Goal: Task Accomplishment & Management: Use online tool/utility

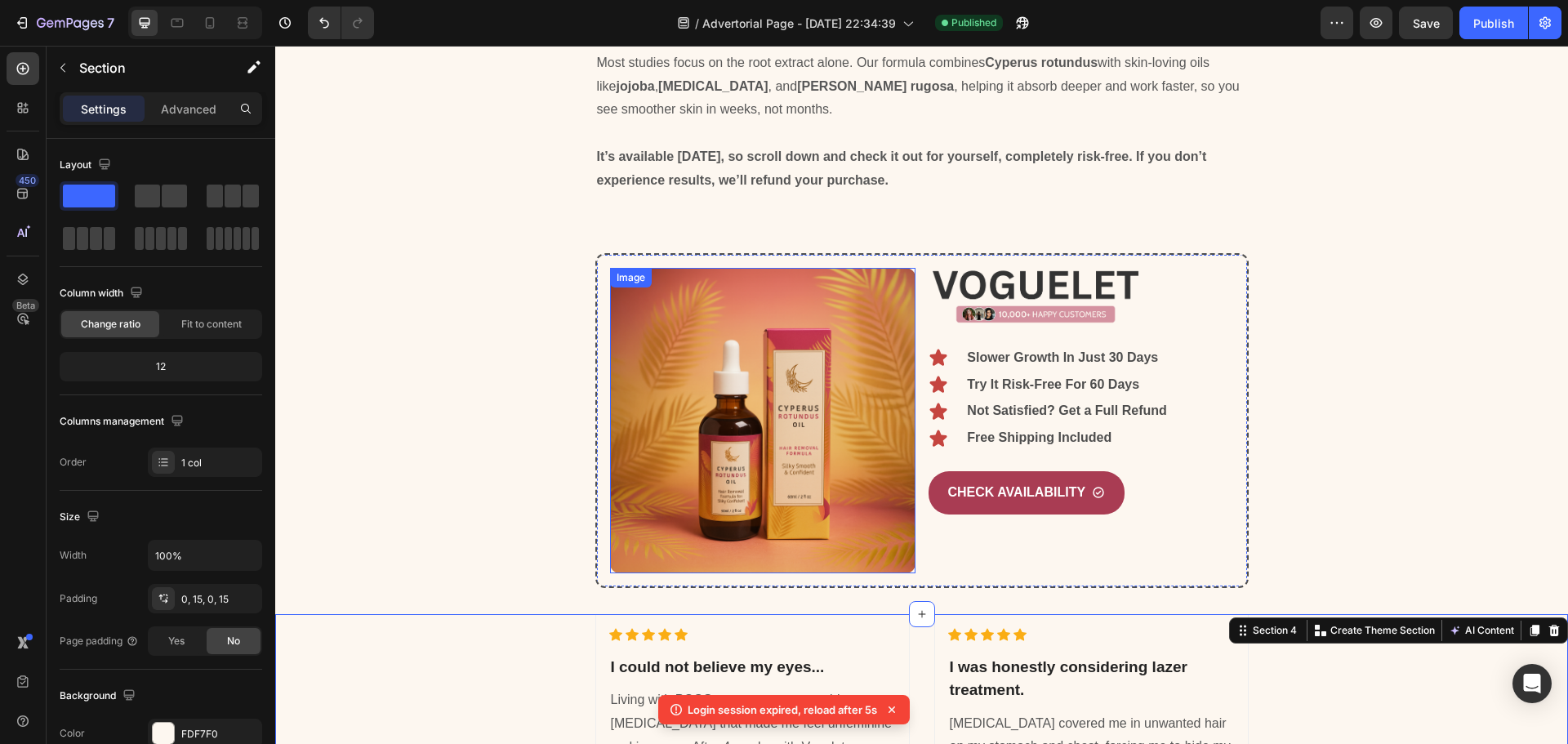
scroll to position [3688, 0]
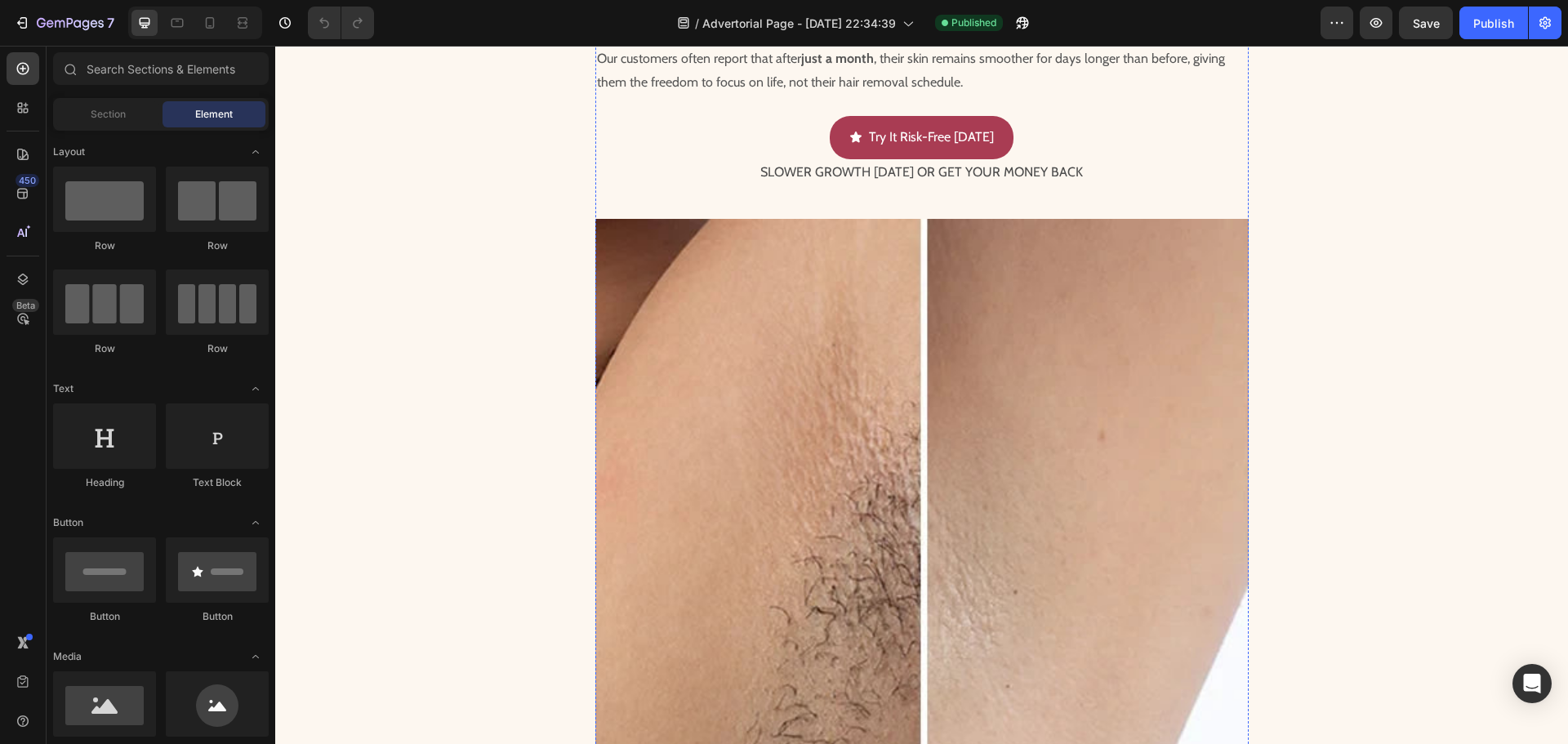
scroll to position [1715, 0]
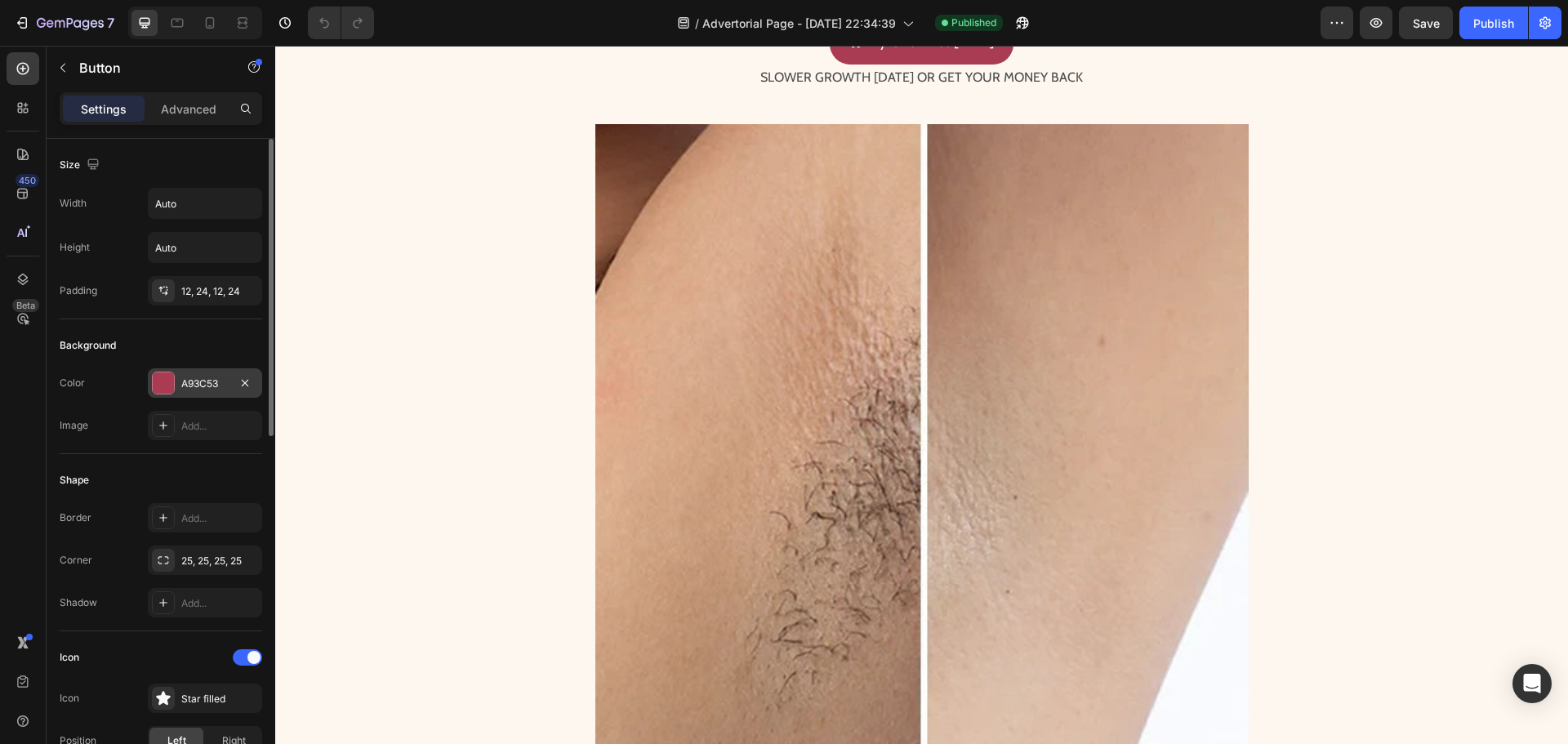
click at [169, 386] on div at bounding box center [163, 383] width 22 height 22
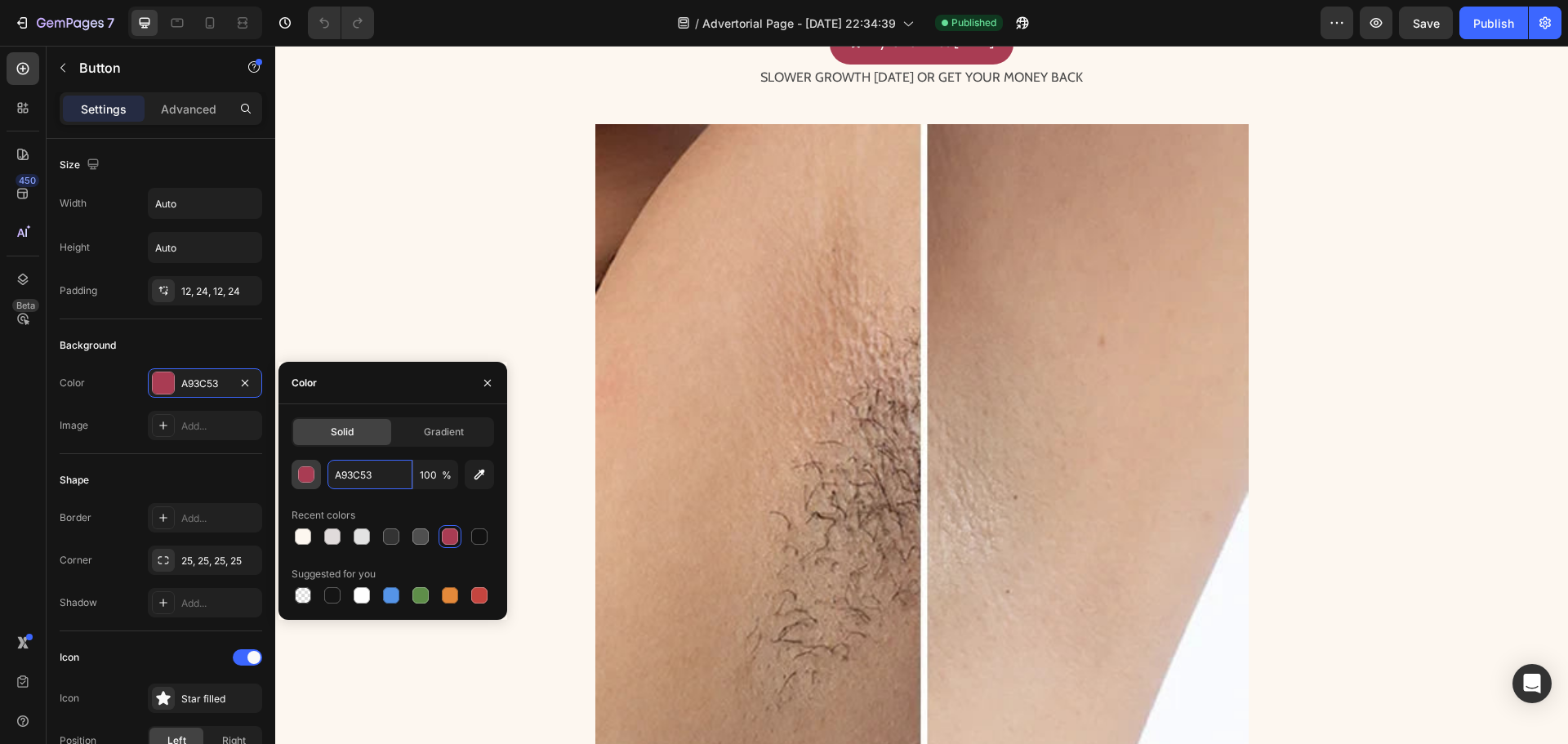
paste input "FFC185"
type input "FFC185"
click at [478, 564] on div "Suggested for you" at bounding box center [393, 574] width 202 height 27
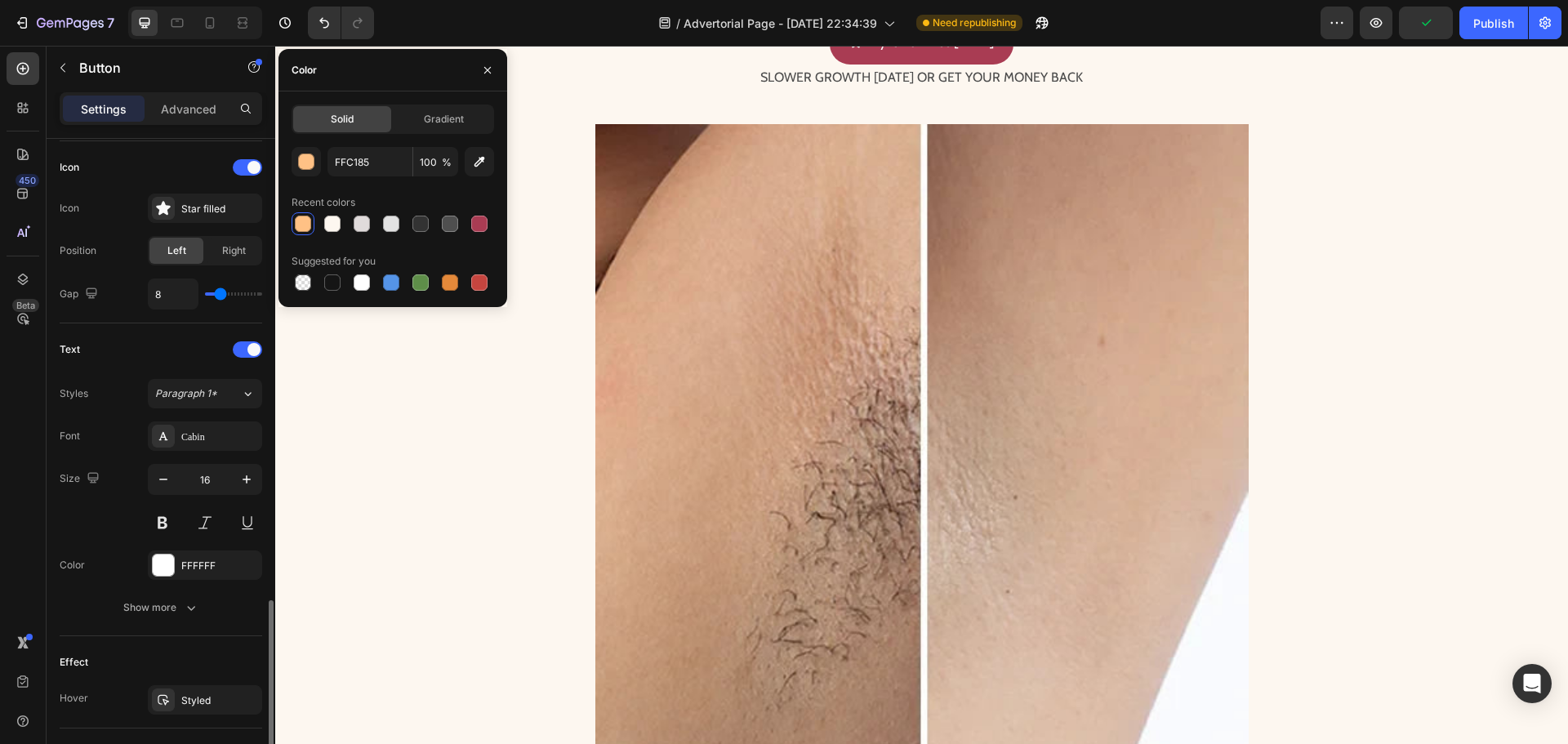
scroll to position [735, 0]
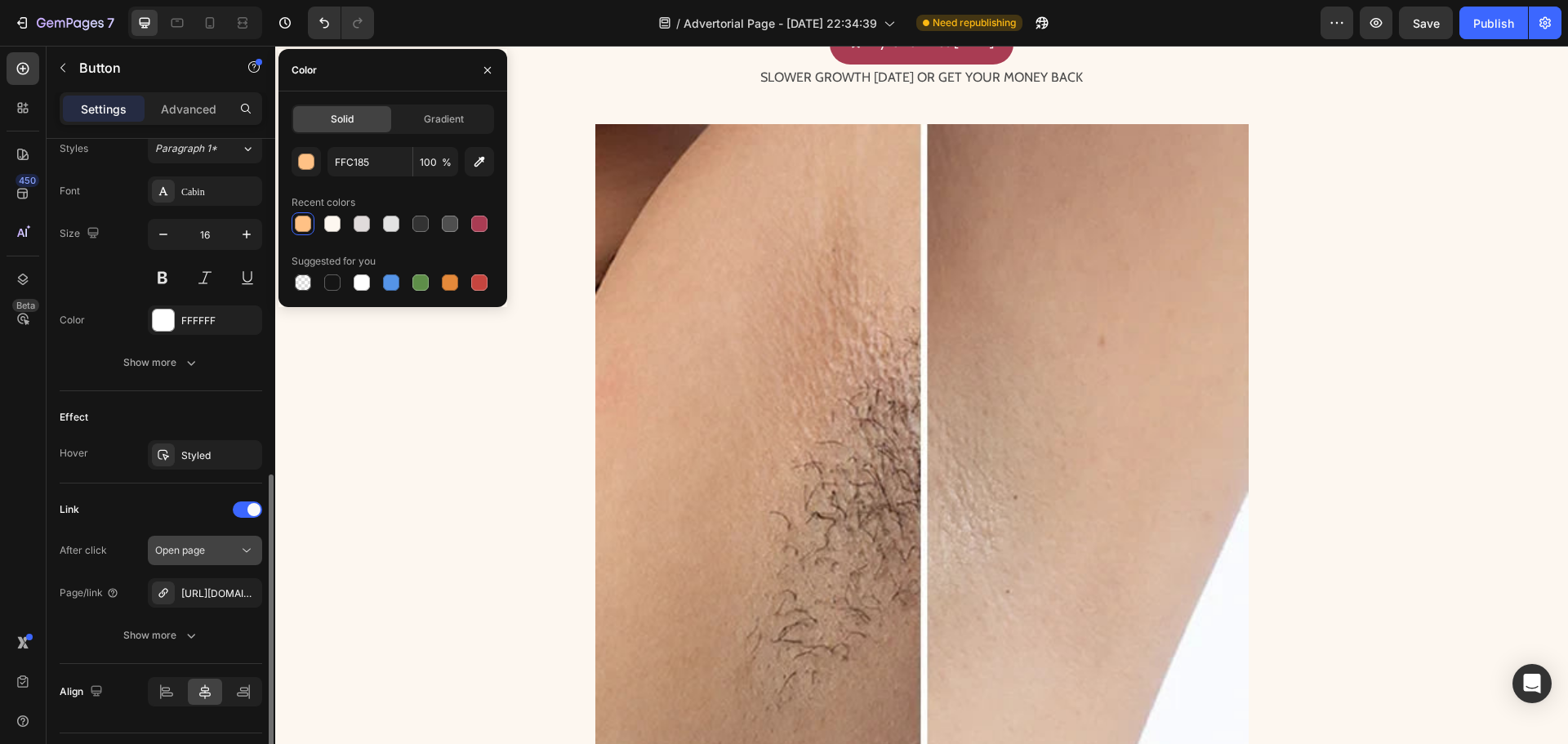
click at [177, 542] on button "Open page" at bounding box center [205, 550] width 114 height 29
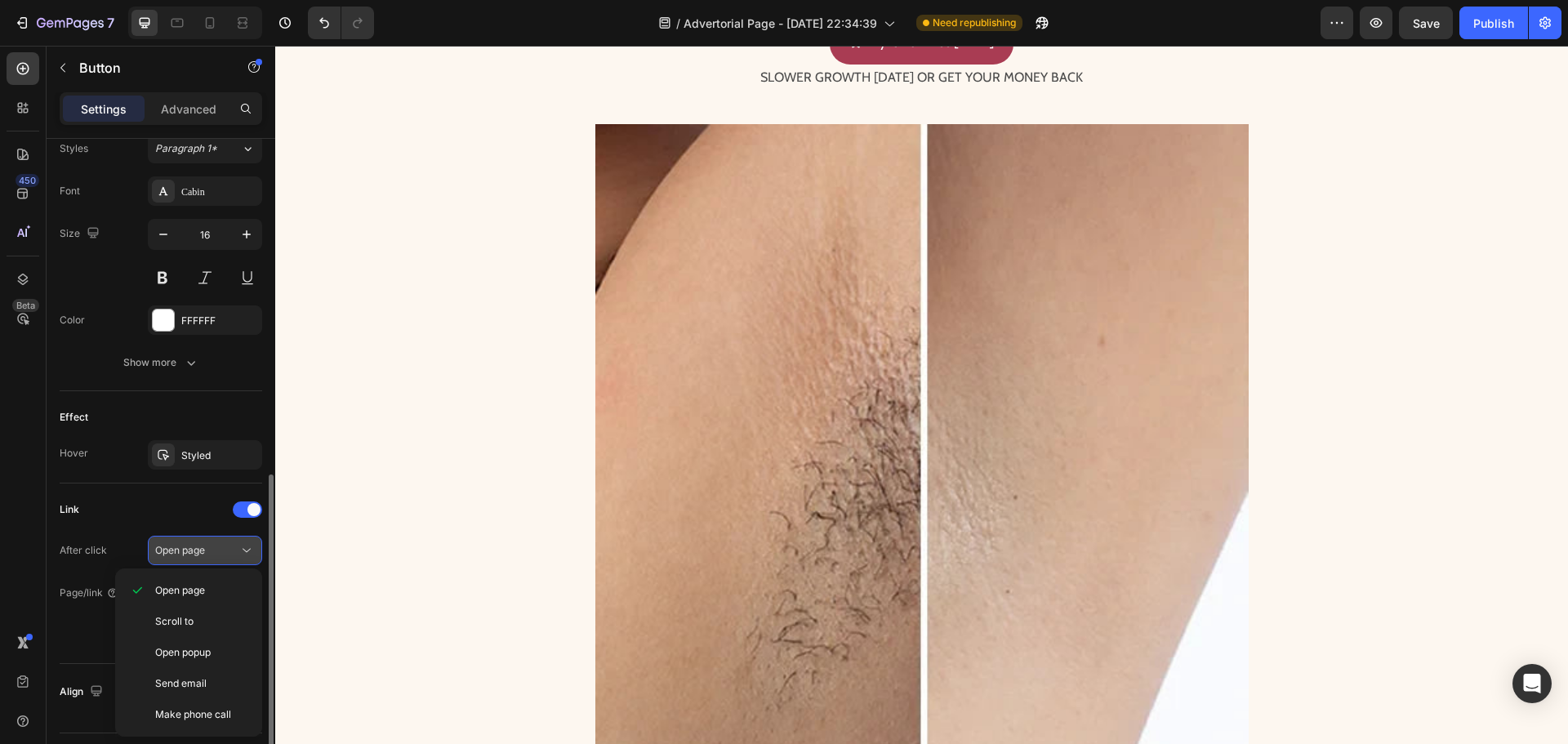
click at [177, 542] on button "Open page" at bounding box center [205, 550] width 114 height 29
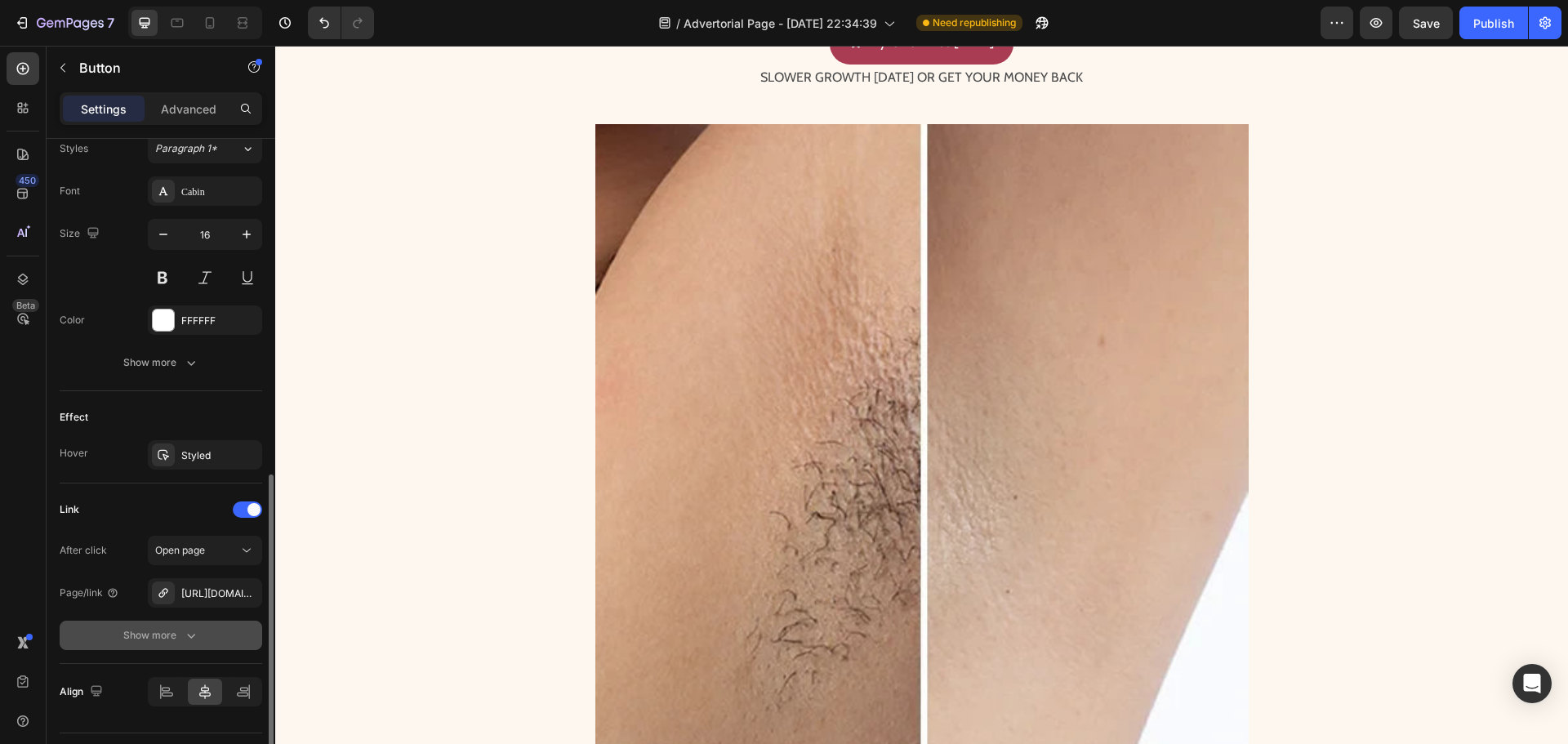
scroll to position [775, 0]
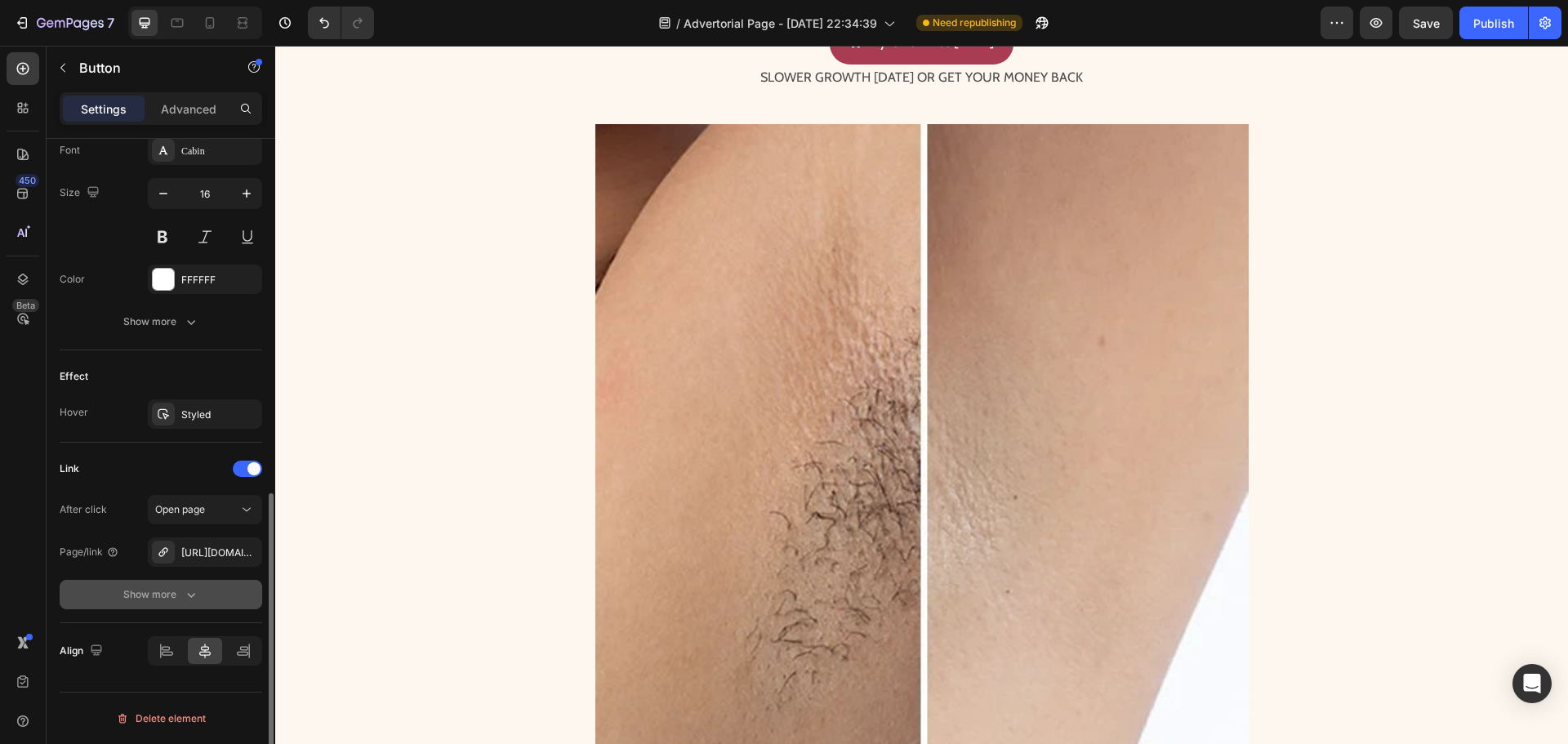
click at [144, 590] on div "Show more" at bounding box center [162, 595] width 76 height 17
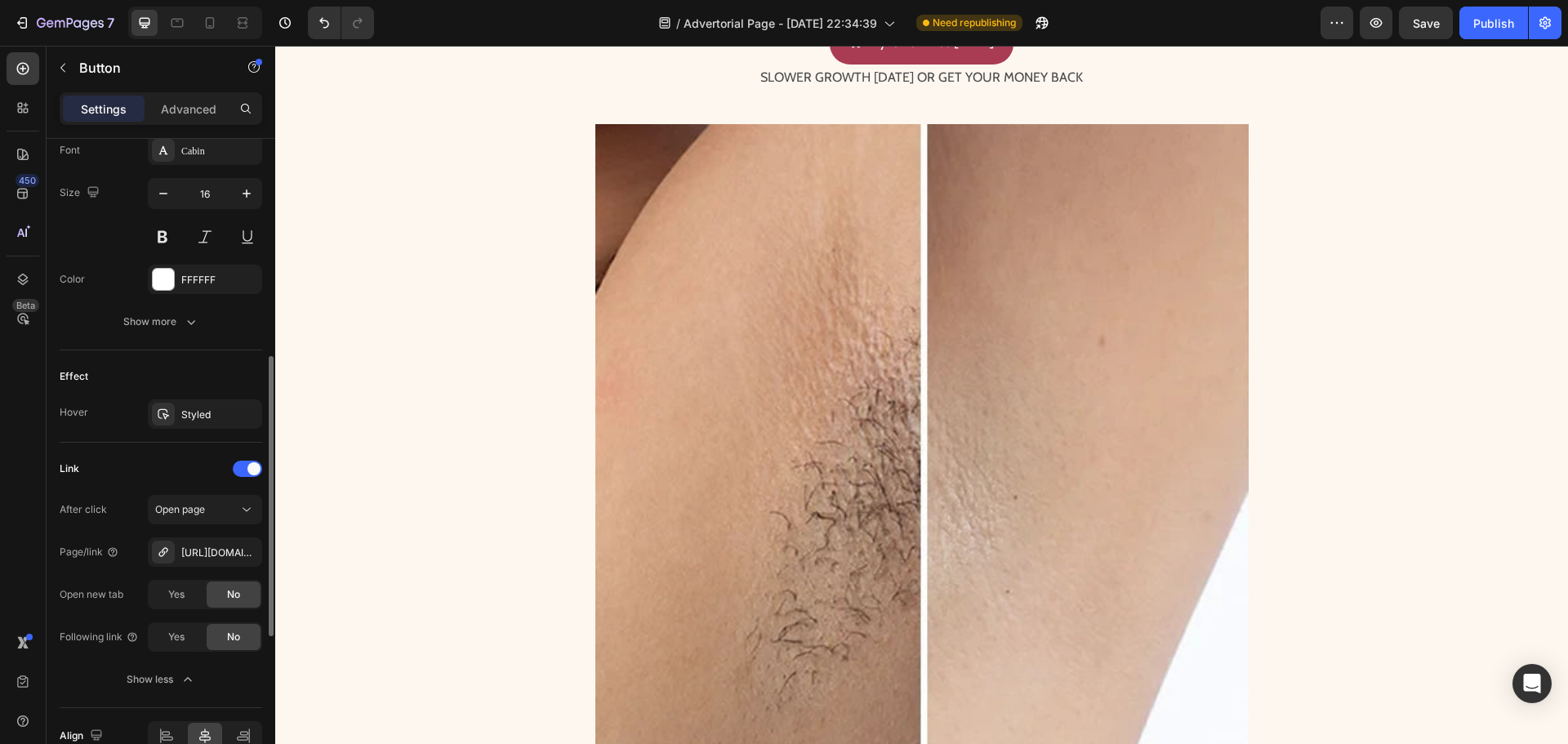
scroll to position [694, 0]
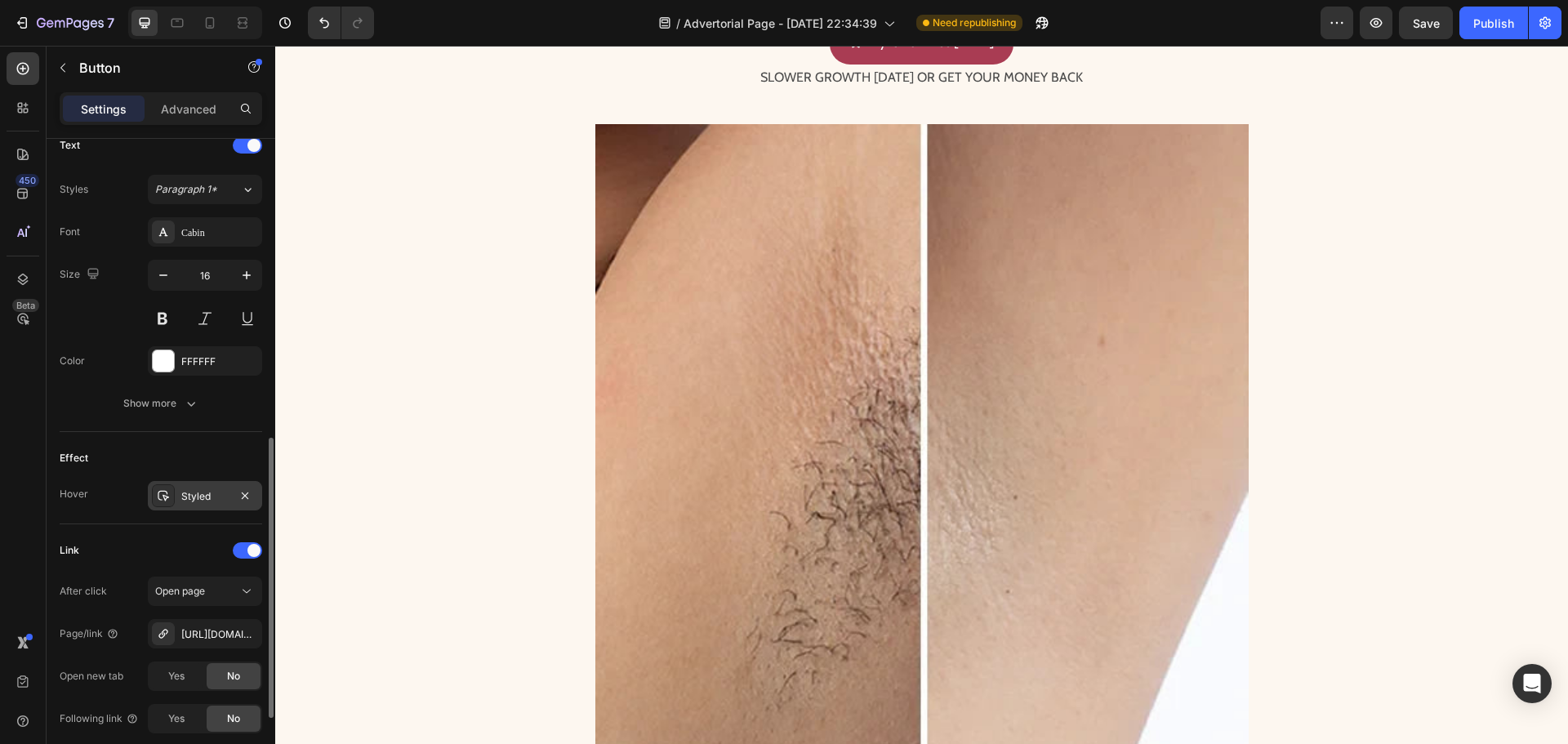
click at [185, 497] on div "Styled" at bounding box center [205, 496] width 47 height 15
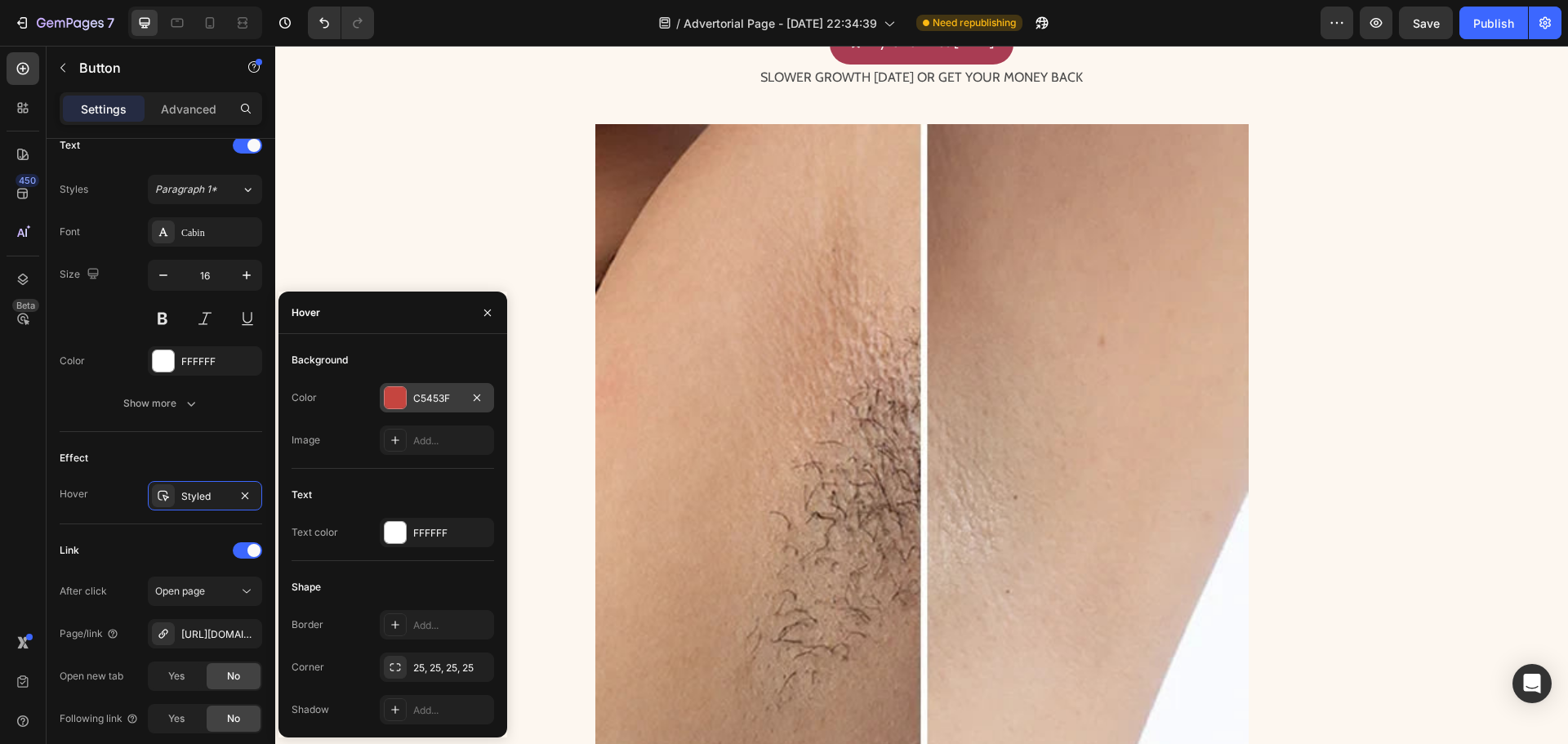
click at [390, 392] on div at bounding box center [395, 398] width 22 height 22
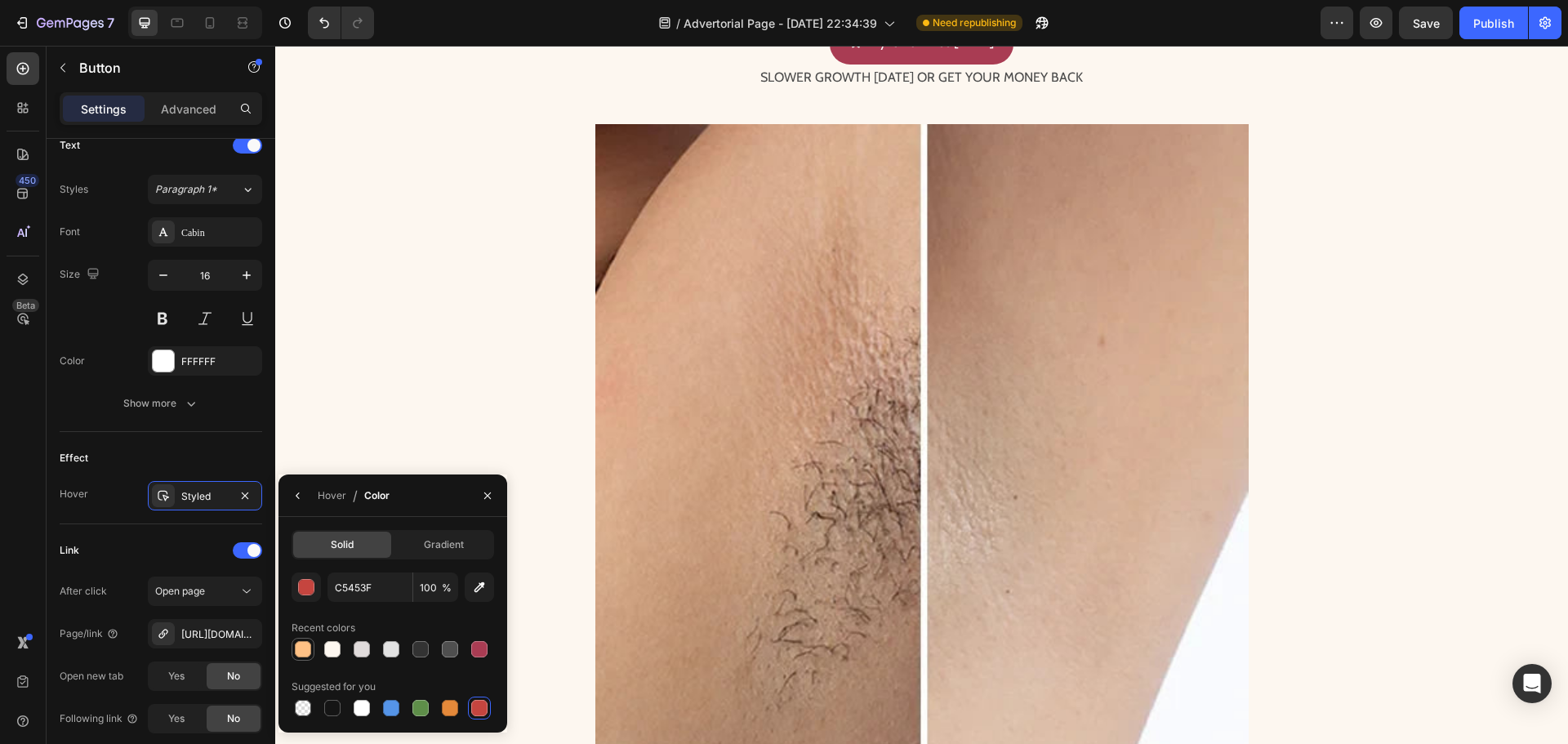
click at [300, 646] on div at bounding box center [303, 650] width 17 height 17
type input "FFC185"
click at [0, 0] on input "100" at bounding box center [0, 0] width 0 height 0
click at [412, 614] on div "FFC185 80 % Recent colors Suggested for you" at bounding box center [393, 645] width 202 height 147
click at [0, 0] on input "80" at bounding box center [0, 0] width 0 height 0
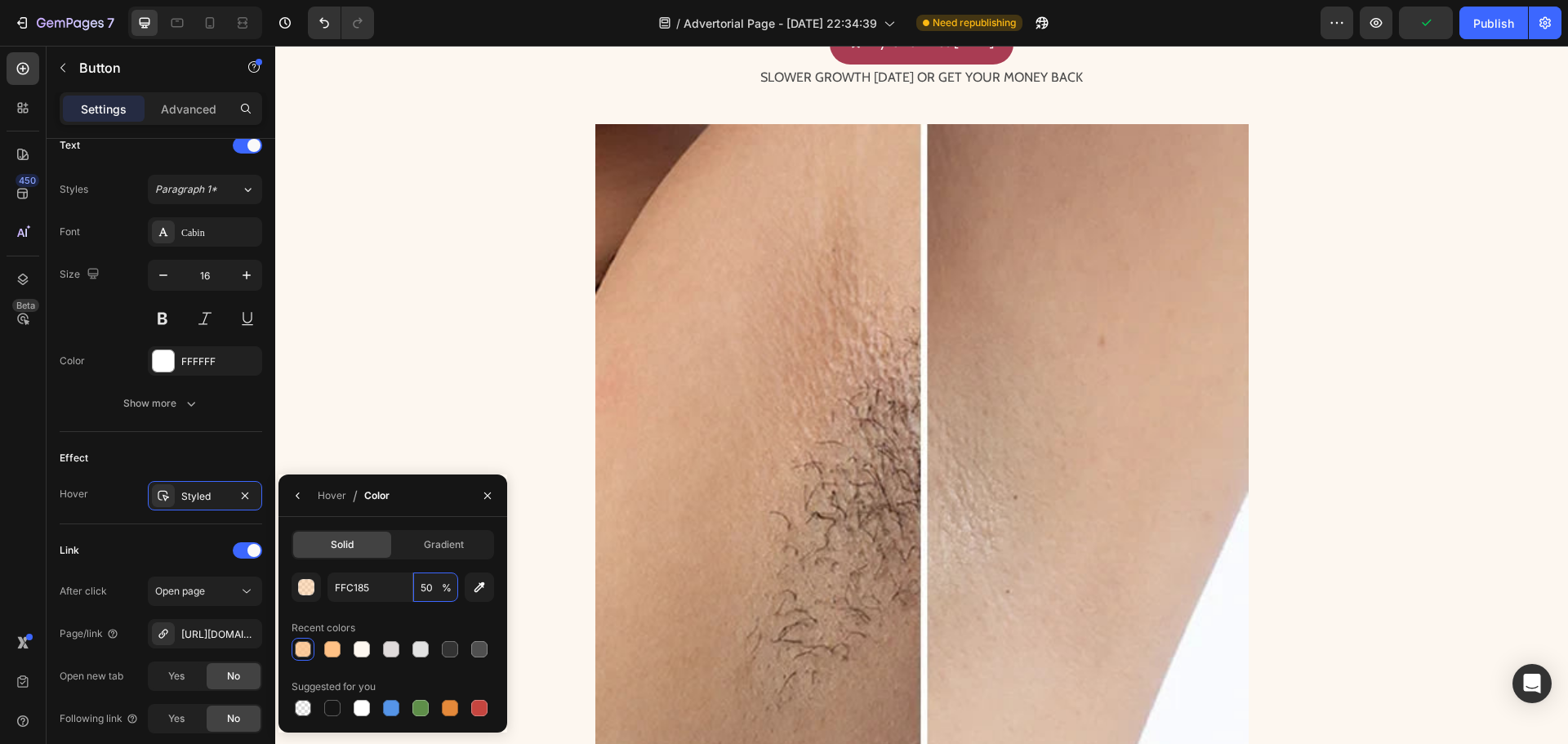
type input "50"
click at [417, 621] on div "Recent colors" at bounding box center [393, 628] width 202 height 27
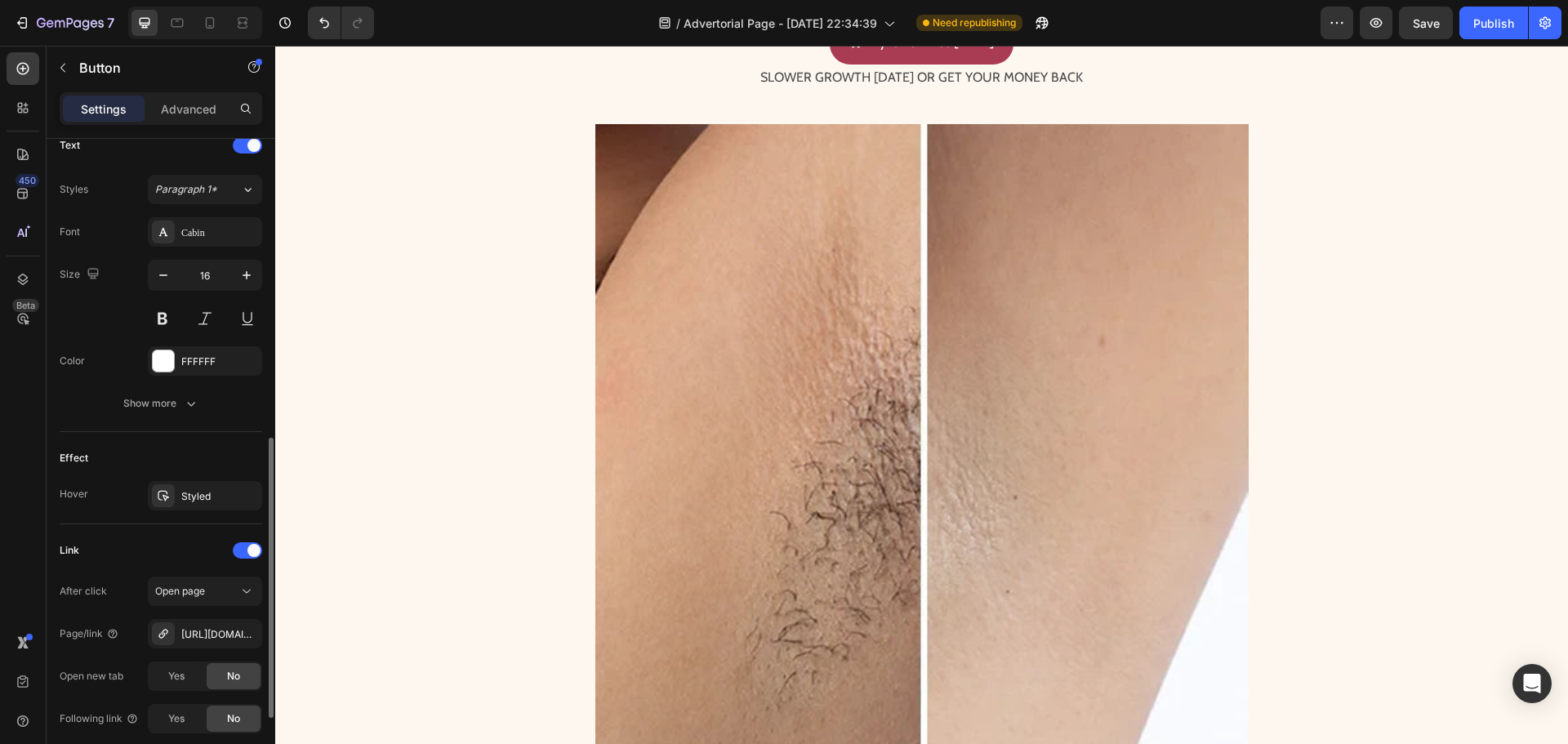
click at [236, 446] on div "Effect" at bounding box center [161, 458] width 202 height 27
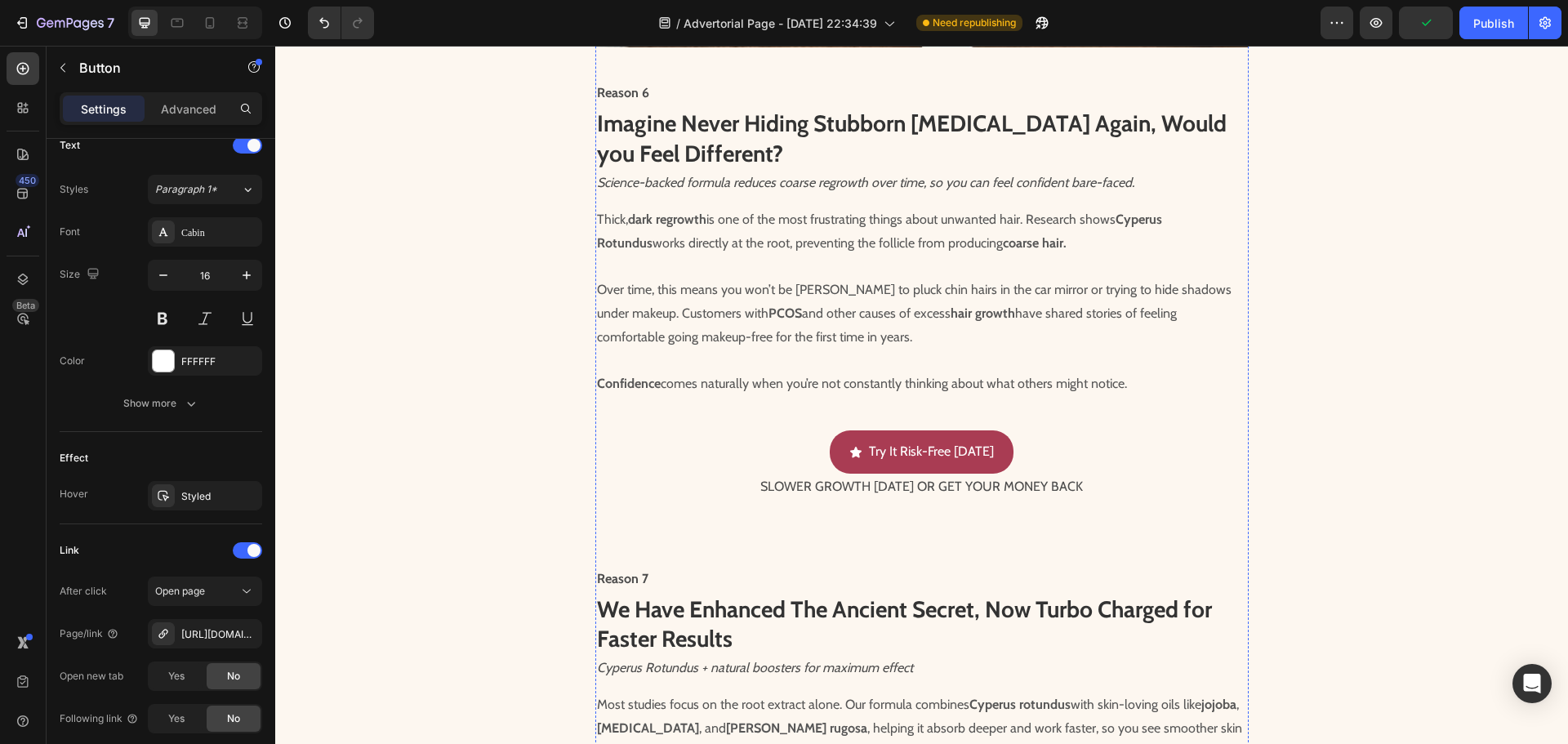
scroll to position [3512, 0]
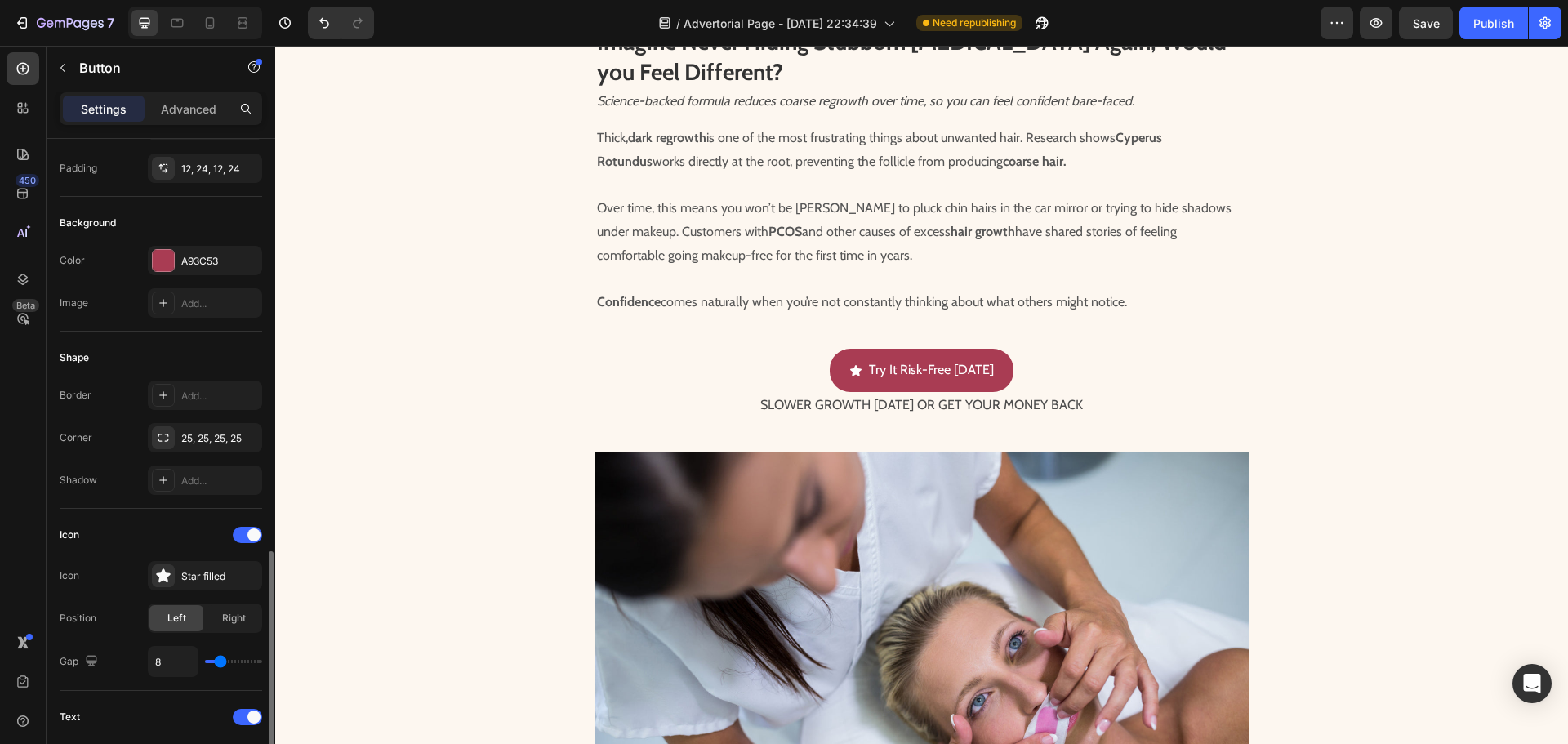
scroll to position [41, 0]
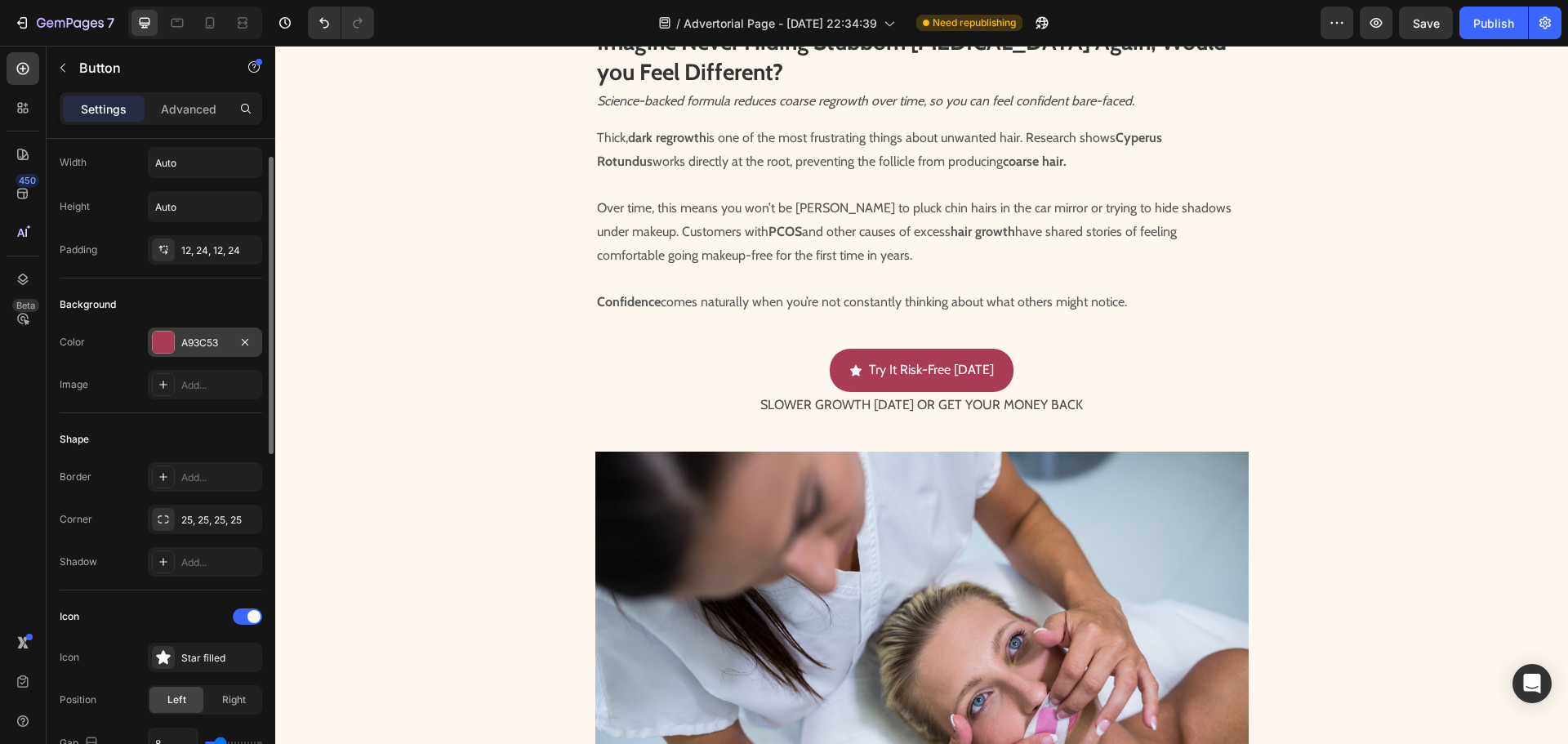
click at [191, 331] on div "A93C53" at bounding box center [205, 341] width 114 height 29
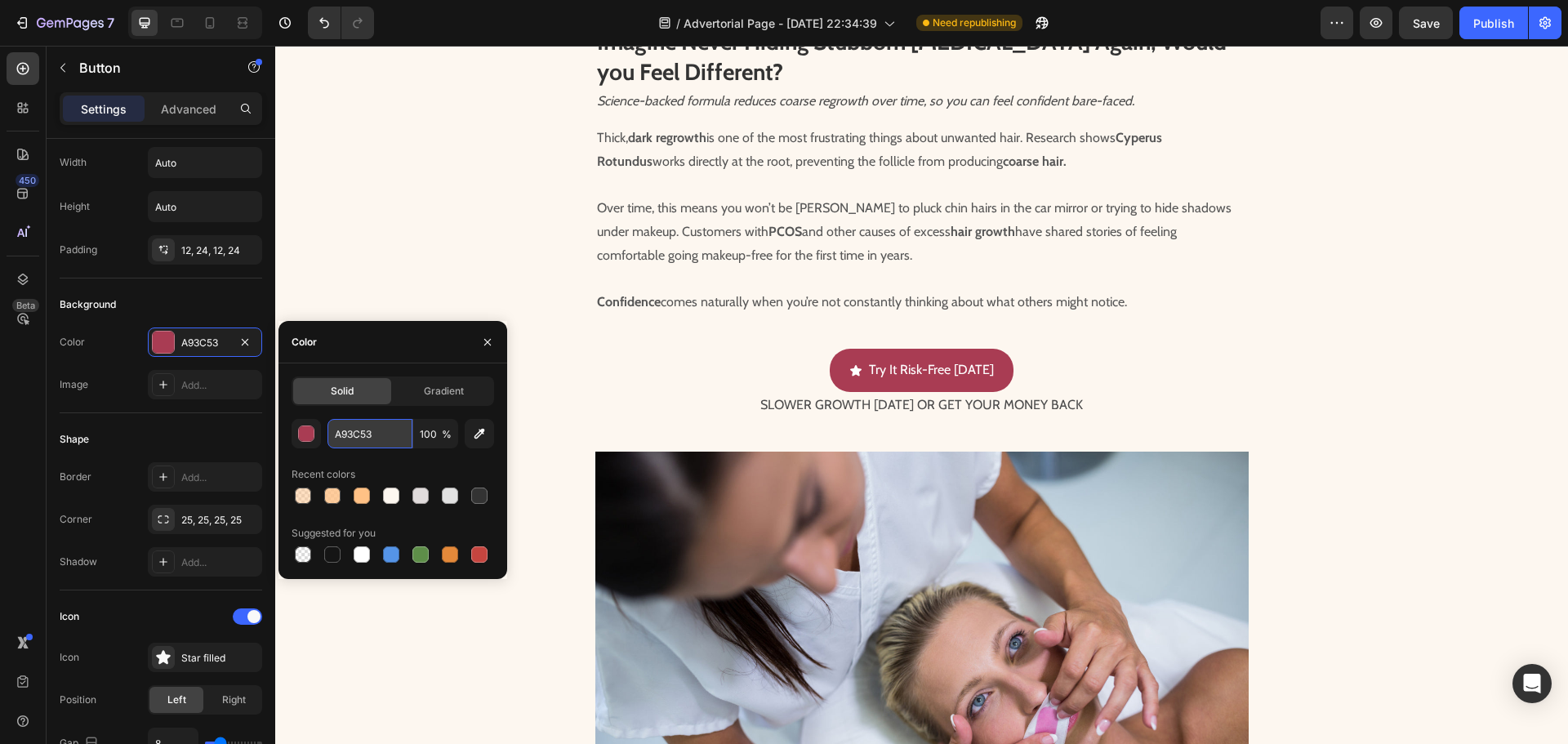
click at [369, 429] on input "A93C53" at bounding box center [369, 433] width 85 height 29
paste input "FFC185"
type input "FFC185"
click at [165, 431] on div "Shape" at bounding box center [161, 440] width 202 height 27
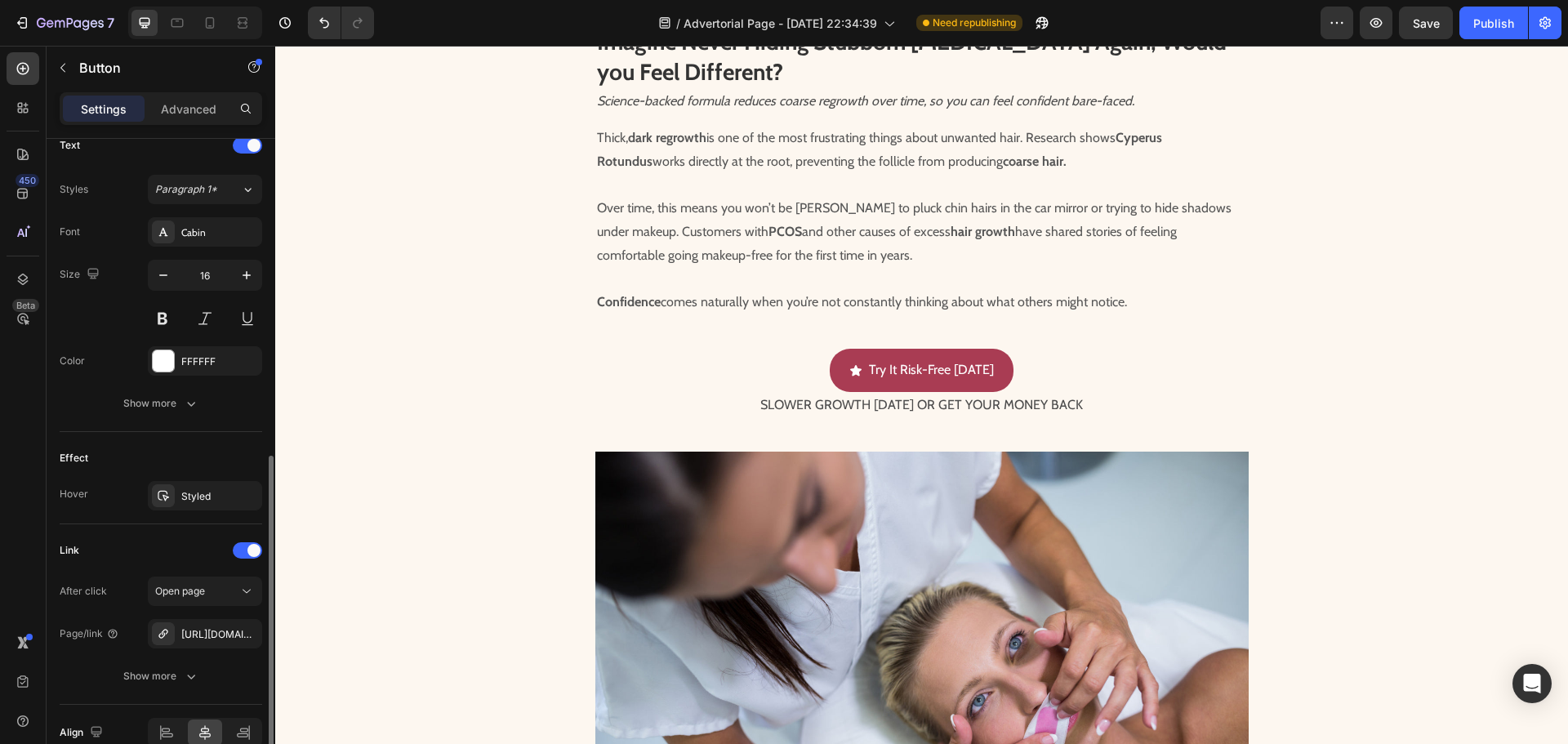
scroll to position [775, 0]
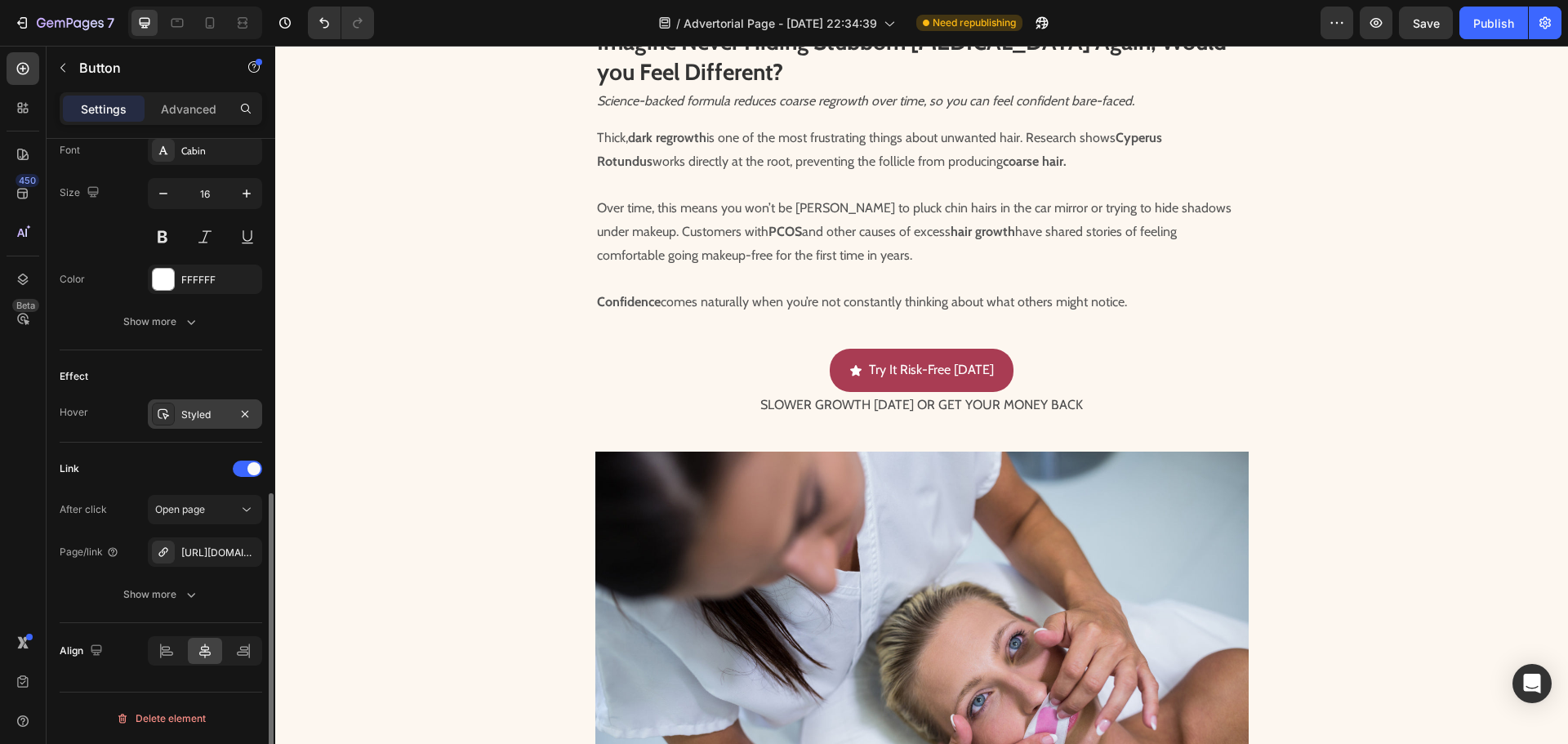
click at [196, 418] on div "Styled" at bounding box center [205, 415] width 47 height 15
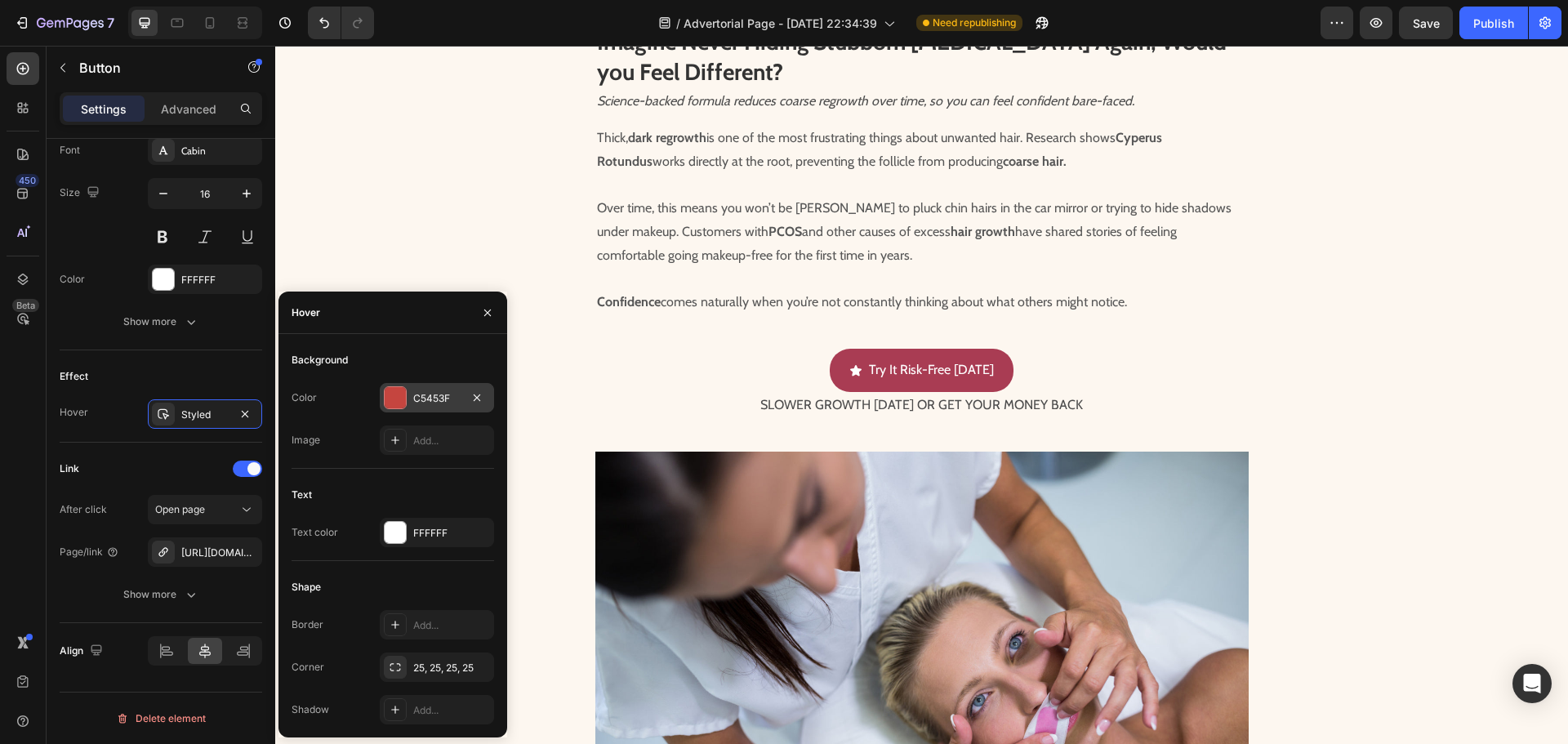
click at [388, 398] on div at bounding box center [395, 398] width 22 height 22
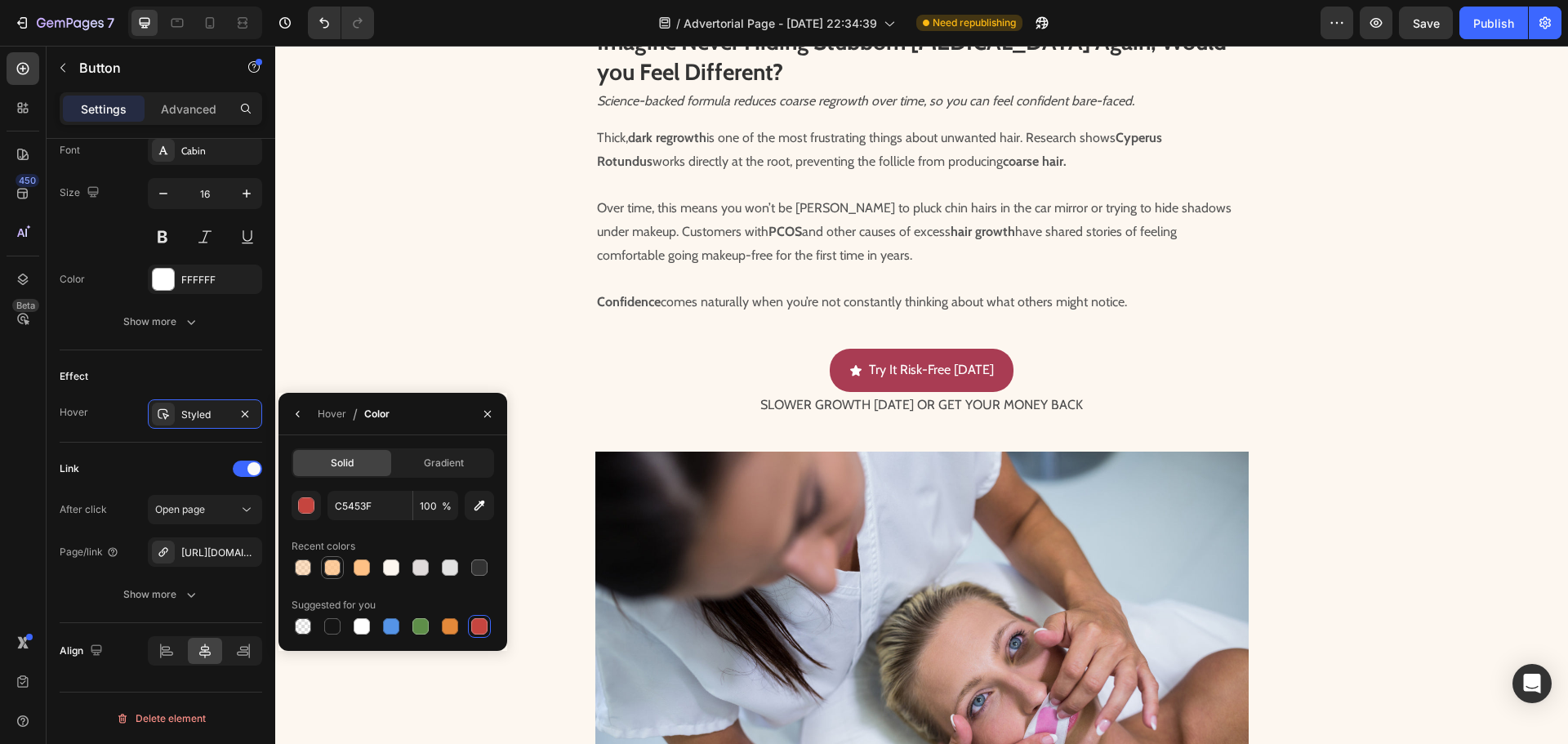
click at [322, 566] on div at bounding box center [332, 568] width 20 height 20
type input "FFC185"
click at [335, 568] on div at bounding box center [332, 568] width 17 height 17
type input "50"
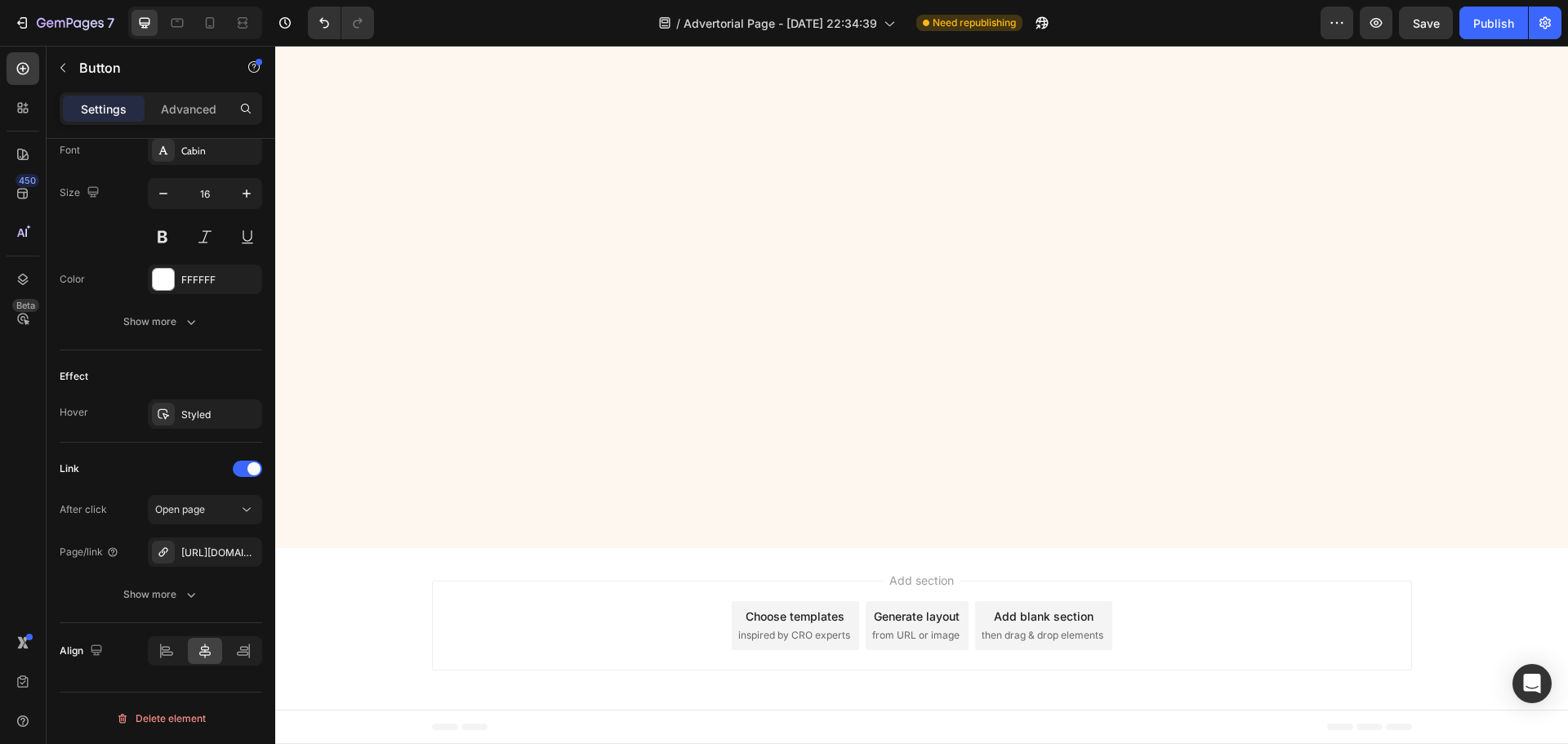
scroll to position [5717, 0]
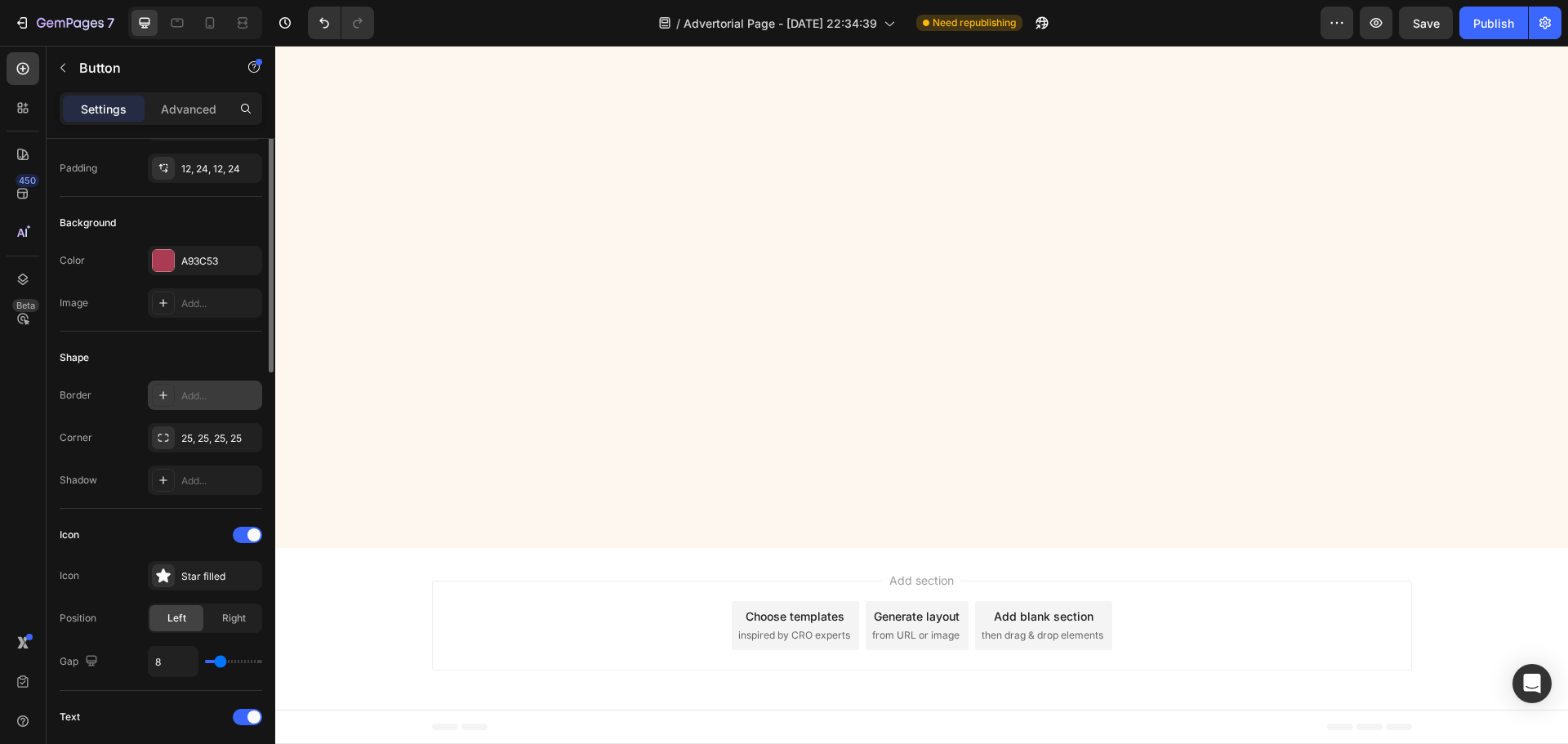
scroll to position [41, 0]
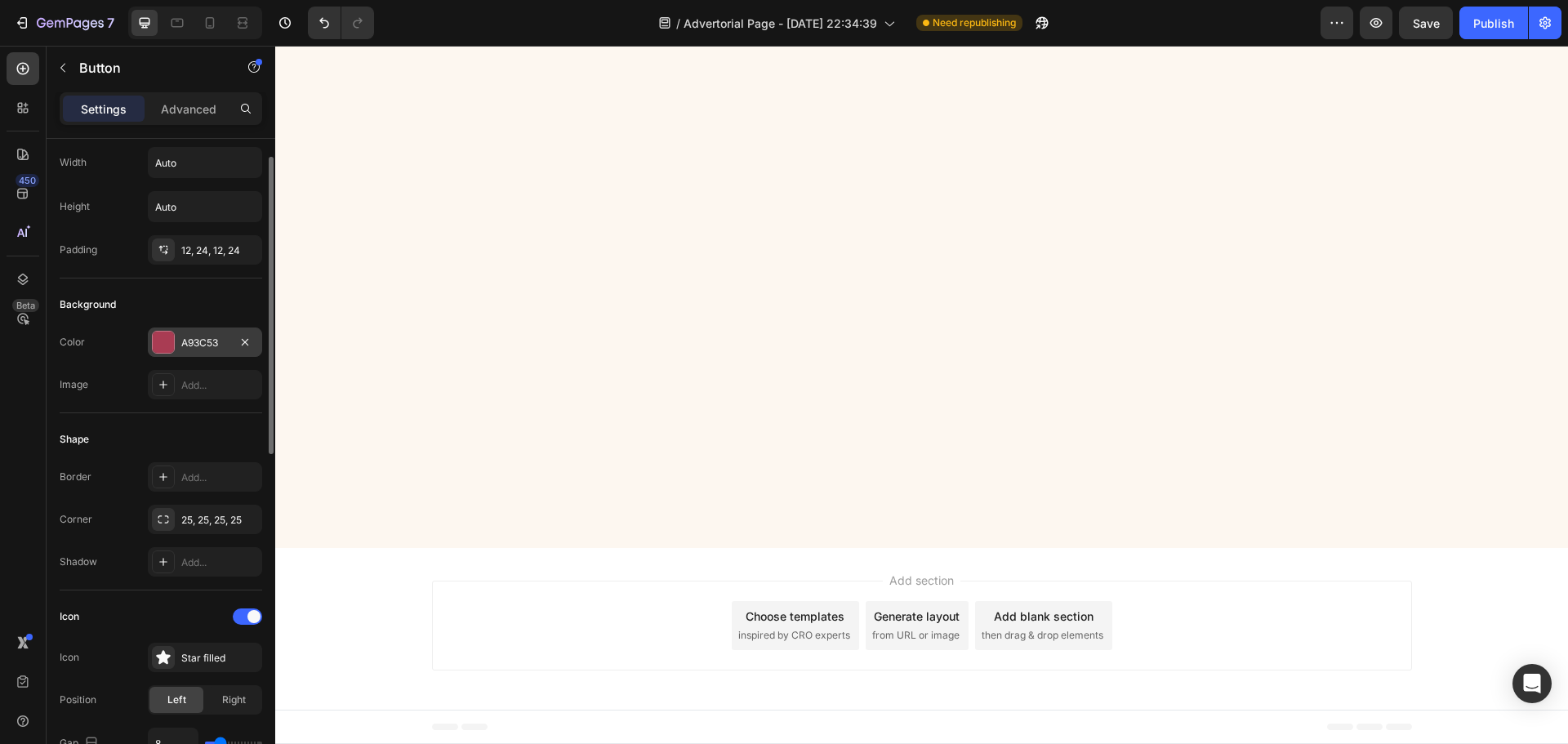
click at [162, 349] on div at bounding box center [163, 342] width 22 height 22
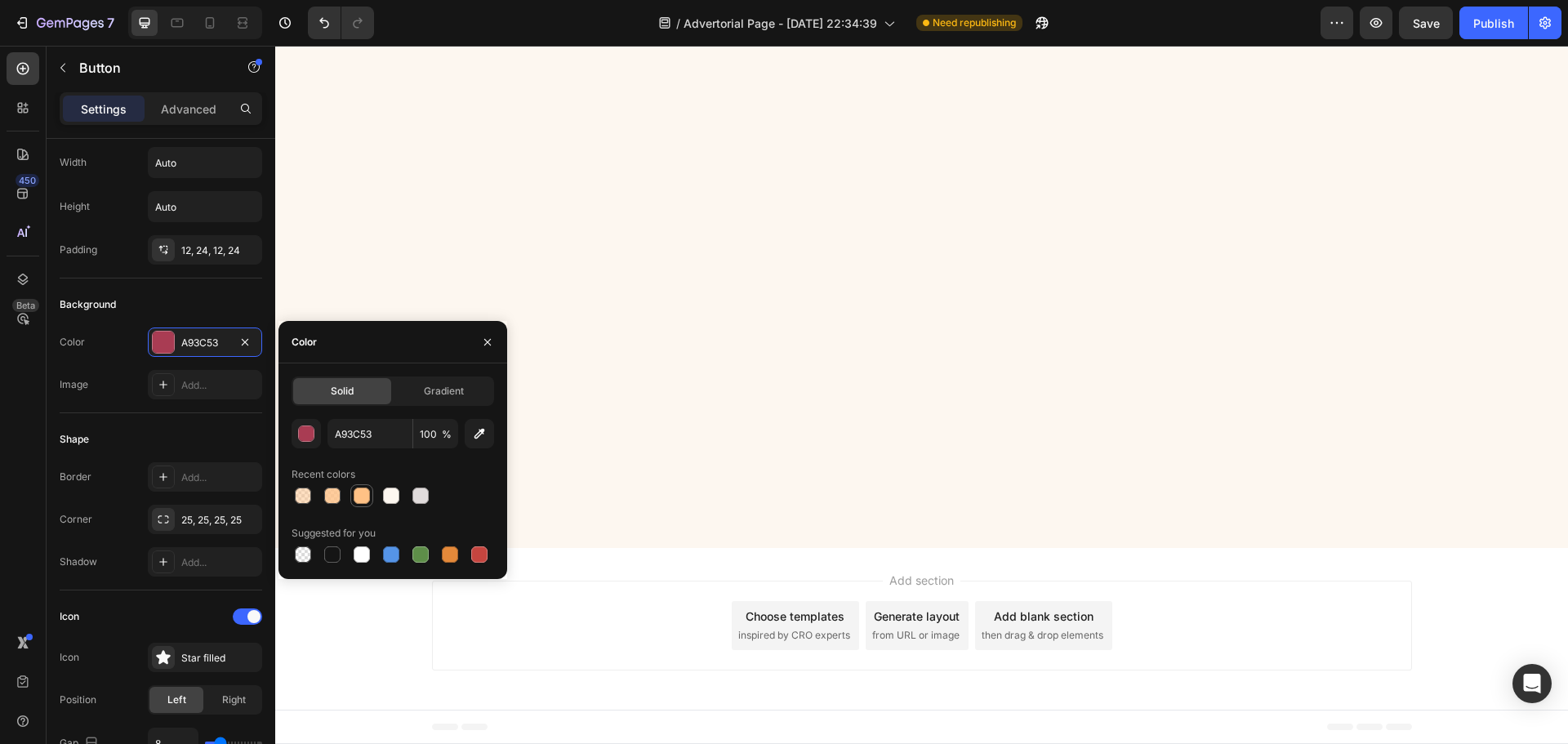
click at [369, 499] on div at bounding box center [362, 495] width 17 height 17
type input "FFC185"
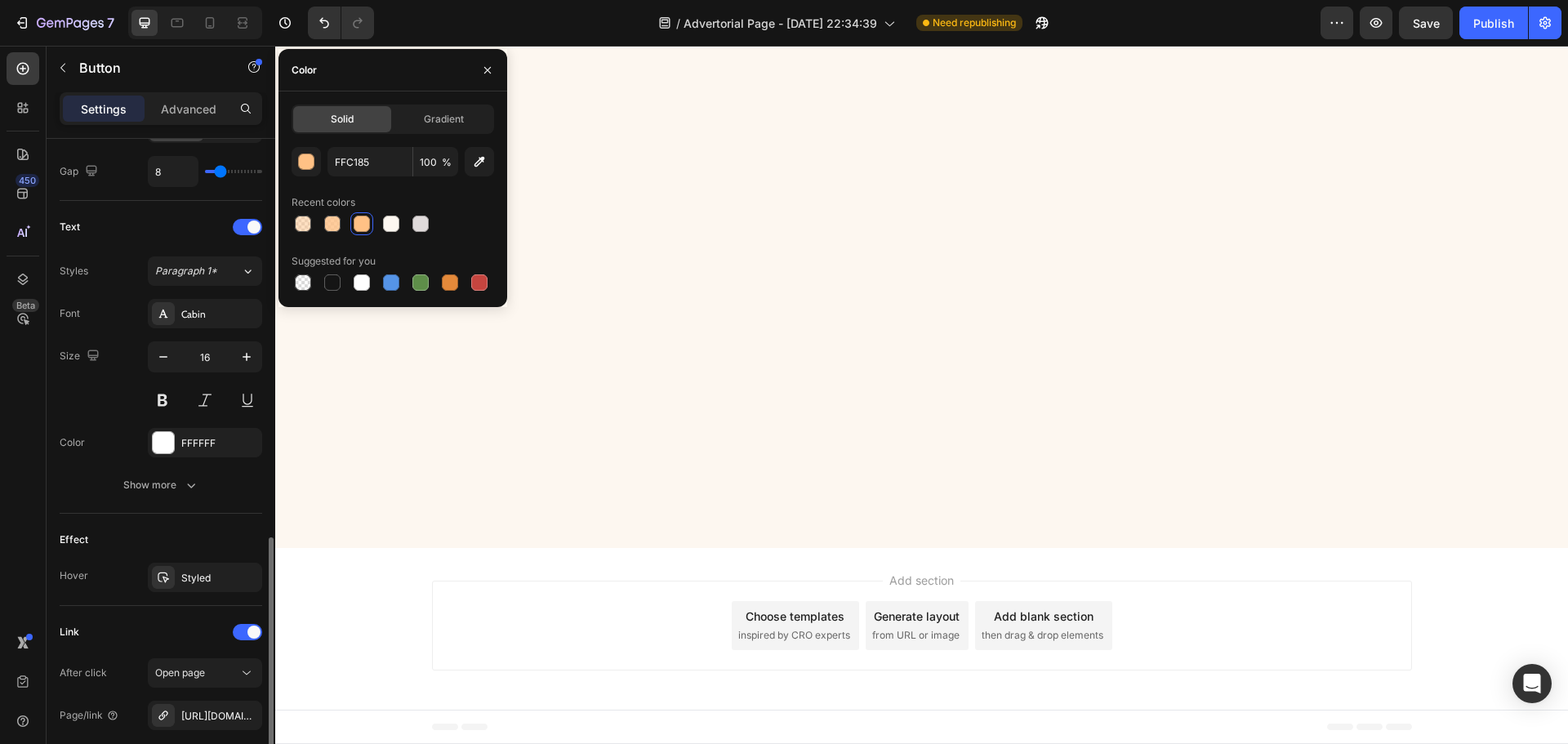
scroll to position [775, 0]
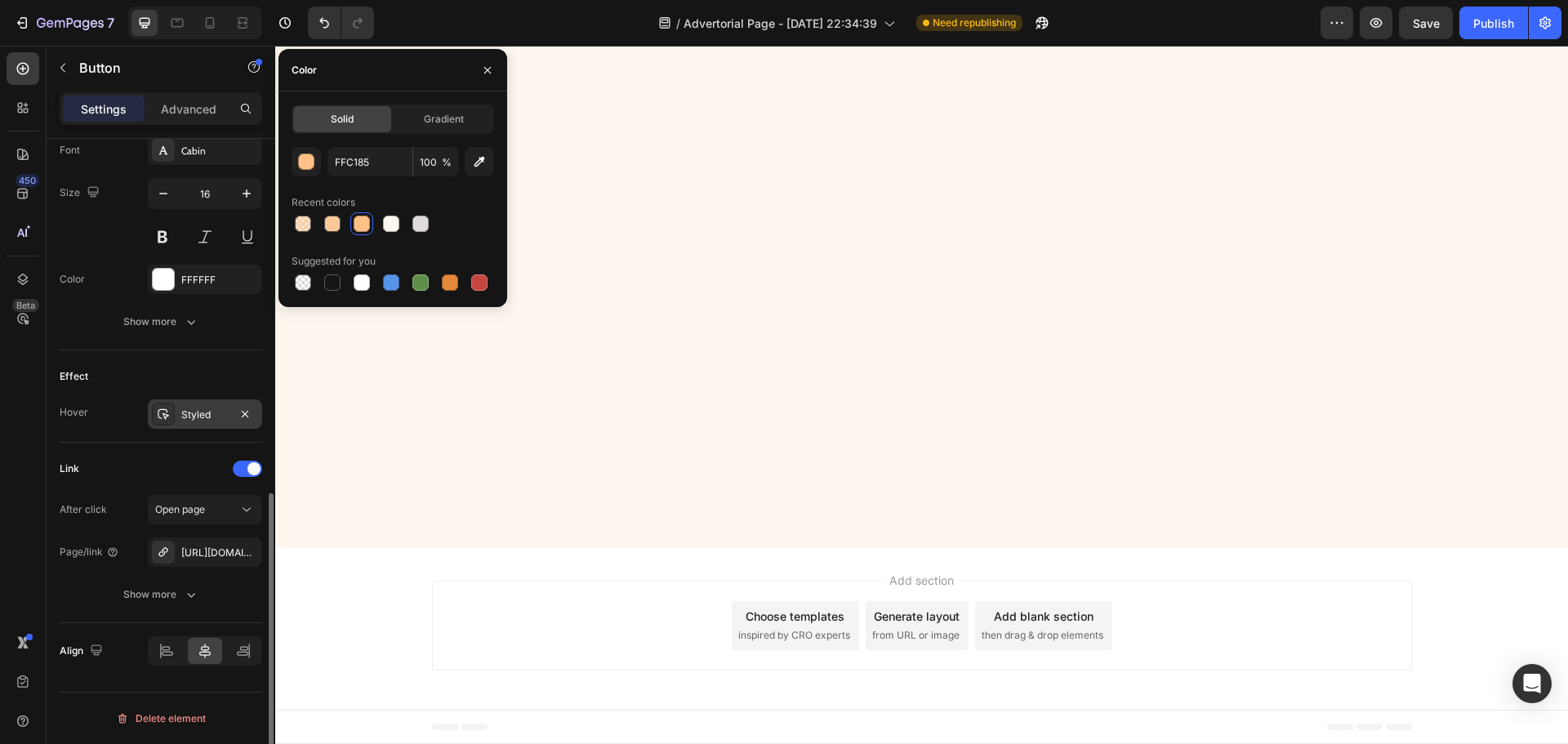
click at [200, 418] on div "Styled" at bounding box center [205, 415] width 47 height 15
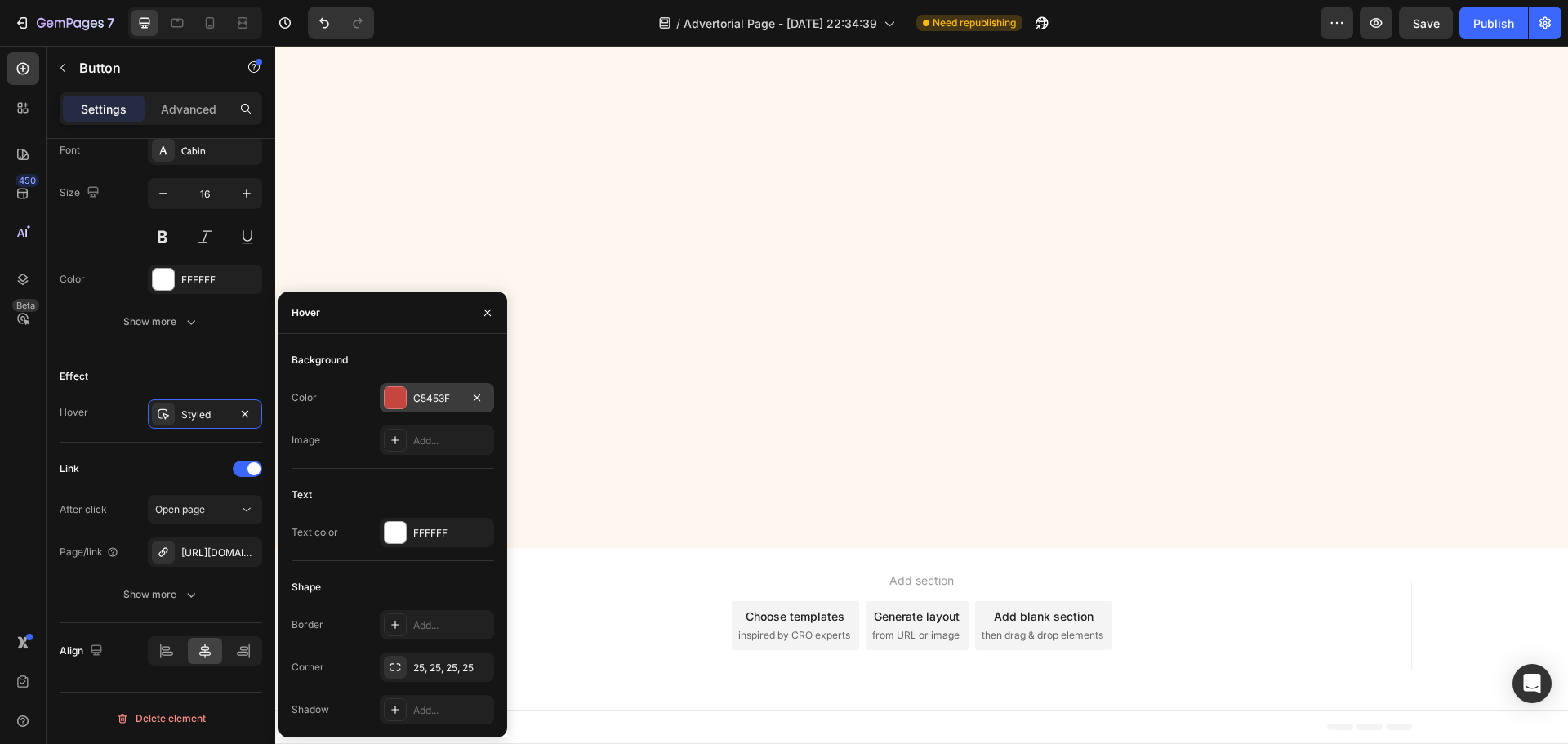
click at [394, 397] on div at bounding box center [395, 398] width 22 height 22
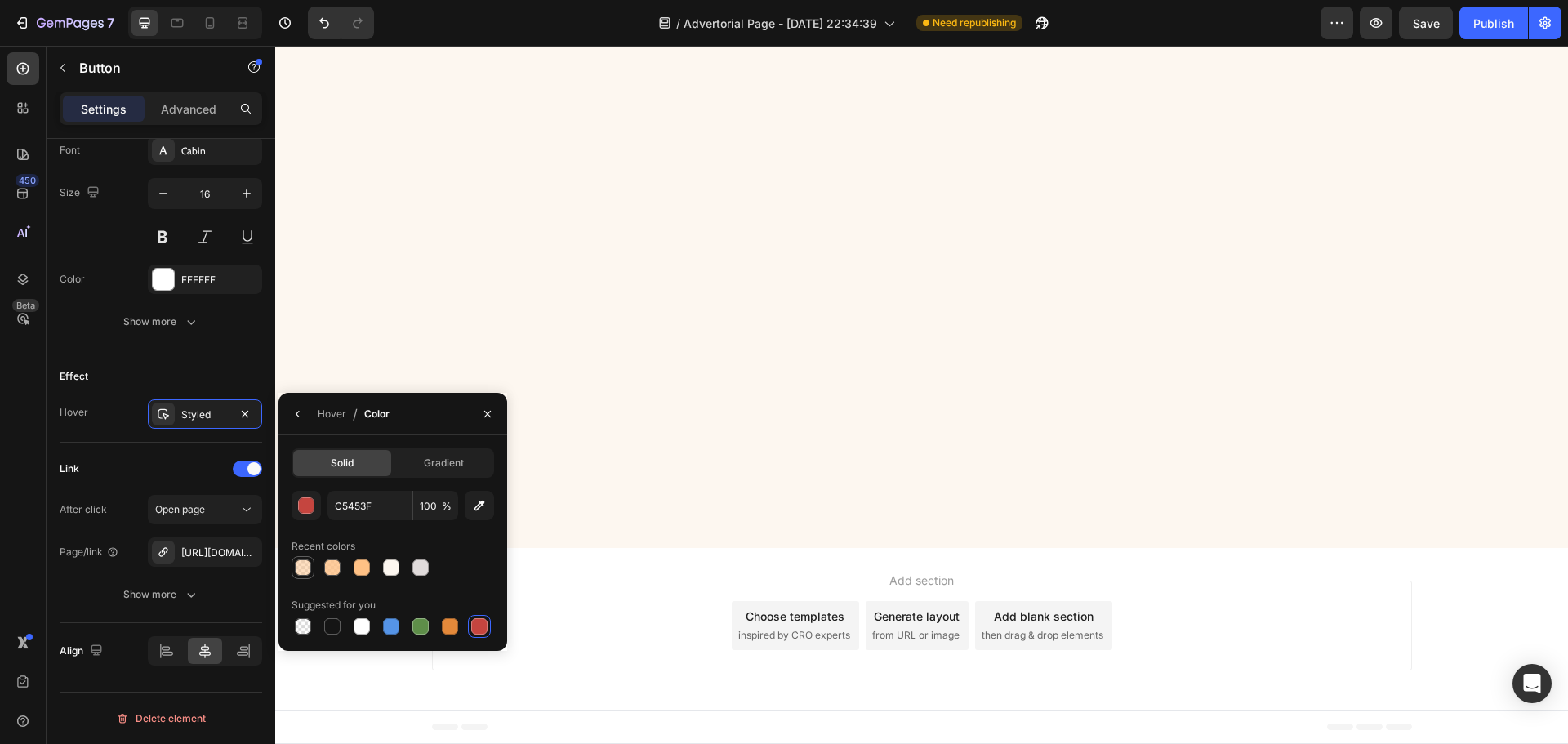
click at [294, 562] on div at bounding box center [303, 568] width 20 height 20
type input "FFC185"
type input "50"
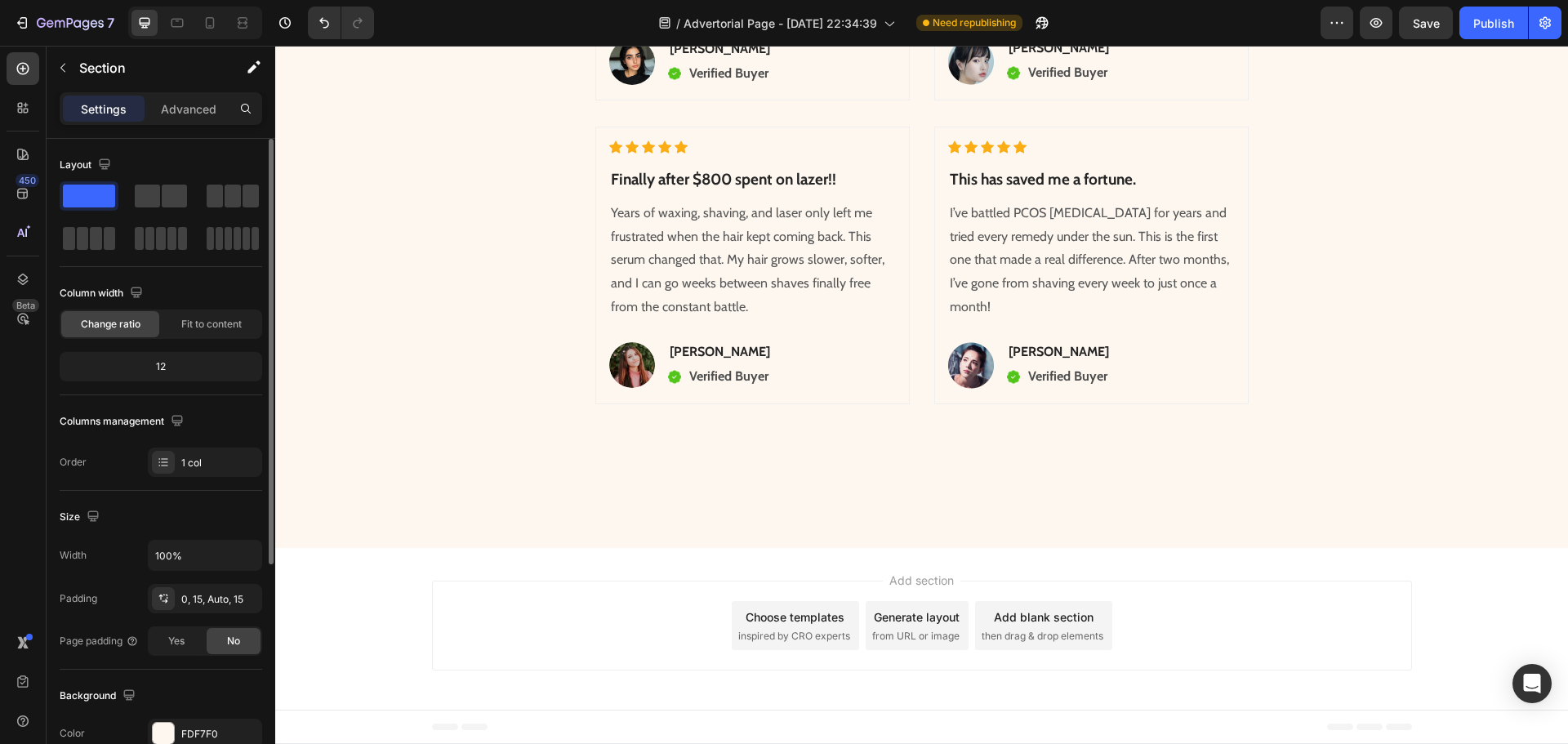
scroll to position [6779, 0]
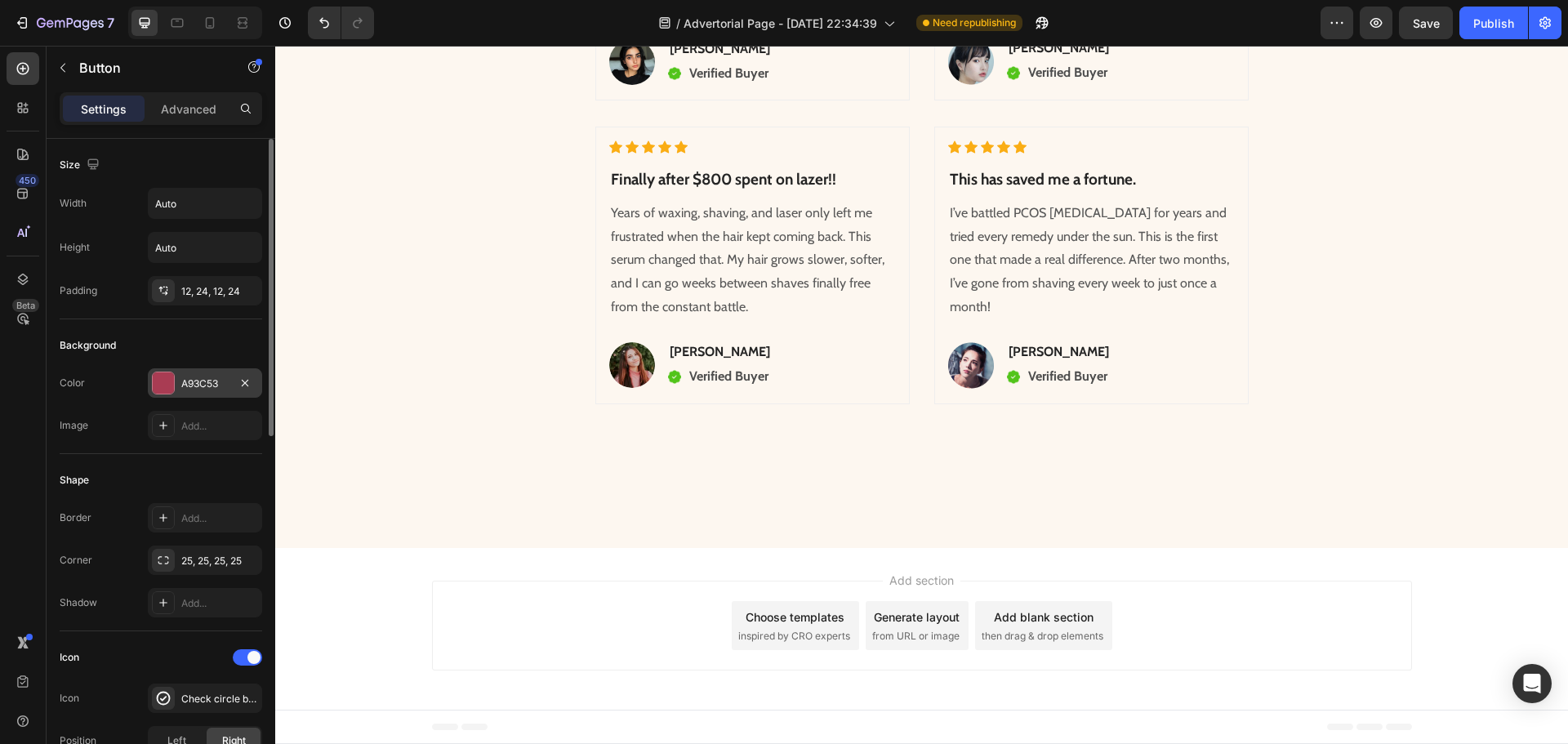
click at [211, 379] on div "A93C53" at bounding box center [205, 384] width 47 height 15
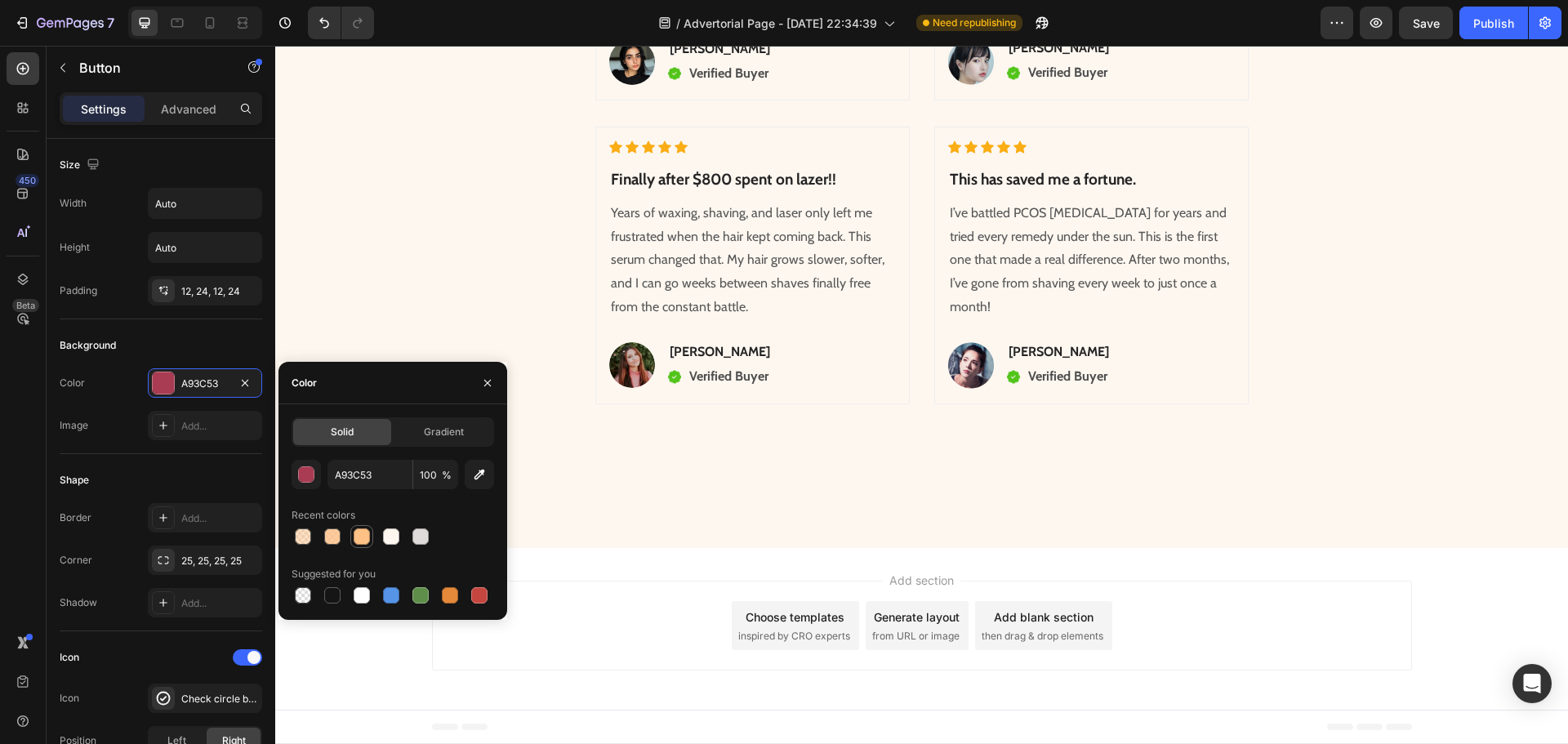
click at [358, 539] on div at bounding box center [362, 537] width 17 height 17
type input "FFC185"
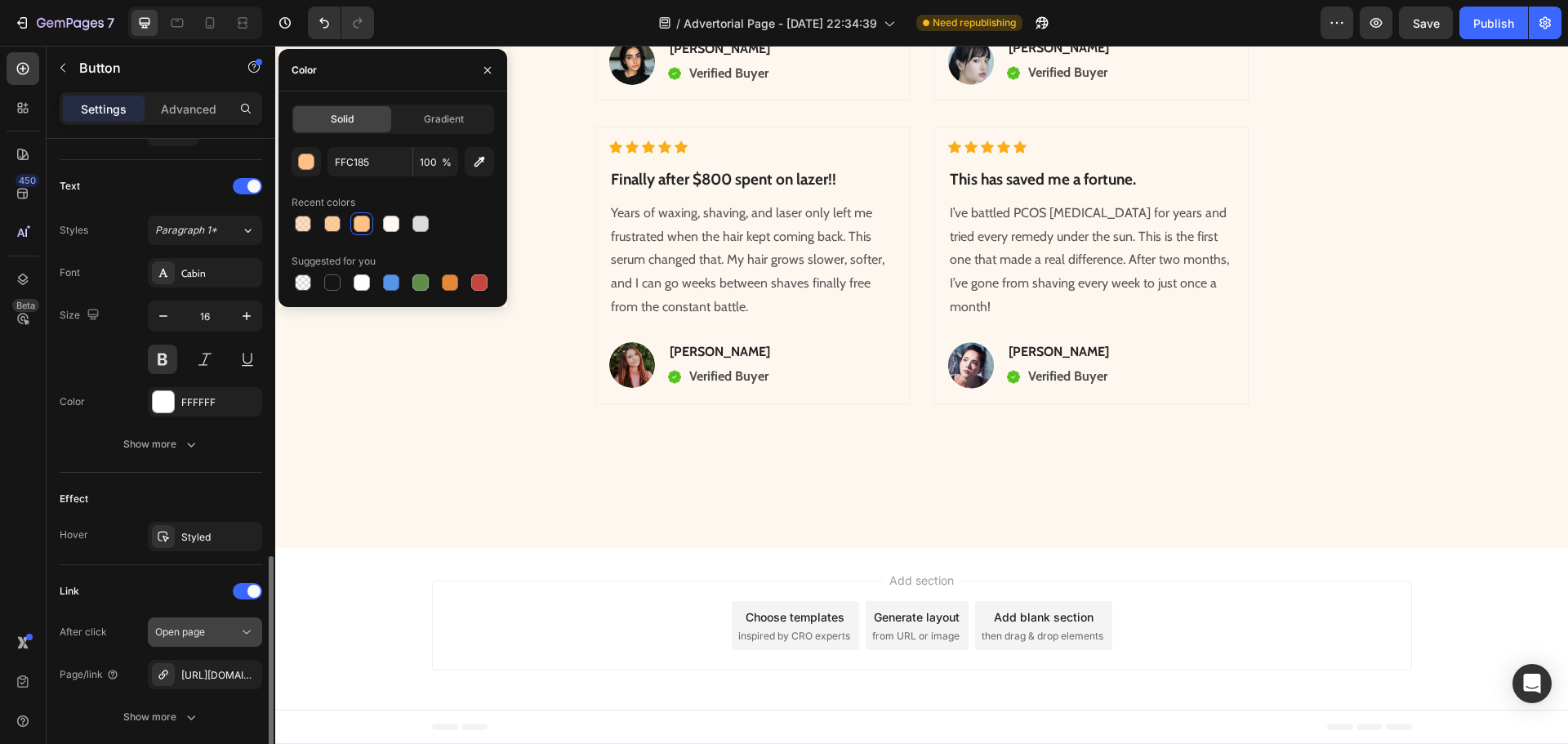
scroll to position [775, 0]
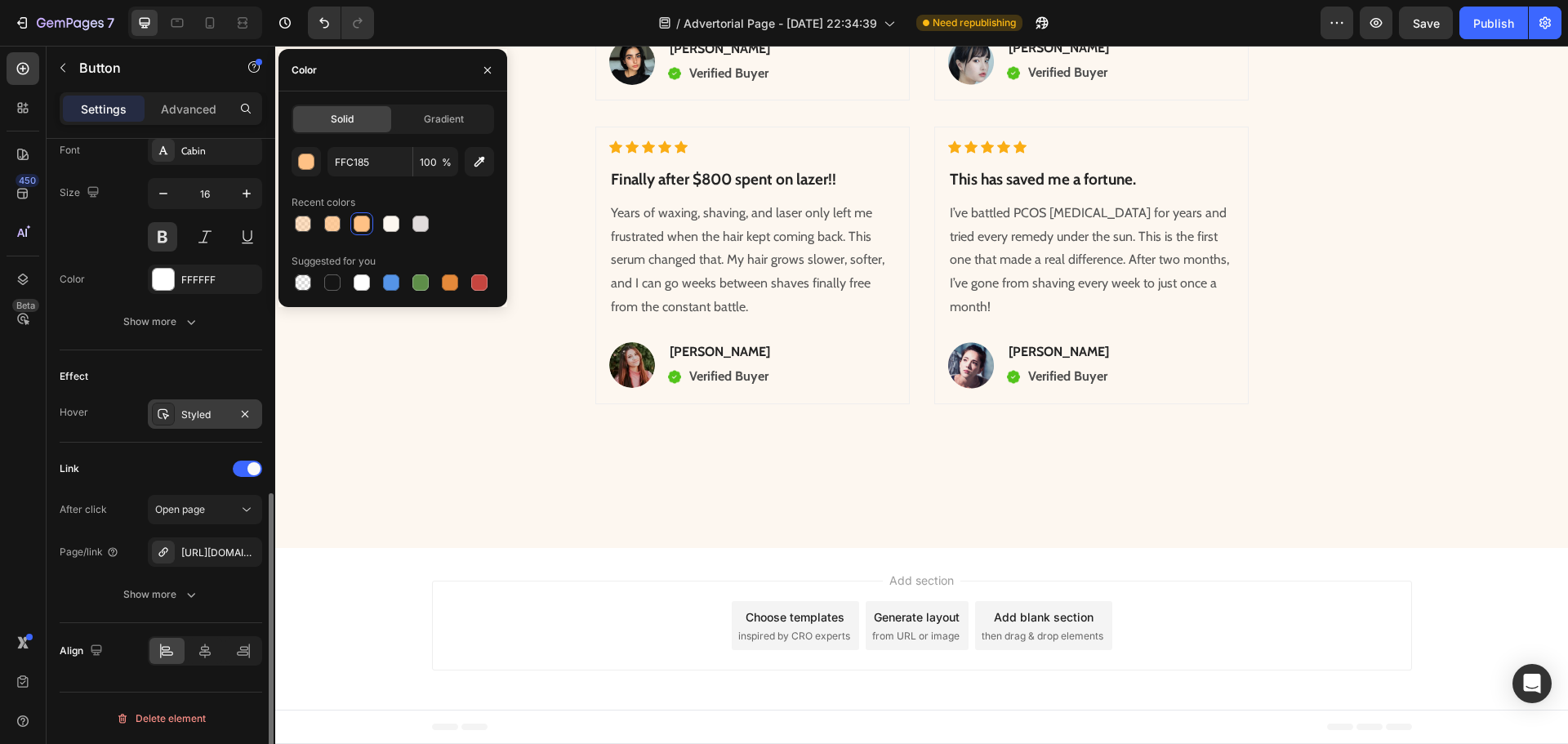
click at [192, 427] on div "Styled" at bounding box center [205, 413] width 114 height 29
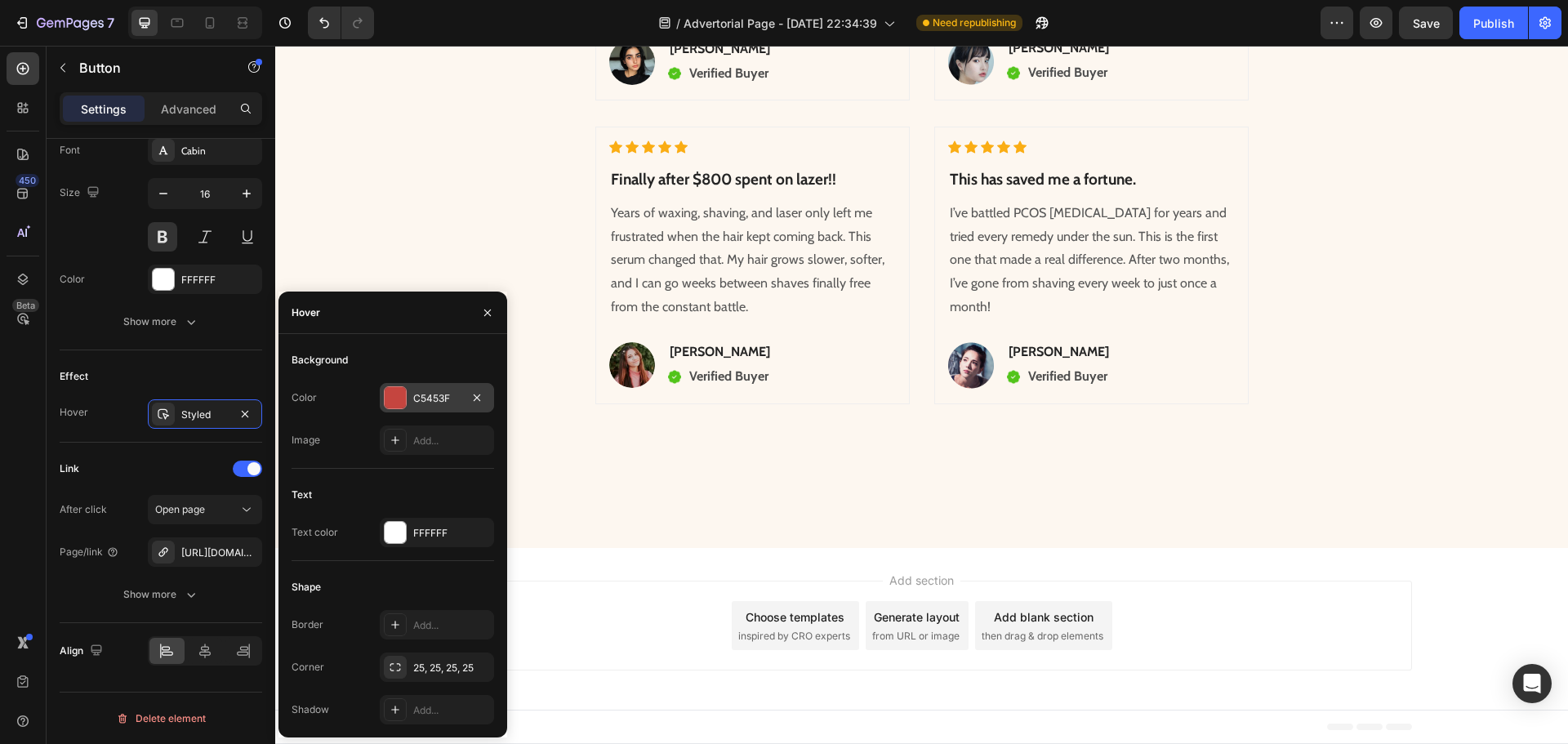
click at [401, 402] on div at bounding box center [395, 398] width 22 height 22
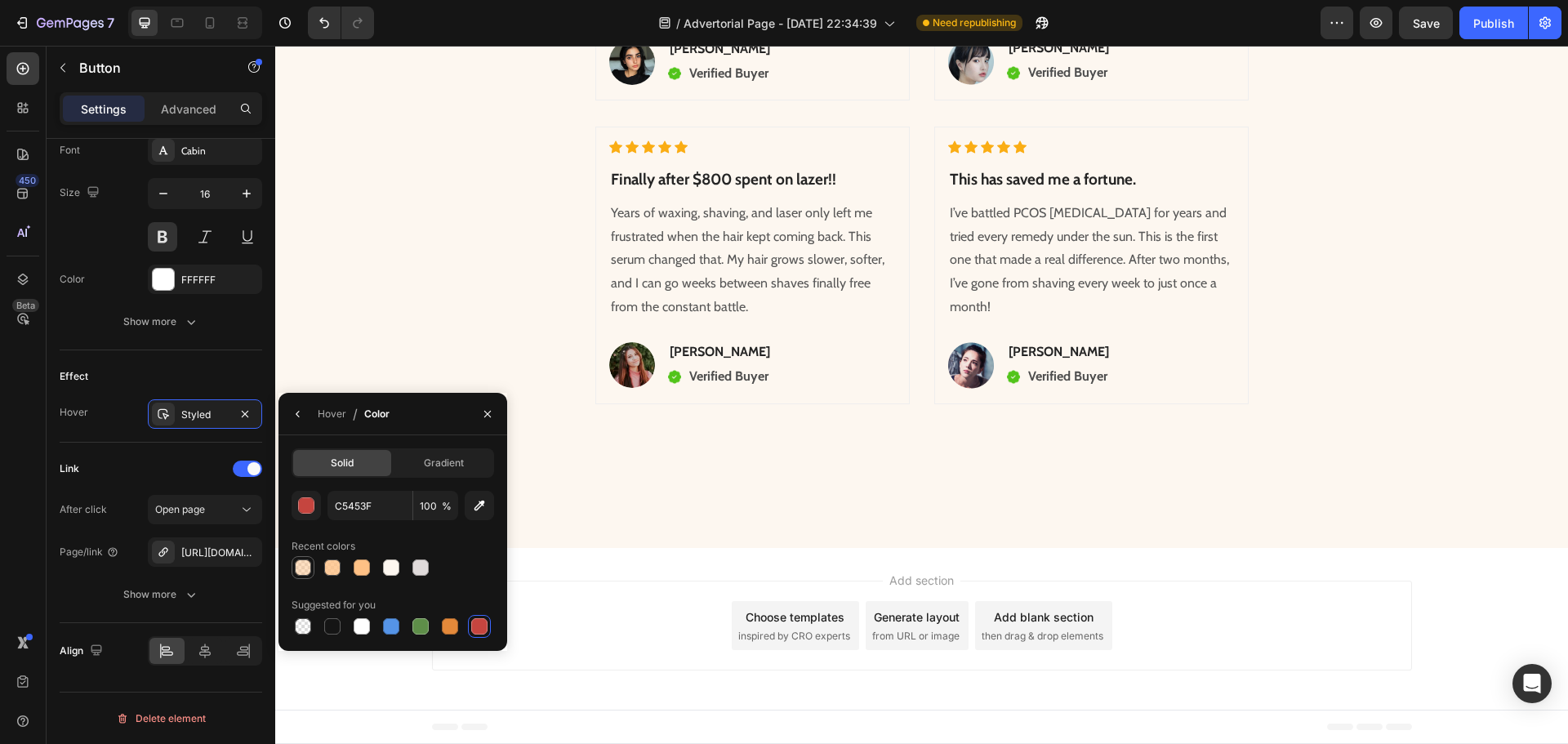
click at [301, 563] on div at bounding box center [303, 568] width 17 height 17
type input "FFC185"
type input "50"
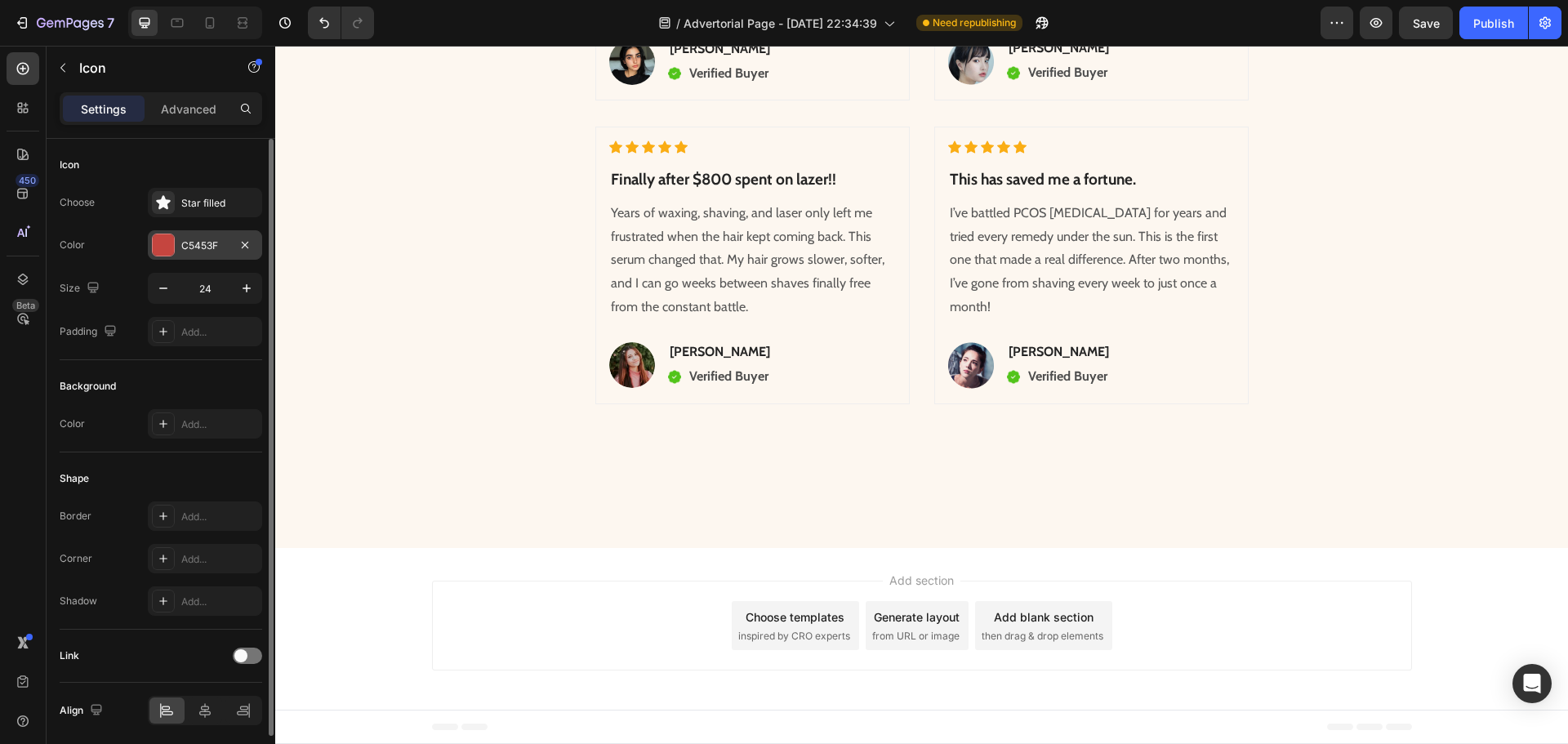
click at [190, 250] on div "C5453F" at bounding box center [205, 246] width 47 height 15
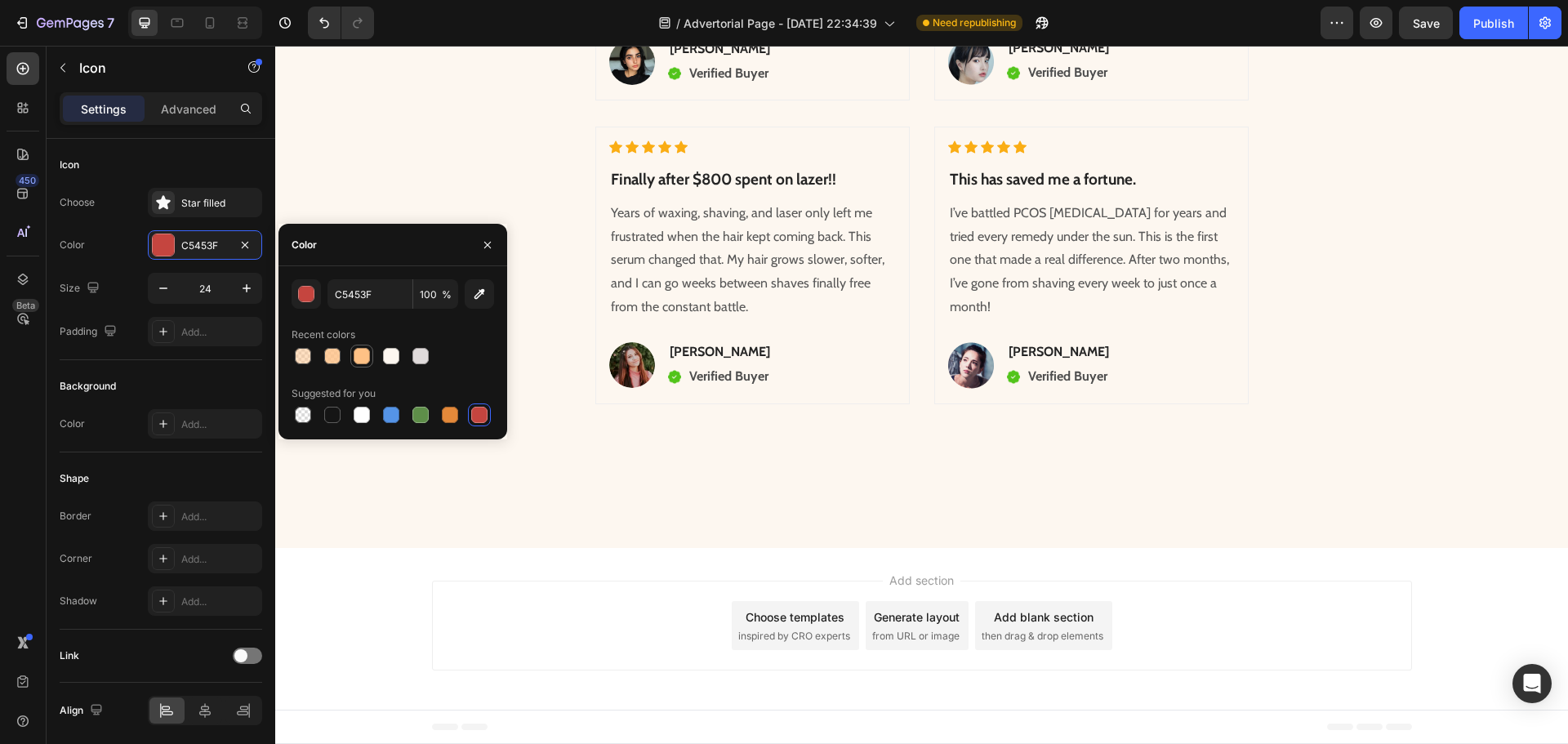
click at [363, 360] on div at bounding box center [362, 356] width 17 height 17
type input "FFC185"
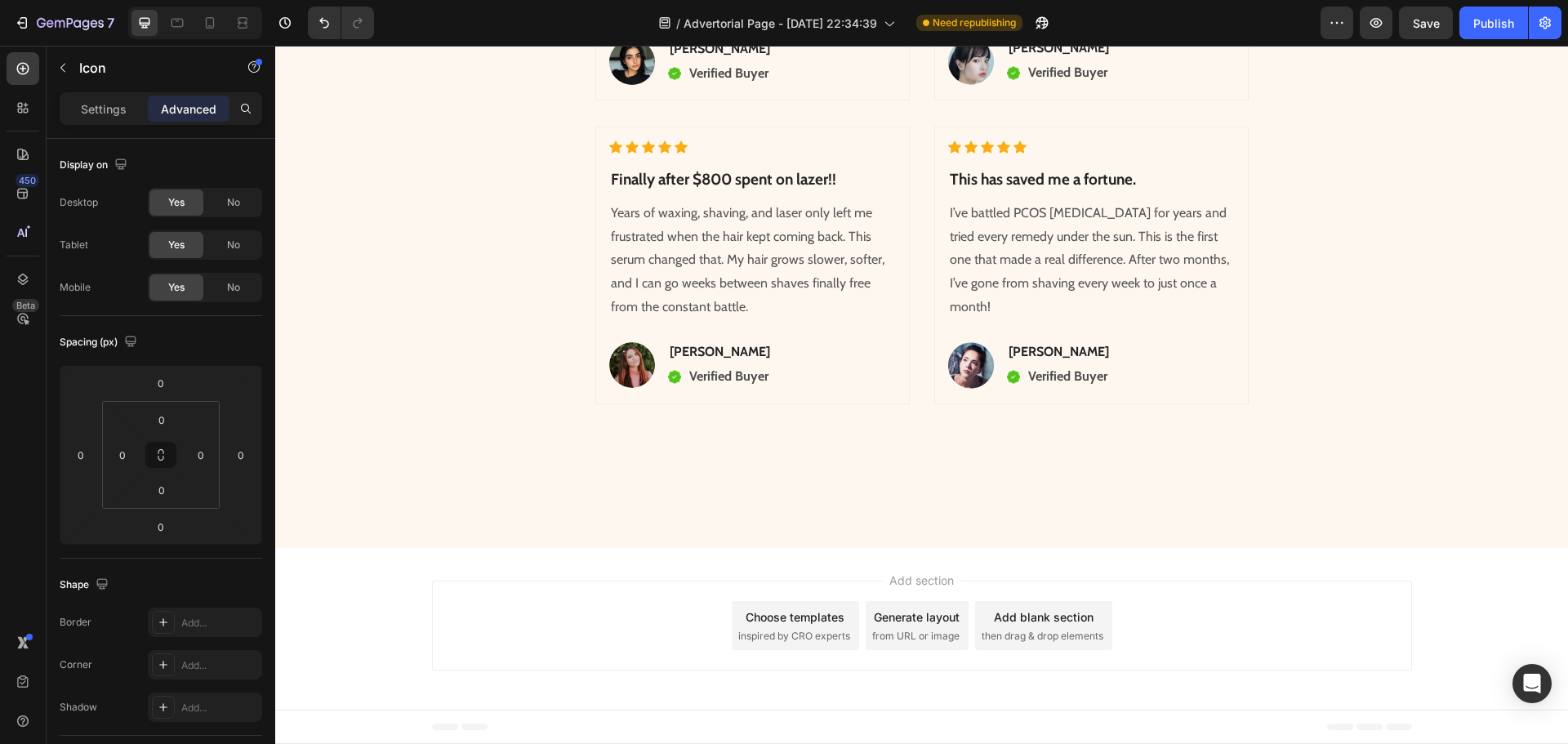
click at [65, 76] on button "button" at bounding box center [63, 68] width 27 height 27
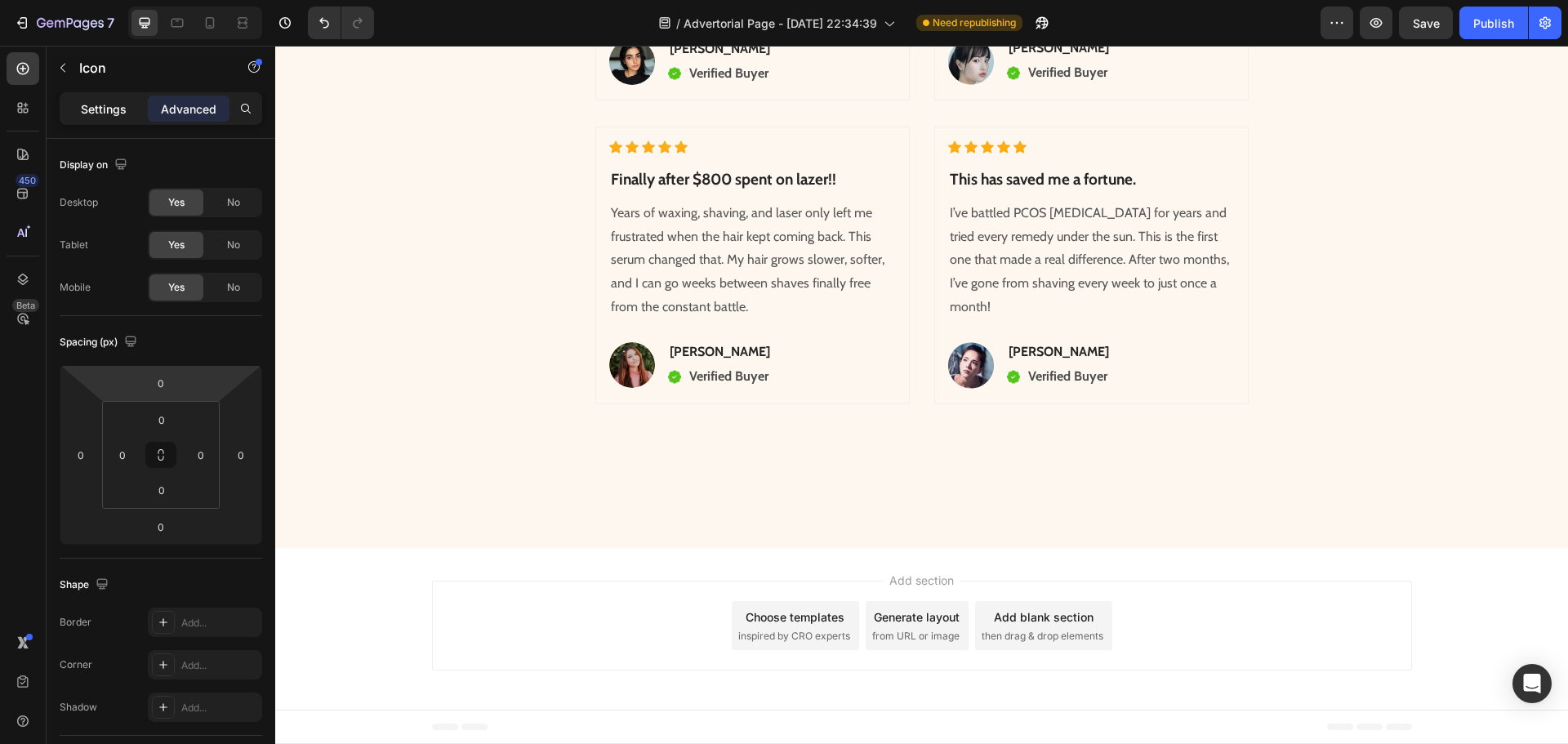
click at [116, 104] on p "Settings" at bounding box center [104, 109] width 46 height 17
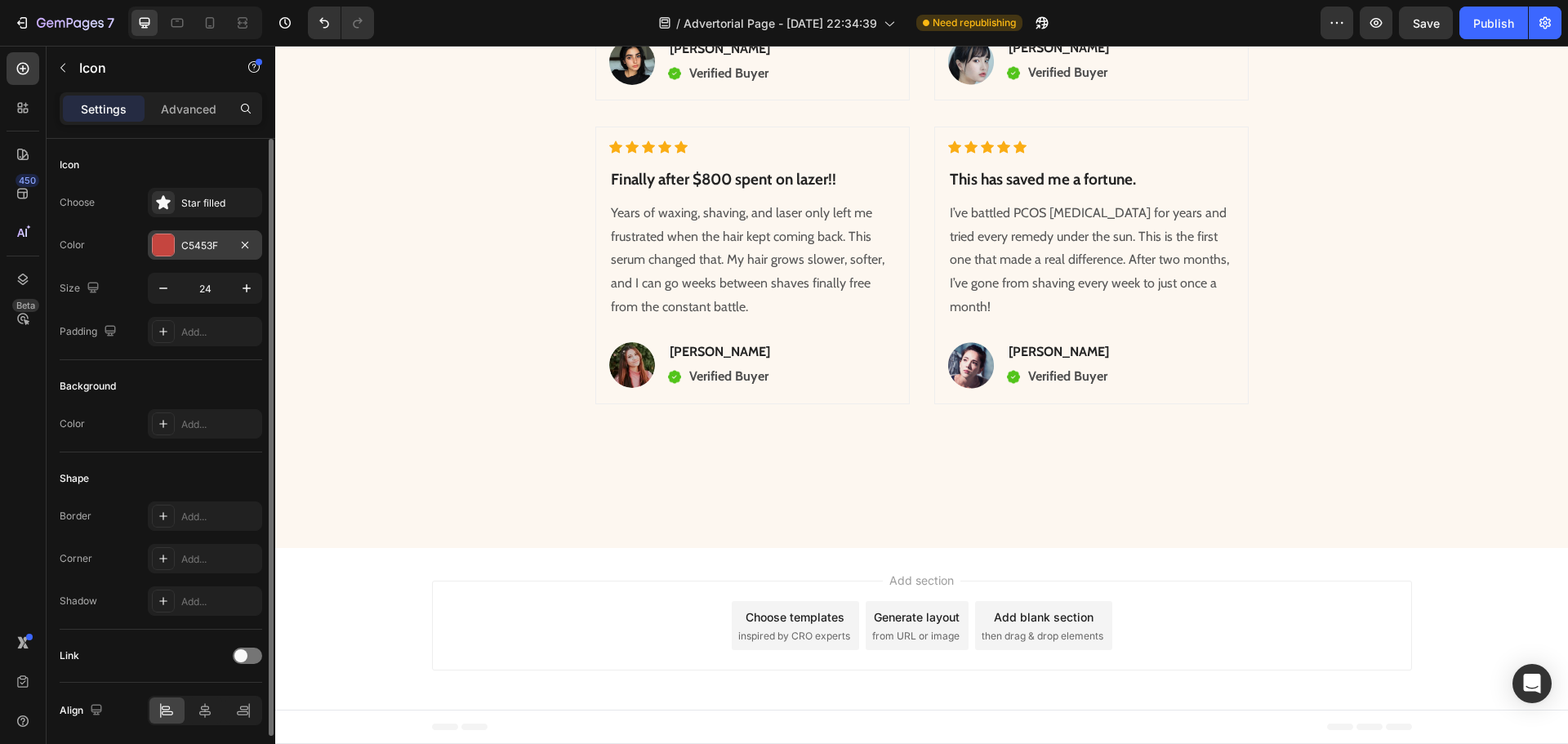
click at [180, 234] on div "C5453F" at bounding box center [205, 244] width 114 height 29
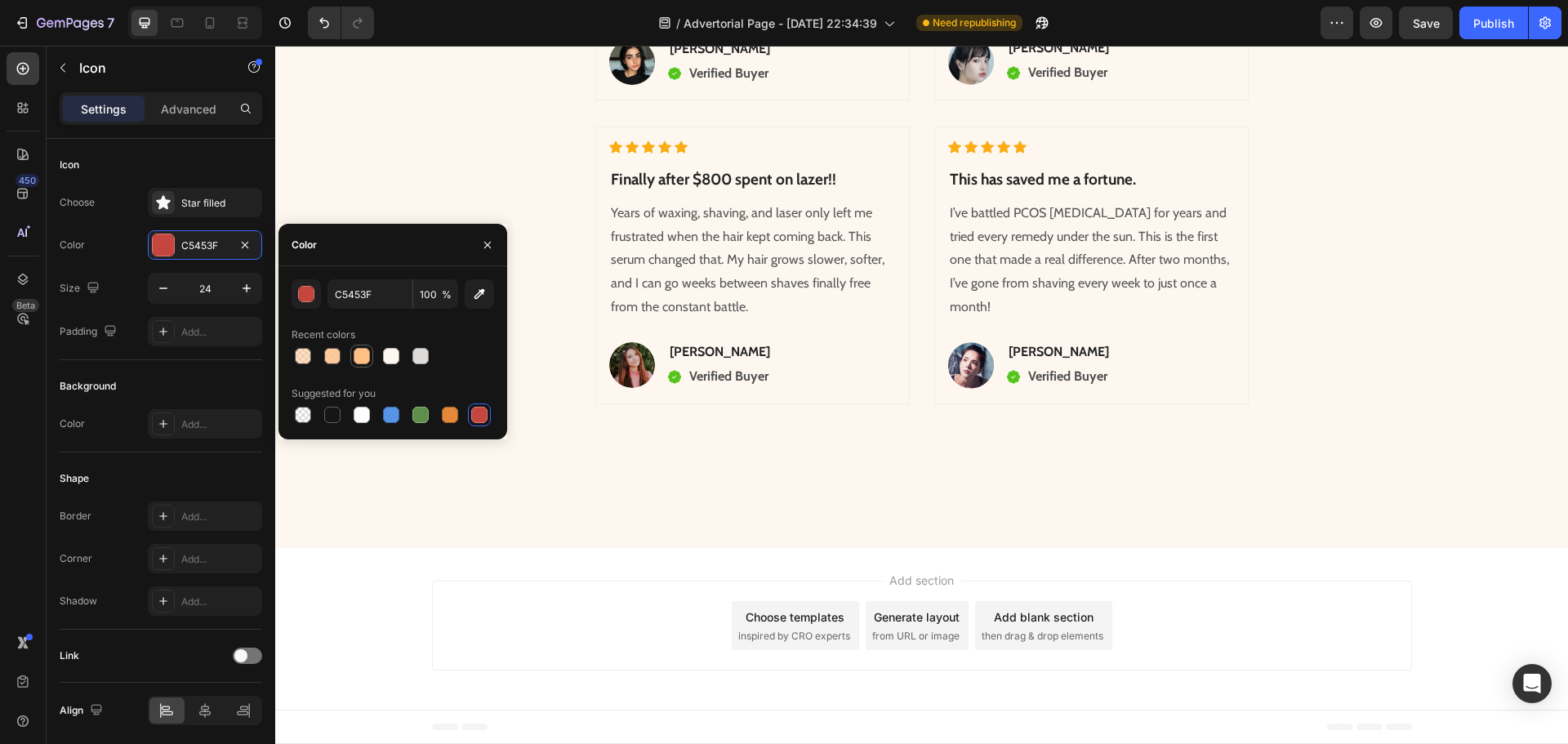
click at [371, 356] on div at bounding box center [362, 356] width 20 height 20
type input "FFC185"
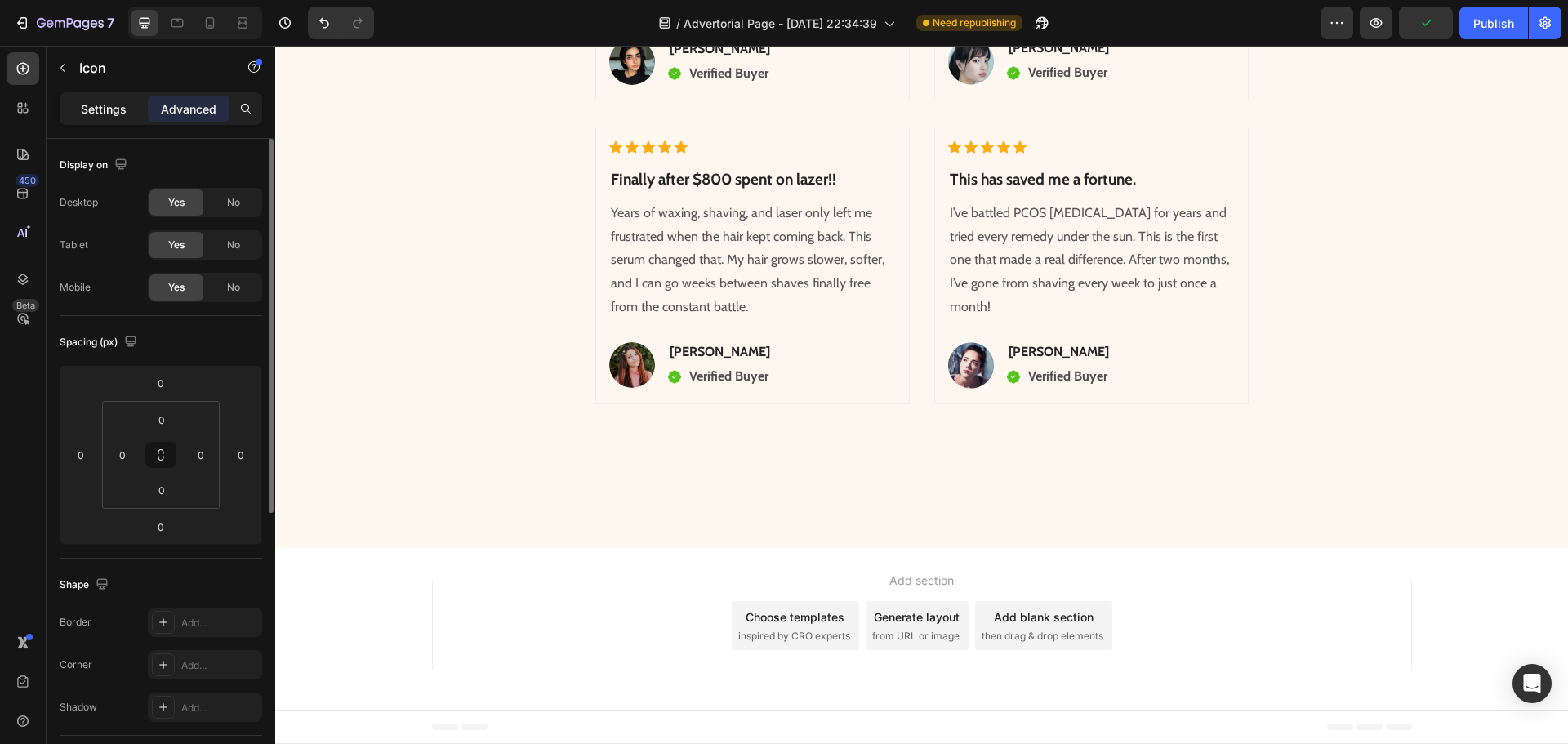
click at [108, 121] on div "Settings" at bounding box center [104, 109] width 82 height 27
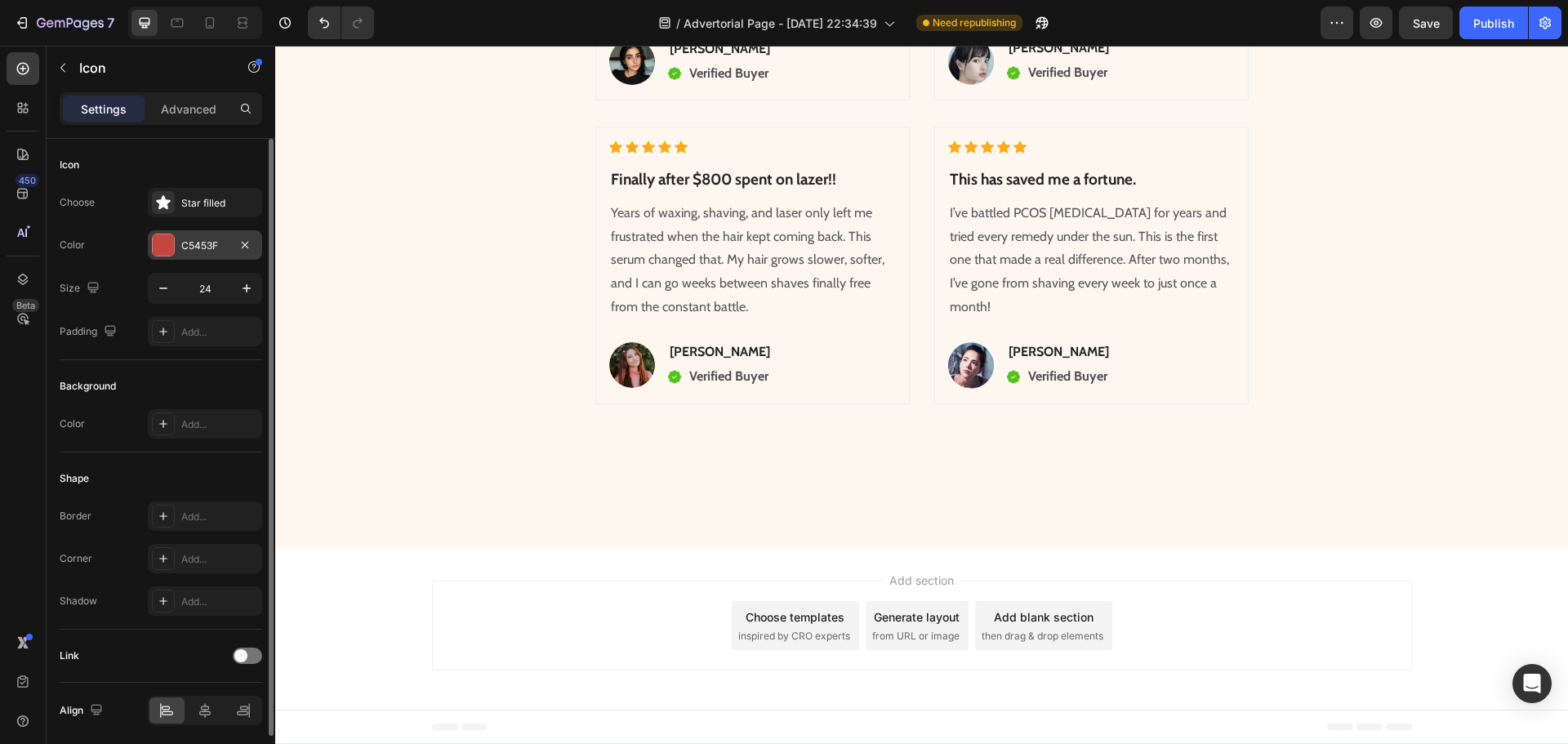
click at [164, 252] on div at bounding box center [163, 245] width 22 height 22
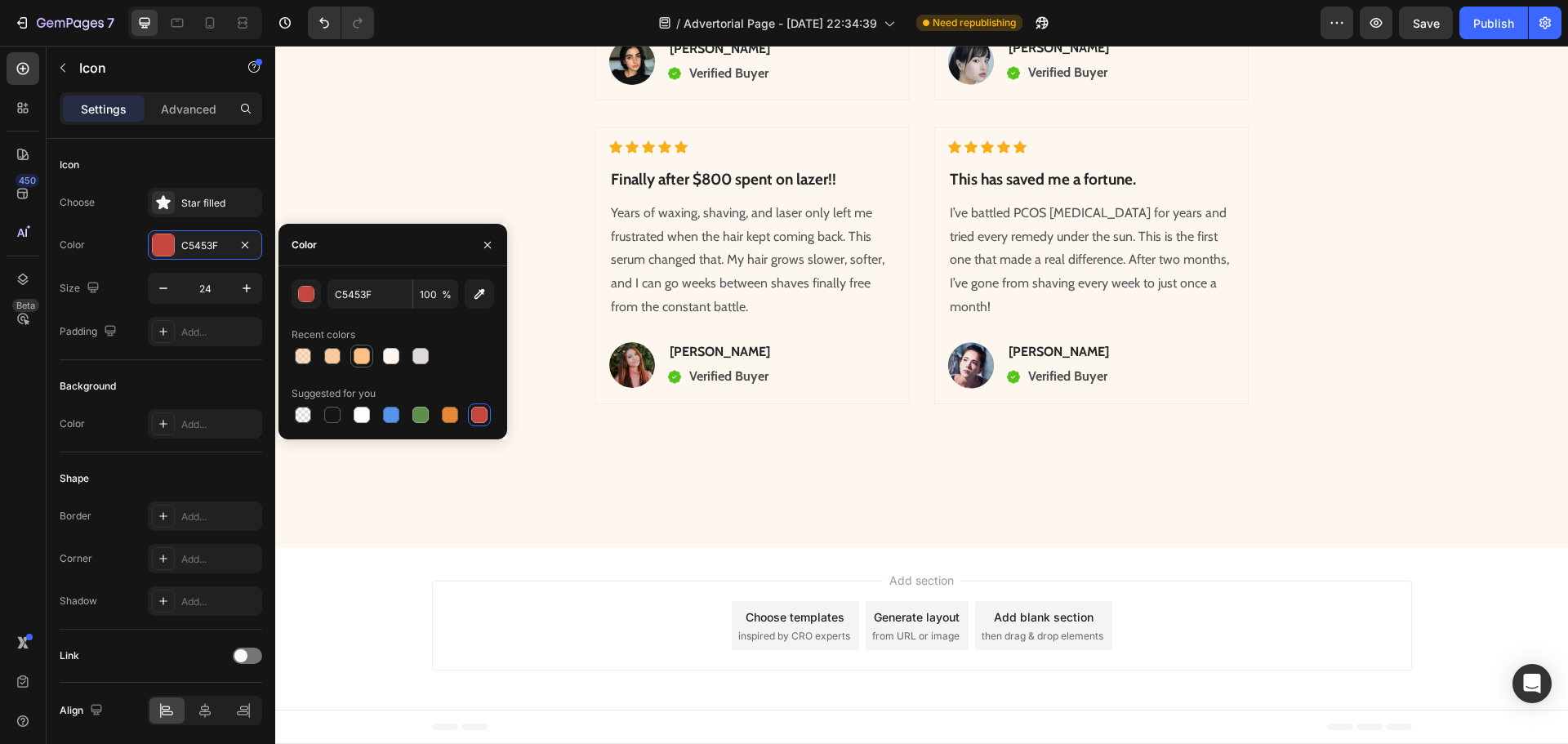
click at [364, 353] on div at bounding box center [362, 356] width 17 height 17
type input "FFC185"
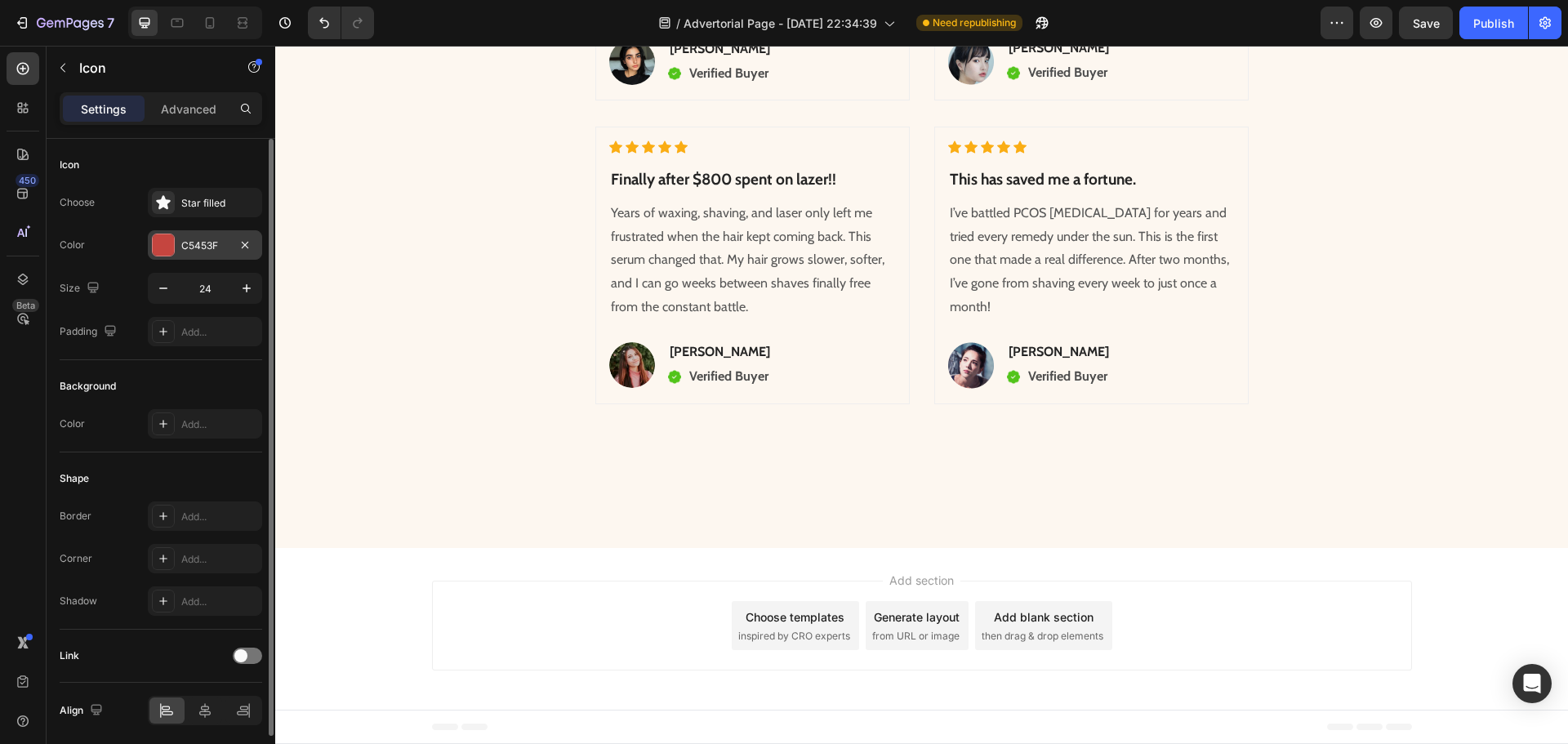
click at [200, 251] on div "C5453F" at bounding box center [205, 246] width 47 height 15
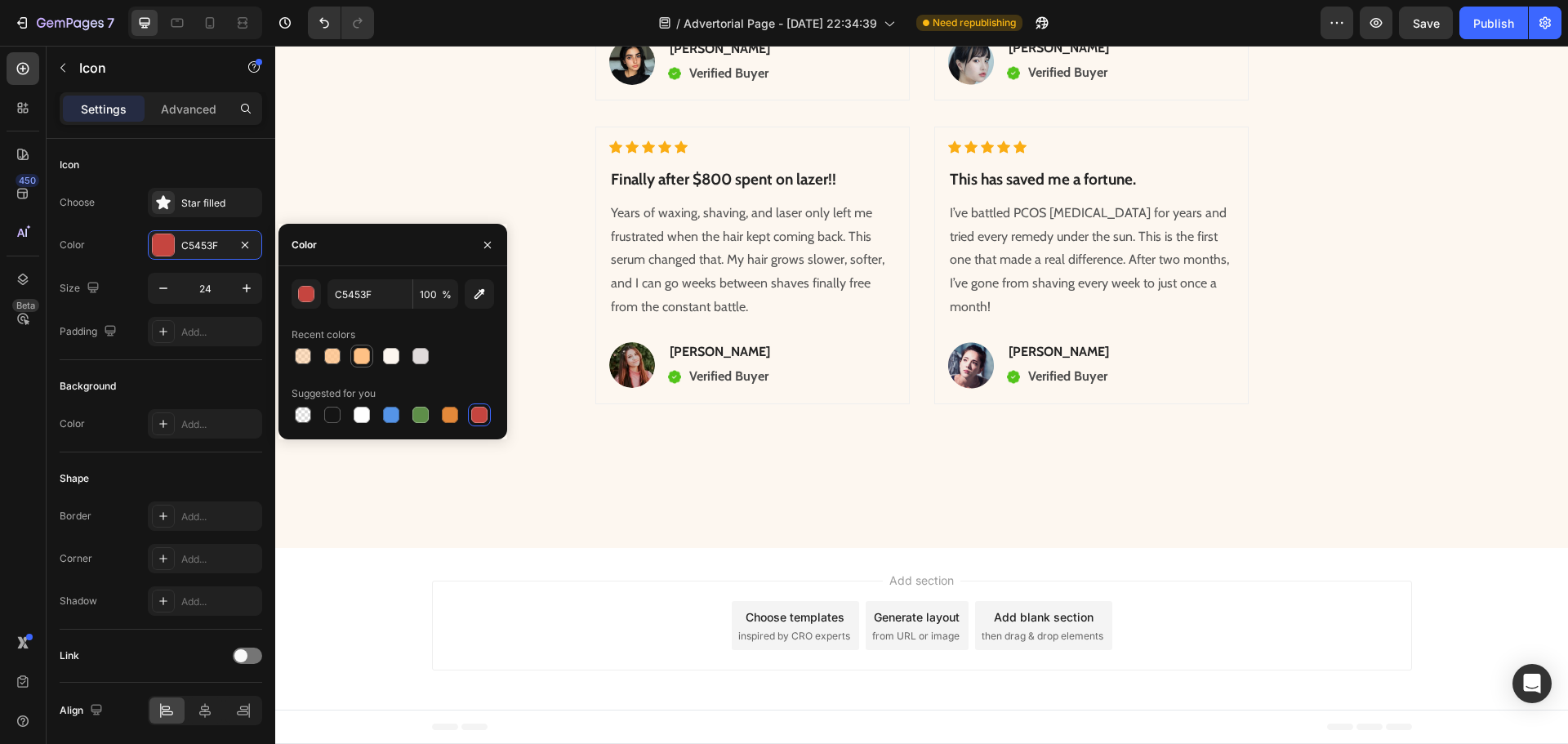
click at [359, 362] on div at bounding box center [362, 356] width 17 height 17
type input "FFC185"
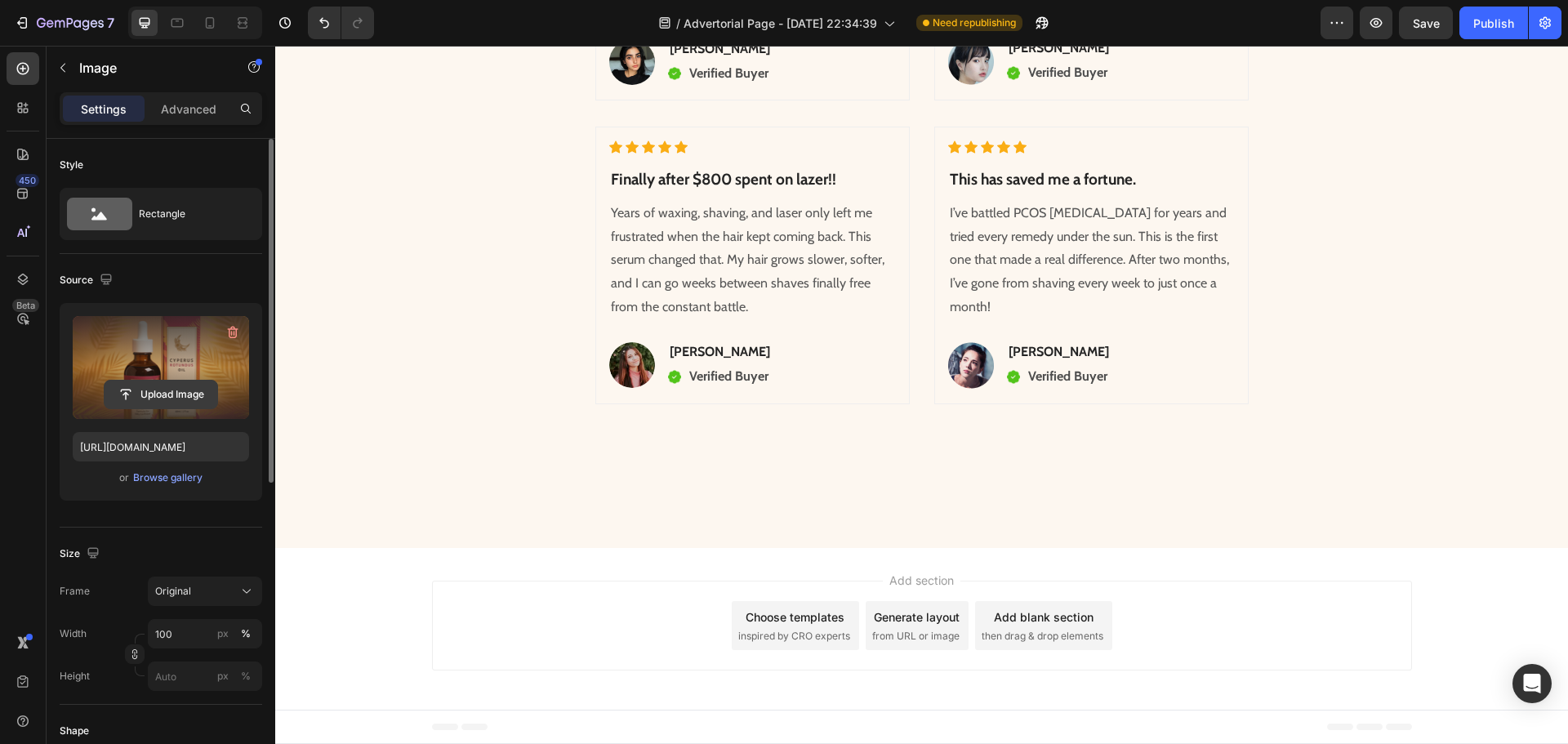
click at [172, 384] on input "file" at bounding box center [161, 394] width 113 height 28
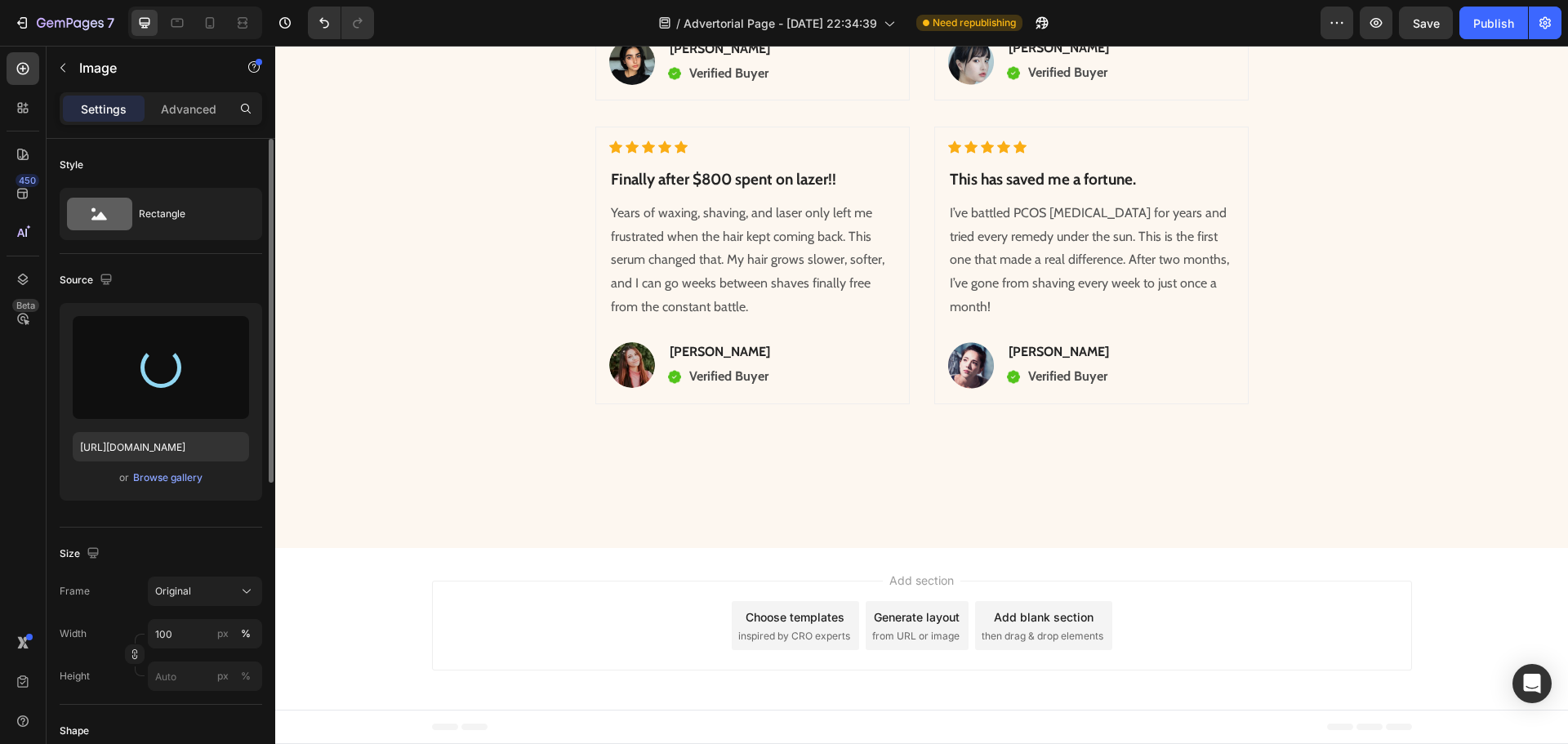
type input "[URL][DOMAIN_NAME]"
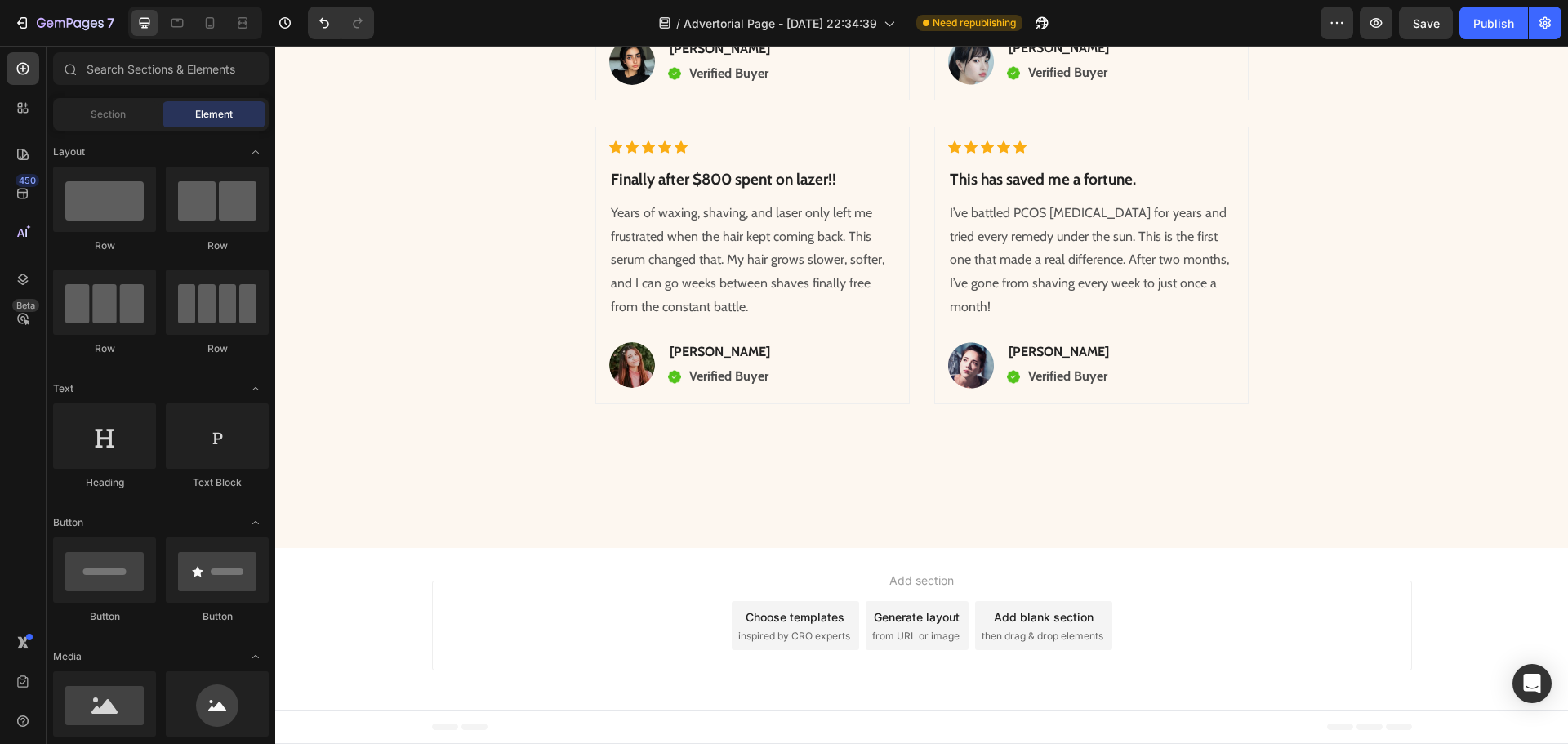
scroll to position [6821, 0]
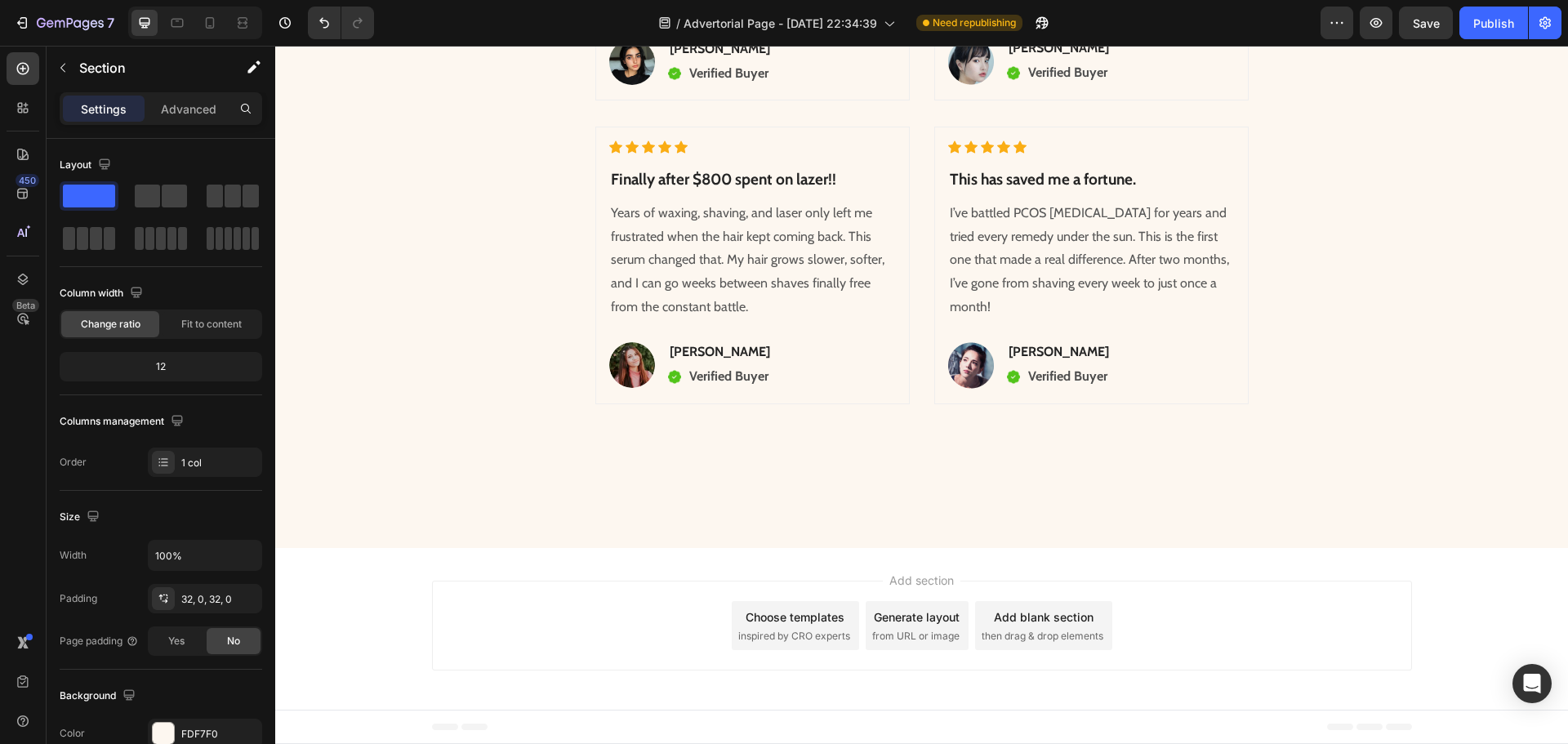
click at [1424, 27] on span "Save" at bounding box center [1426, 23] width 27 height 14
click at [1483, 22] on div "Publish" at bounding box center [1493, 23] width 41 height 17
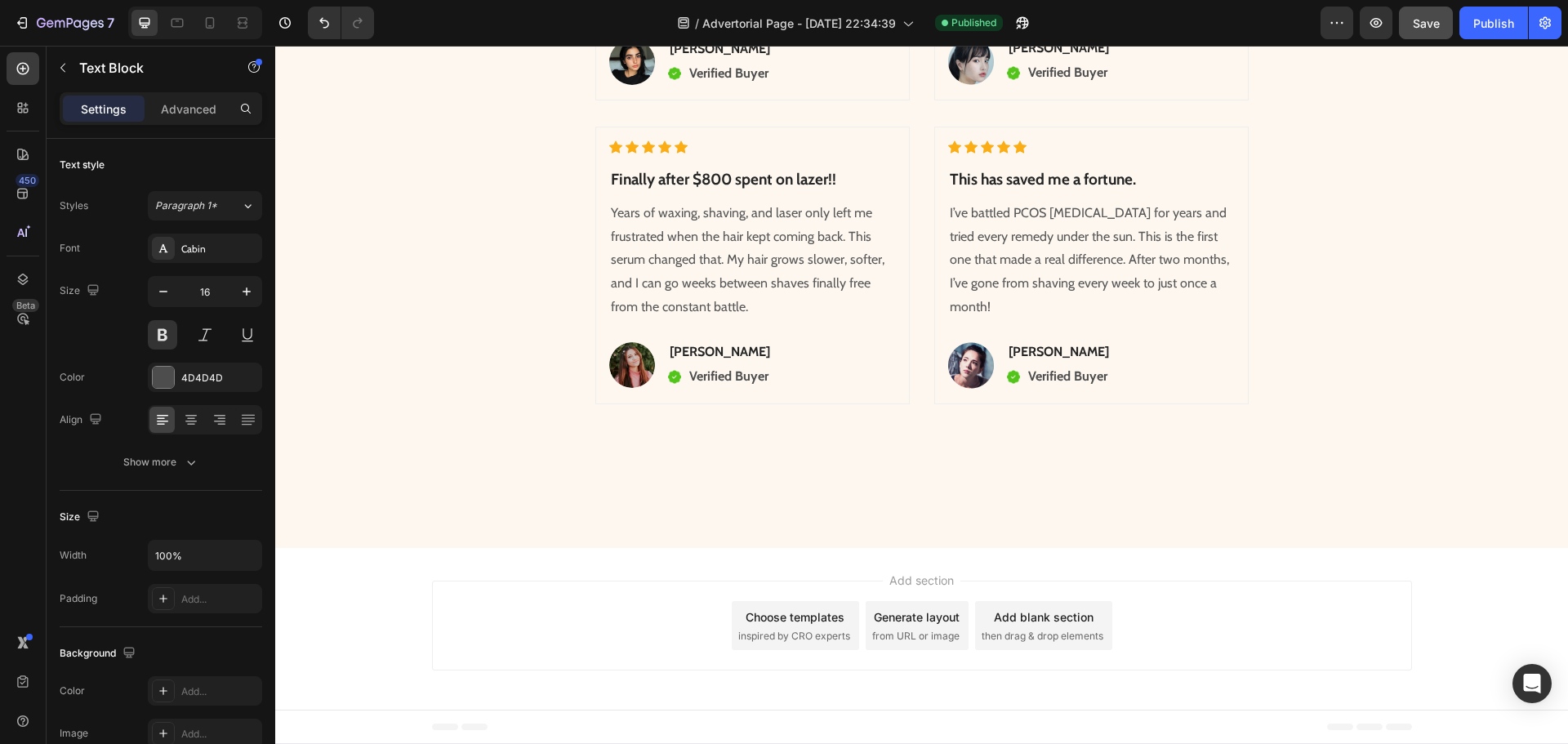
click at [218, 29] on icon at bounding box center [210, 23] width 17 height 17
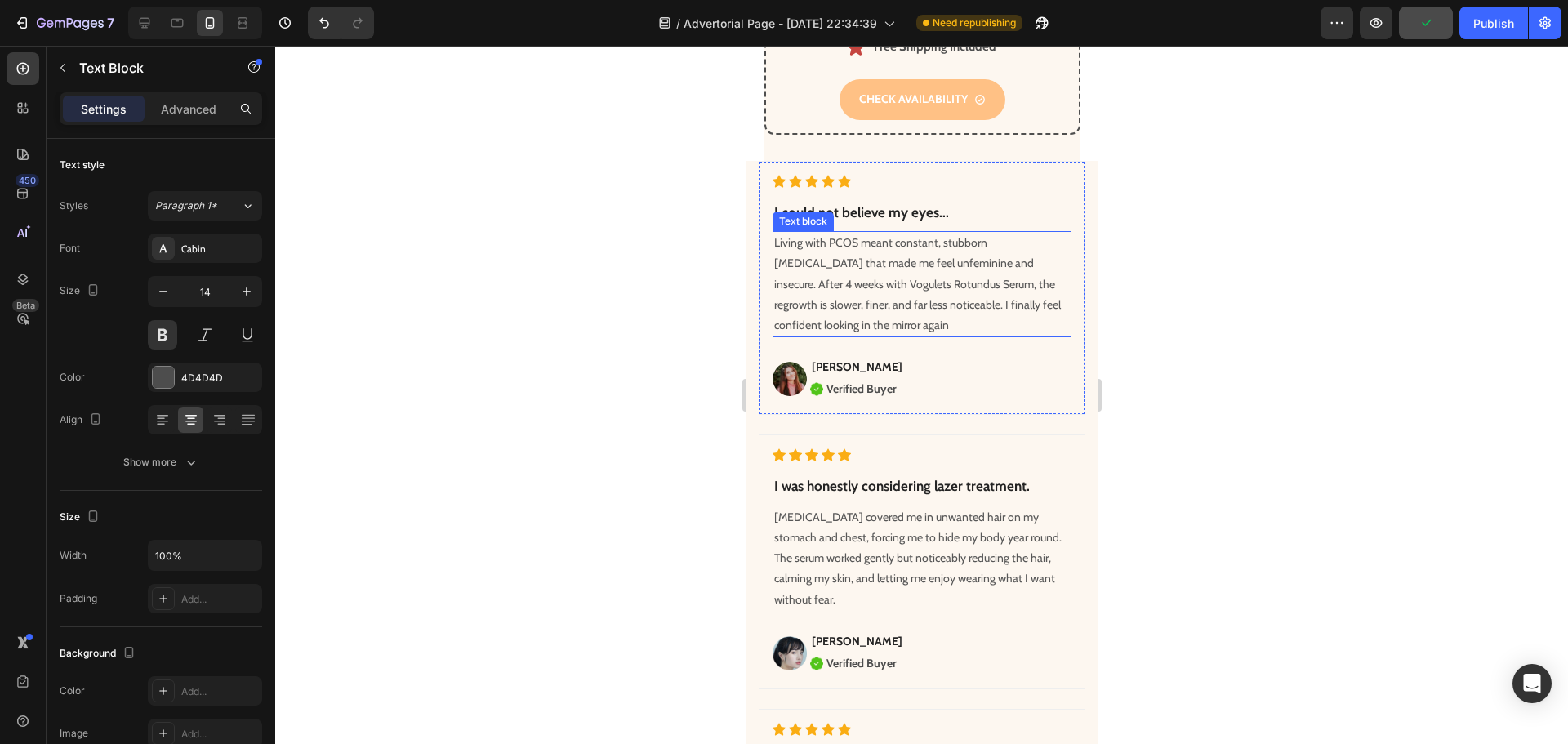
scroll to position [5484, 0]
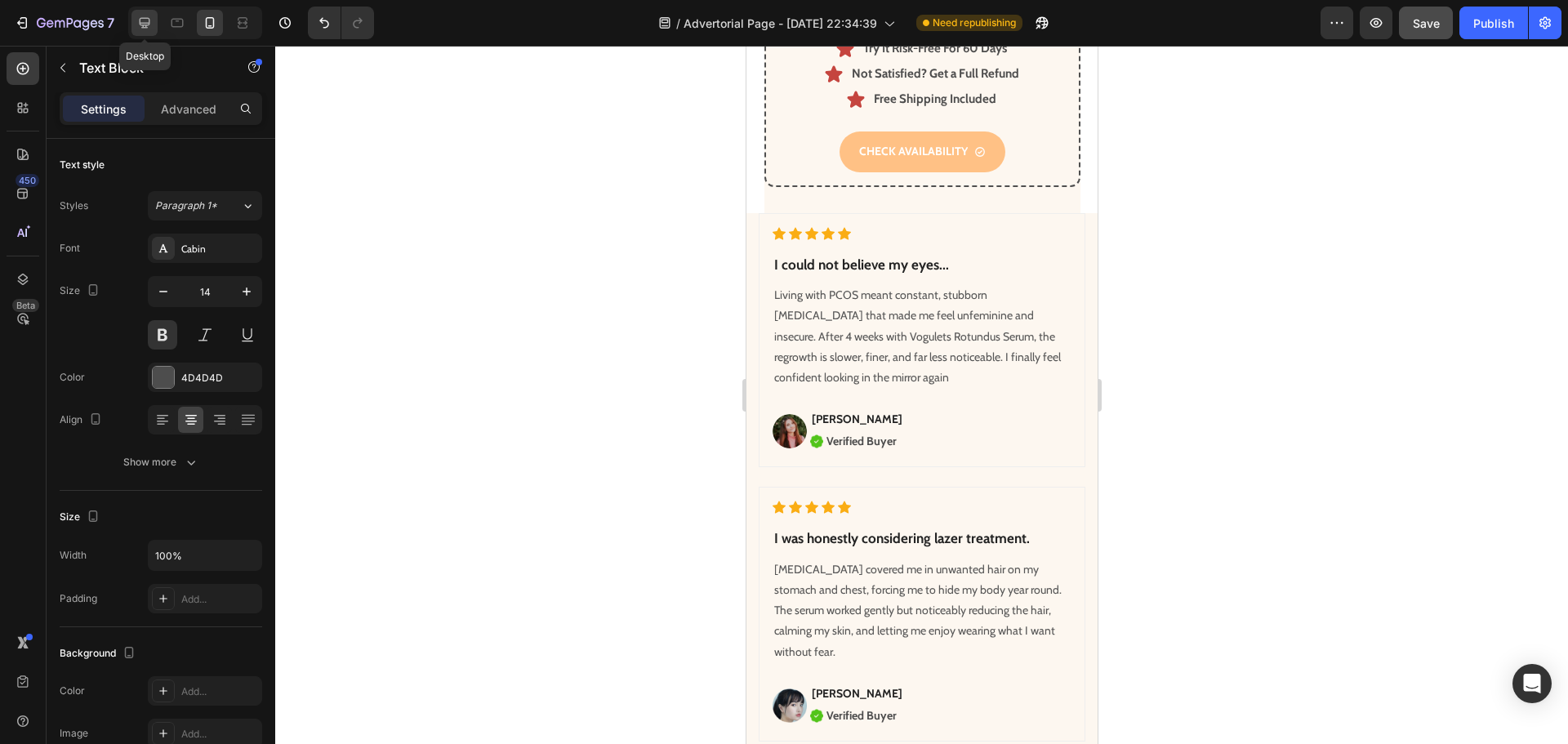
click at [152, 26] on icon at bounding box center [145, 23] width 17 height 17
type input "16"
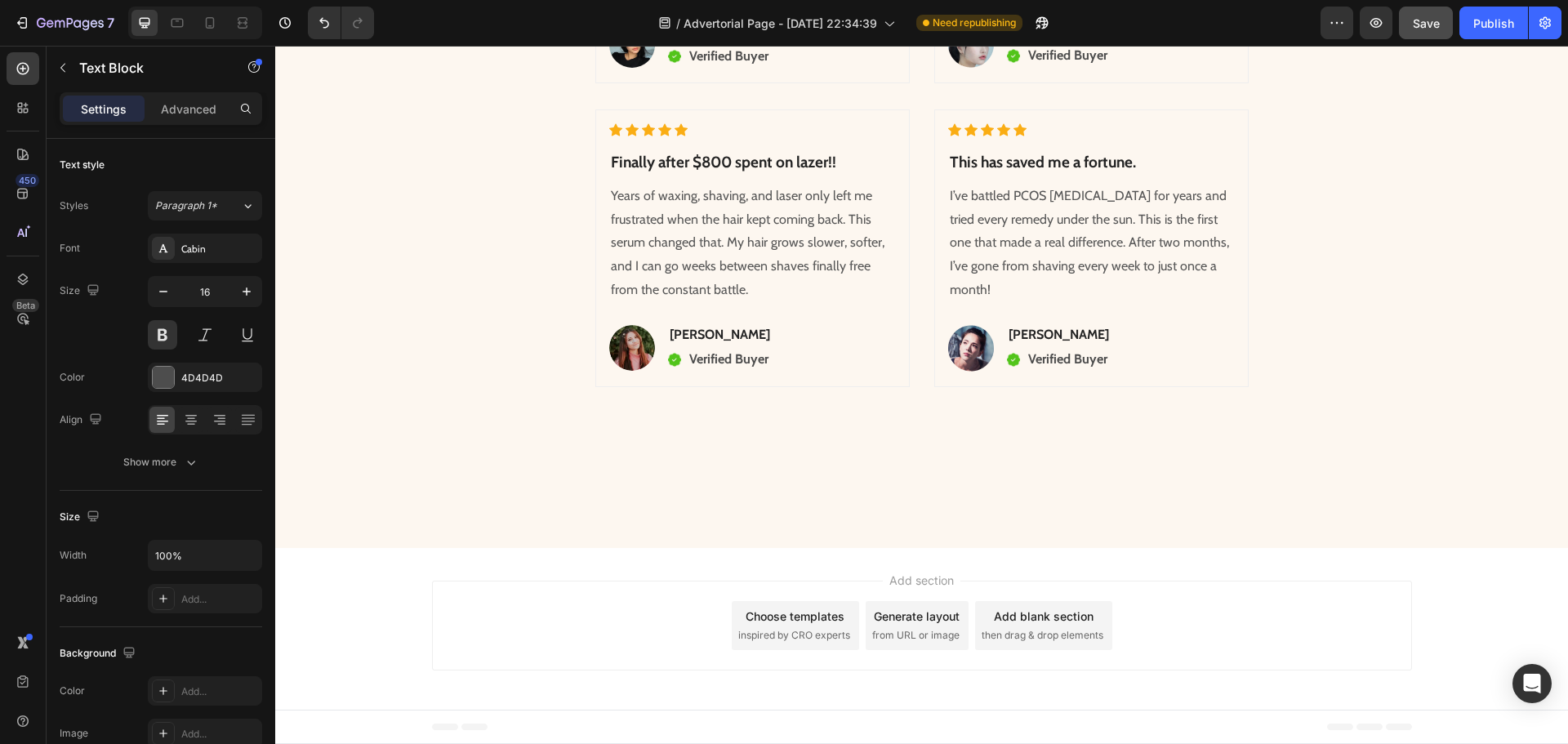
scroll to position [6741, 0]
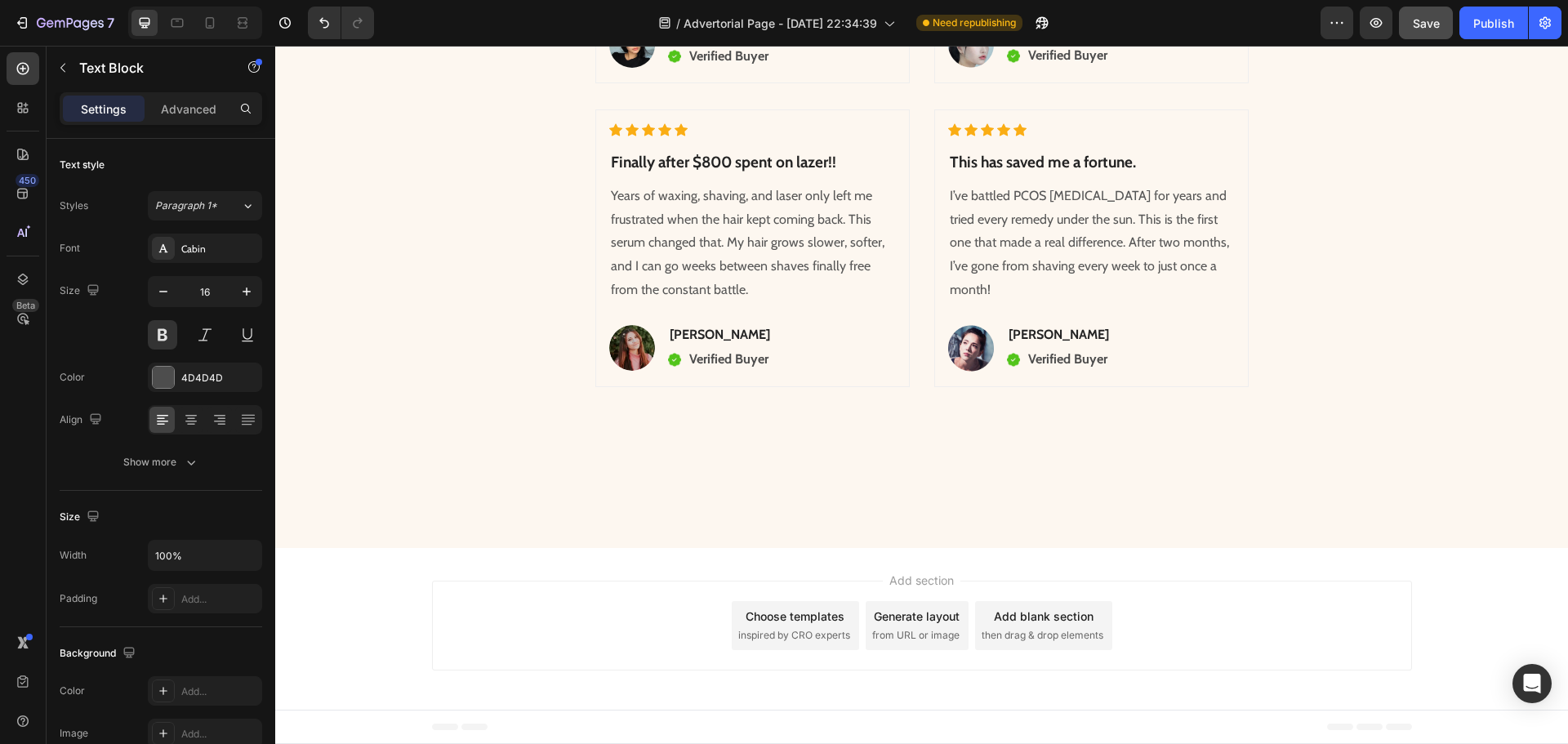
drag, startPoint x: 1134, startPoint y: 413, endPoint x: 954, endPoint y: 400, distance: 180.5
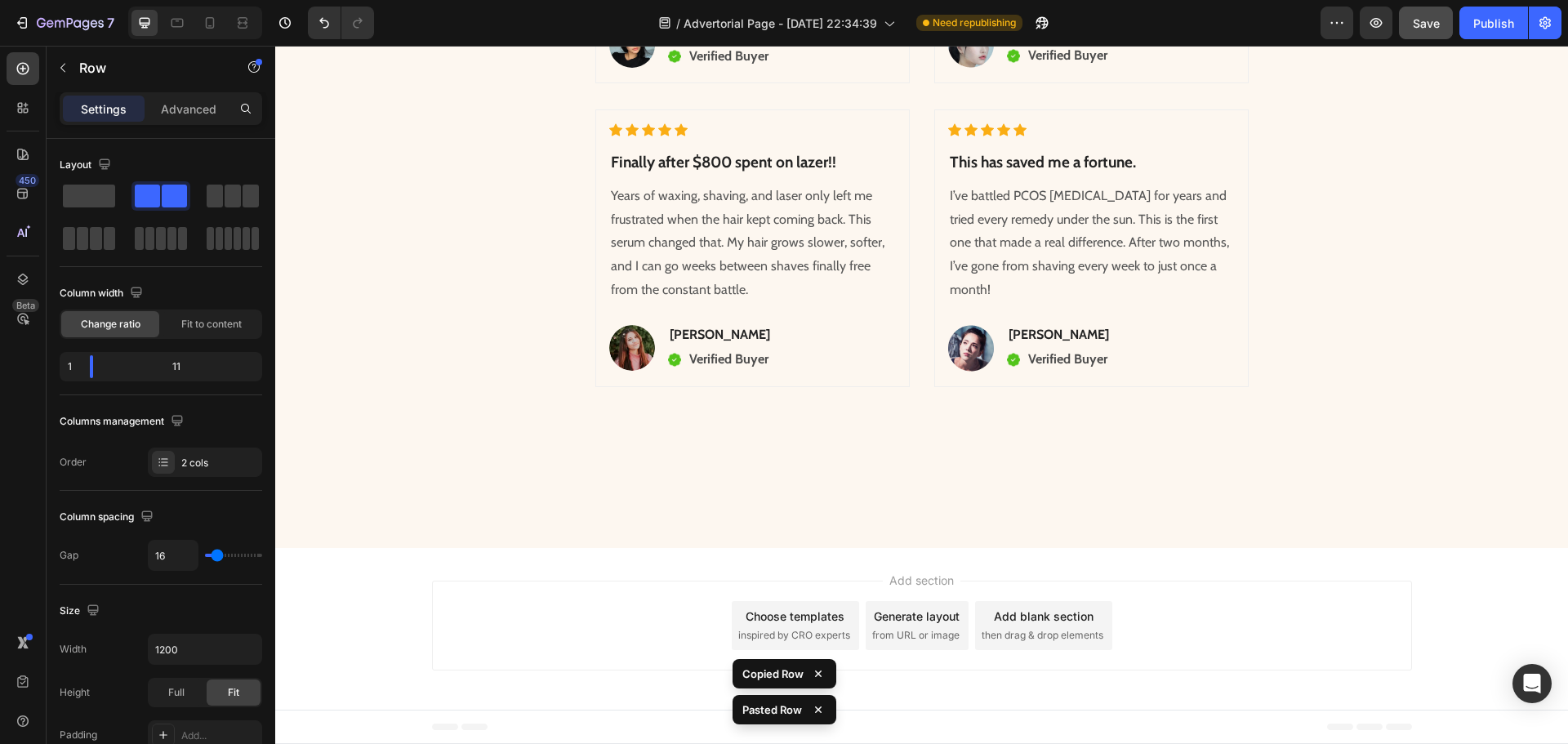
drag, startPoint x: 1082, startPoint y: 478, endPoint x: 1063, endPoint y: 469, distance: 21.0
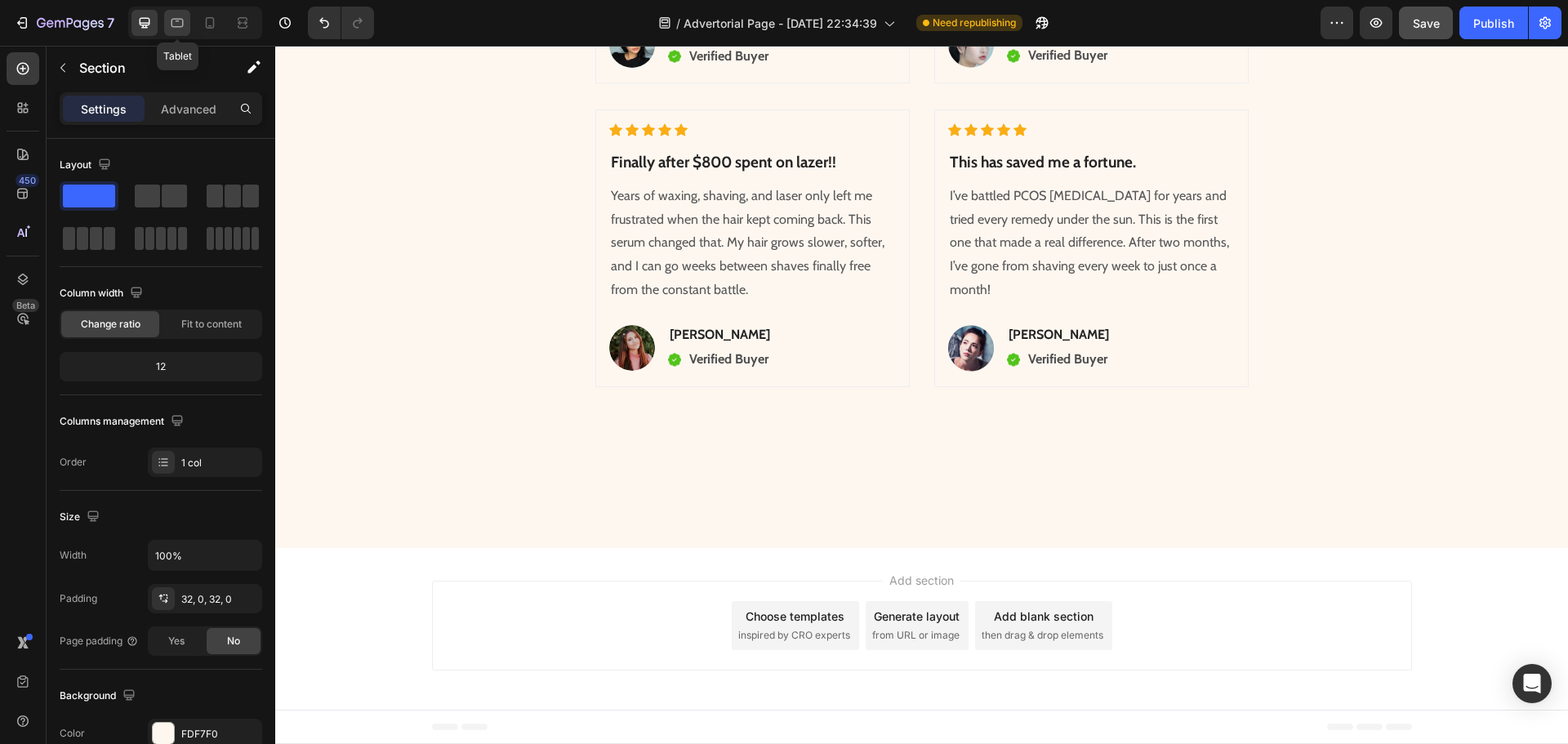
click at [180, 22] on icon at bounding box center [177, 23] width 17 height 17
type input "90%"
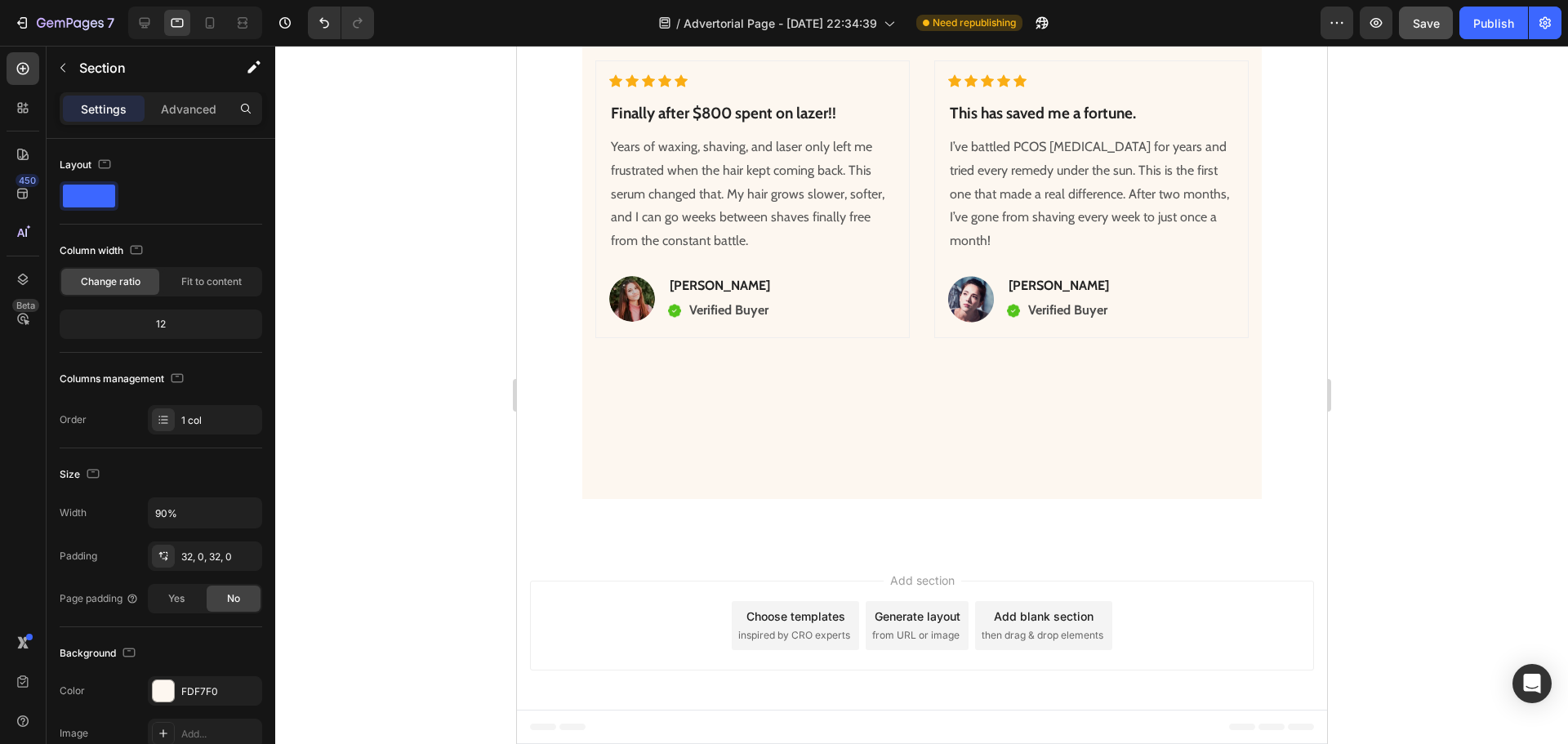
scroll to position [6926, 0]
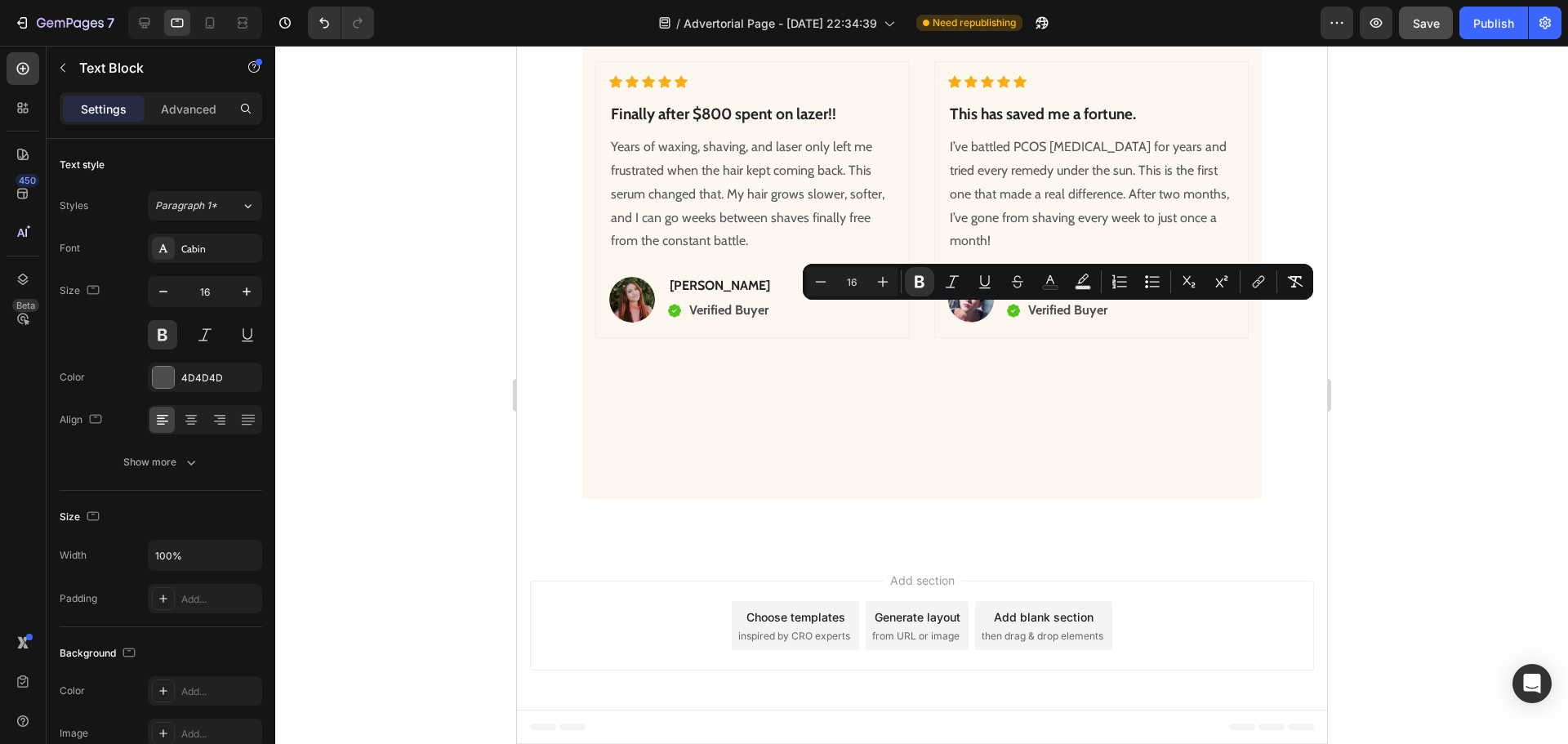
click at [1358, 351] on div at bounding box center [921, 394] width 1292 height 698
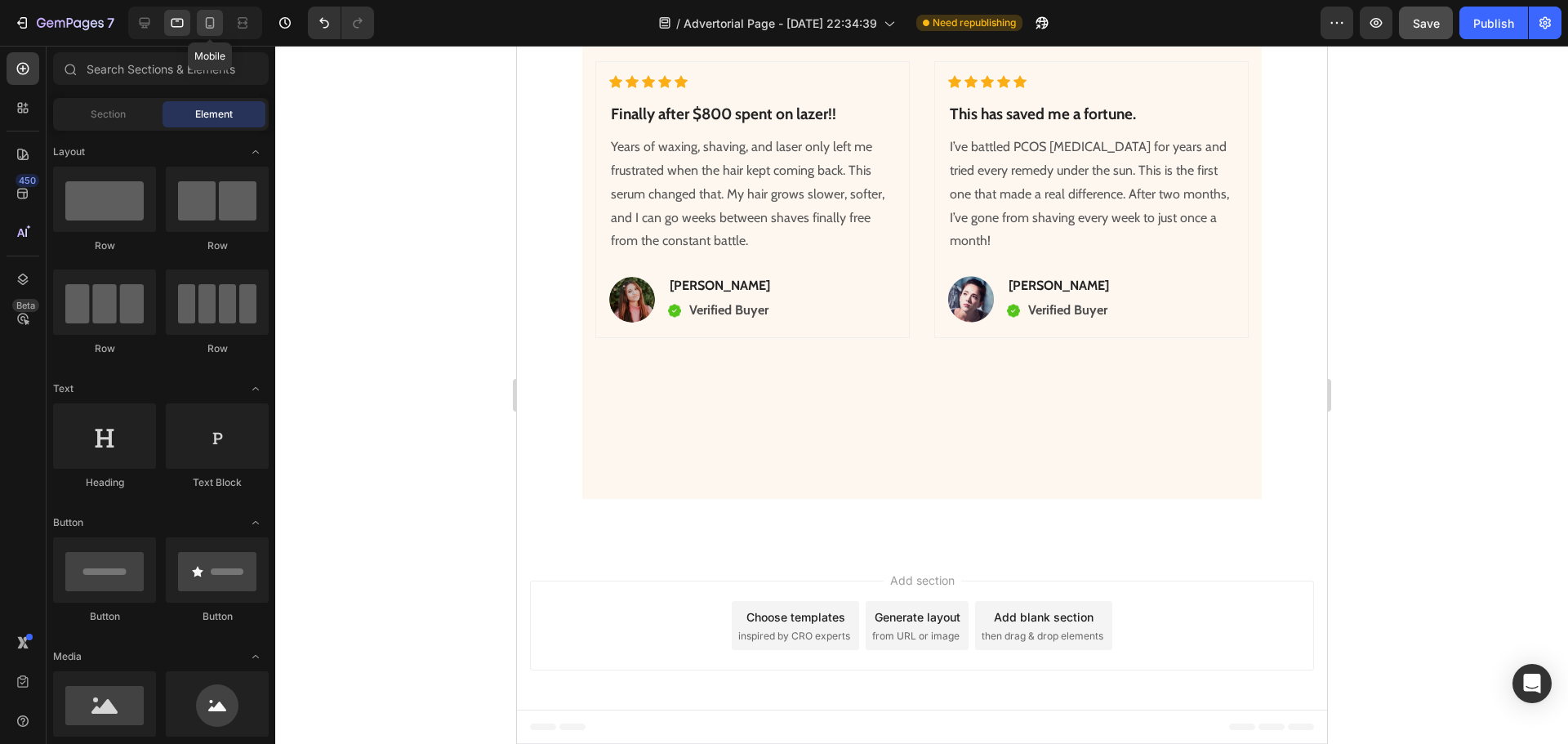
click at [204, 27] on icon at bounding box center [210, 23] width 17 height 17
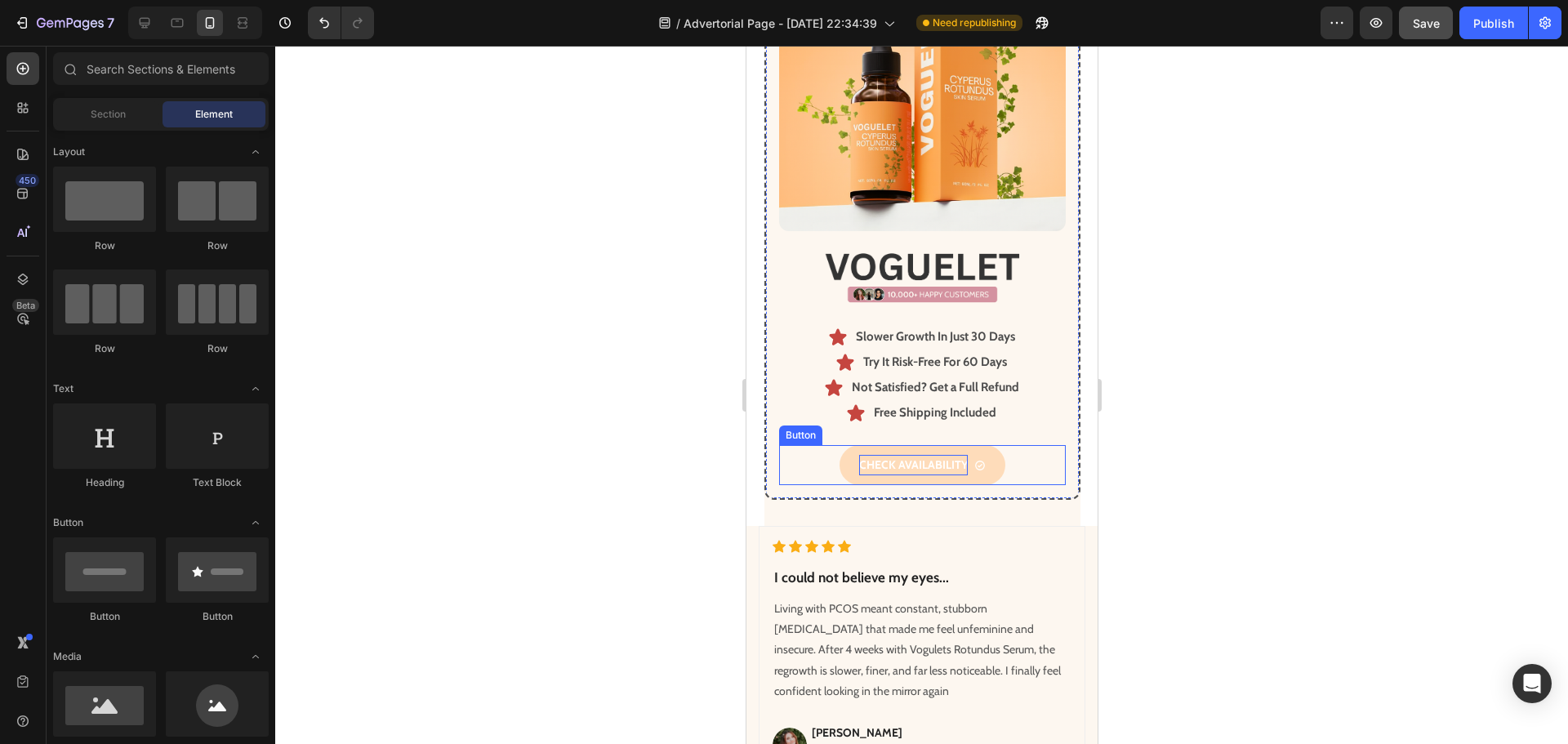
scroll to position [5507, 0]
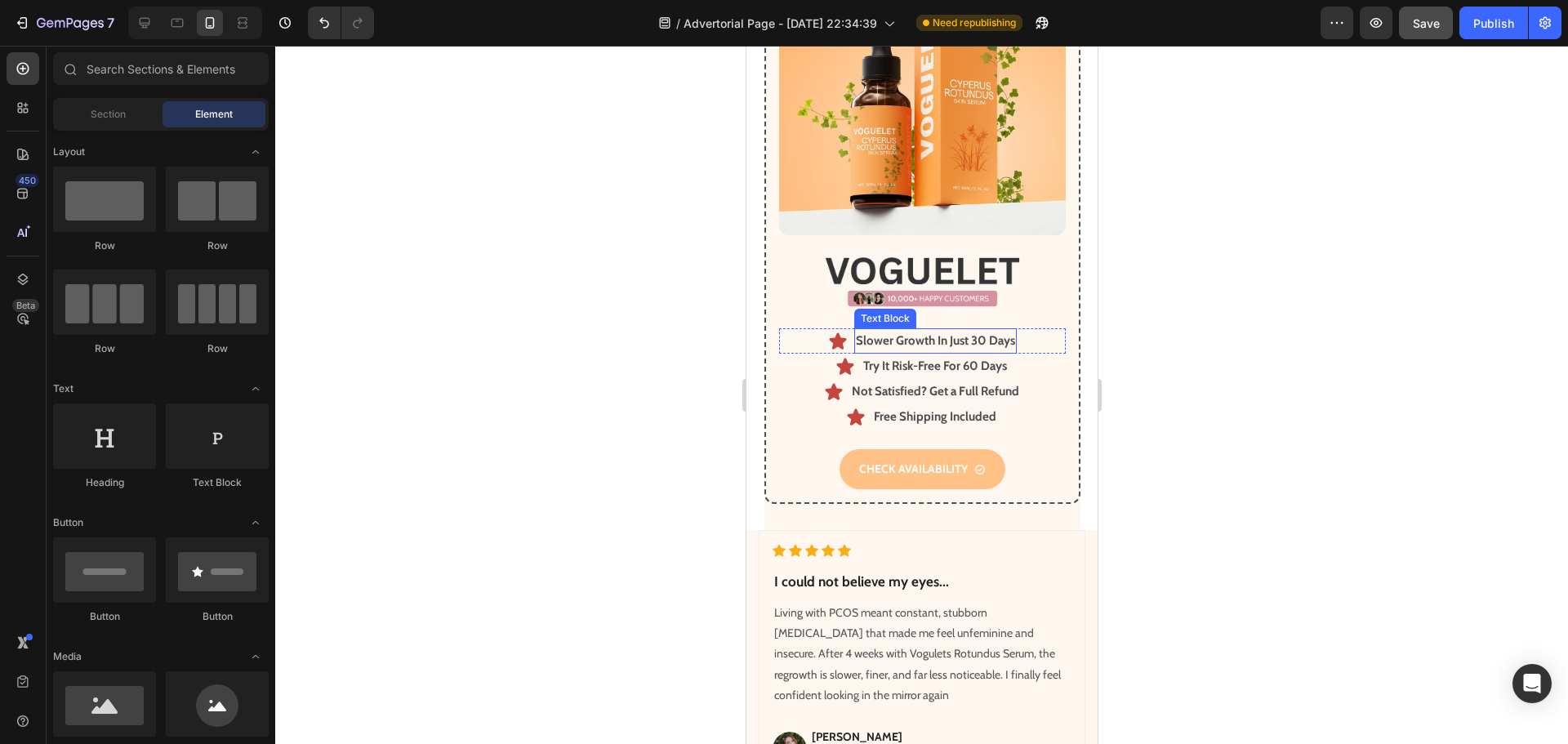
click at [964, 330] on p "Slower Growth In Just 30 Days" at bounding box center [934, 341] width 159 height 22
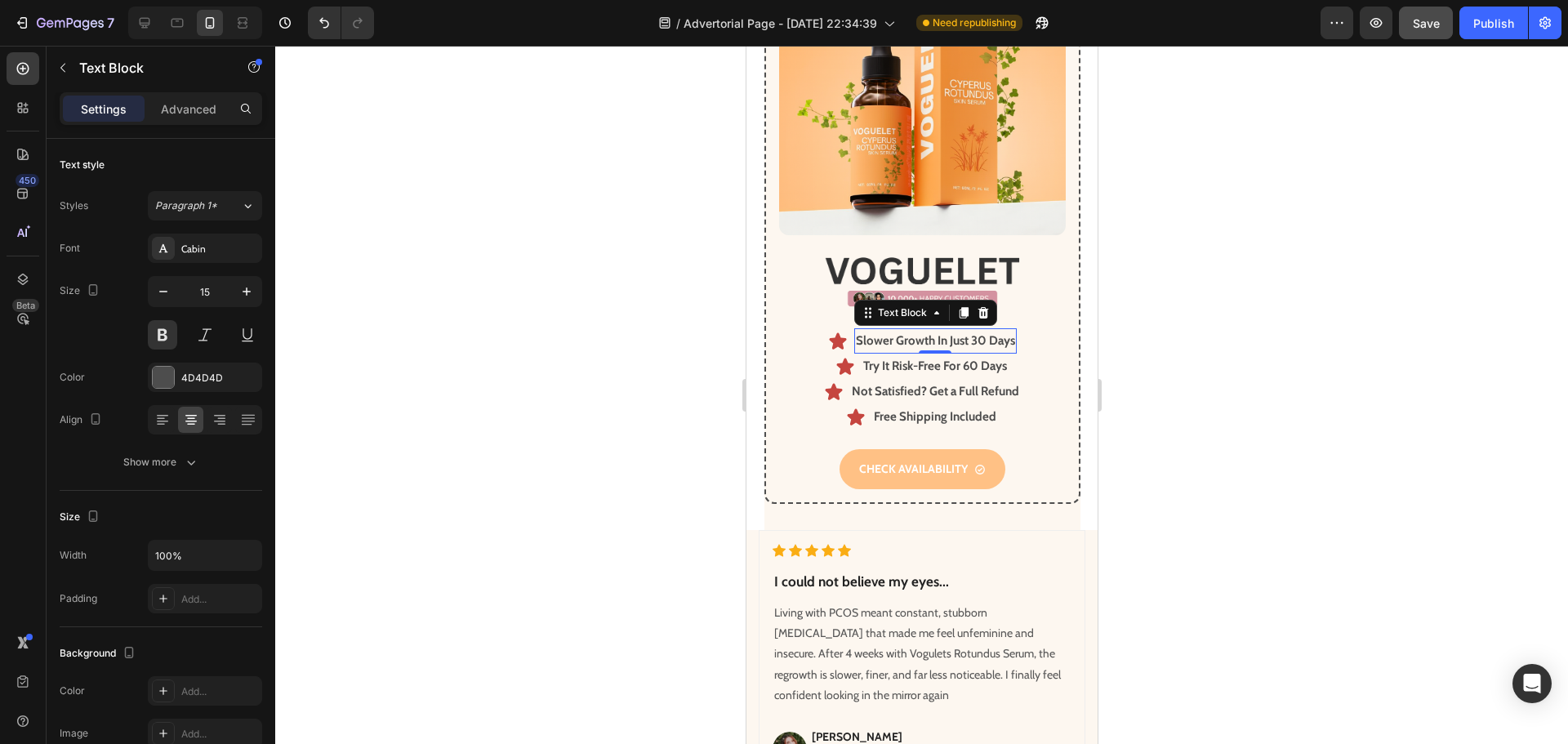
click at [964, 330] on p "Slower Growth In Just 30 Days" at bounding box center [934, 341] width 159 height 22
click at [1218, 374] on div at bounding box center [921, 394] width 1292 height 698
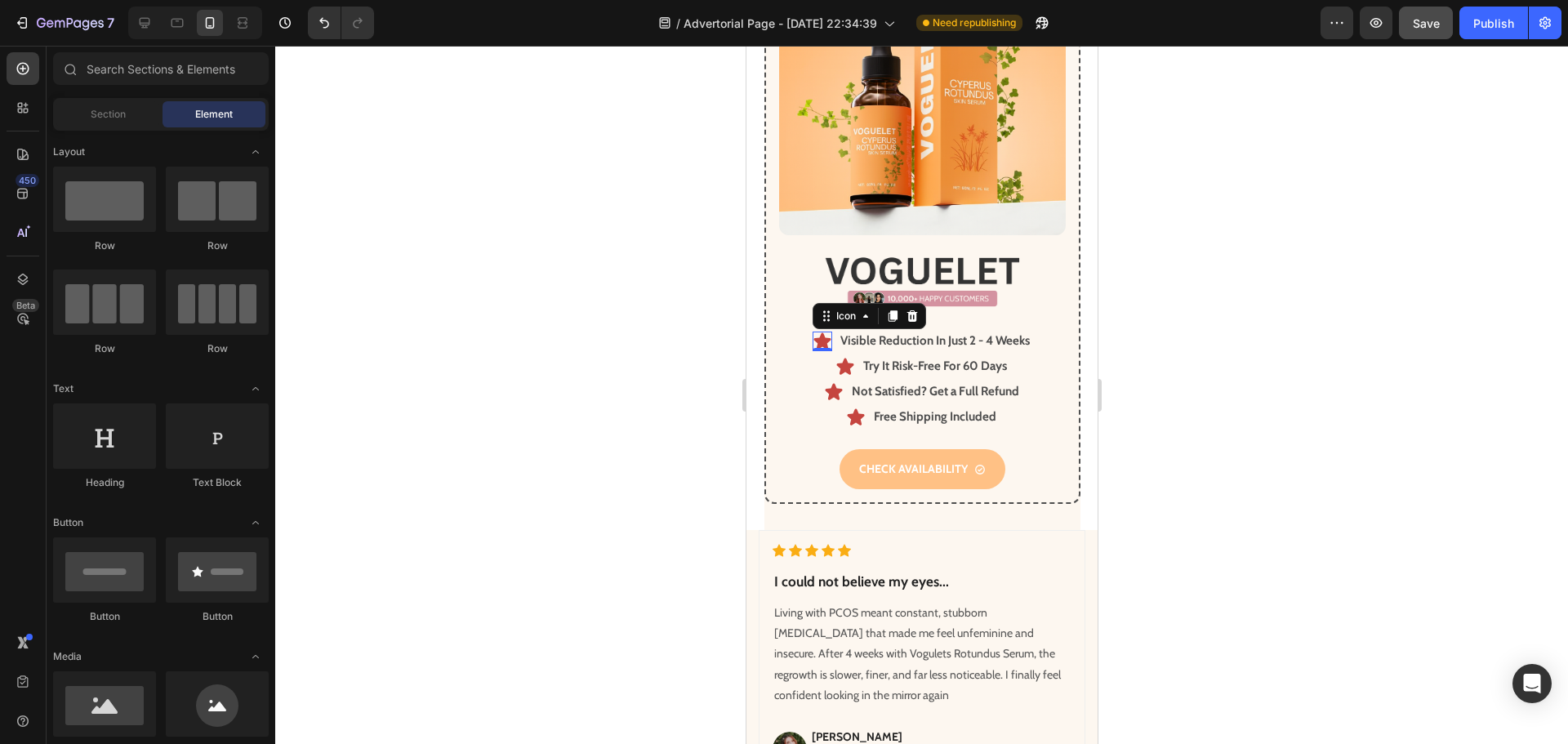
click at [813, 332] on icon at bounding box center [822, 341] width 17 height 17
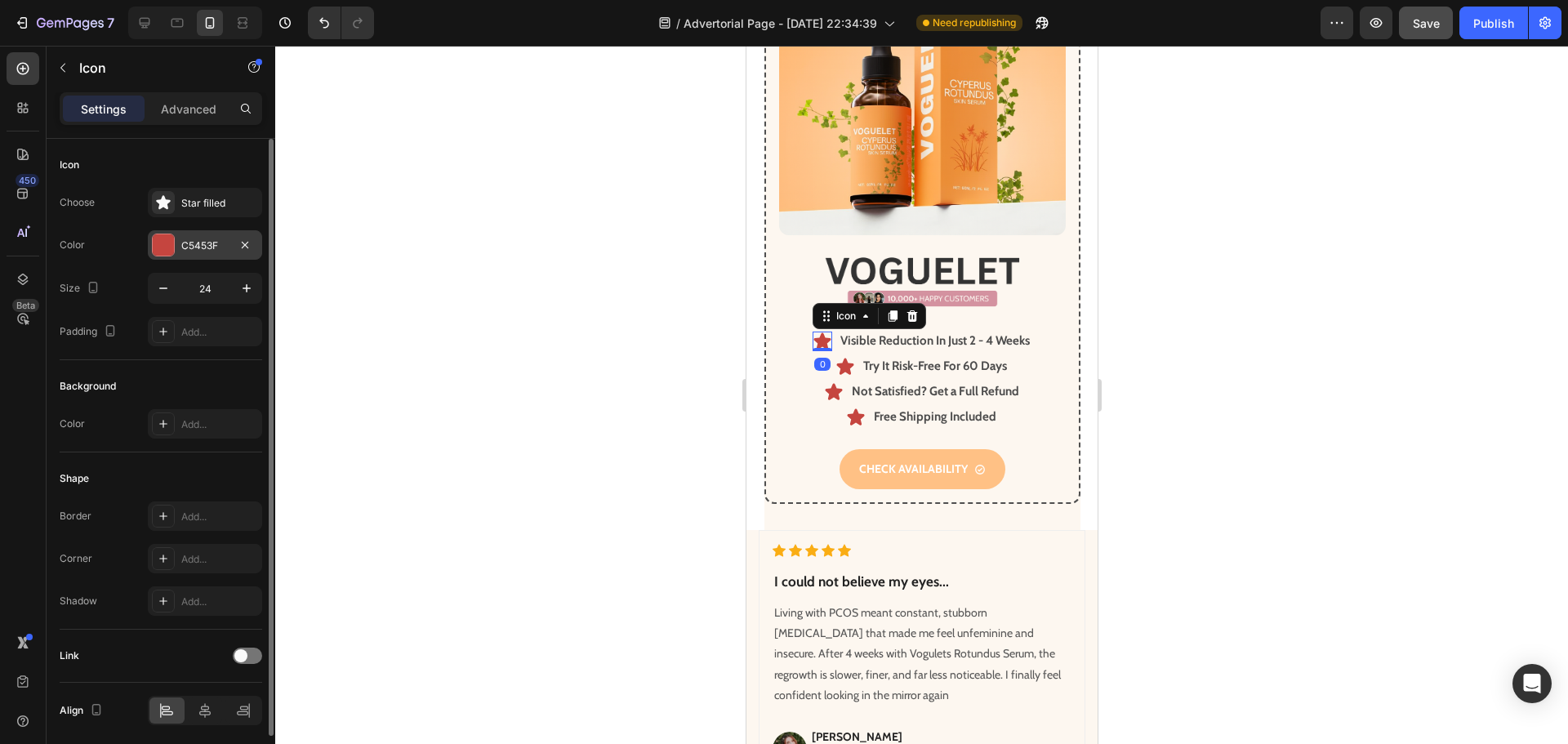
click at [165, 249] on div at bounding box center [163, 245] width 22 height 22
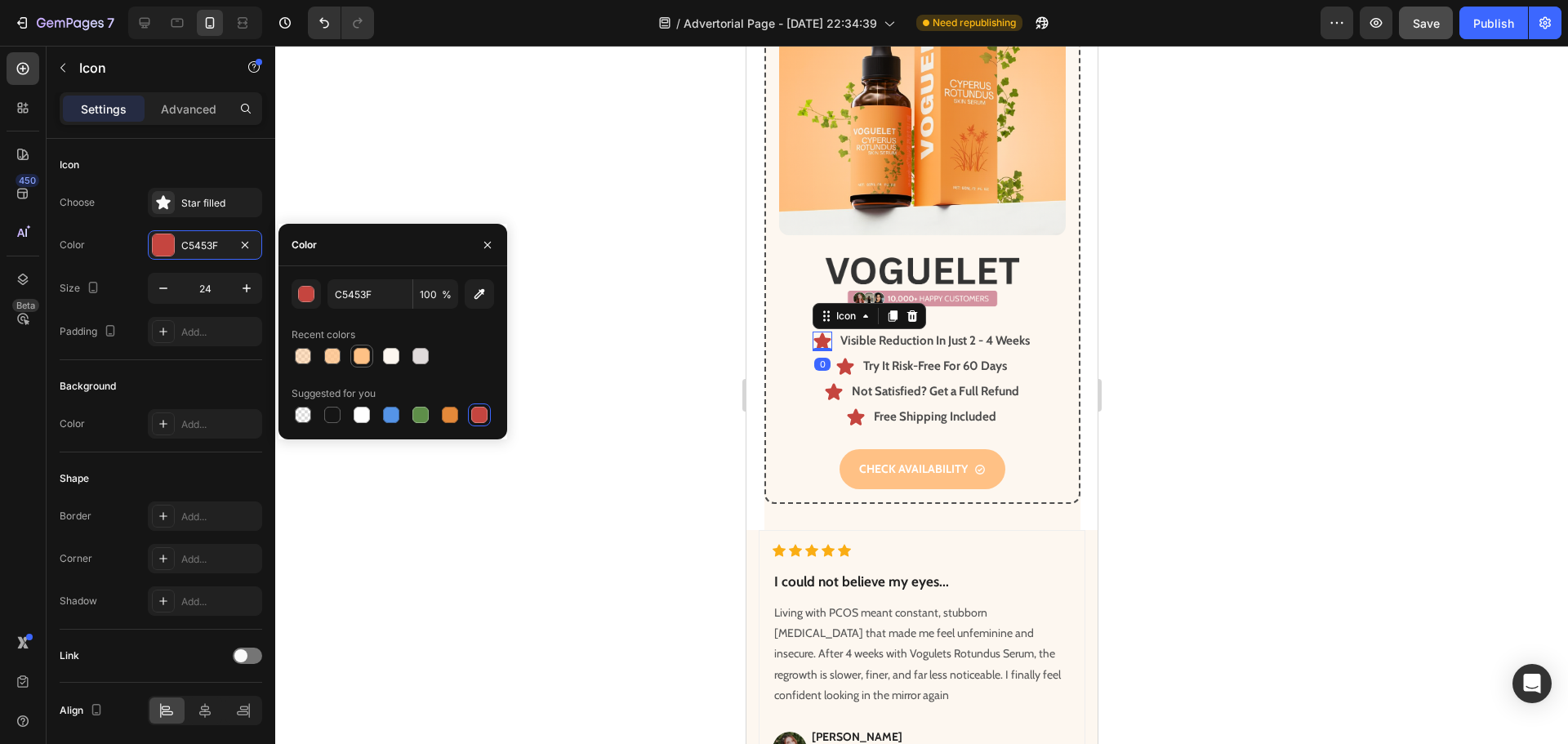
click at [359, 355] on div at bounding box center [362, 356] width 17 height 17
type input "FFC185"
click at [604, 360] on div at bounding box center [921, 394] width 1292 height 698
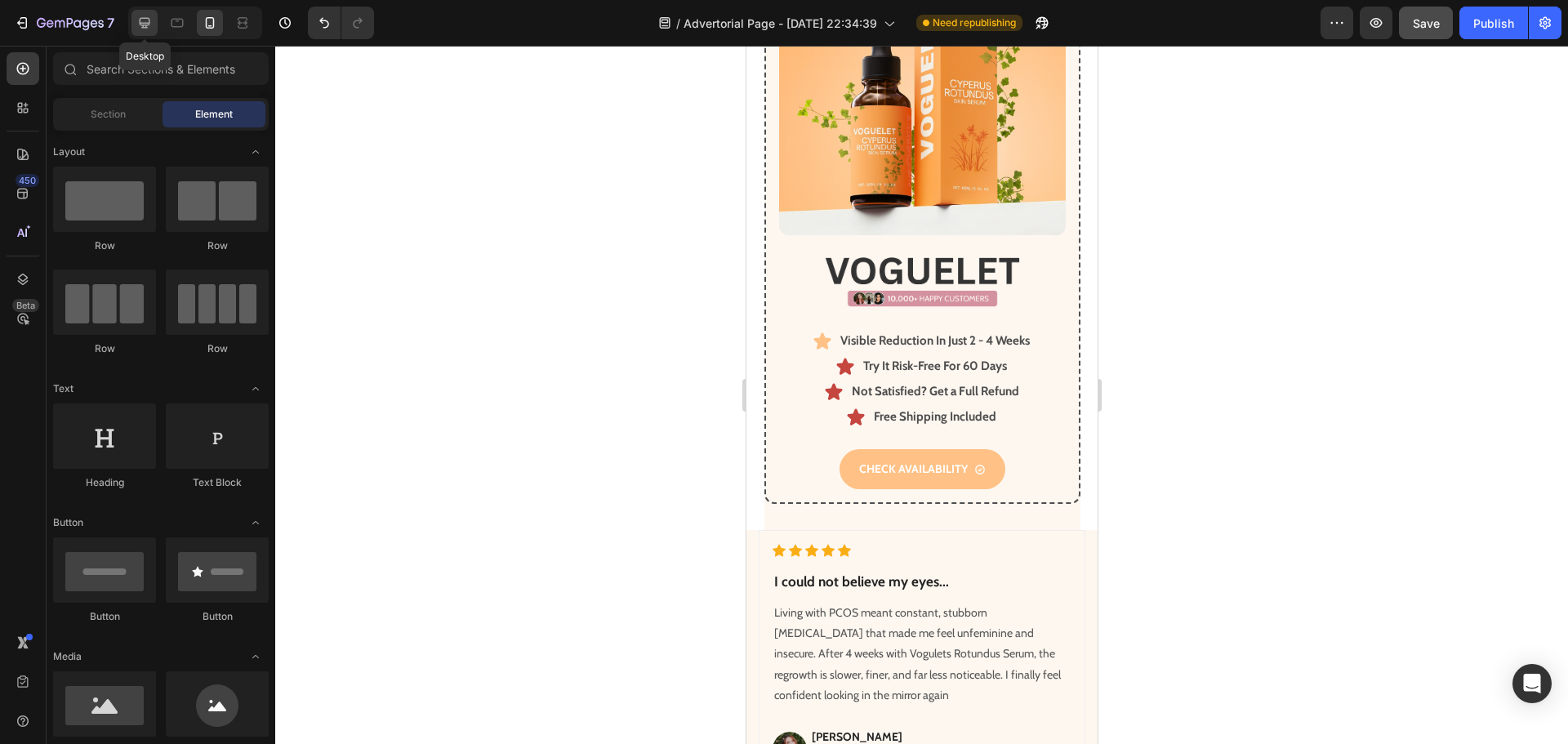
click at [150, 26] on icon at bounding box center [145, 23] width 17 height 17
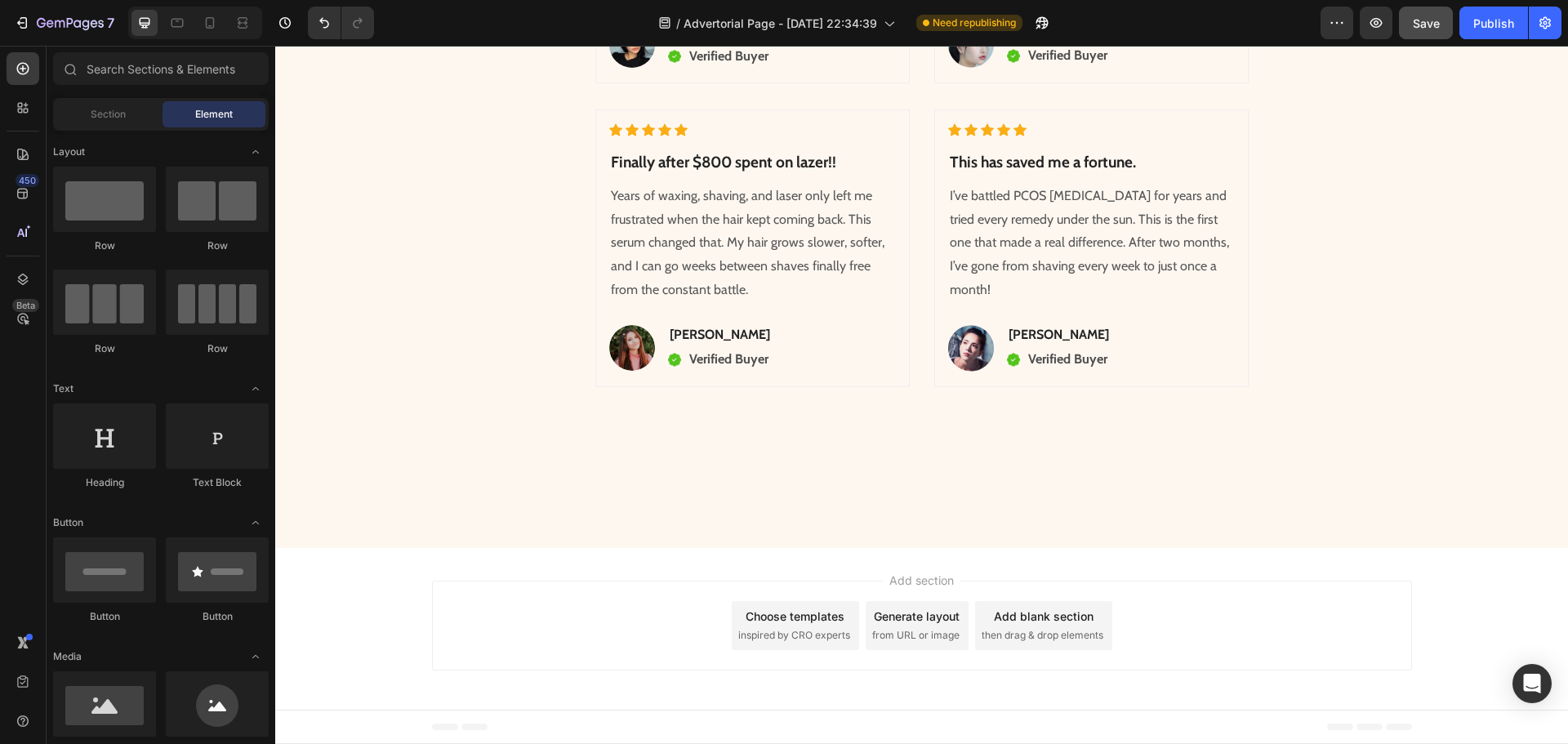
scroll to position [6814, 0]
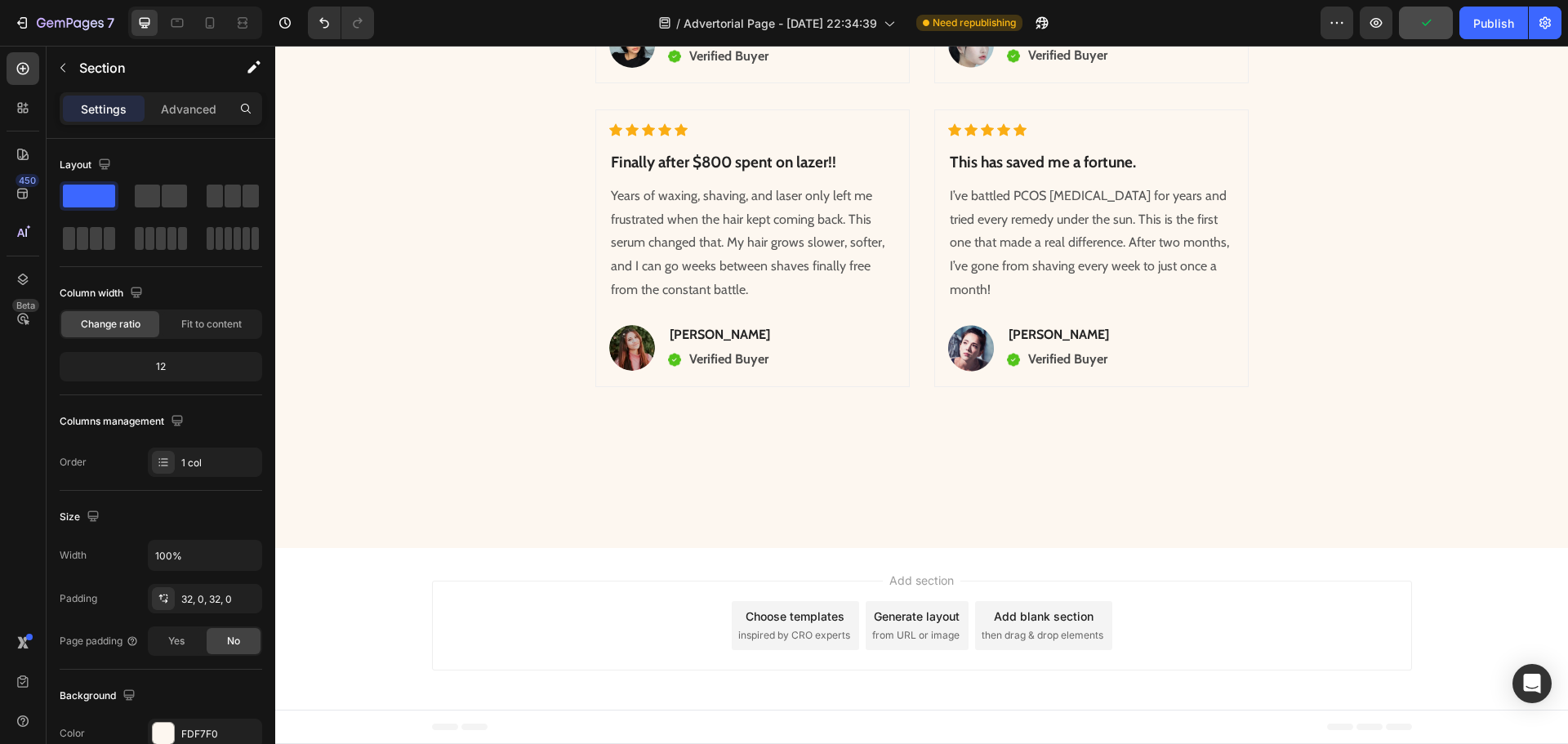
click at [207, 20] on icon at bounding box center [210, 23] width 17 height 17
type input "90%"
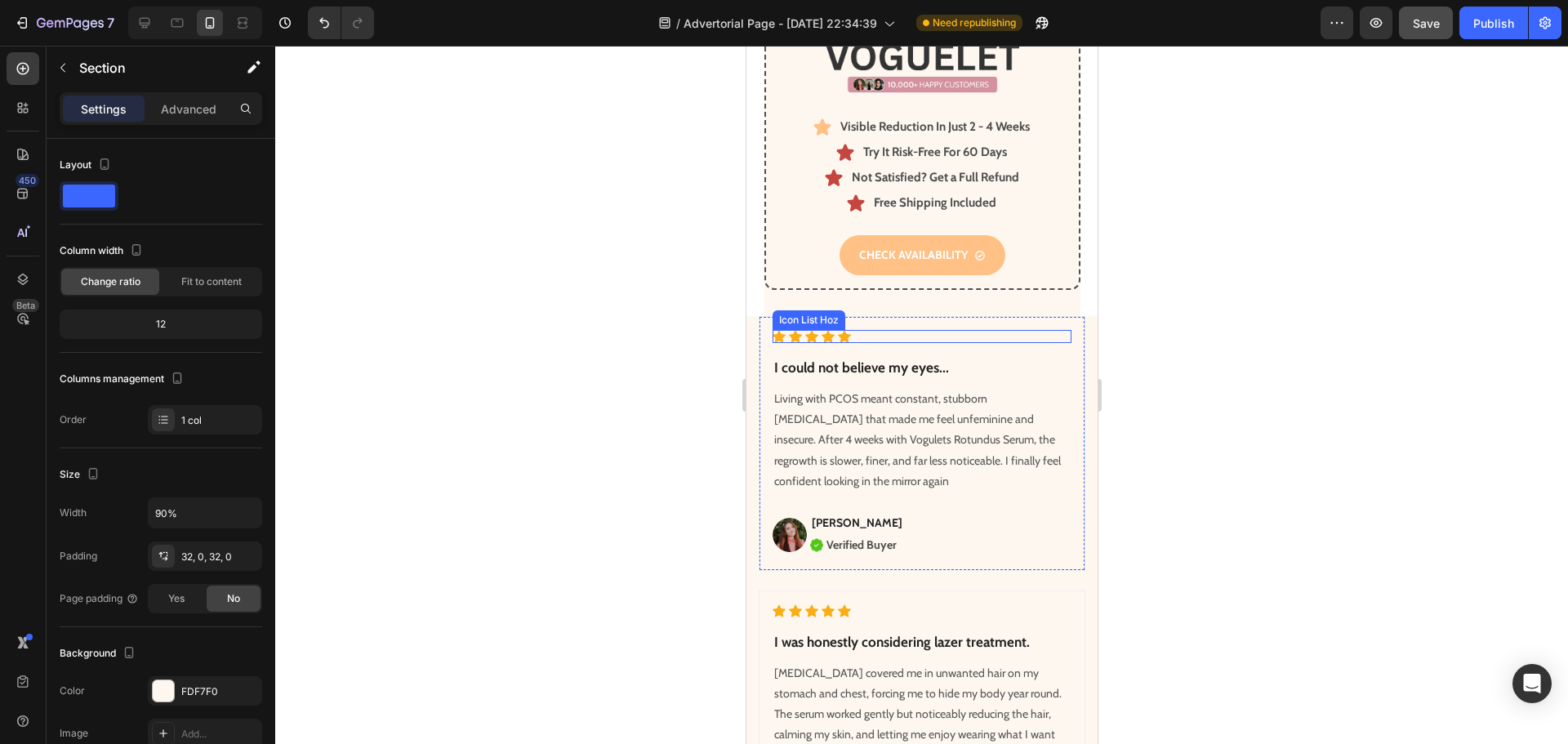
scroll to position [5582, 0]
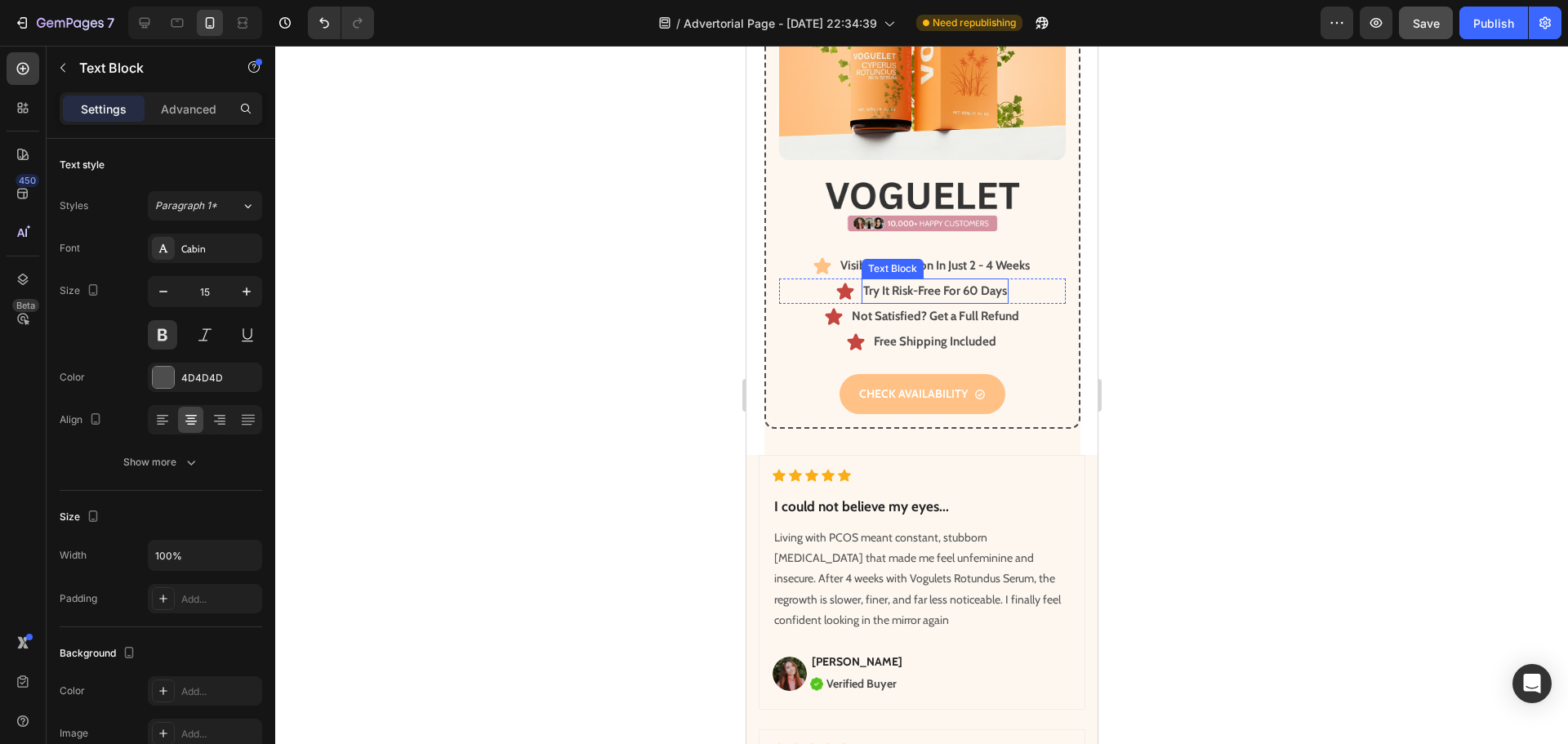
click at [914, 280] on p "Try It Risk-Free For 60 Days" at bounding box center [934, 291] width 143 height 22
click at [811, 283] on icon at bounding box center [818, 291] width 17 height 17
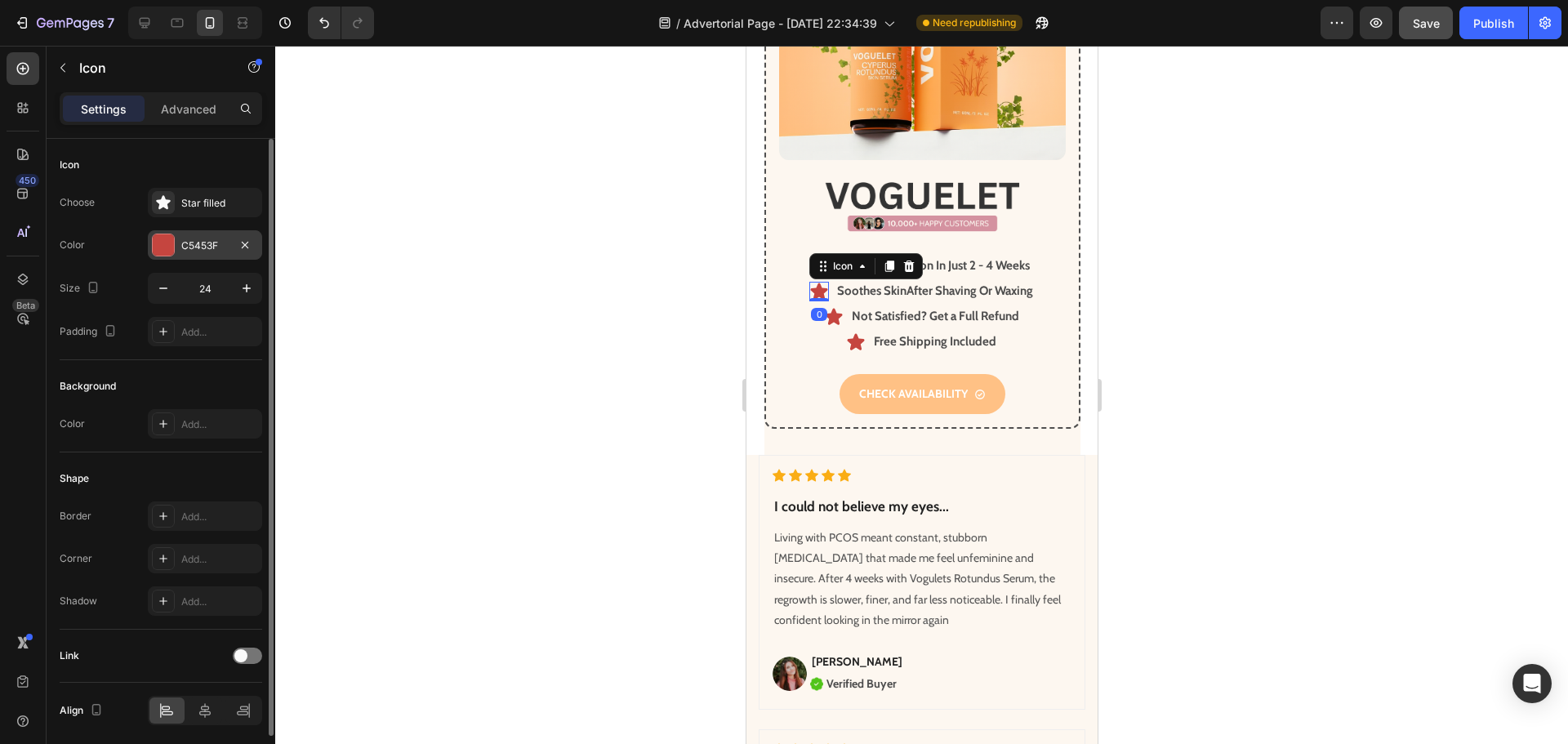
click at [177, 246] on div "C5453F" at bounding box center [205, 244] width 114 height 29
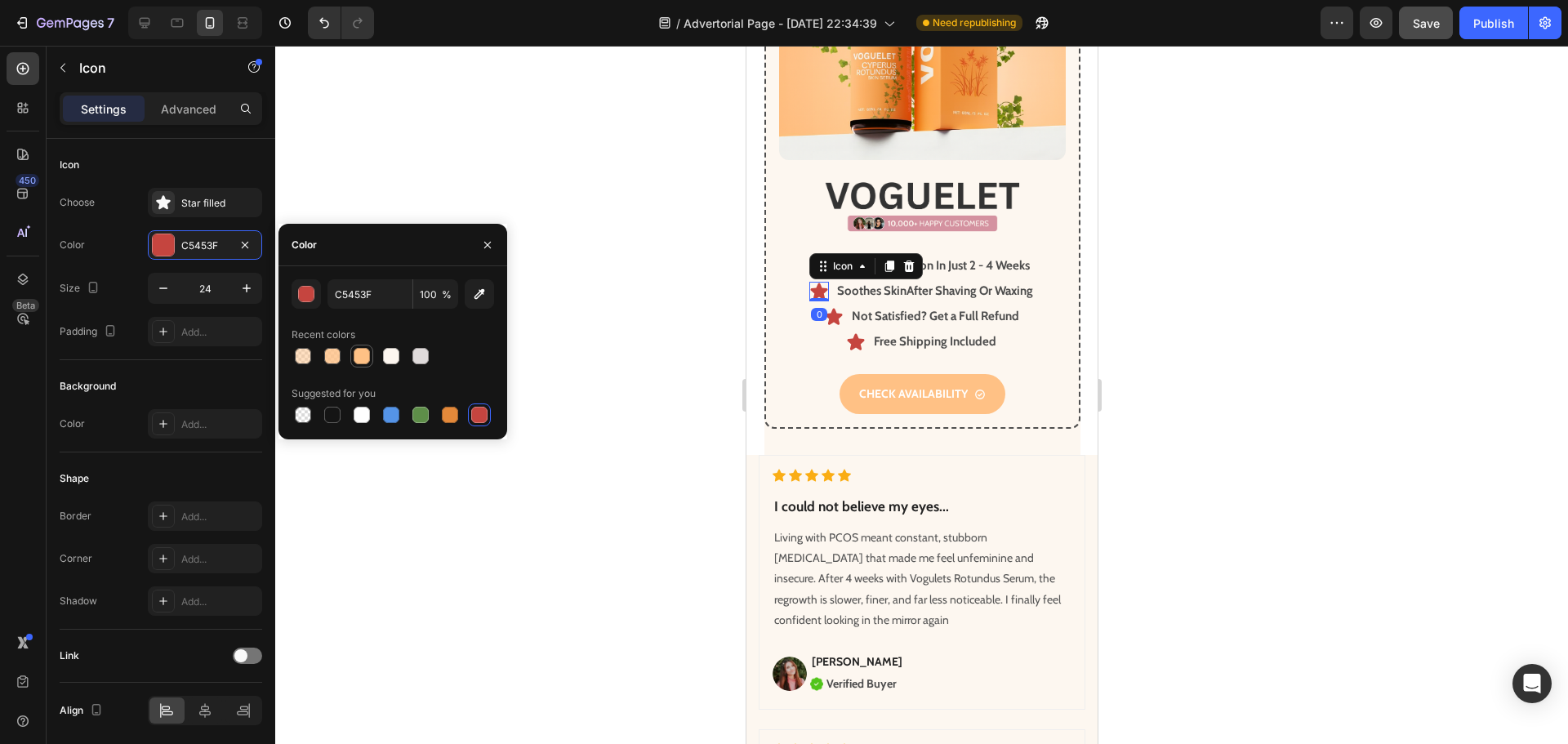
click at [356, 355] on div at bounding box center [362, 356] width 17 height 17
type input "FFC185"
click at [659, 393] on div at bounding box center [921, 394] width 1292 height 698
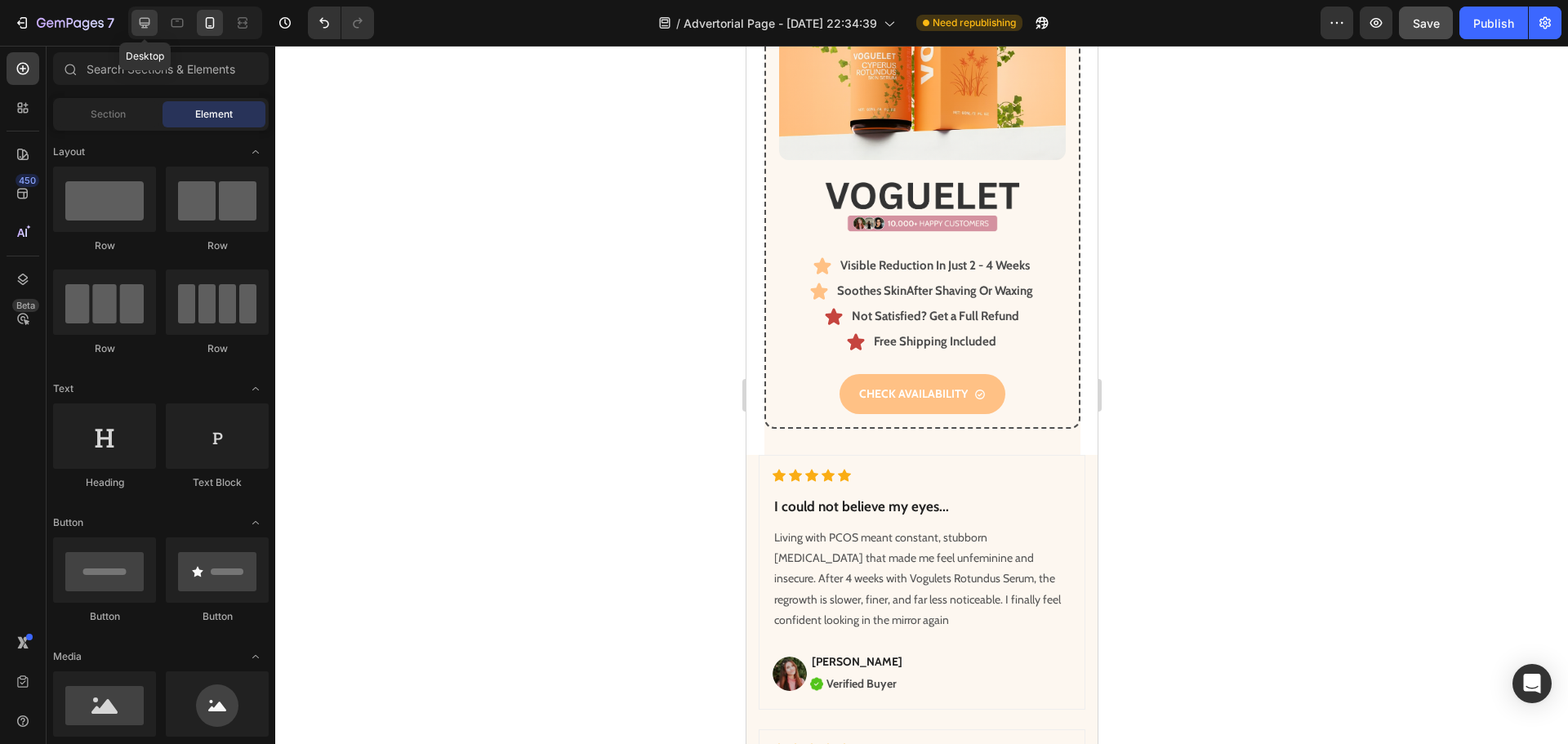
click at [148, 22] on icon at bounding box center [145, 23] width 17 height 17
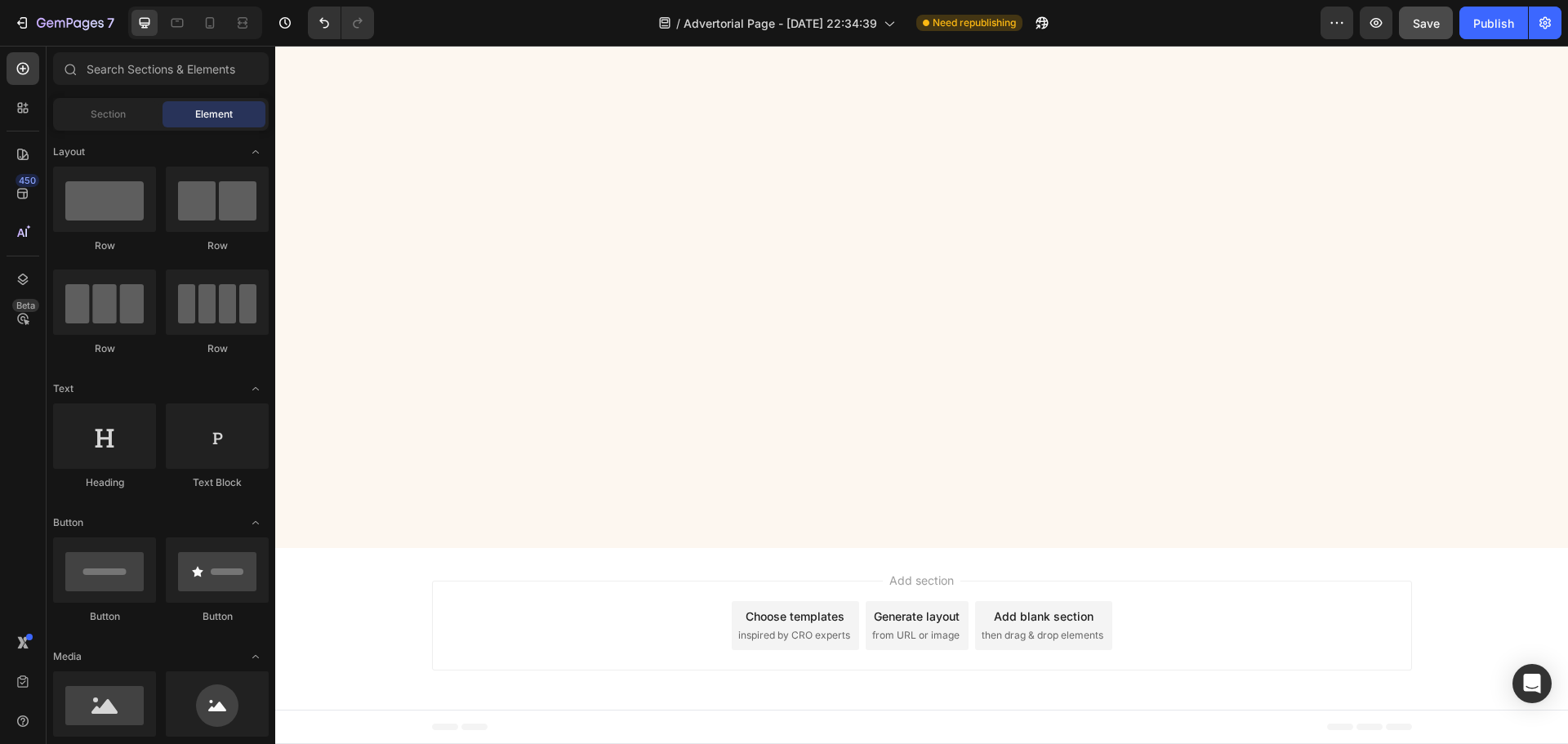
scroll to position [6807, 0]
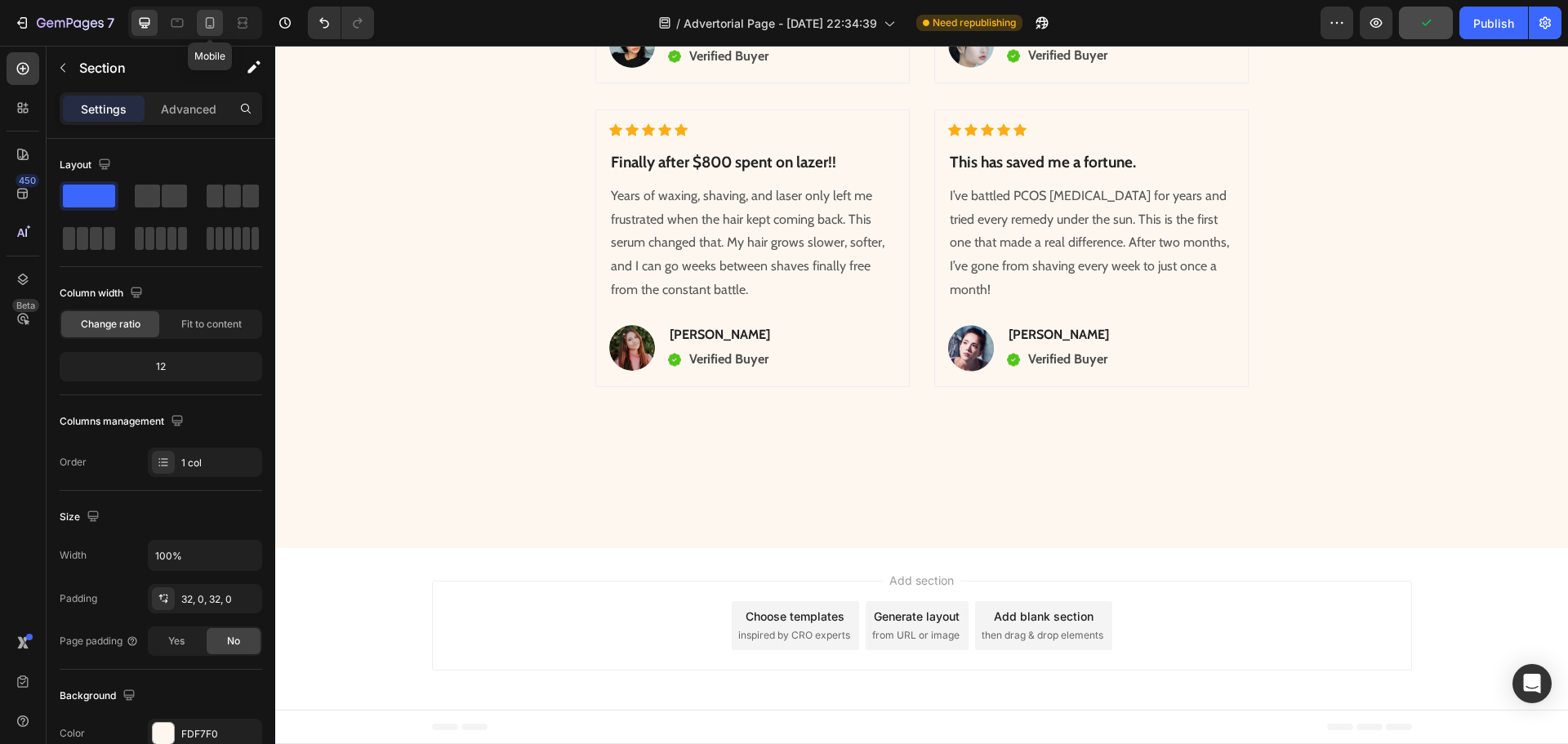
click at [209, 22] on icon at bounding box center [210, 23] width 17 height 17
type input "90%"
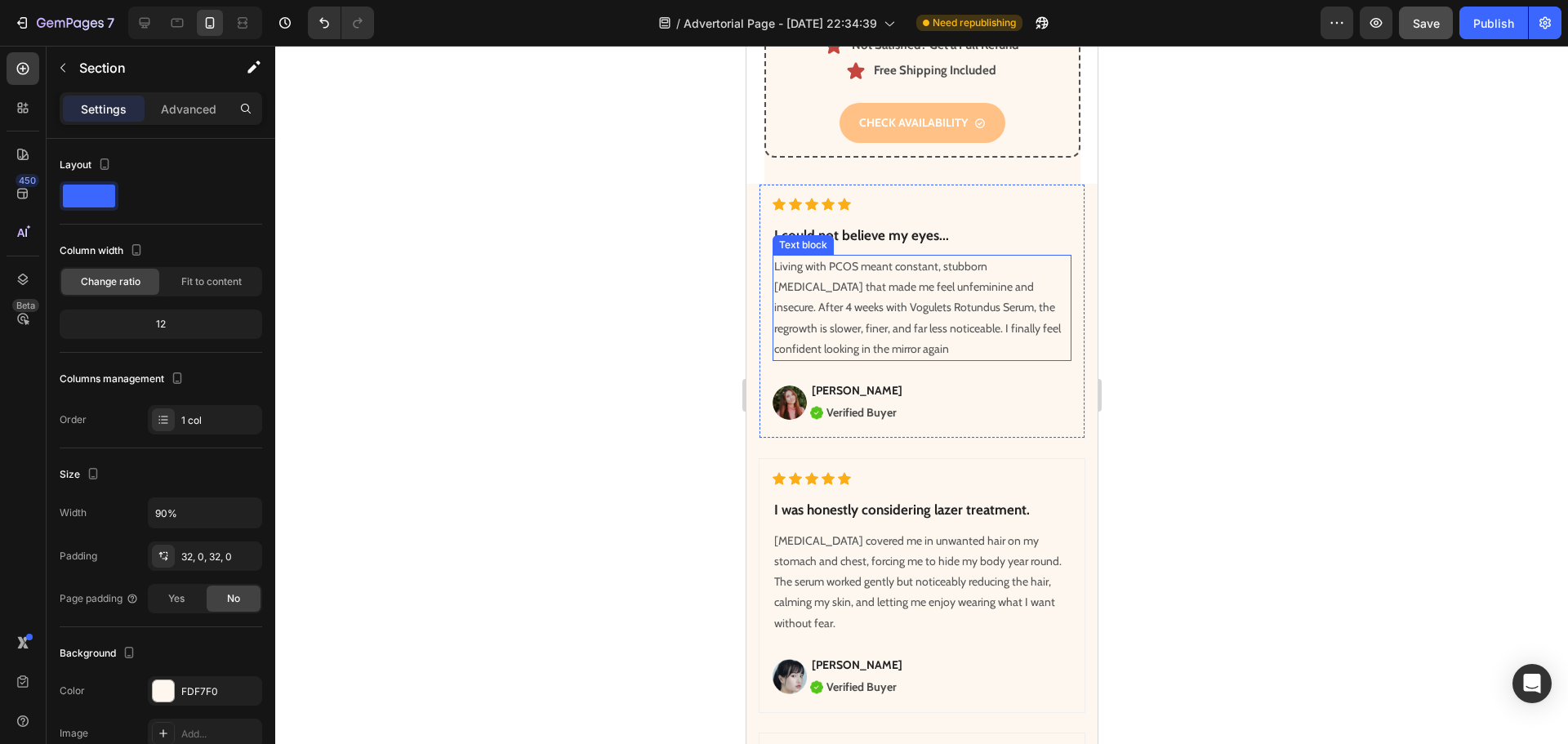
scroll to position [5682, 0]
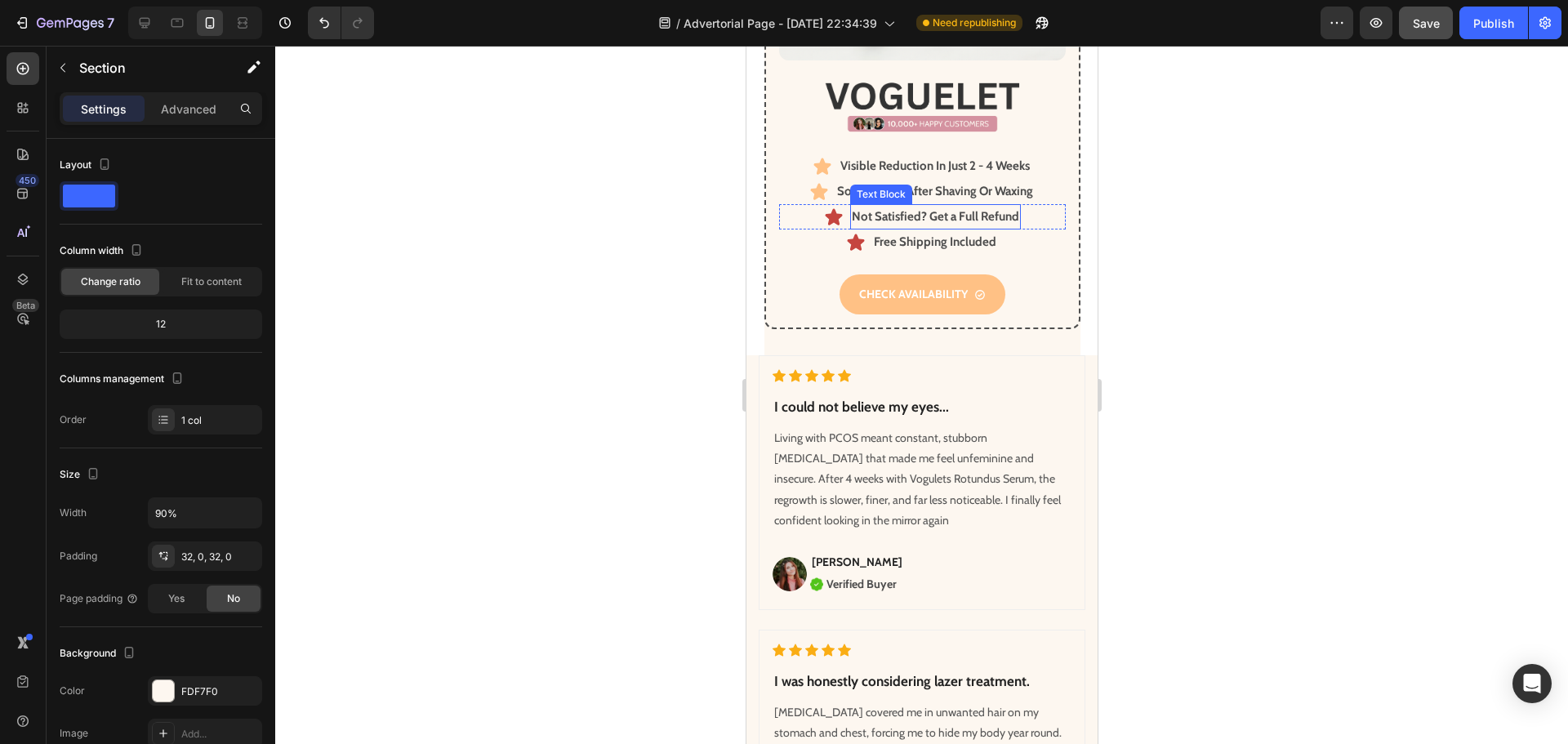
click at [978, 205] on p "Not Satisfied? Get a Full Refund" at bounding box center [934, 216] width 167 height 22
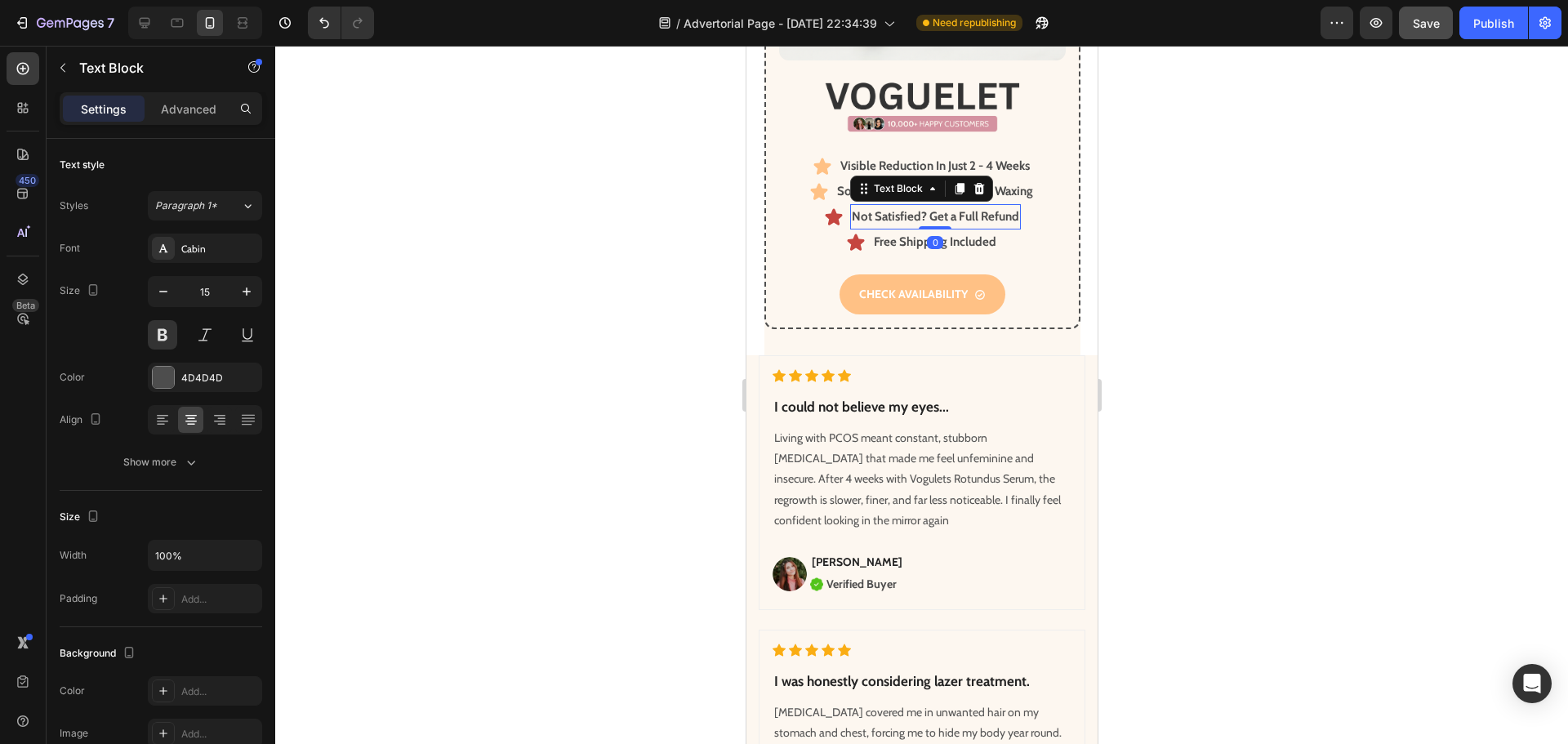
click at [978, 205] on p "Not Satisfied? Get a Full Refund" at bounding box center [934, 216] width 167 height 22
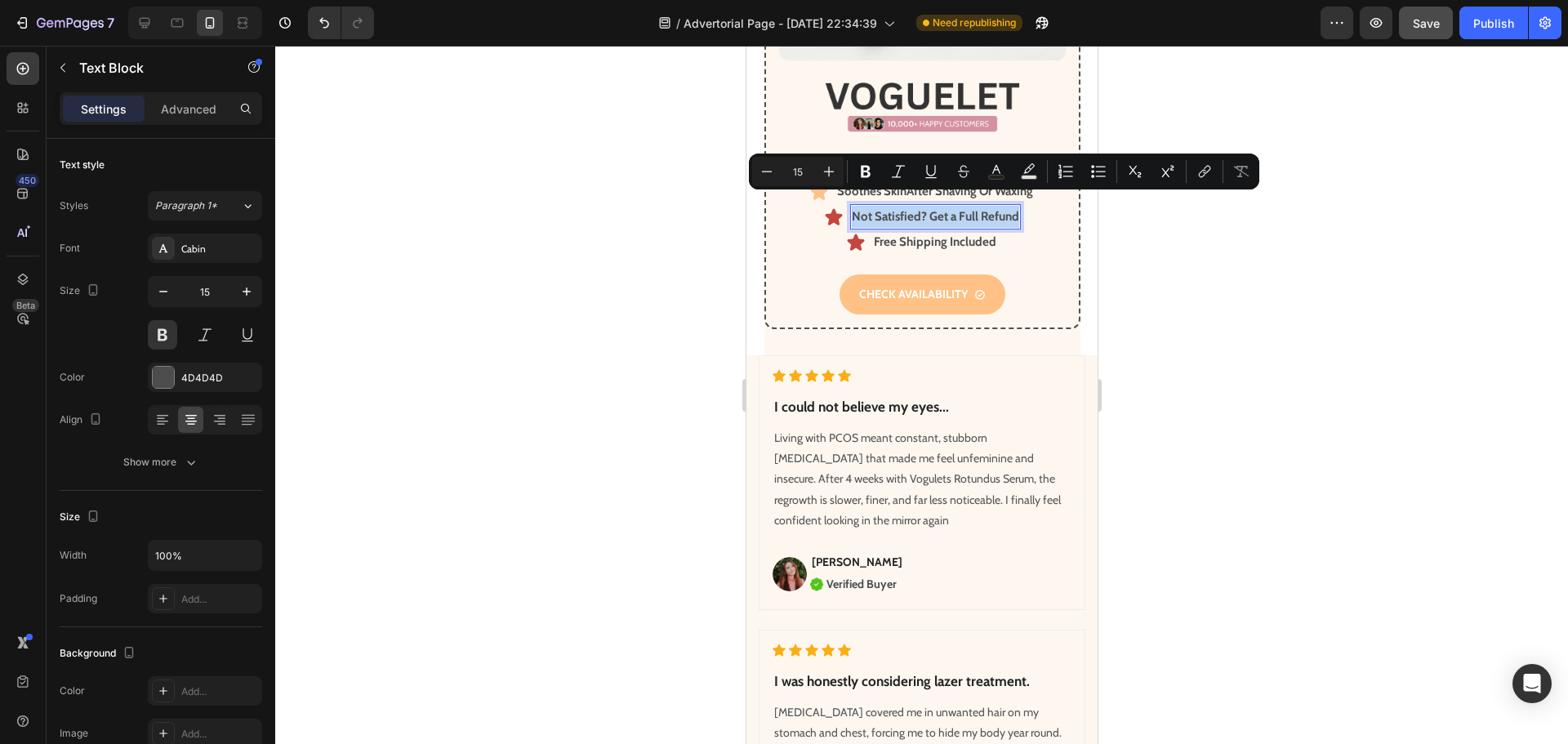
click at [978, 205] on p "Not Satisfied? Get a Full Refund" at bounding box center [934, 216] width 167 height 22
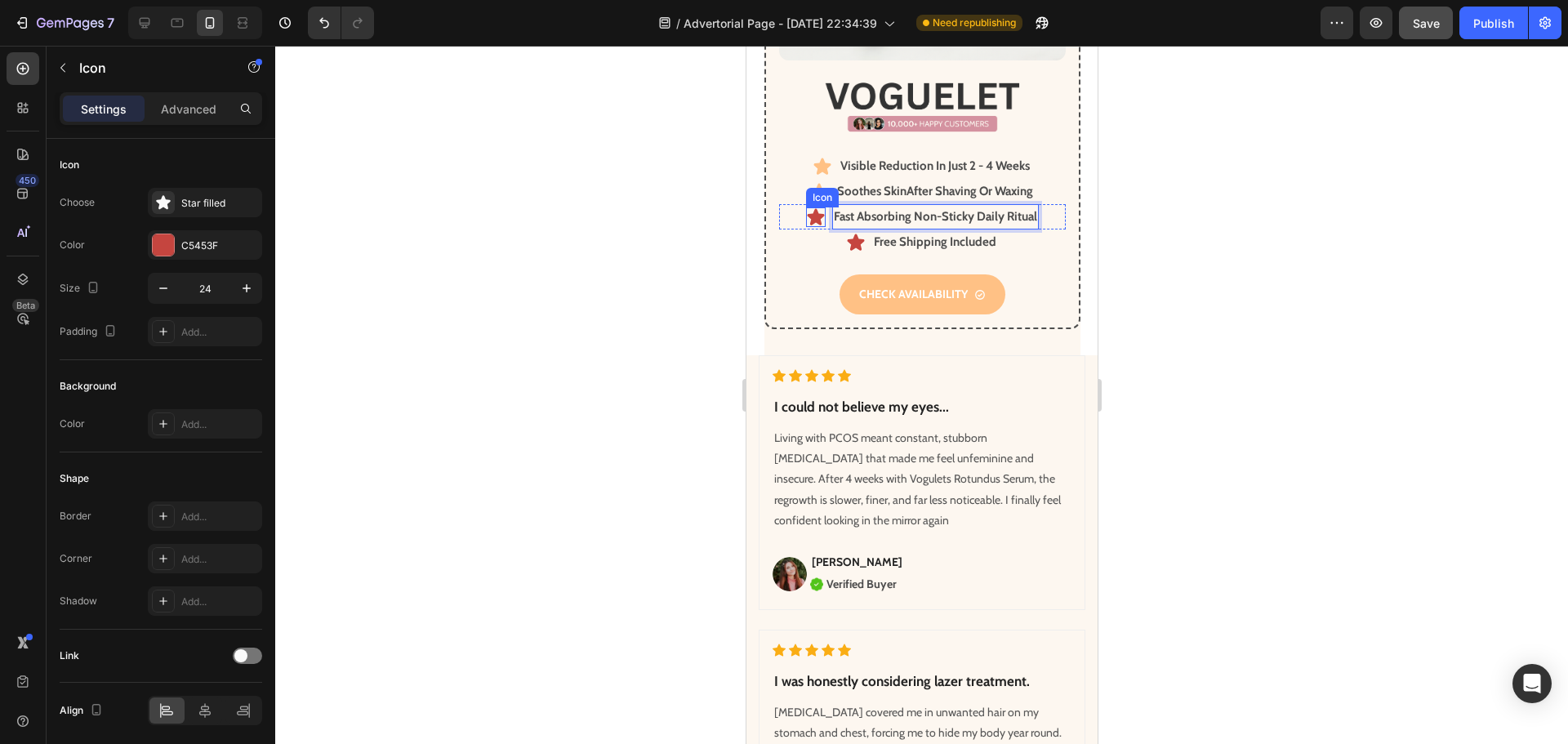
click at [808, 208] on icon at bounding box center [814, 216] width 17 height 17
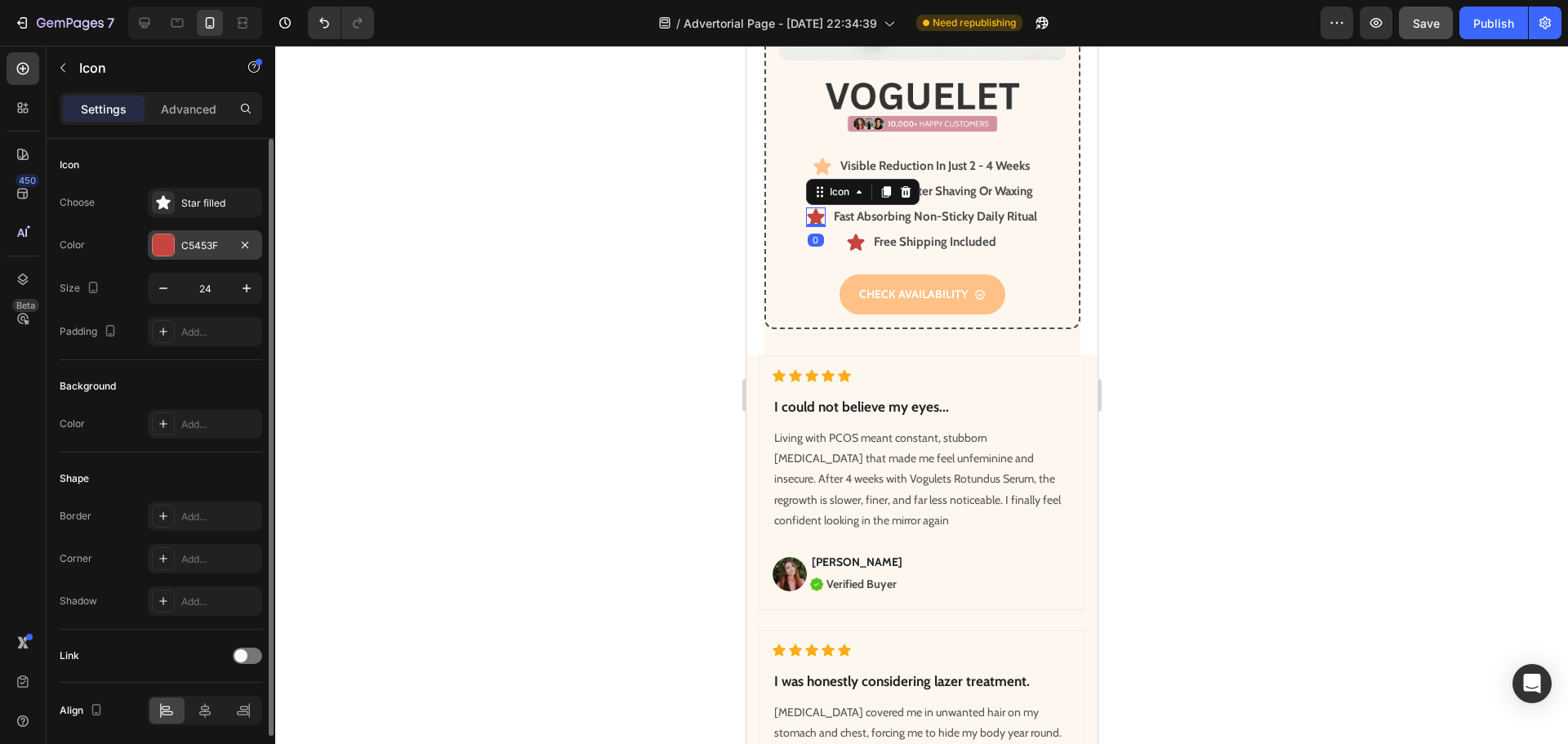
click at [212, 250] on div "C5453F" at bounding box center [205, 246] width 47 height 15
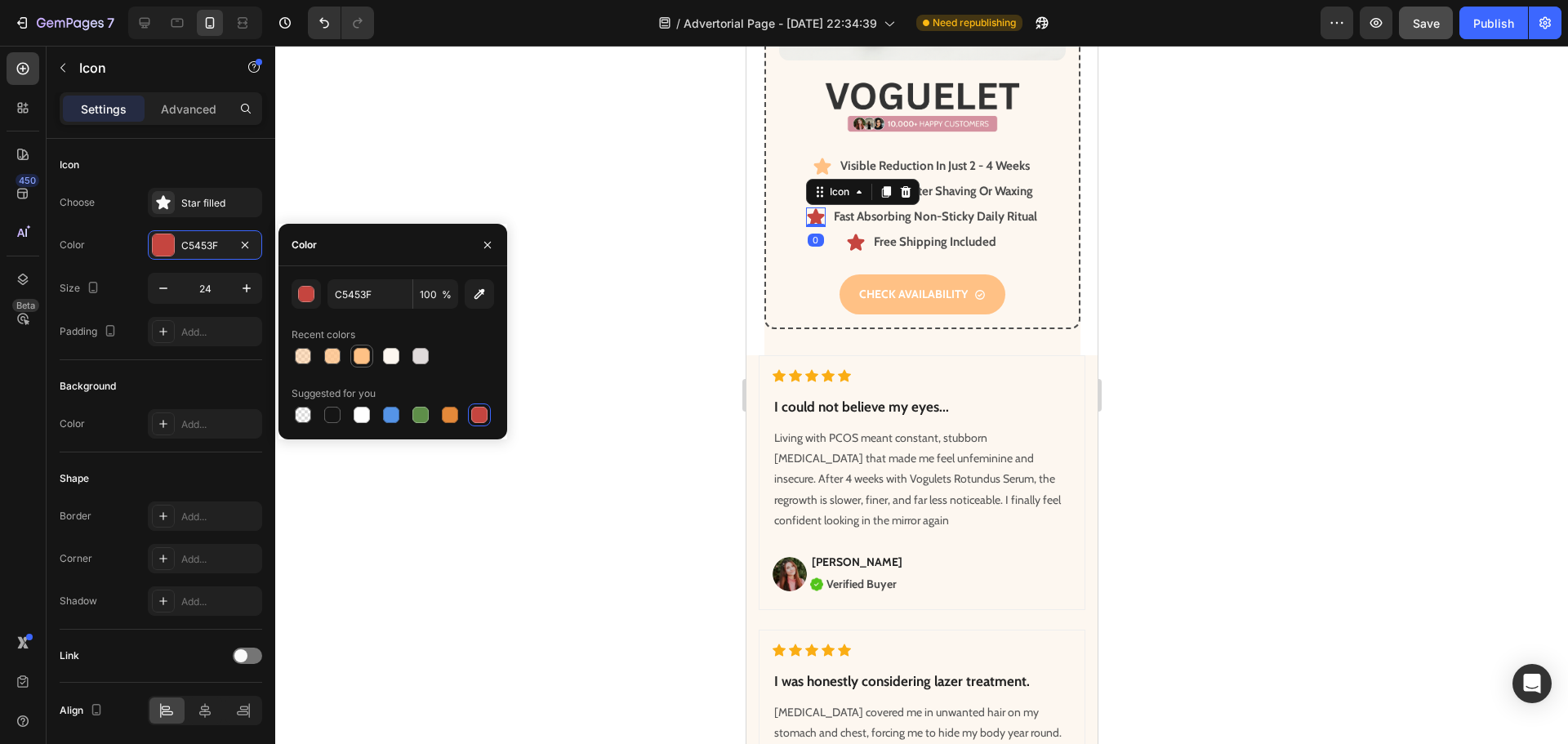
click at [364, 358] on div at bounding box center [362, 356] width 17 height 17
type input "FFC185"
click at [634, 464] on div at bounding box center [921, 394] width 1292 height 698
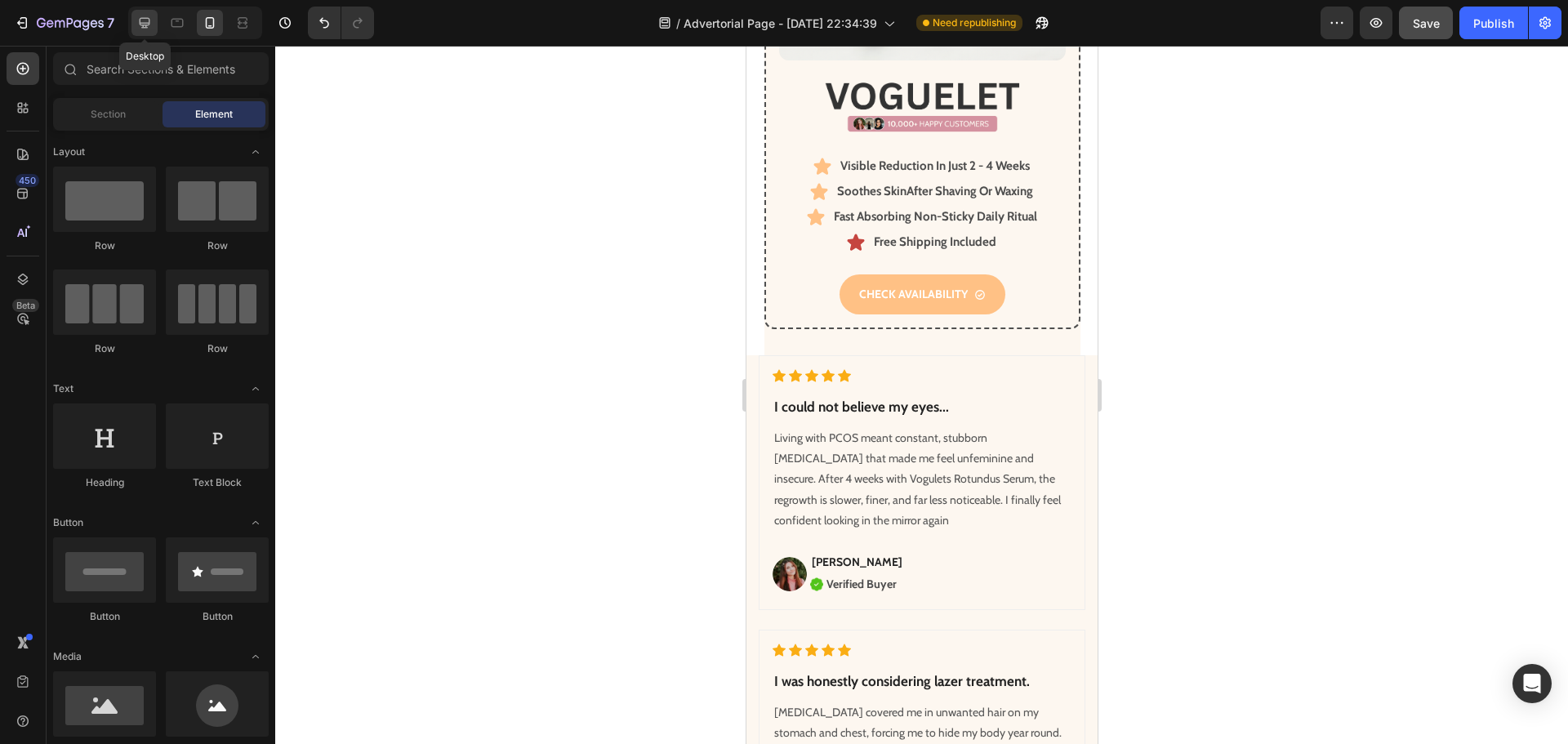
click at [152, 25] on icon at bounding box center [145, 23] width 17 height 17
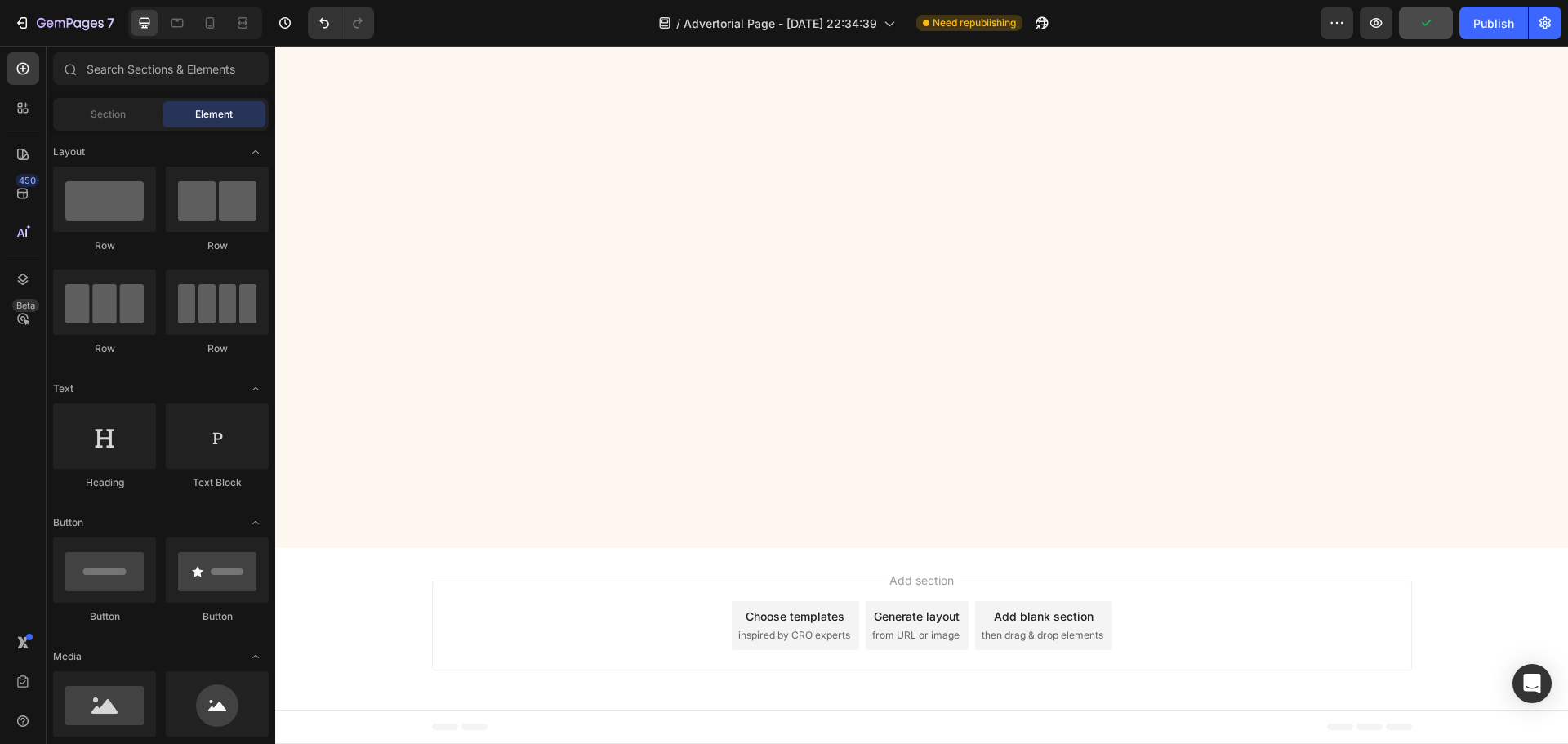
scroll to position [6621, 0]
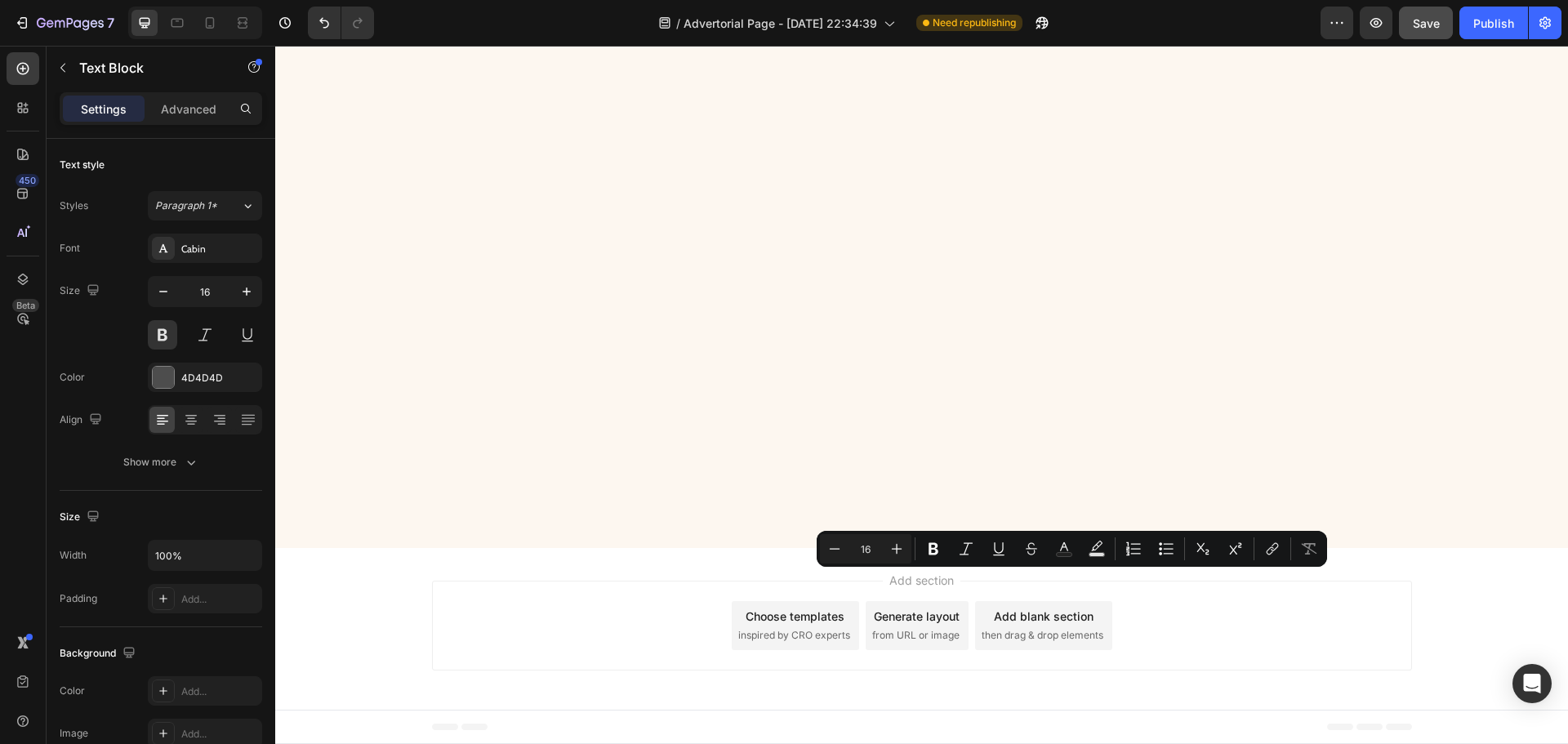
click at [205, 20] on icon at bounding box center [210, 23] width 17 height 17
type input "14"
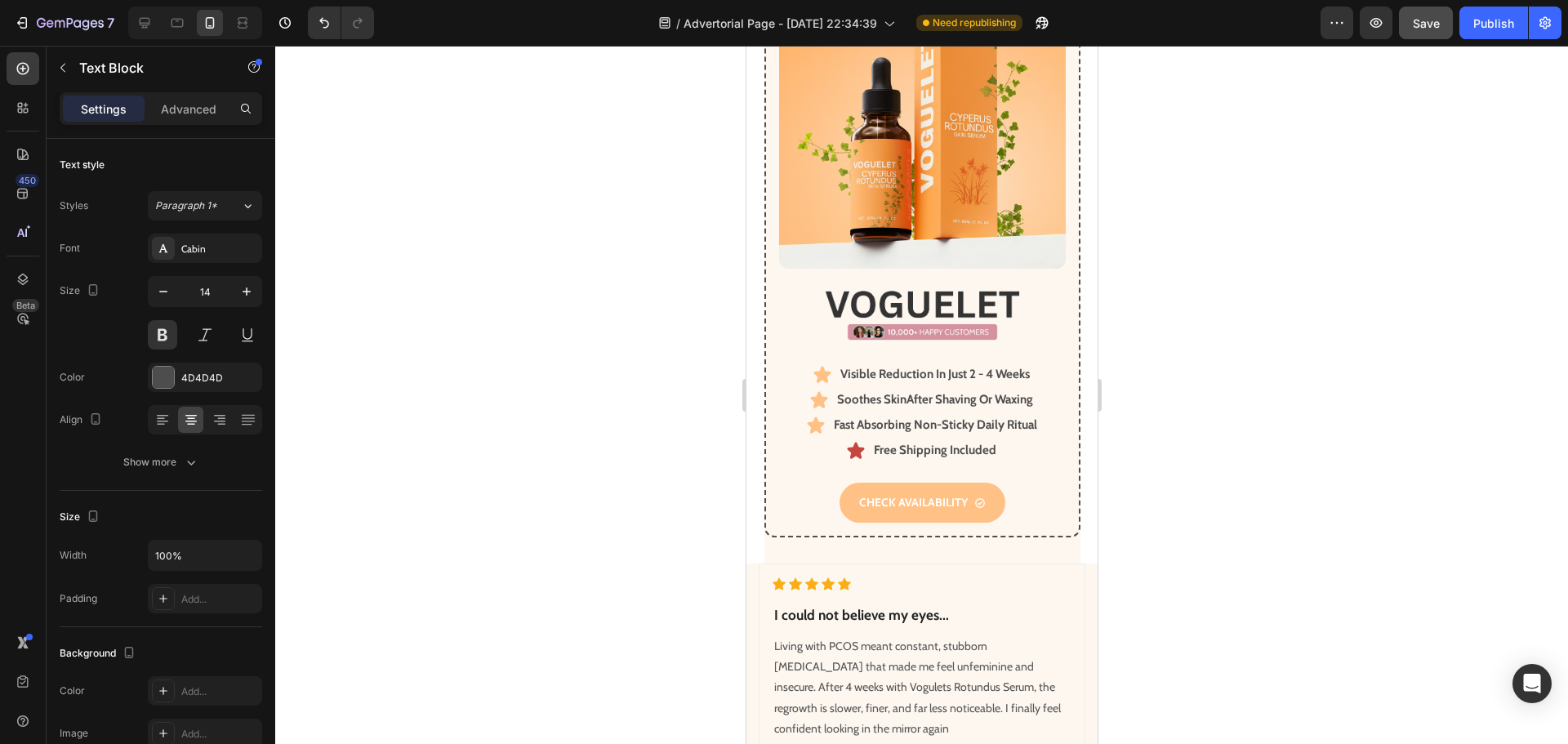
scroll to position [6226, 0]
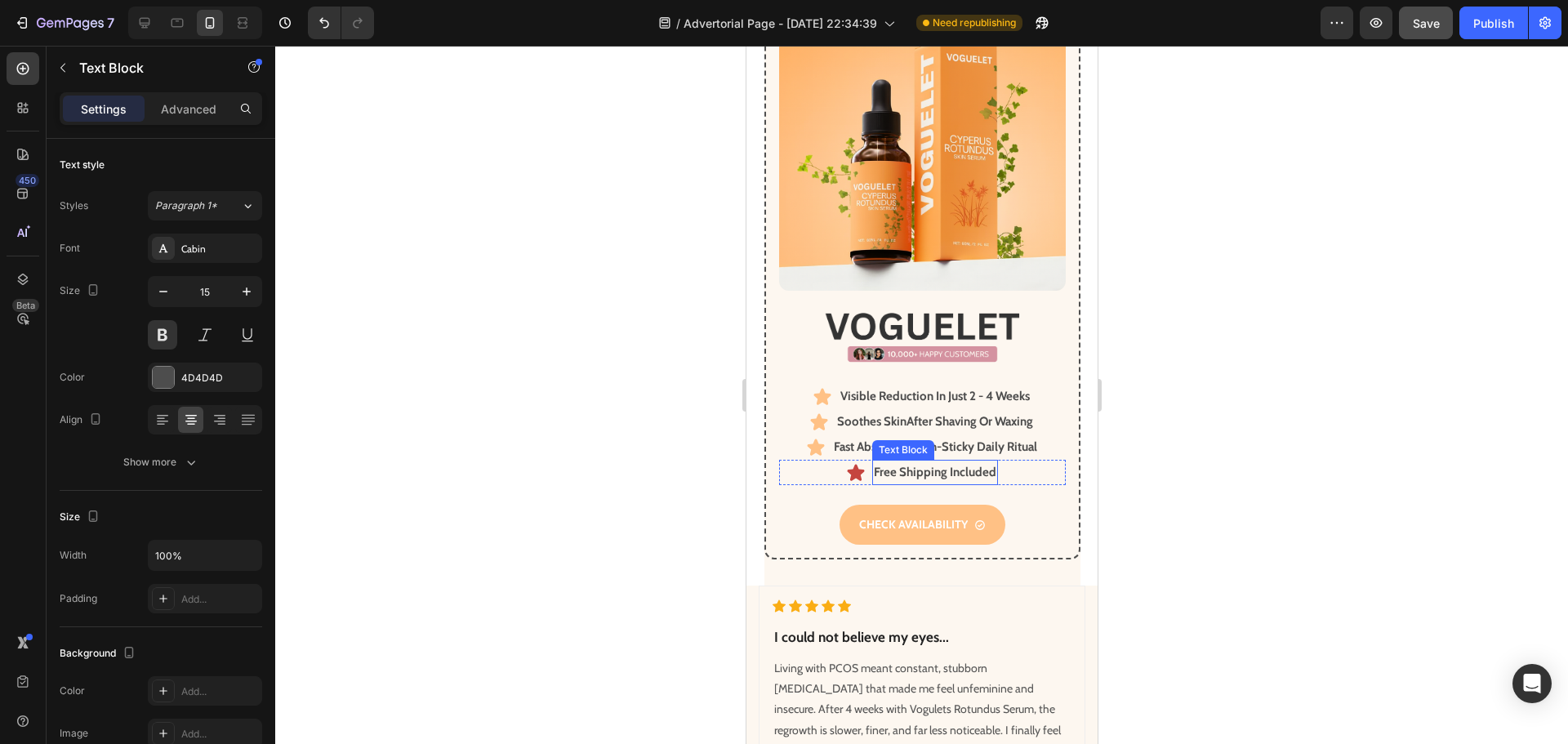
click at [939, 461] on p "Free Shipping Included" at bounding box center [934, 472] width 123 height 22
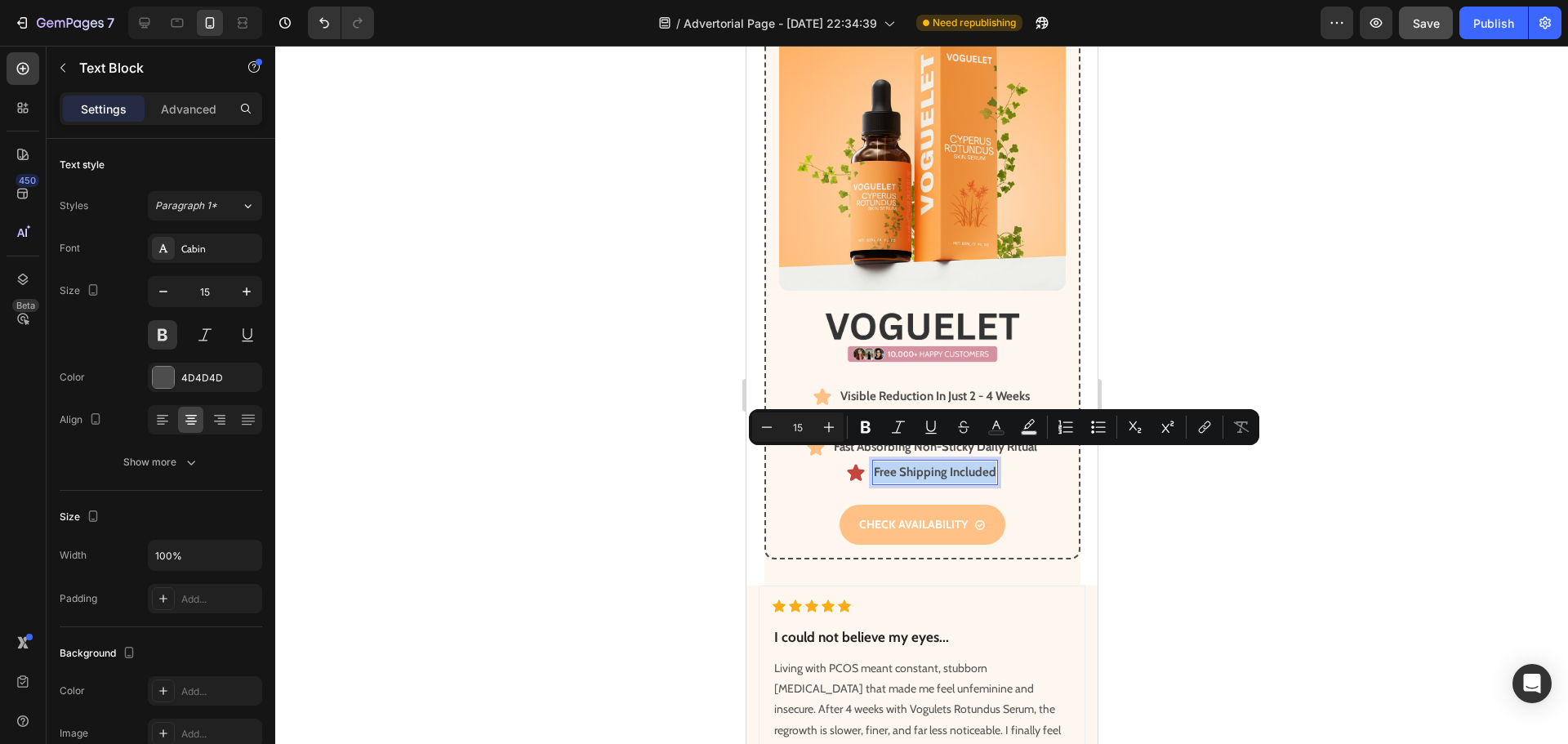
click at [939, 461] on p "Free Shipping Included" at bounding box center [934, 472] width 123 height 22
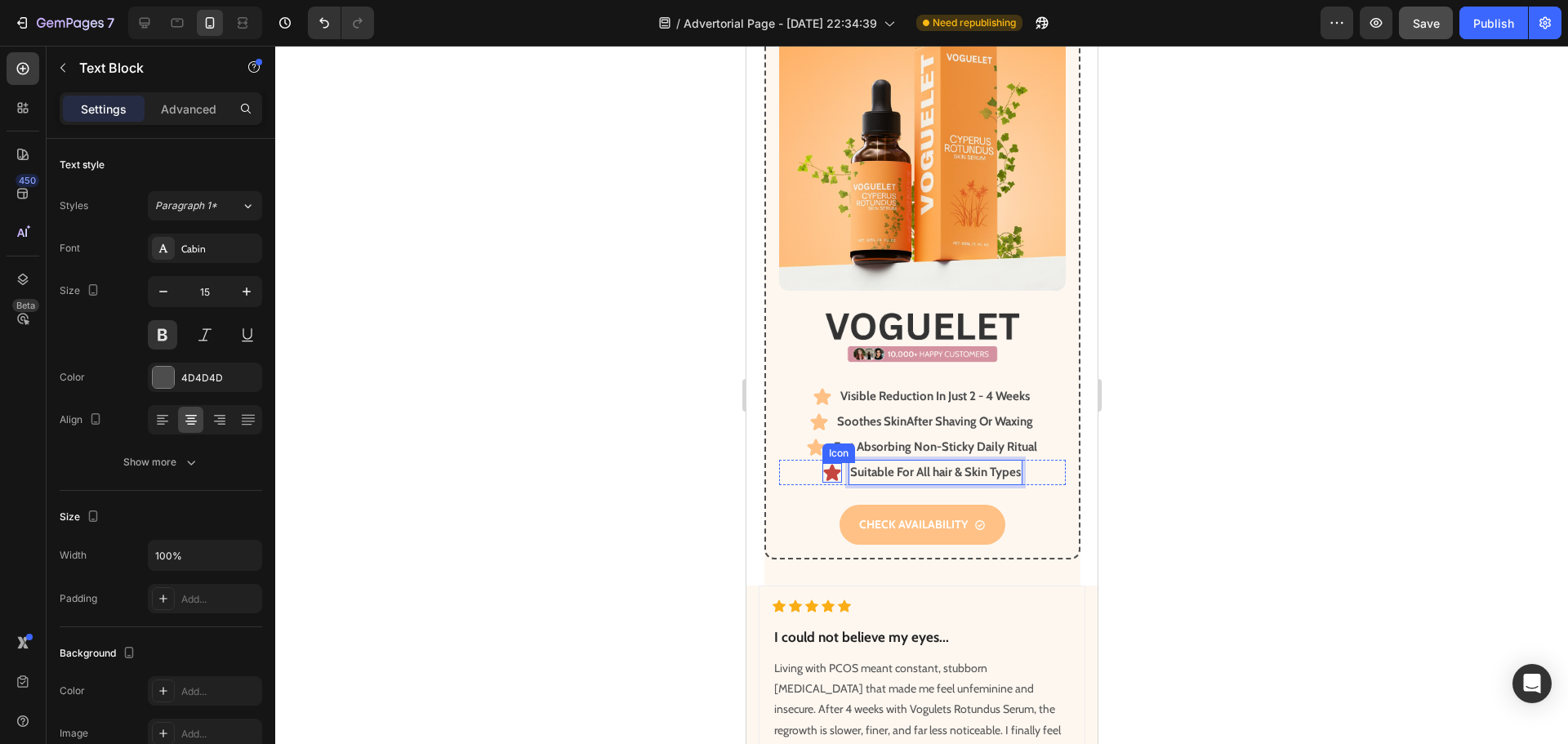
click at [823, 464] on icon at bounding box center [831, 472] width 17 height 17
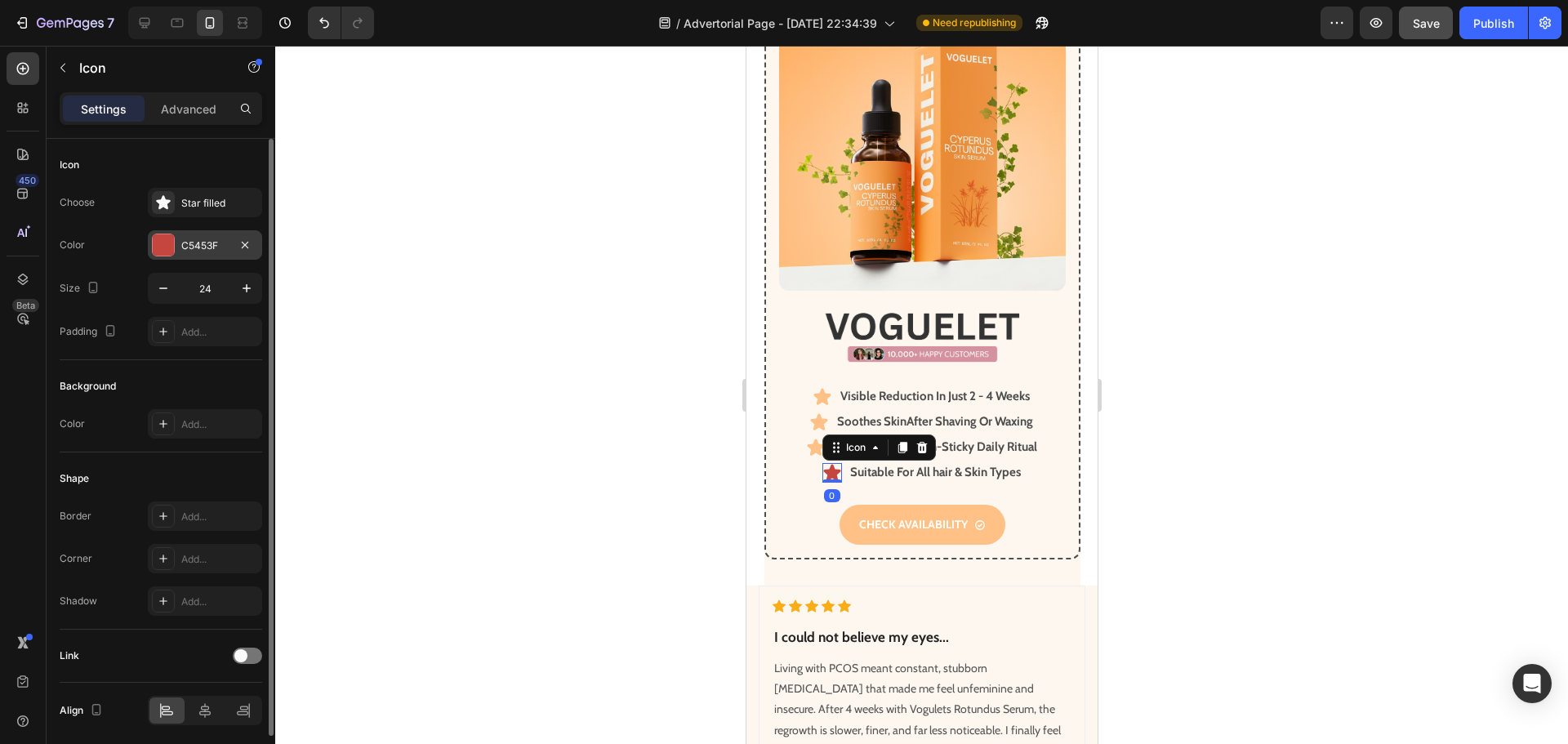
click at [160, 249] on div at bounding box center [163, 245] width 22 height 22
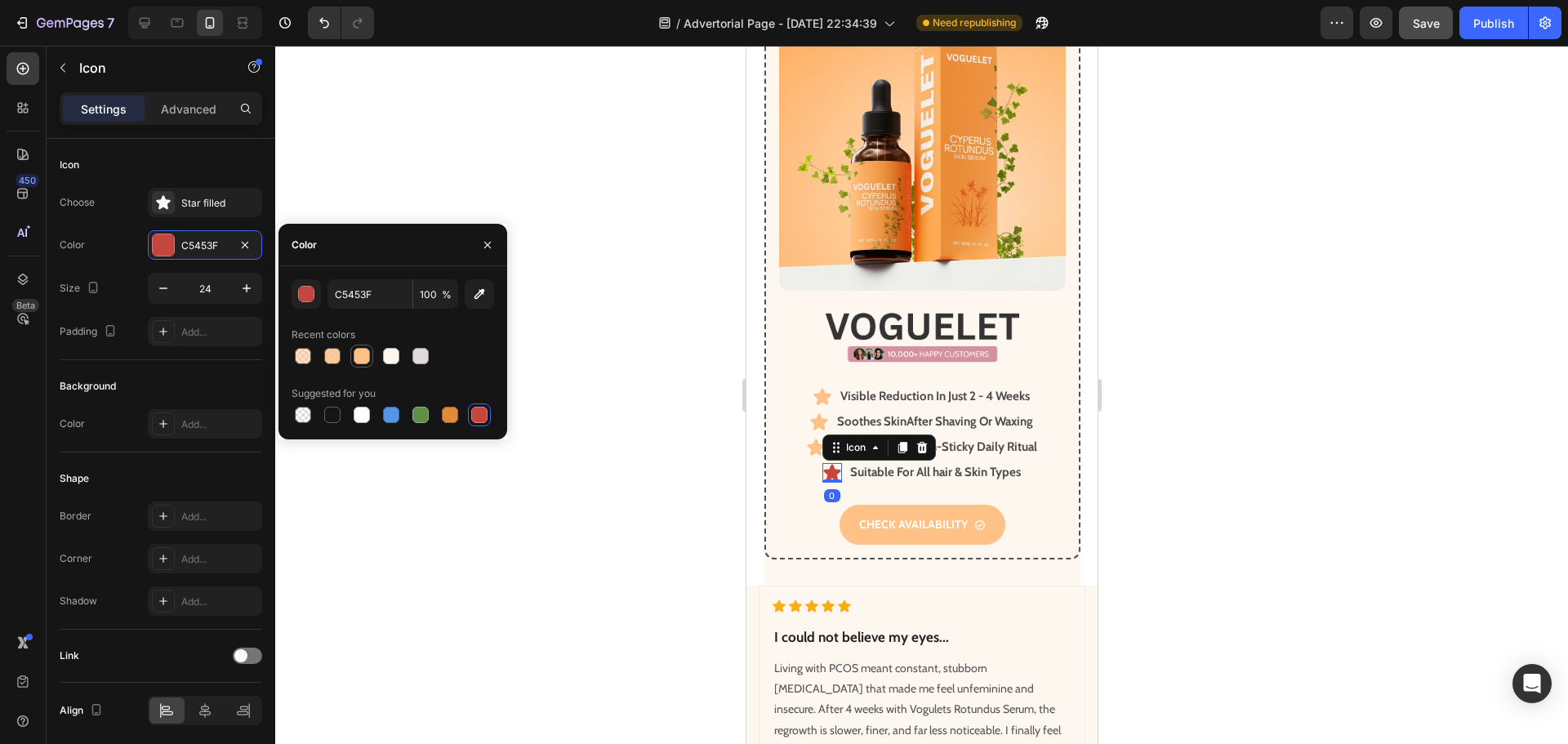
click at [361, 355] on div at bounding box center [362, 356] width 17 height 17
type input "FFC185"
click at [609, 436] on div at bounding box center [921, 394] width 1292 height 698
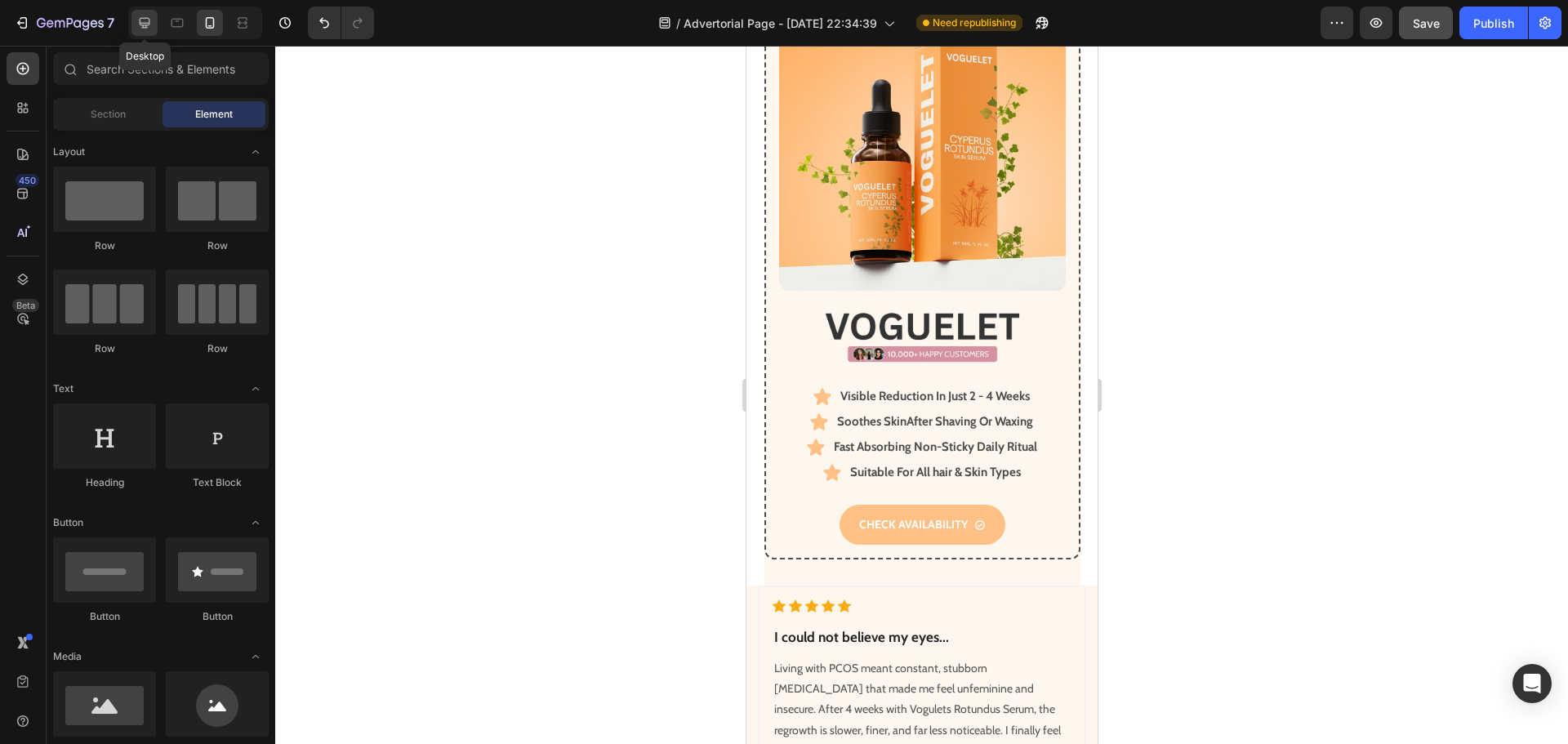
click at [145, 28] on icon at bounding box center [145, 23] width 11 height 11
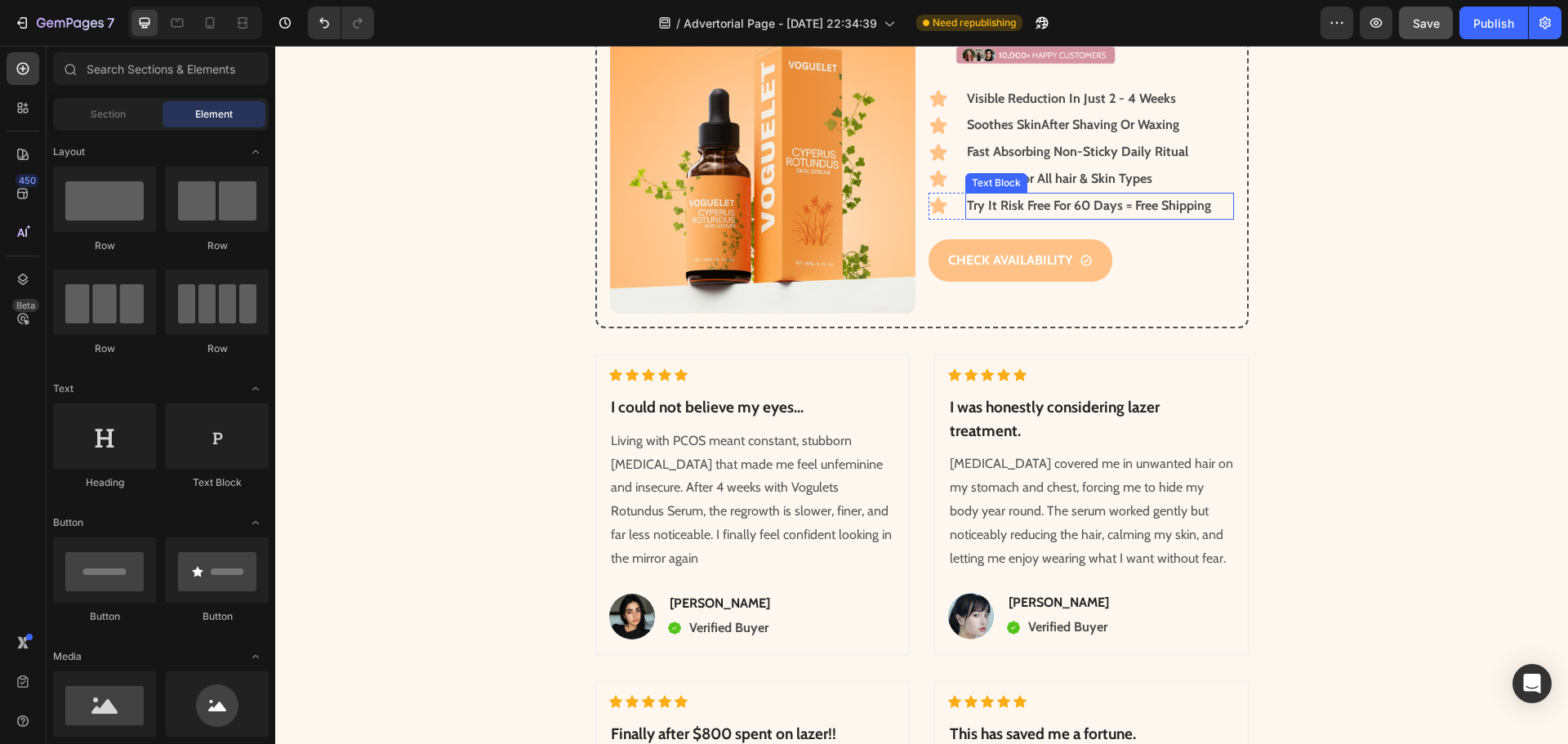
click at [1032, 209] on strong "Try It Risk Free For 60 Days = Free Shipping" at bounding box center [1088, 205] width 244 height 16
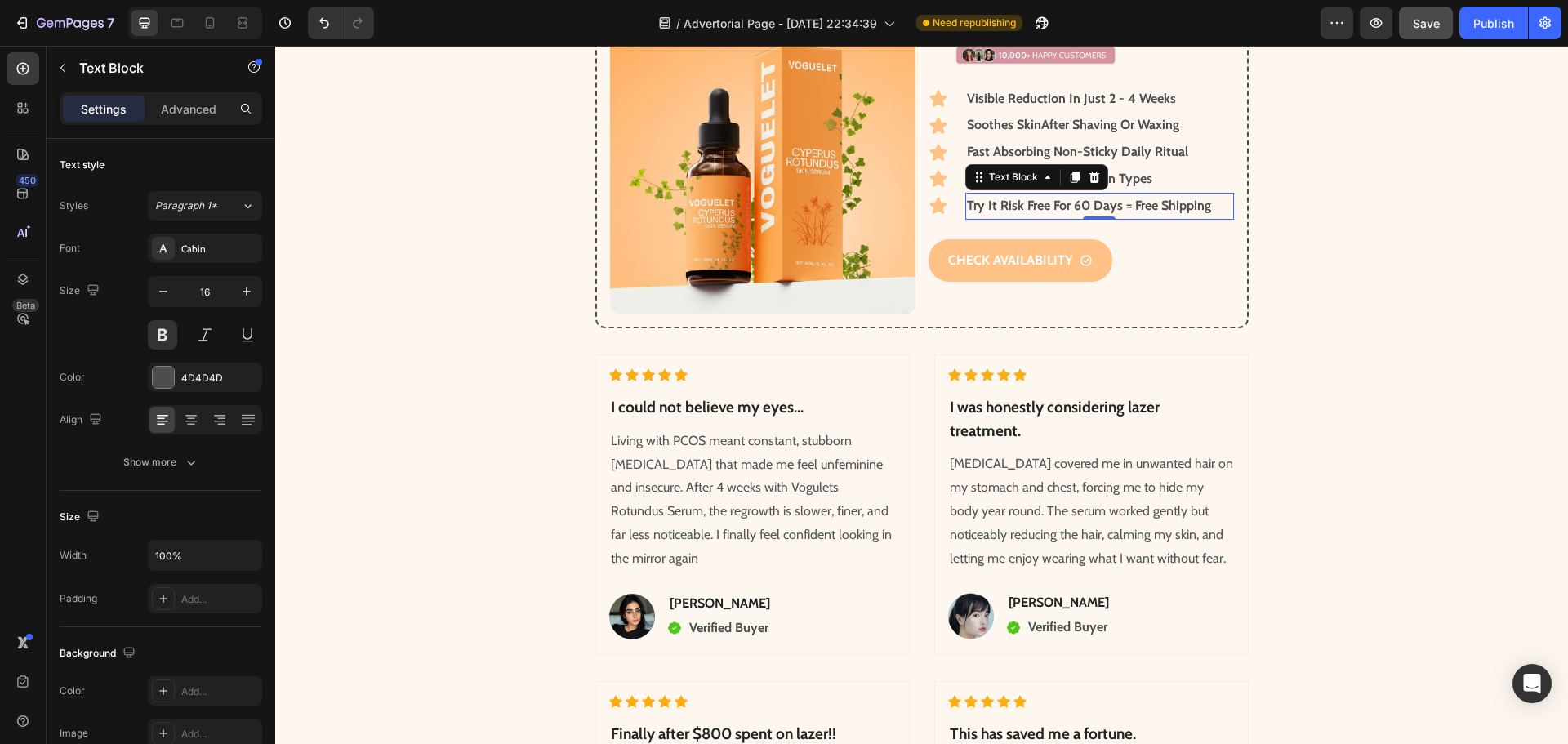
click at [1032, 209] on strong "Try It Risk Free For 60 Days = Free Shipping" at bounding box center [1088, 205] width 244 height 16
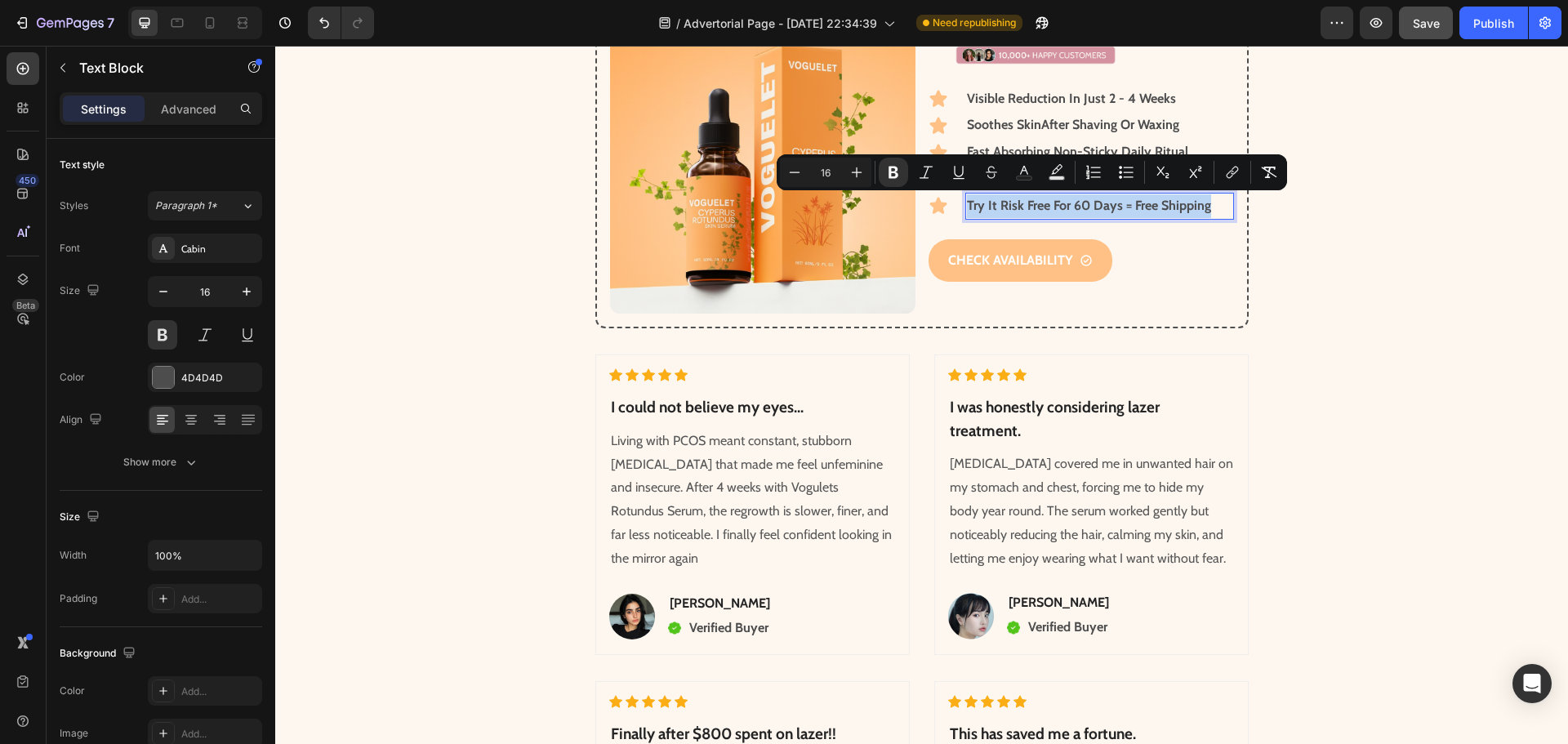
click at [1032, 209] on strong "Try It Risk Free For 60 Days = Free Shipping" at bounding box center [1088, 205] width 244 height 16
click at [1129, 212] on strong "Try It Risk Free For 60 Days = Free Shipping" at bounding box center [1088, 205] width 244 height 16
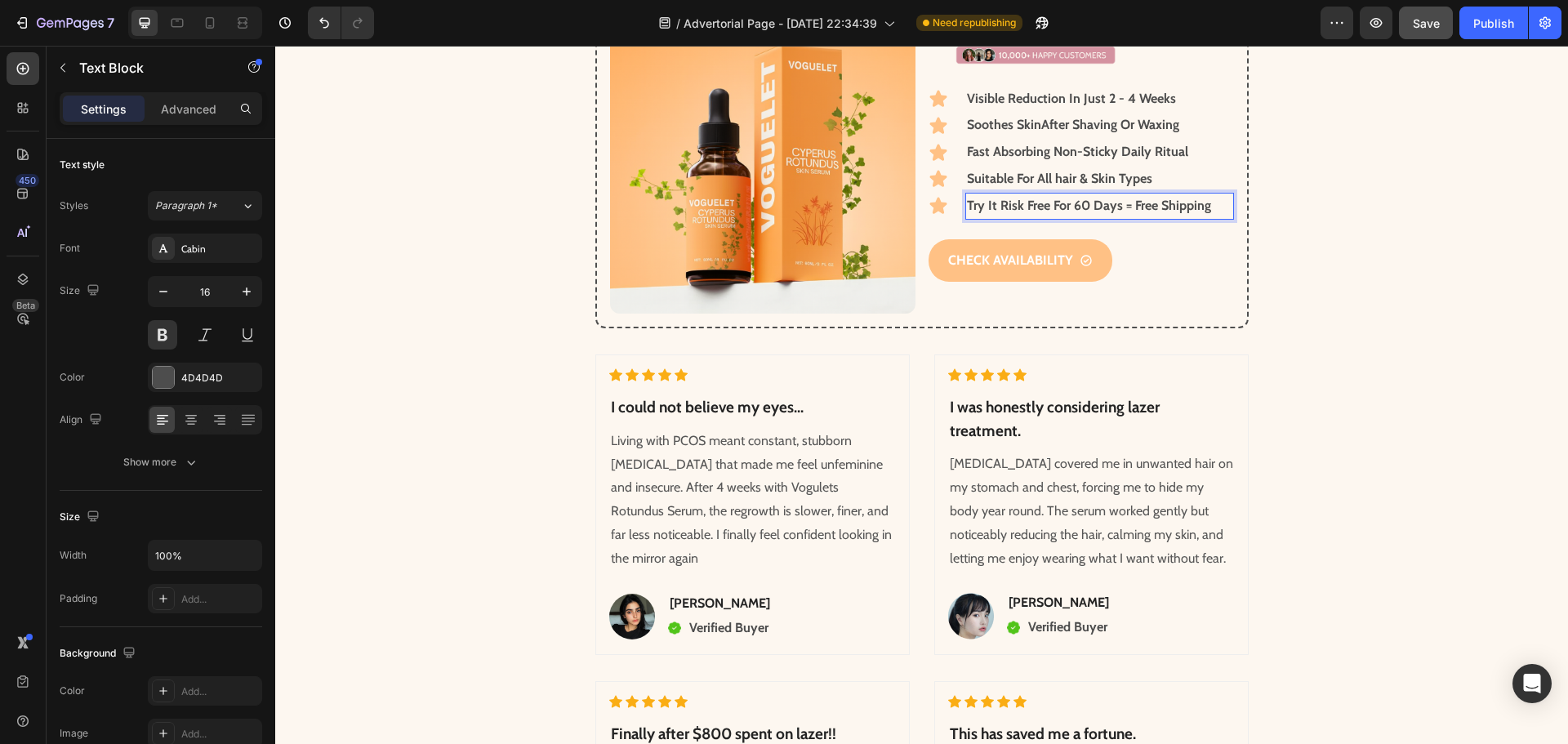
click at [1122, 208] on strong "Try It Risk Free For 60 Days = Free Shipping" at bounding box center [1088, 205] width 244 height 16
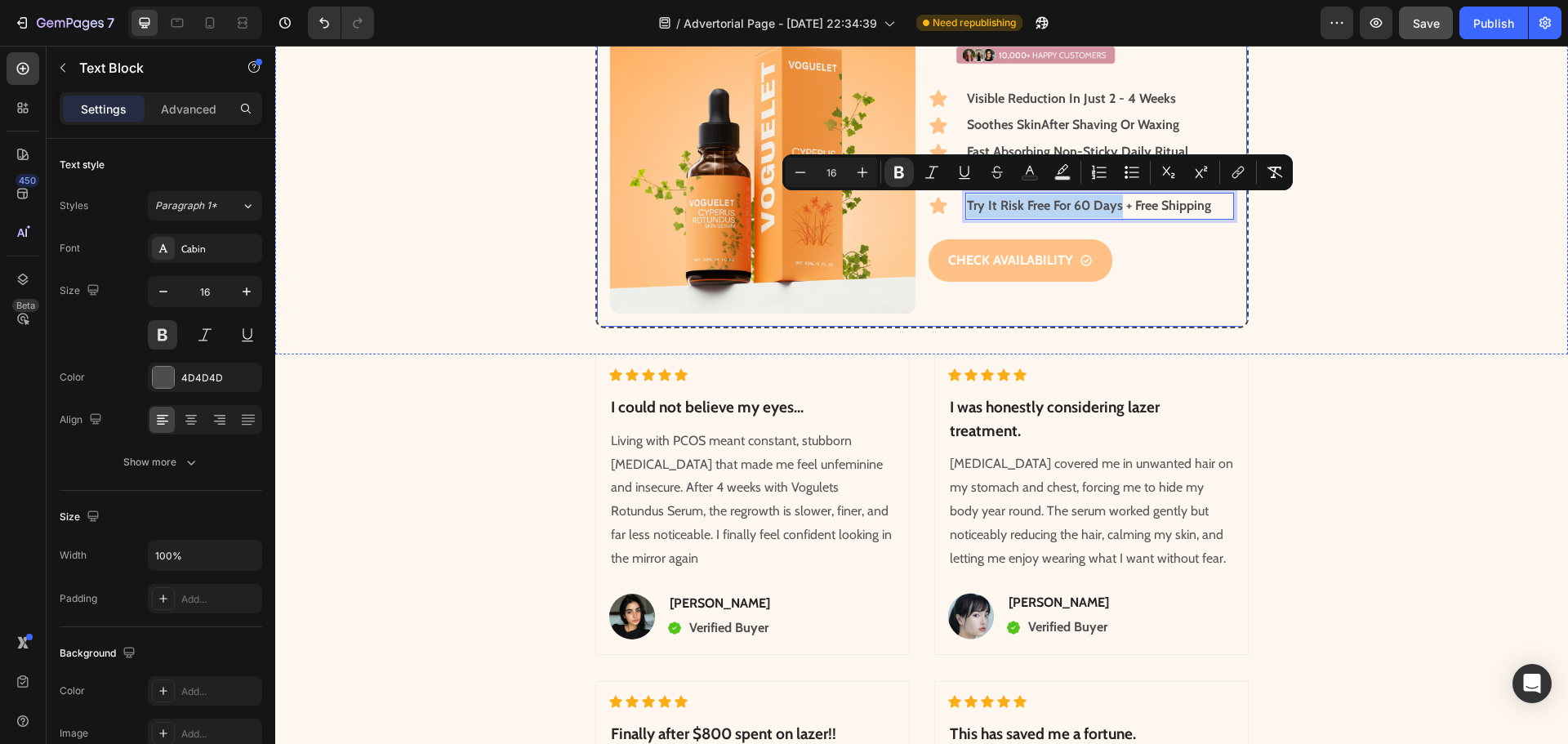
drag, startPoint x: 962, startPoint y: 207, endPoint x: 1112, endPoint y: 220, distance: 150.6
click at [1112, 220] on div "Image Icon Visible Reduction I n Just 2 - 4 Weeks Text Block Row Icon Soothes S…" at bounding box center [1081, 161] width 306 height 306
copy strong "Try It Risk Free For 60 Days"
click at [214, 27] on icon at bounding box center [210, 23] width 9 height 12
type input "14"
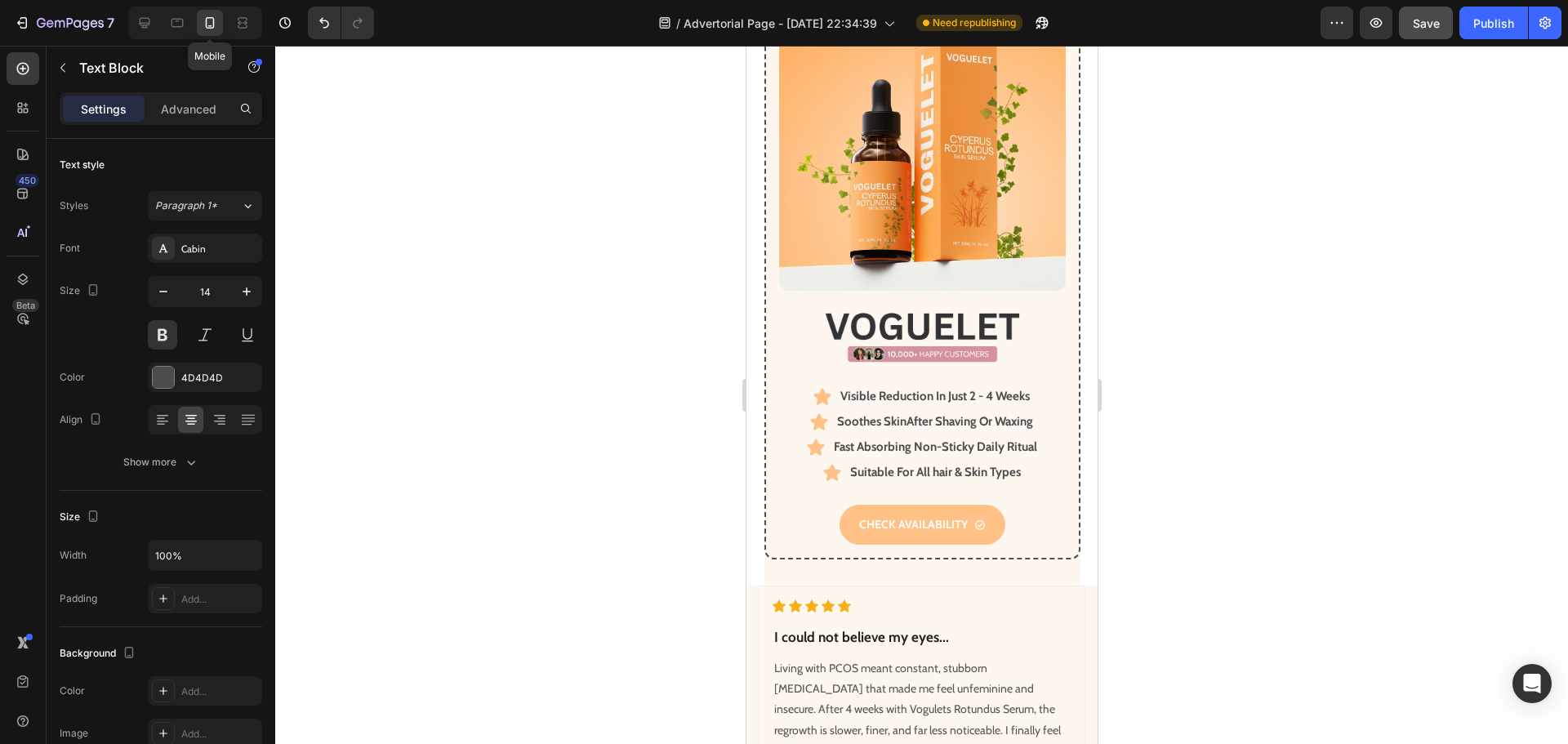
scroll to position [6169, 0]
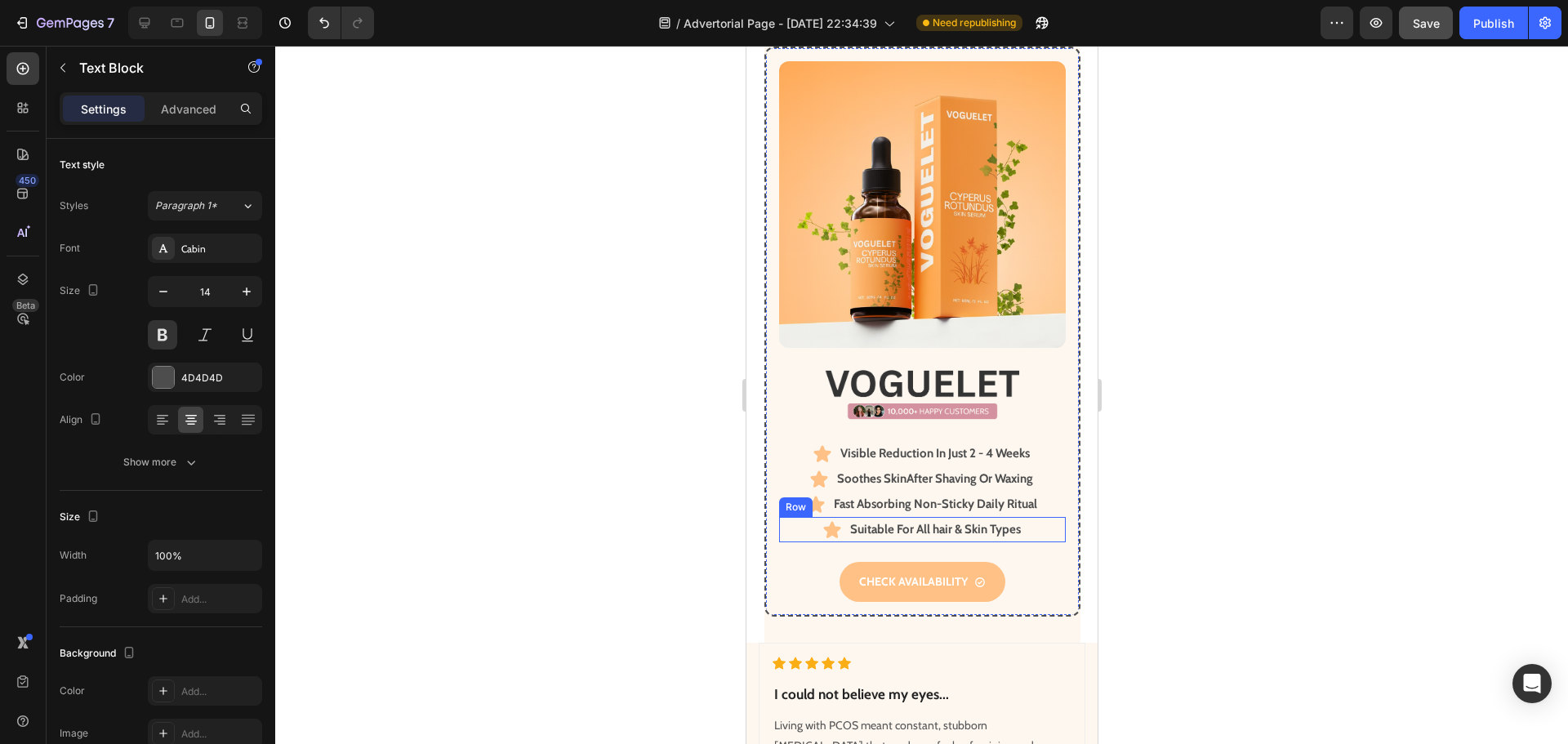
click at [1017, 529] on div "Icon Suitable F or All hair & Skin Types Text Block Row" at bounding box center [921, 529] width 287 height 26
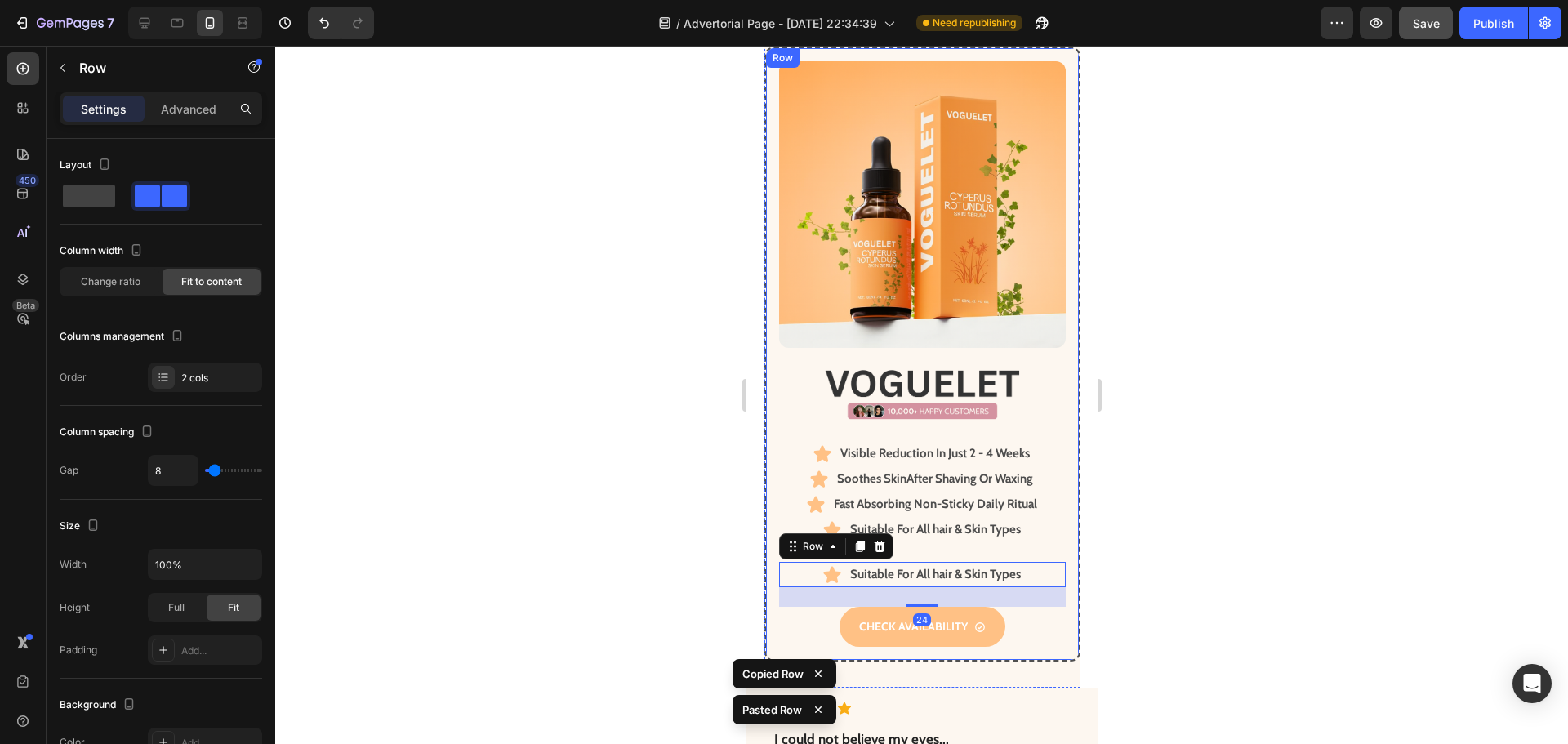
click at [972, 539] on div "Image Icon Visible Reduction I n Just 2 - 4 Weeks Text Block Row Icon Soothes S…" at bounding box center [921, 507] width 287 height 279
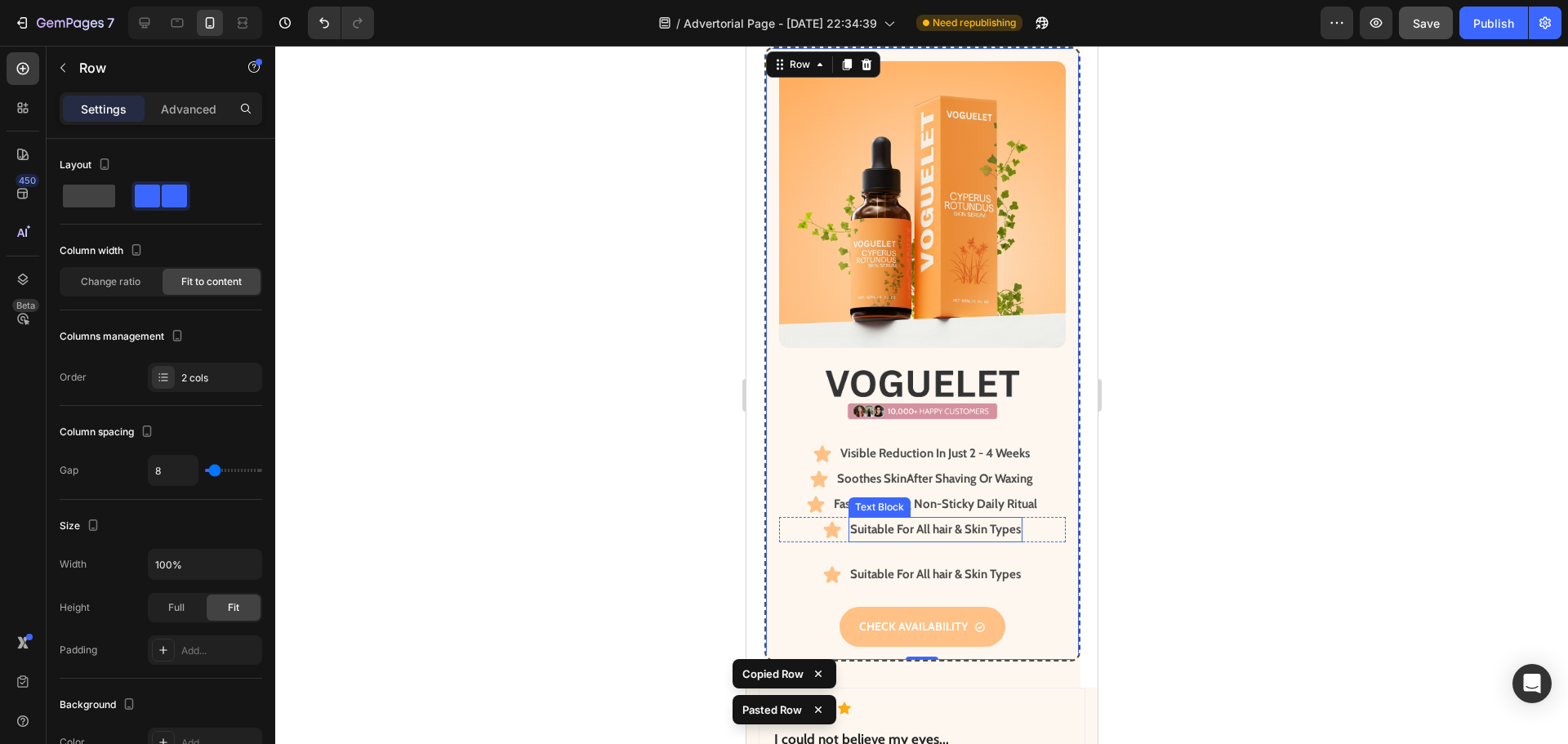
click at [1027, 521] on div "Icon Suitable F or All hair & Skin Types Text Block Row" at bounding box center [921, 529] width 287 height 26
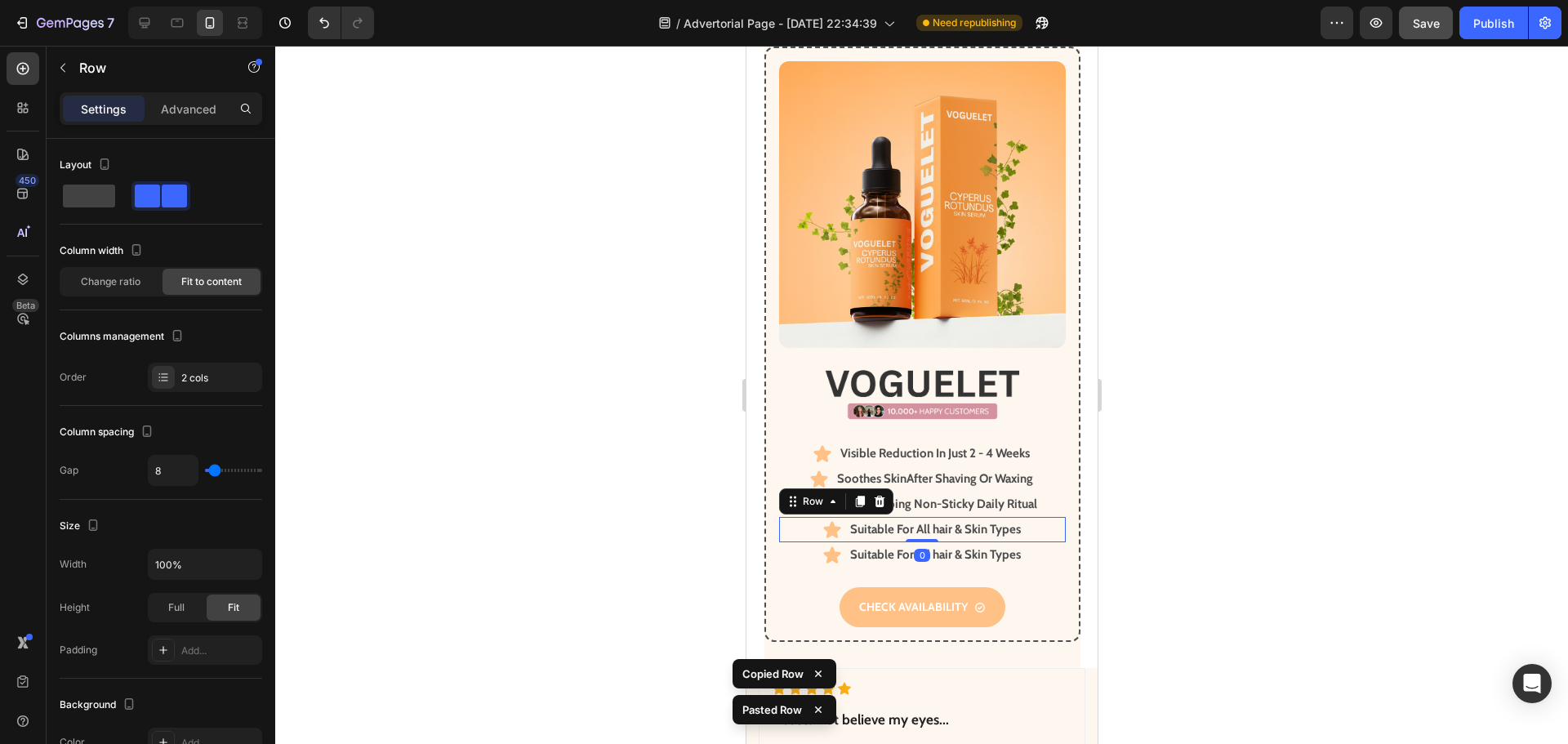
drag, startPoint x: 921, startPoint y: 546, endPoint x: 985, endPoint y: 531, distance: 65.7
click at [915, 517] on div "Icon Suitable F or All hair & Skin Types Text Block Row 0" at bounding box center [921, 529] width 287 height 26
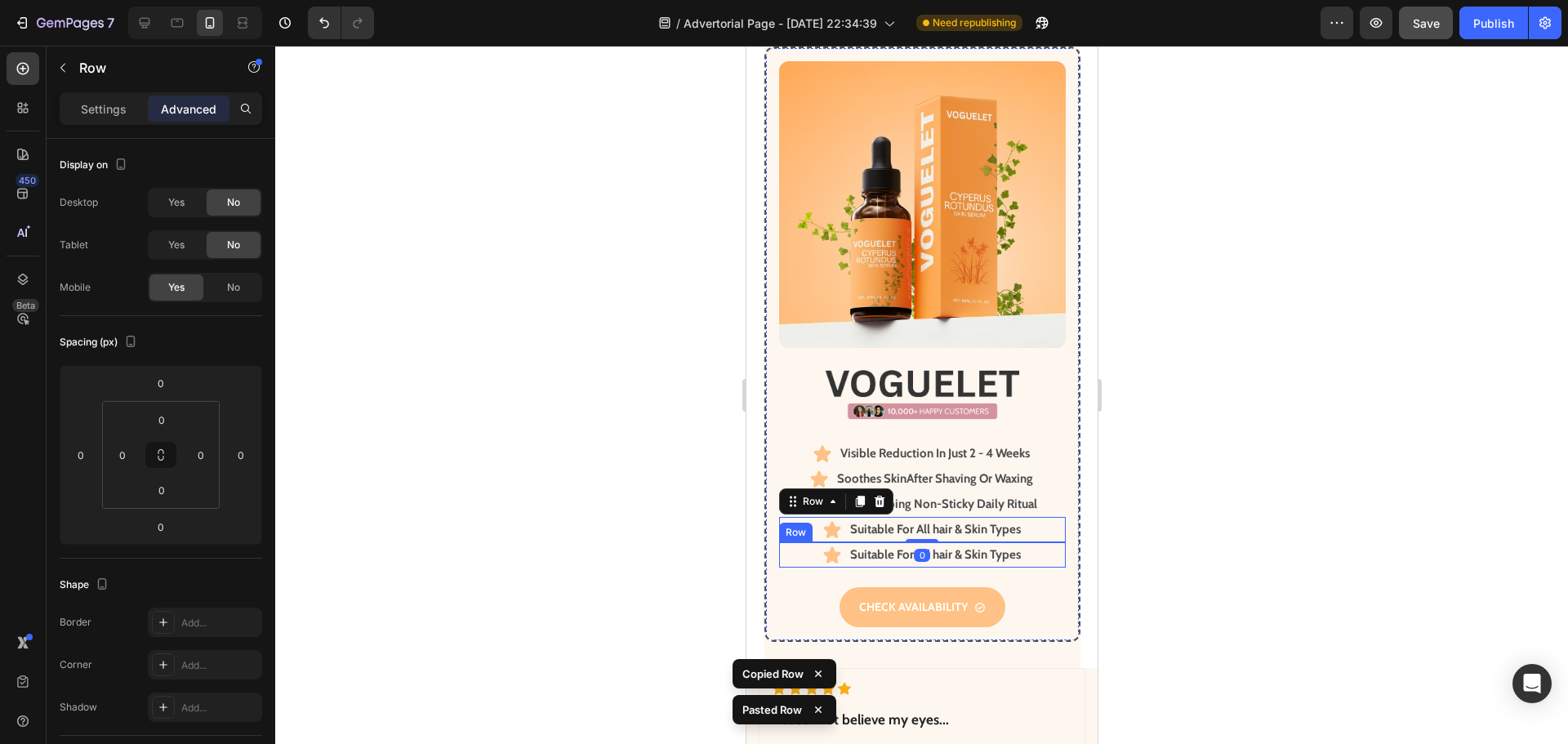
click at [1030, 544] on div "Icon Suitable F or All hair & Skin Types Text Block Row" at bounding box center [921, 555] width 287 height 26
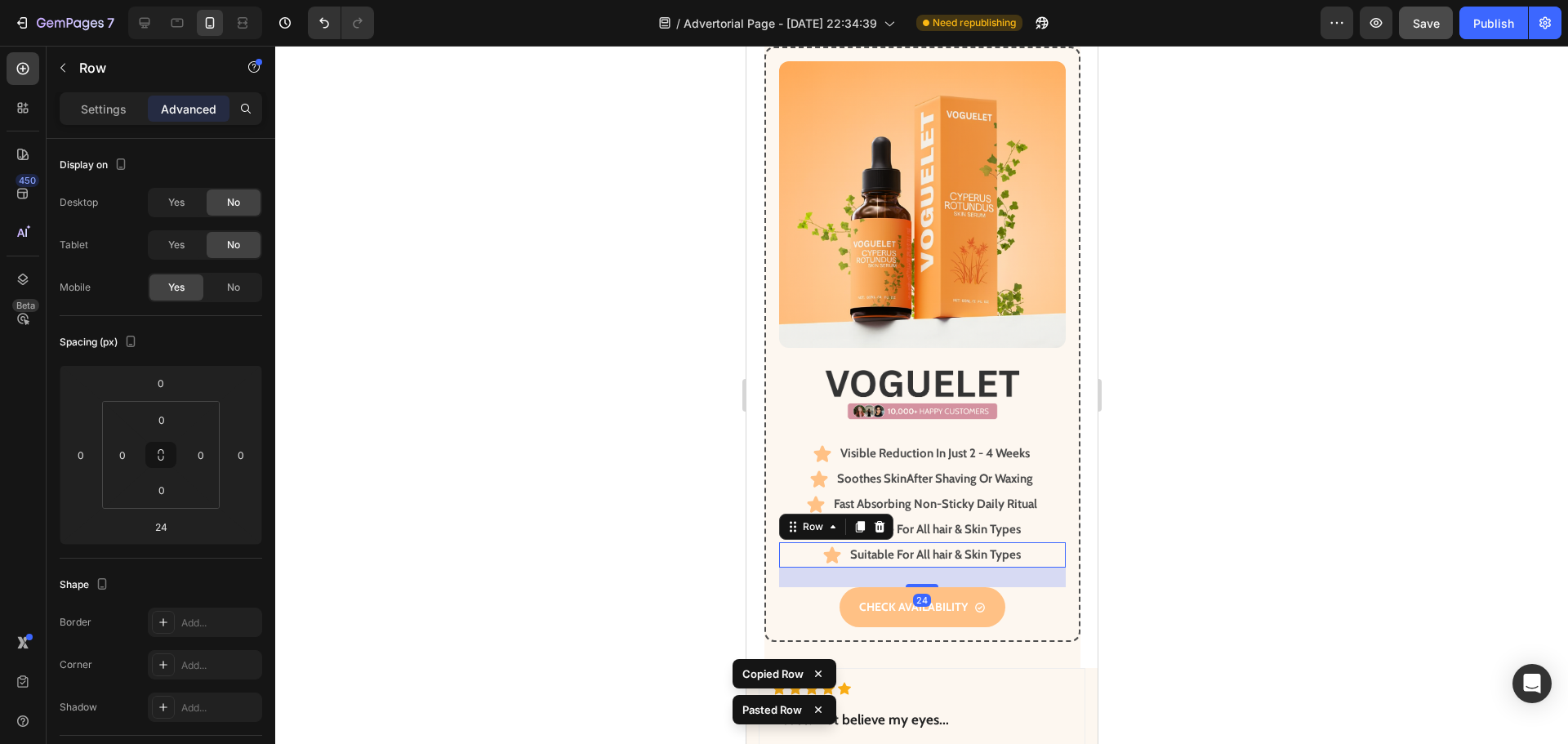
click at [1030, 544] on div "Icon Suitable F or All hair & Skin Types Text Block Row 24" at bounding box center [921, 555] width 287 height 26
click at [152, 27] on icon at bounding box center [145, 23] width 17 height 17
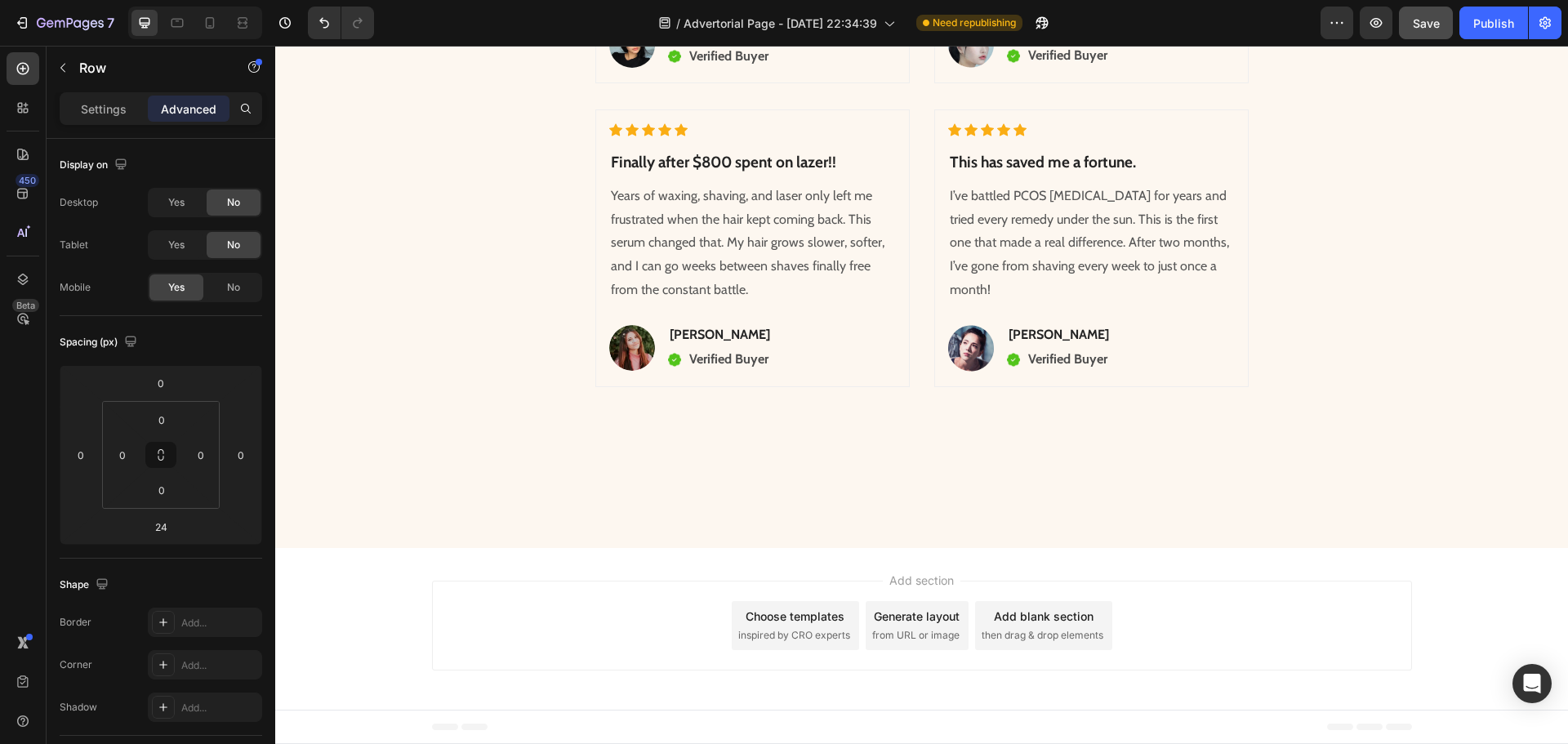
scroll to position [6929, 0]
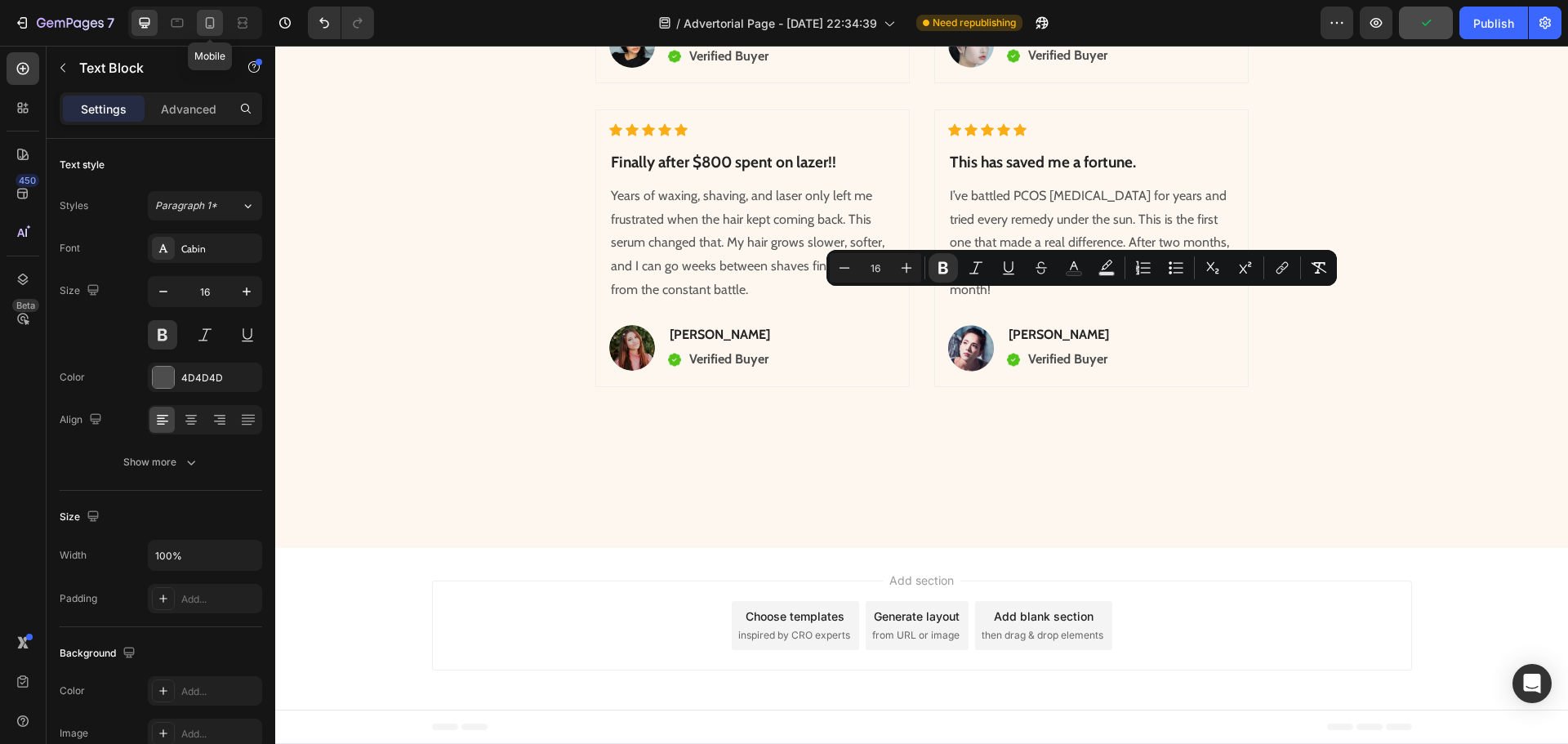
click at [203, 27] on icon at bounding box center [210, 23] width 17 height 17
type input "14"
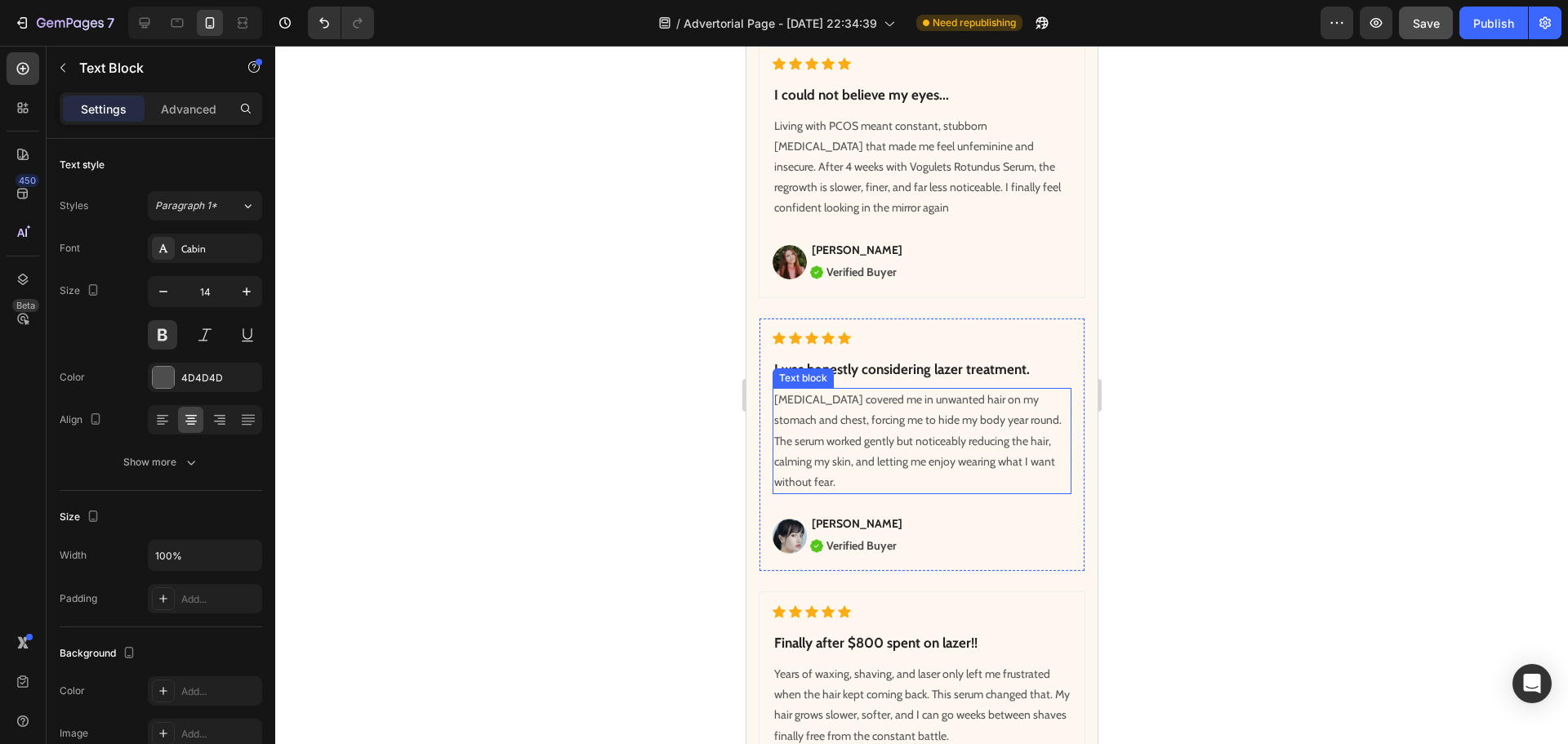
scroll to position [5806, 0]
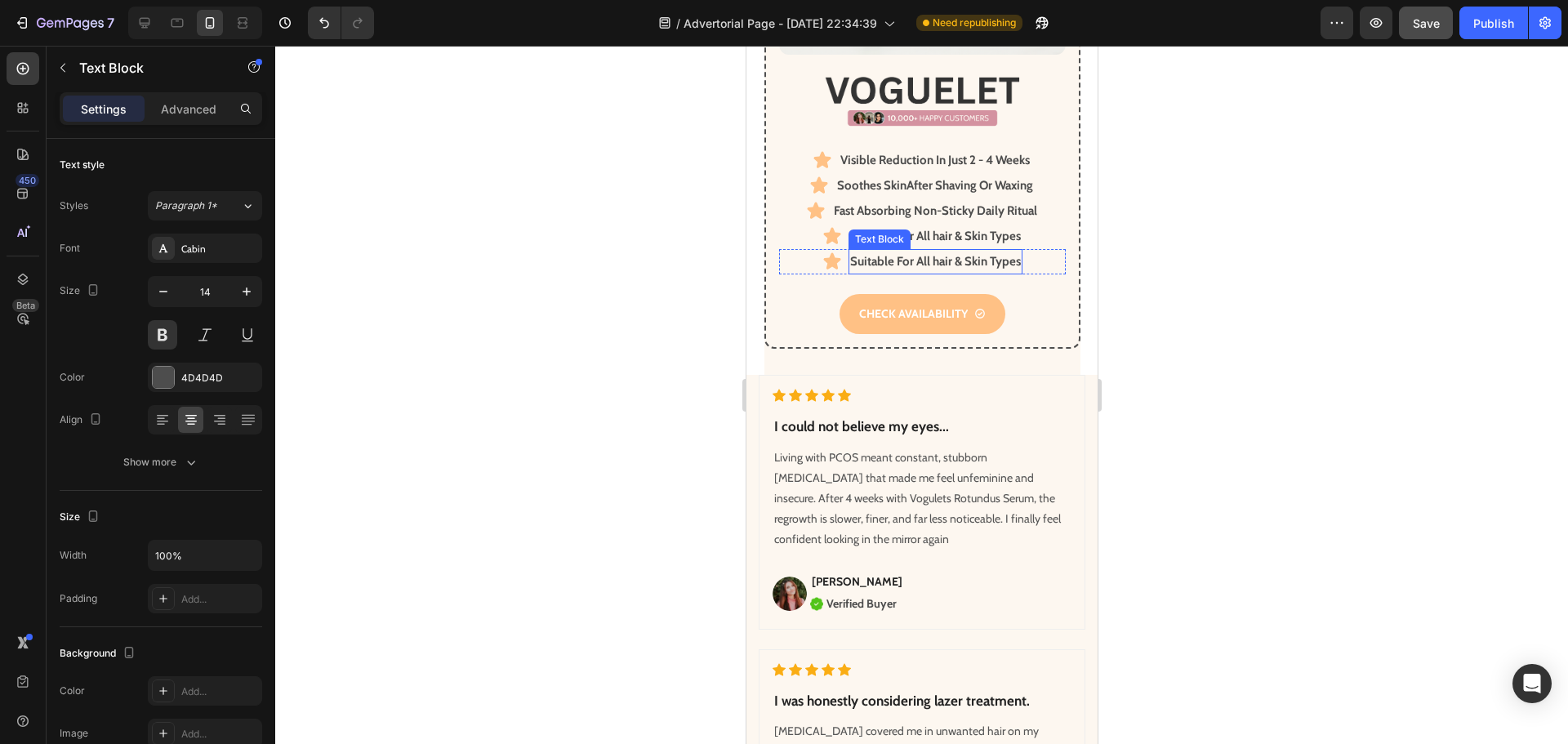
click at [950, 251] on p "Suitable F or All hair & Skin Types" at bounding box center [934, 262] width 171 height 22
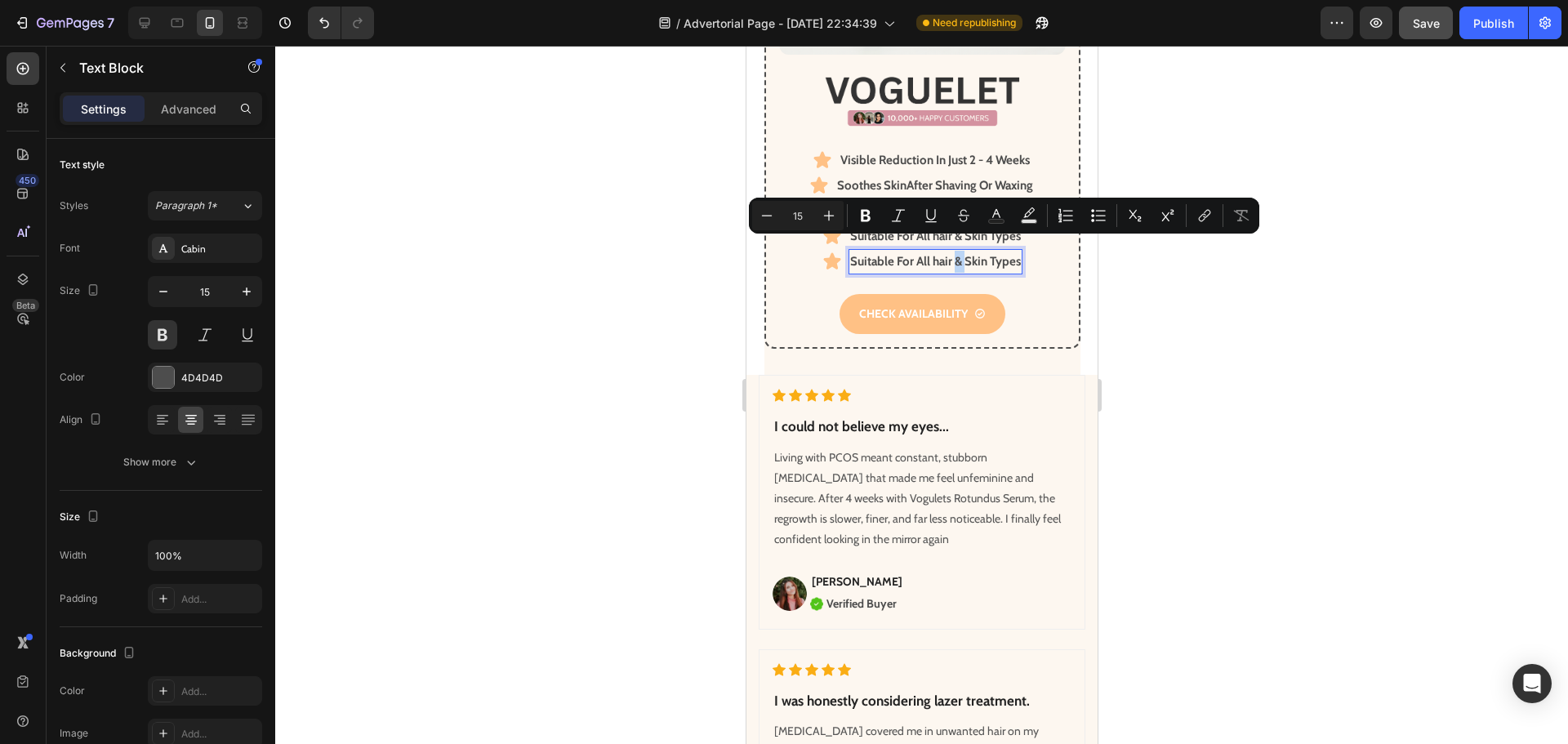
click at [950, 251] on p "Suitable F or All hair & Skin Types" at bounding box center [934, 262] width 171 height 22
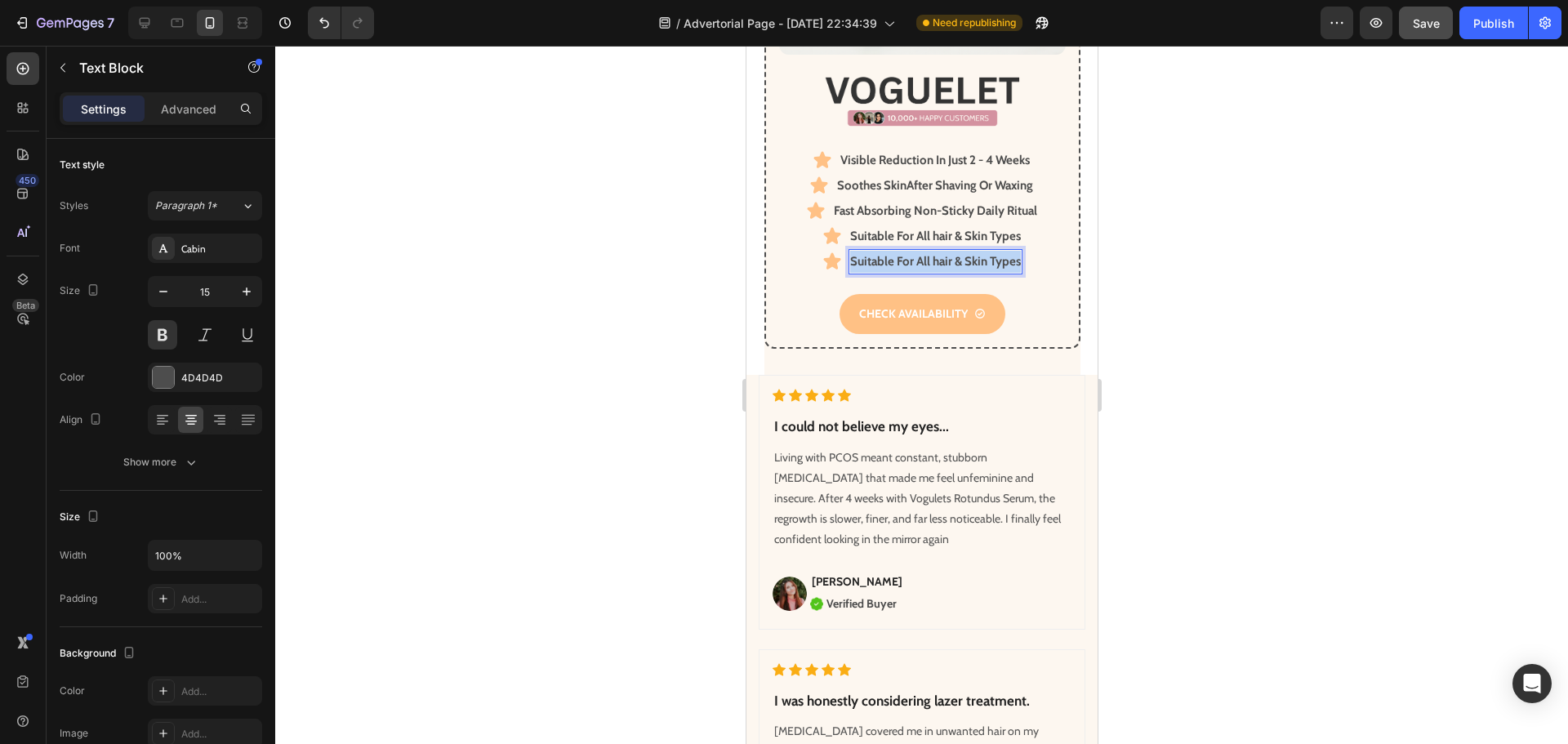
click at [950, 251] on p "Suitable F or All hair & Skin Types" at bounding box center [934, 262] width 171 height 22
click at [1233, 301] on div at bounding box center [921, 394] width 1292 height 698
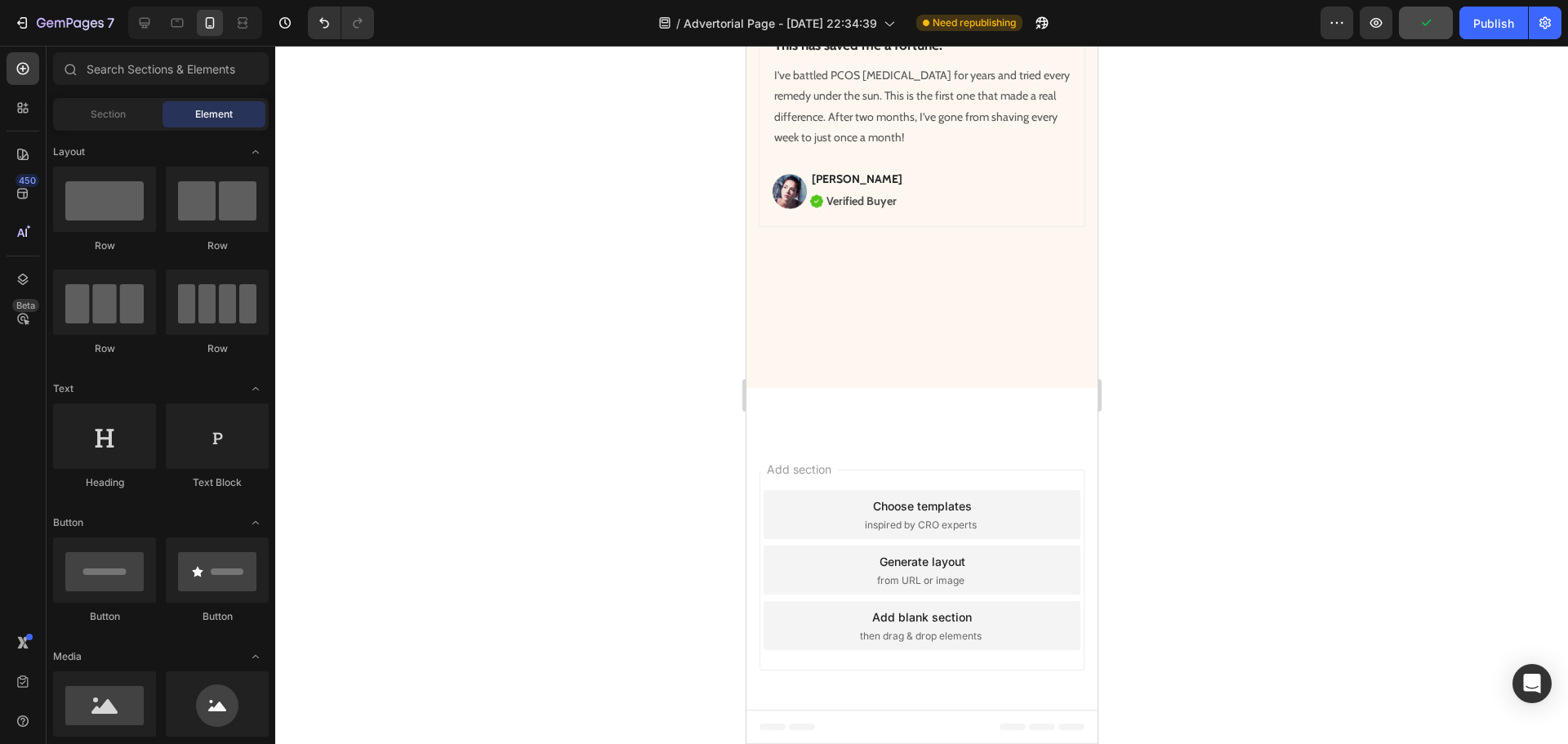
scroll to position [5398, 0]
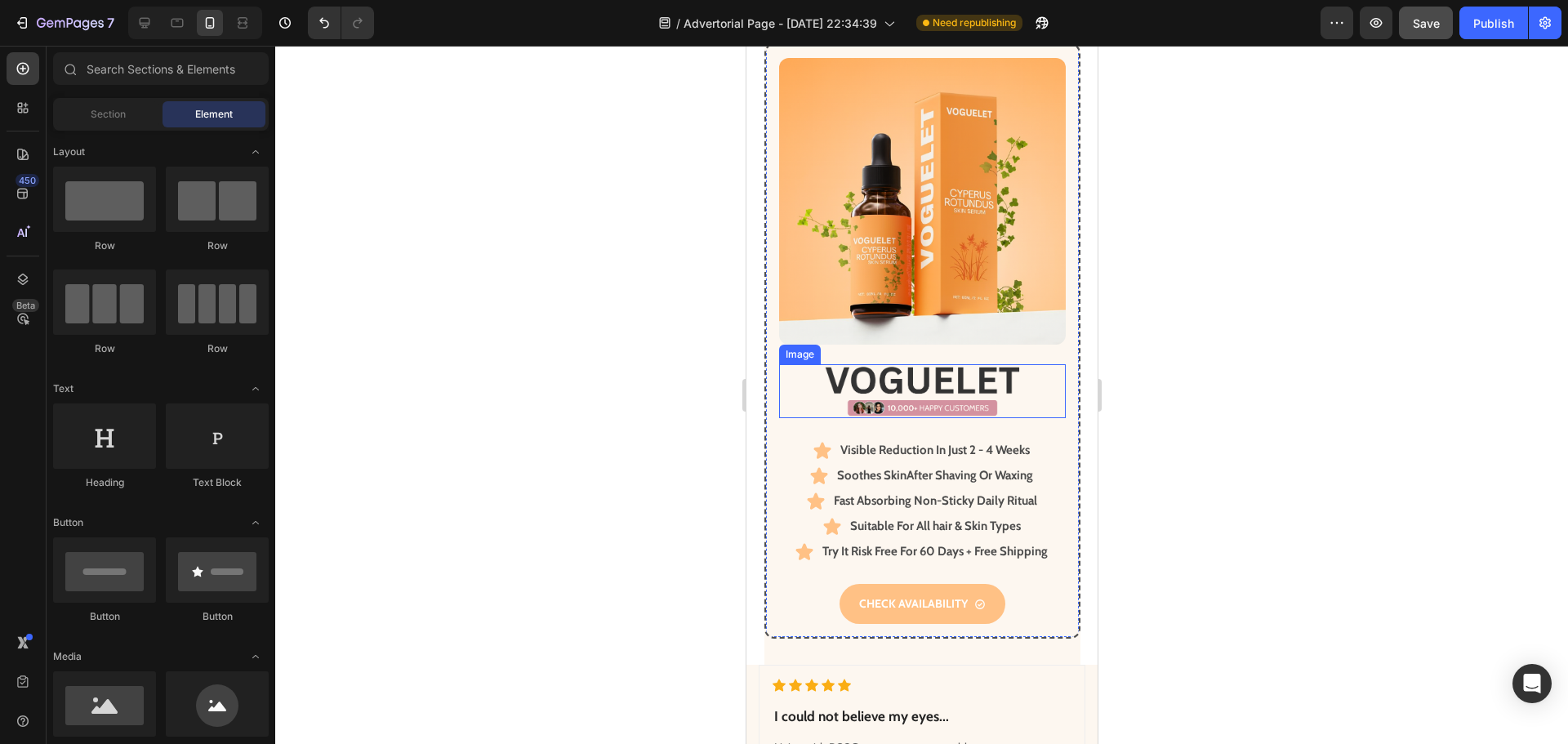
click at [1016, 389] on div at bounding box center [921, 391] width 287 height 54
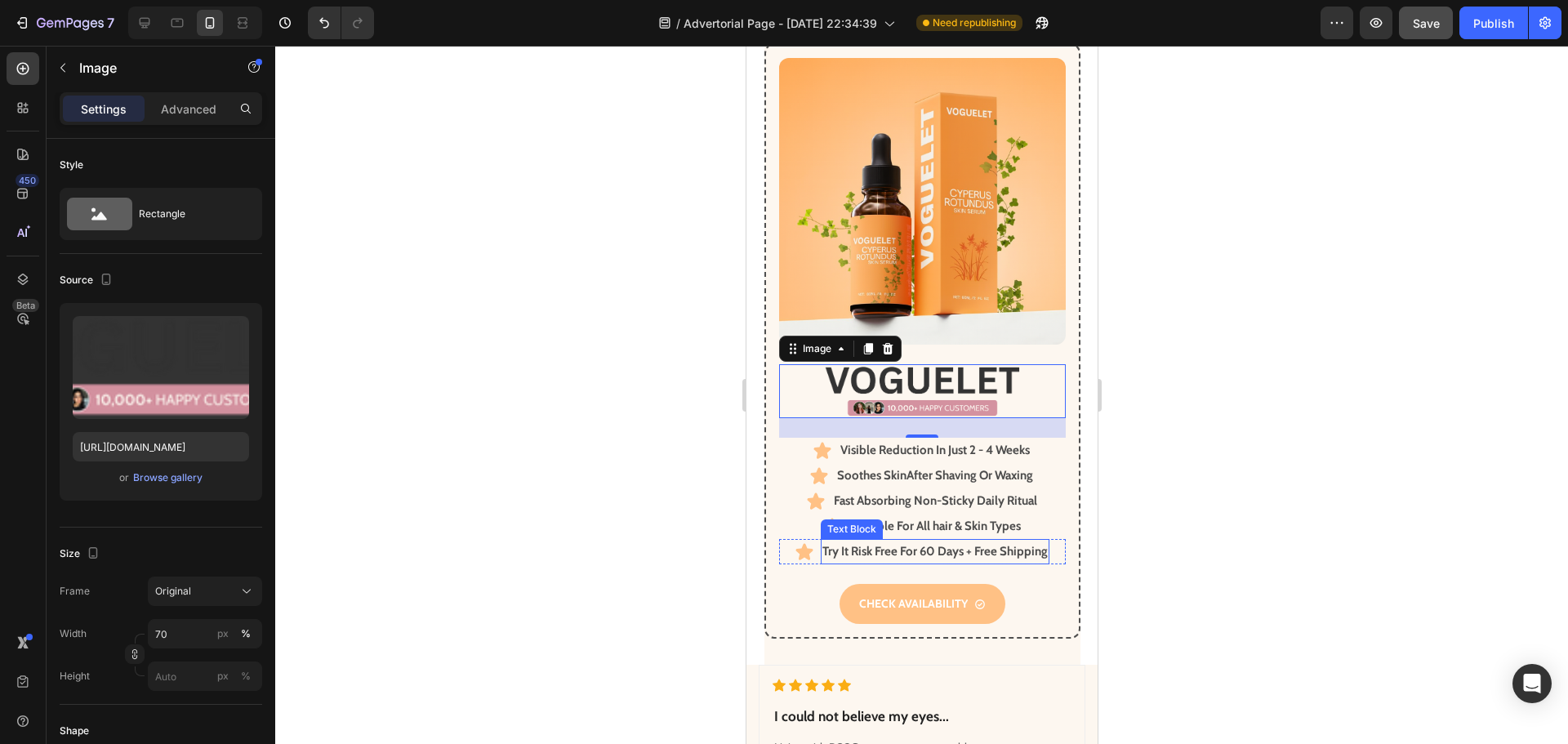
click at [1015, 544] on strong "Try It Risk Free For 60 Days + Free Shipping" at bounding box center [934, 551] width 225 height 15
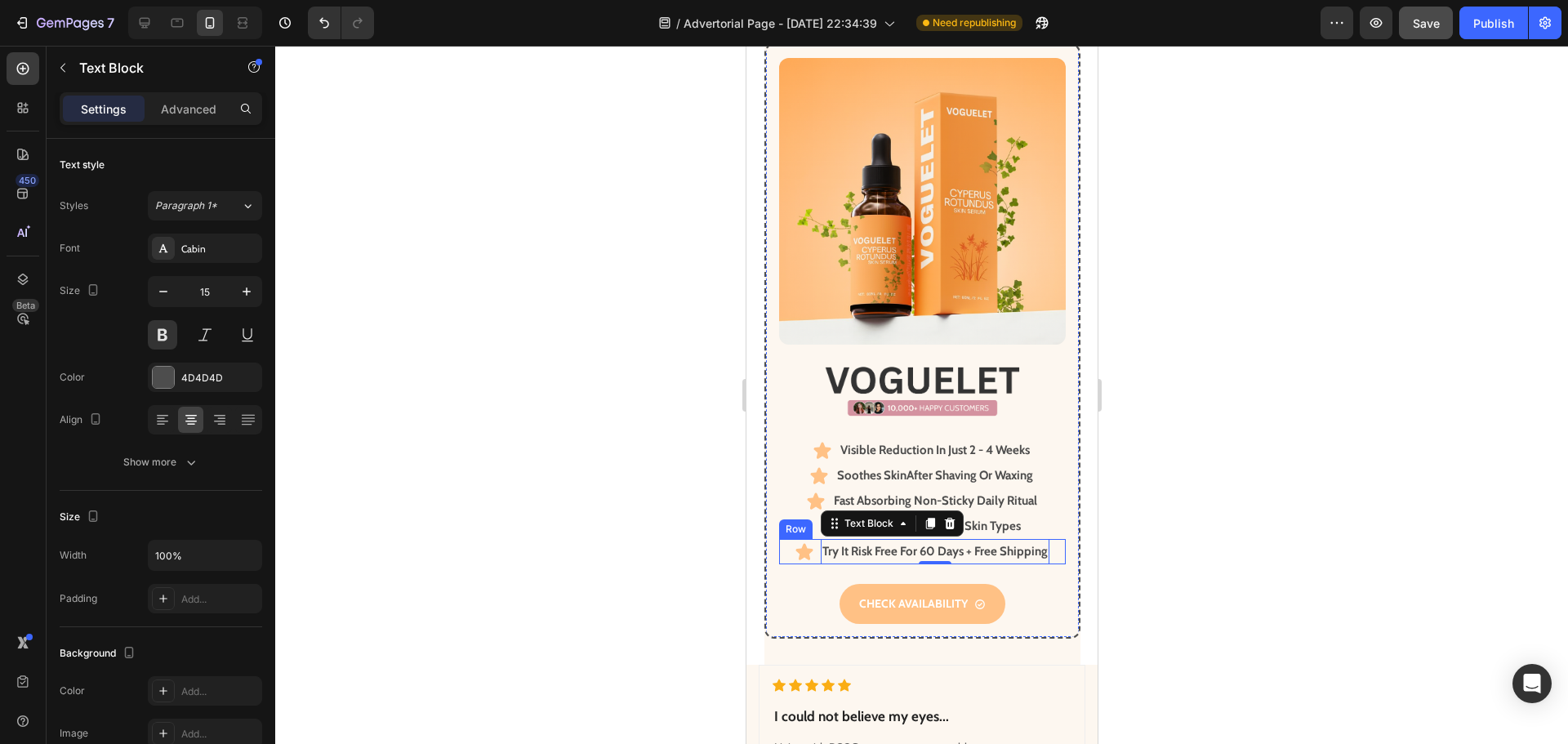
click at [1047, 544] on div "Icon Try It Risk Free For 60 Days + Free Shipping Text Block 0 Row" at bounding box center [921, 552] width 287 height 26
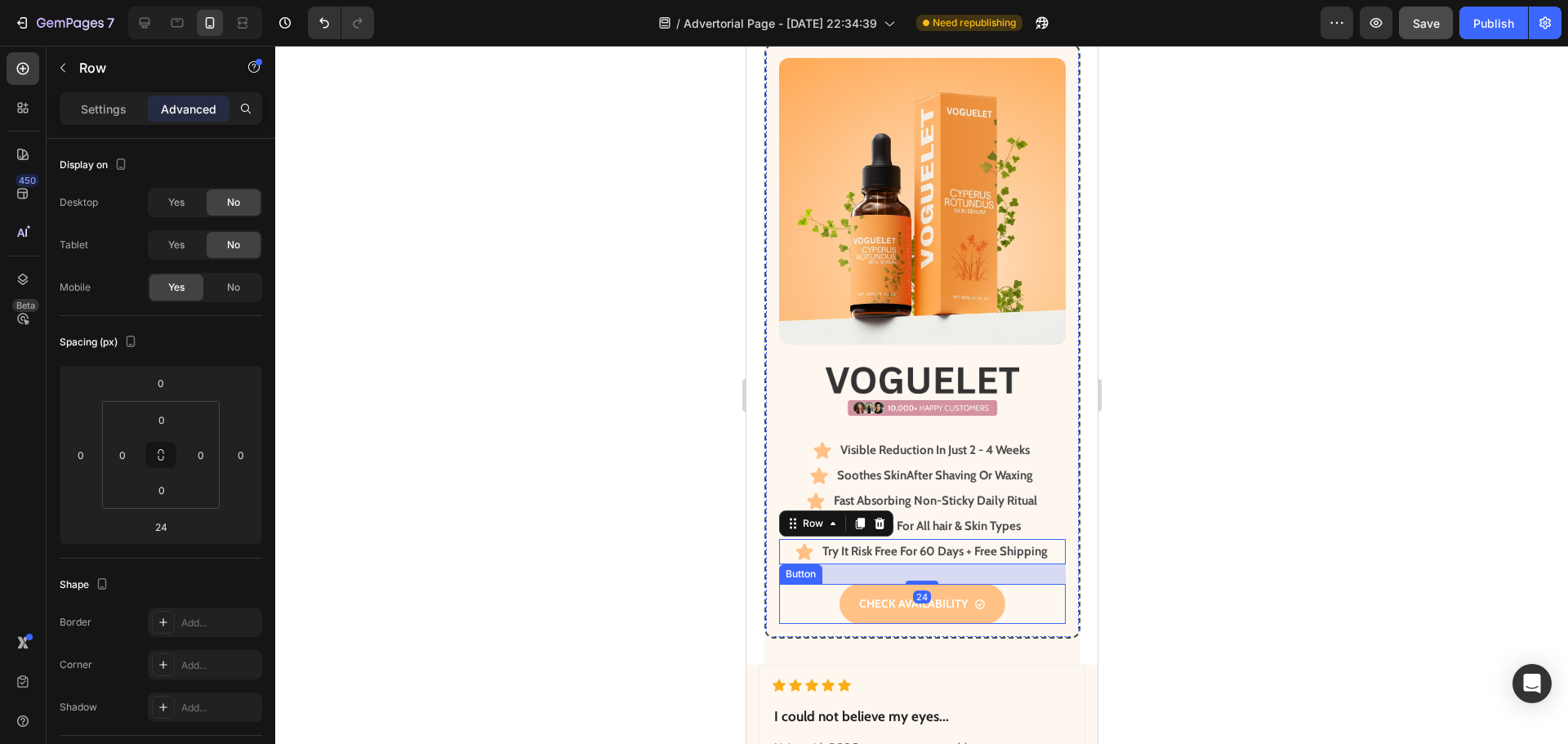
click at [1023, 597] on div "CHECK AVAILABILITY Button" at bounding box center [921, 604] width 287 height 40
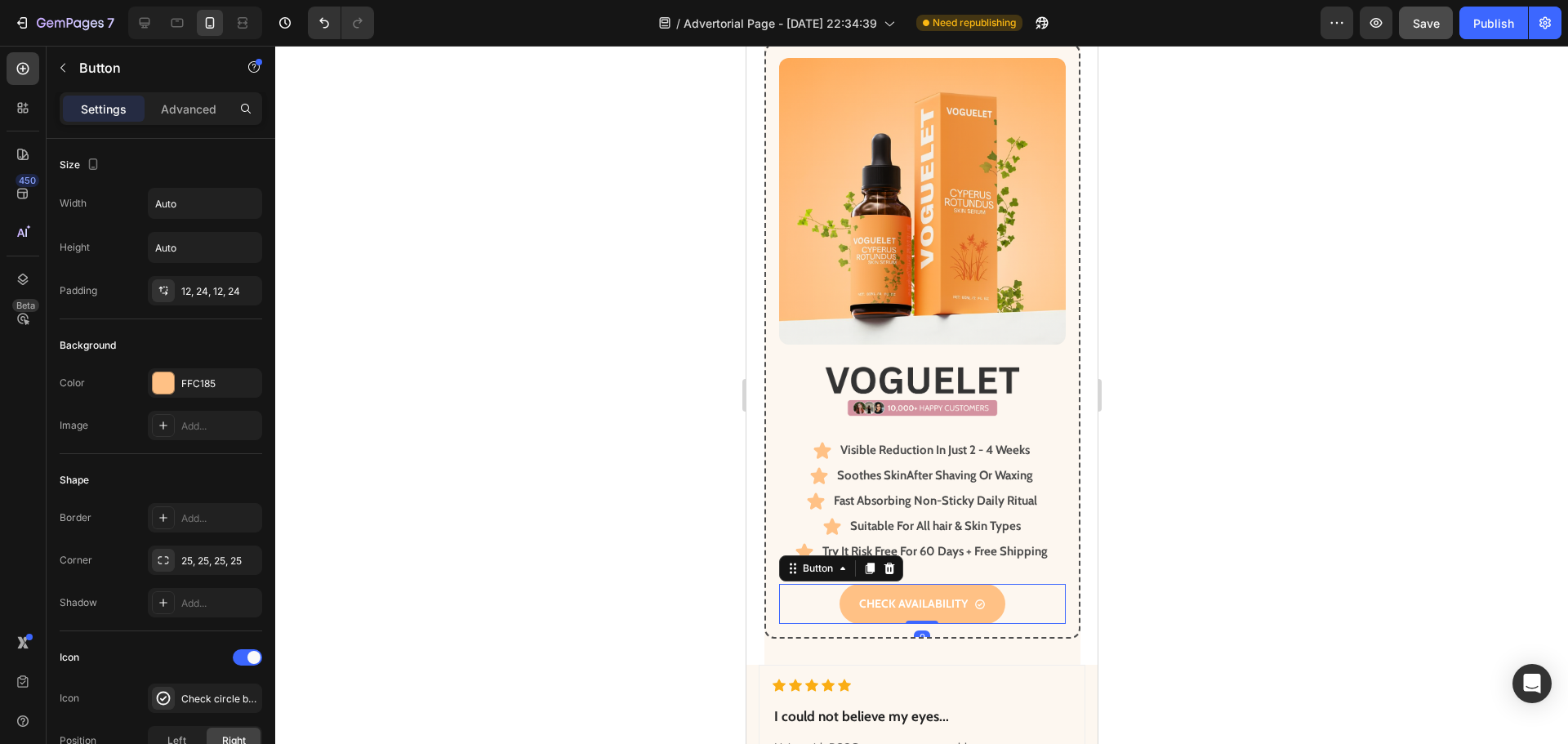
click at [1225, 563] on div at bounding box center [921, 394] width 1292 height 698
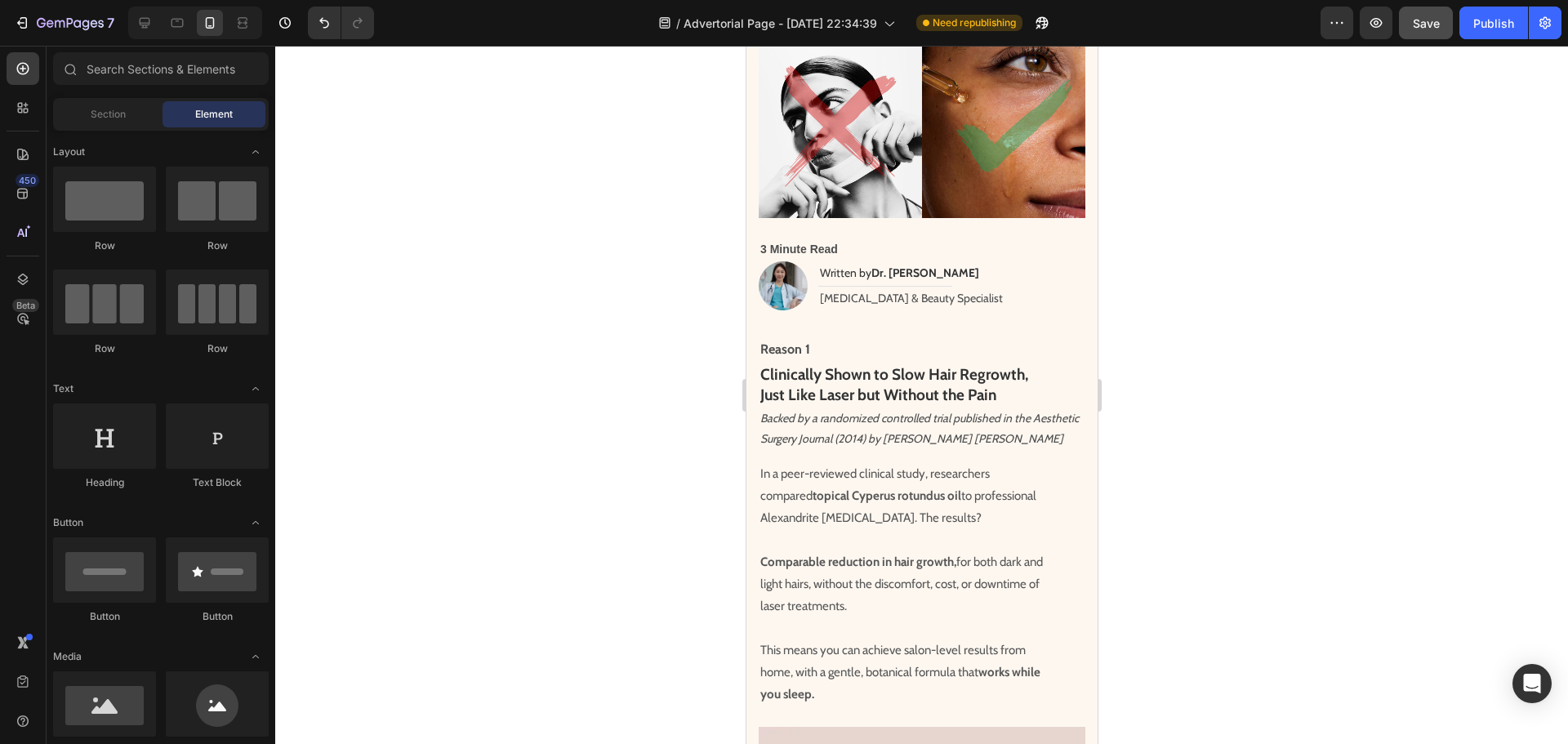
scroll to position [0, 0]
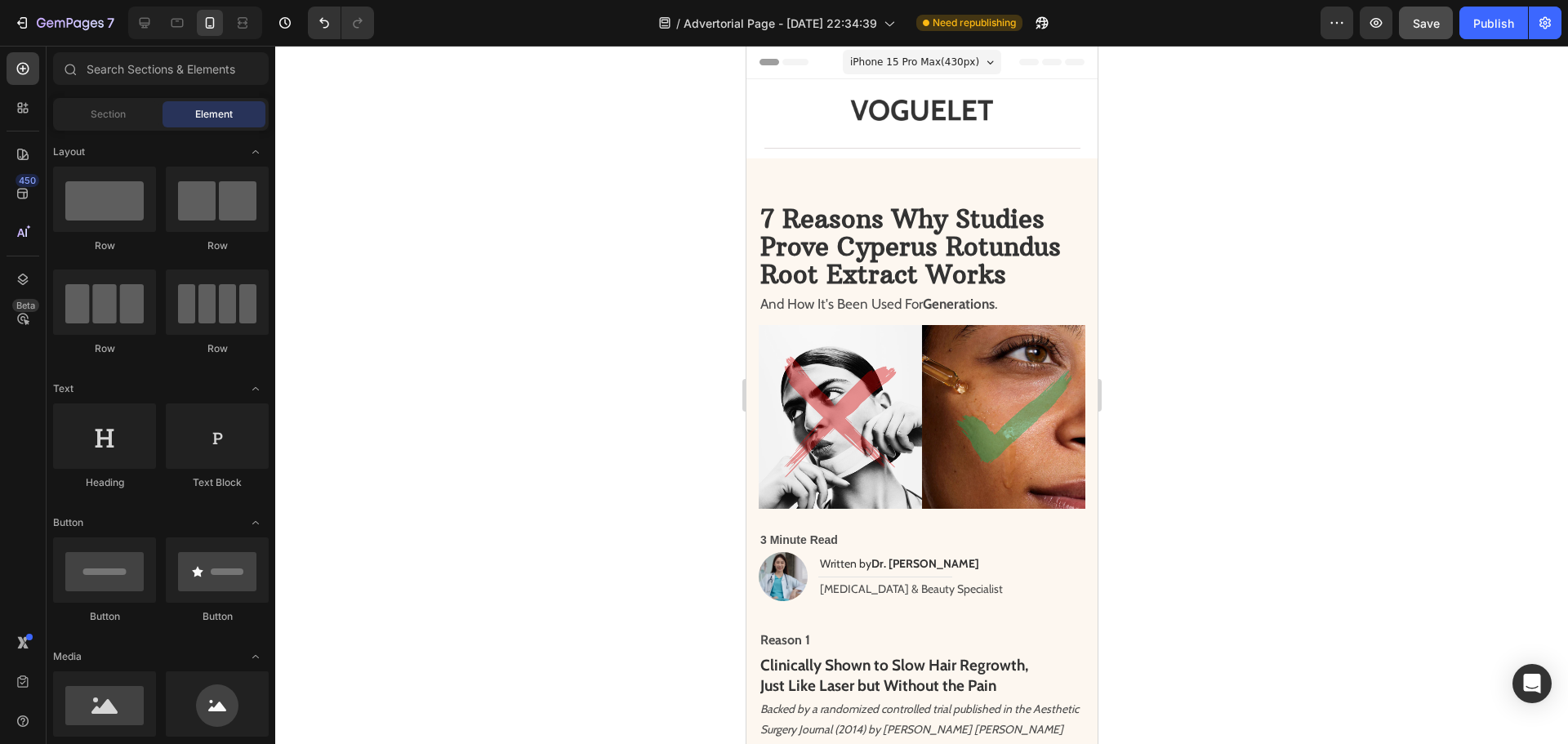
drag, startPoint x: 1093, startPoint y: 462, endPoint x: 1916, endPoint y: 105, distance: 897.1
click at [1430, 29] on span "Save" at bounding box center [1426, 23] width 27 height 14
click at [1493, 31] on div "Publish" at bounding box center [1493, 23] width 41 height 17
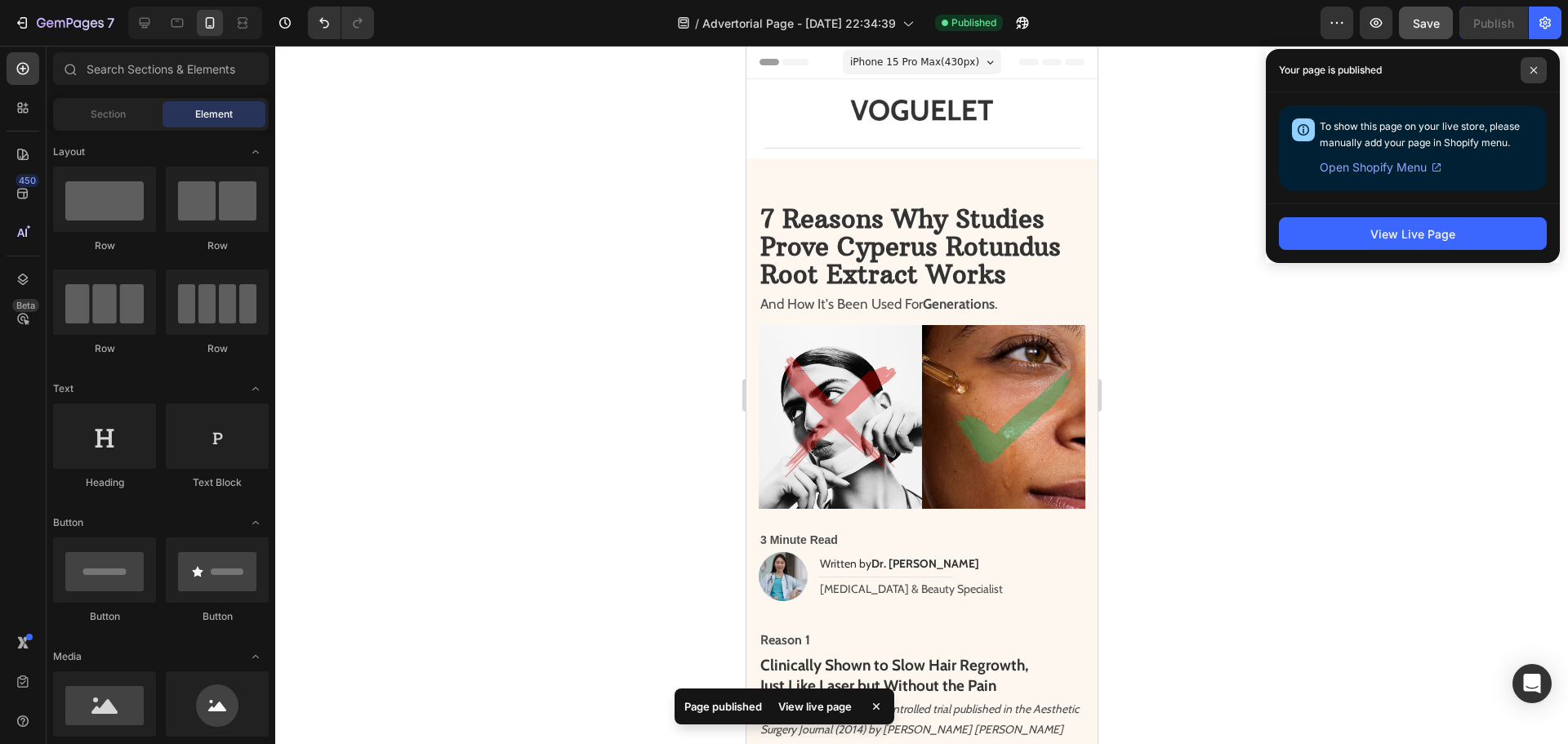
click at [1537, 64] on span at bounding box center [1533, 70] width 27 height 27
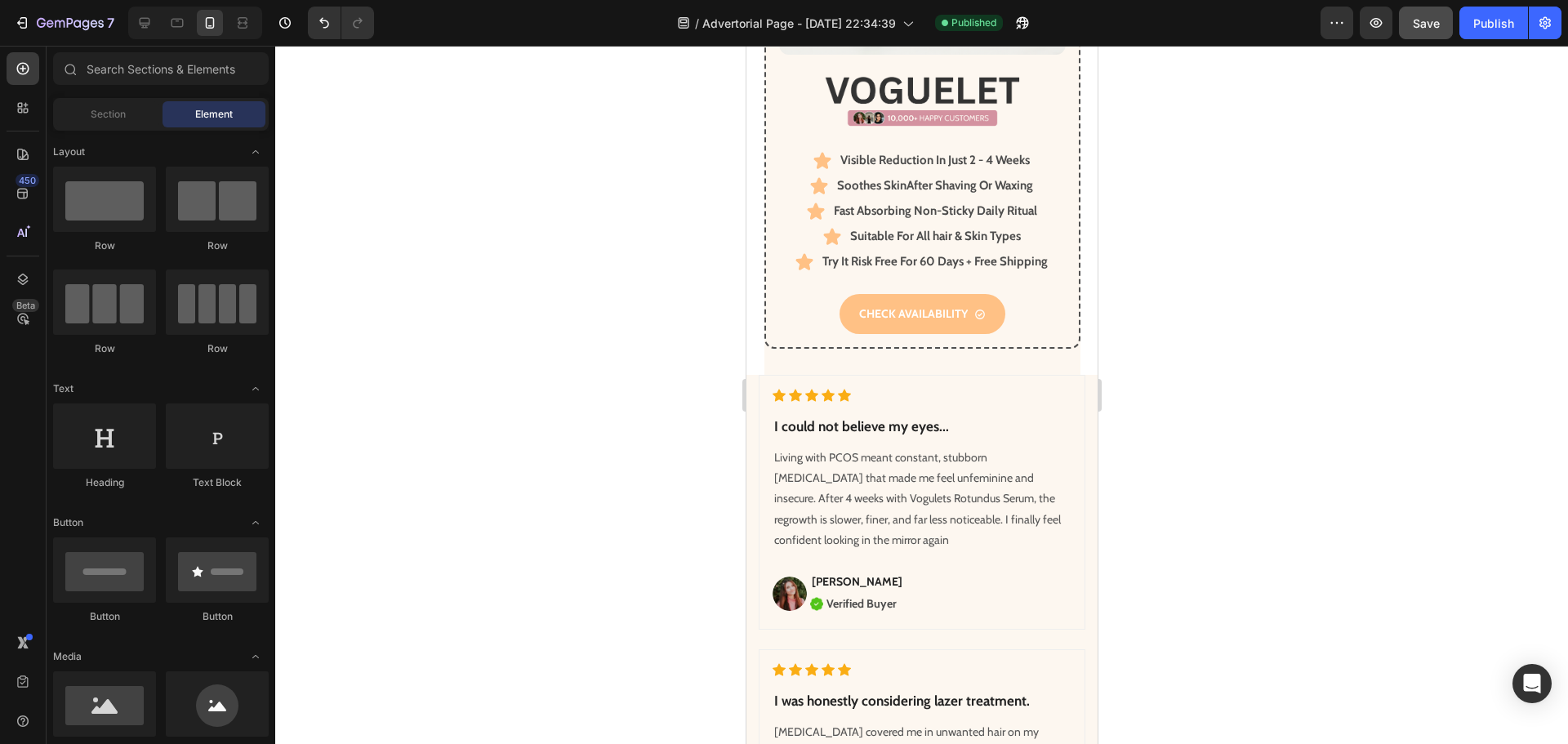
scroll to position [5519, 0]
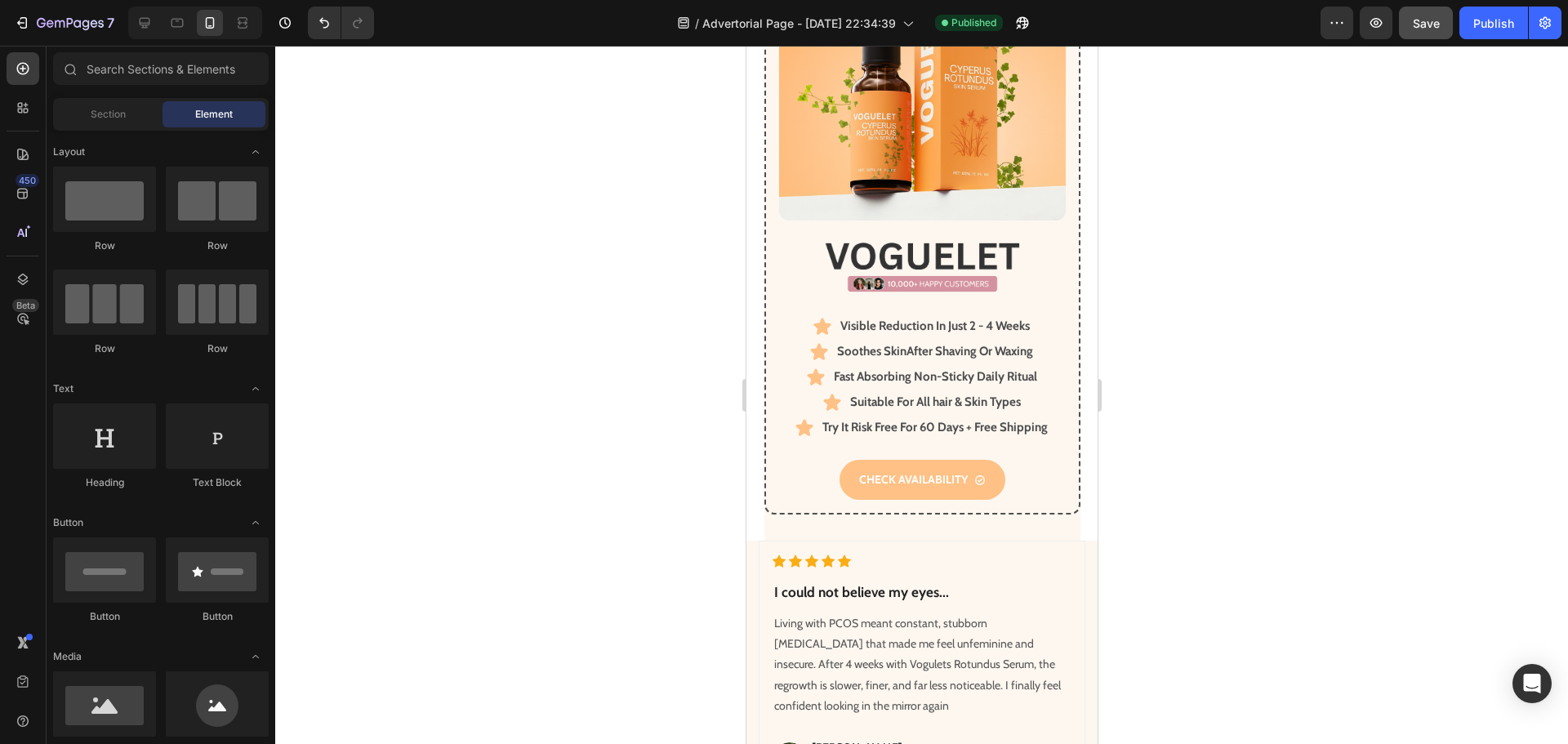
drag, startPoint x: 1089, startPoint y: 138, endPoint x: 1842, endPoint y: 606, distance: 886.6
click at [1010, 420] on strong "Try It Risk Free For 60 Days + Free Shipping" at bounding box center [934, 428] width 225 height 15
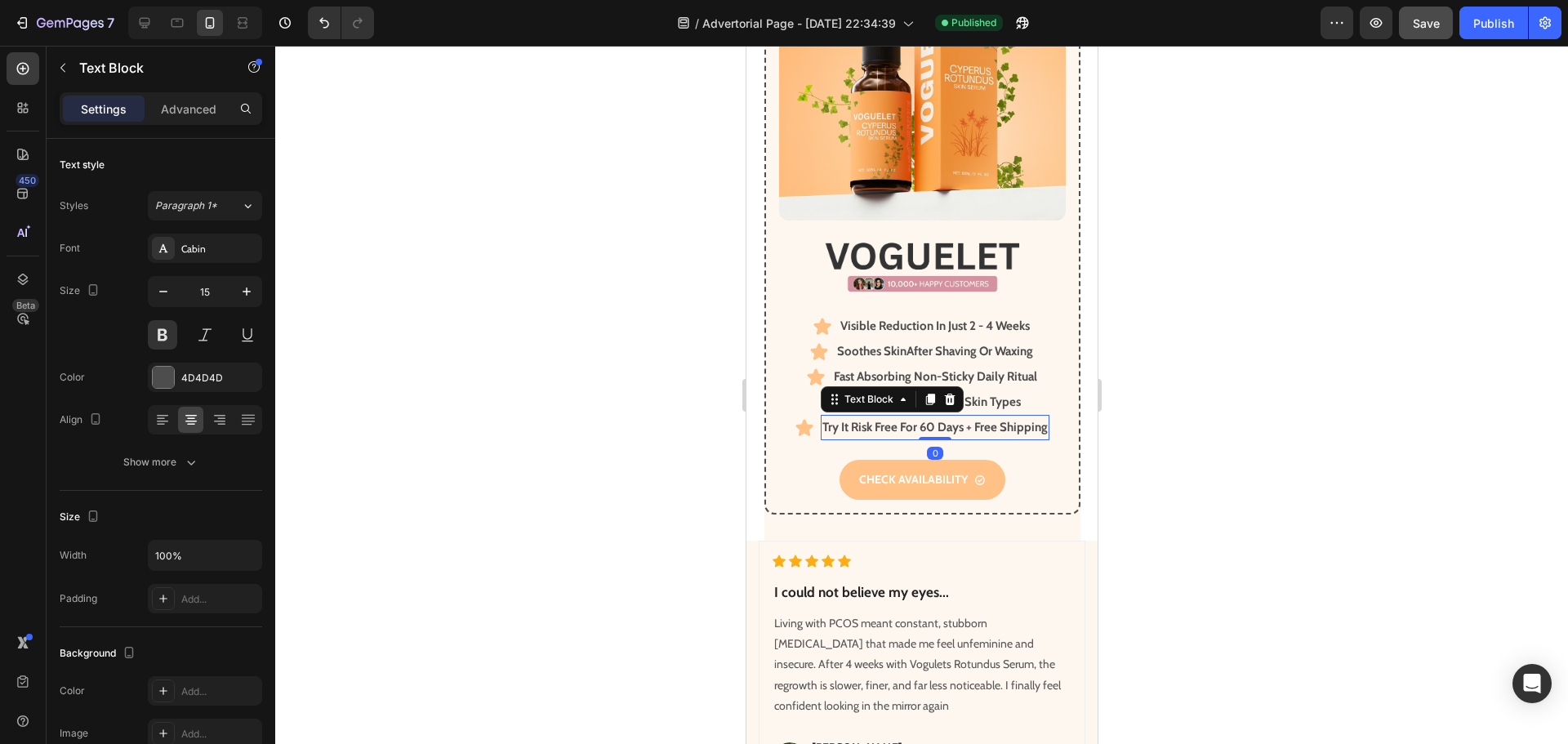
click at [1025, 420] on strong "Try It Risk Free For 60 Days + Free Shipping" at bounding box center [934, 428] width 225 height 15
click at [1026, 420] on strong "Try It Risk Free For 60 Days + Free Shipping" at bounding box center [934, 428] width 225 height 15
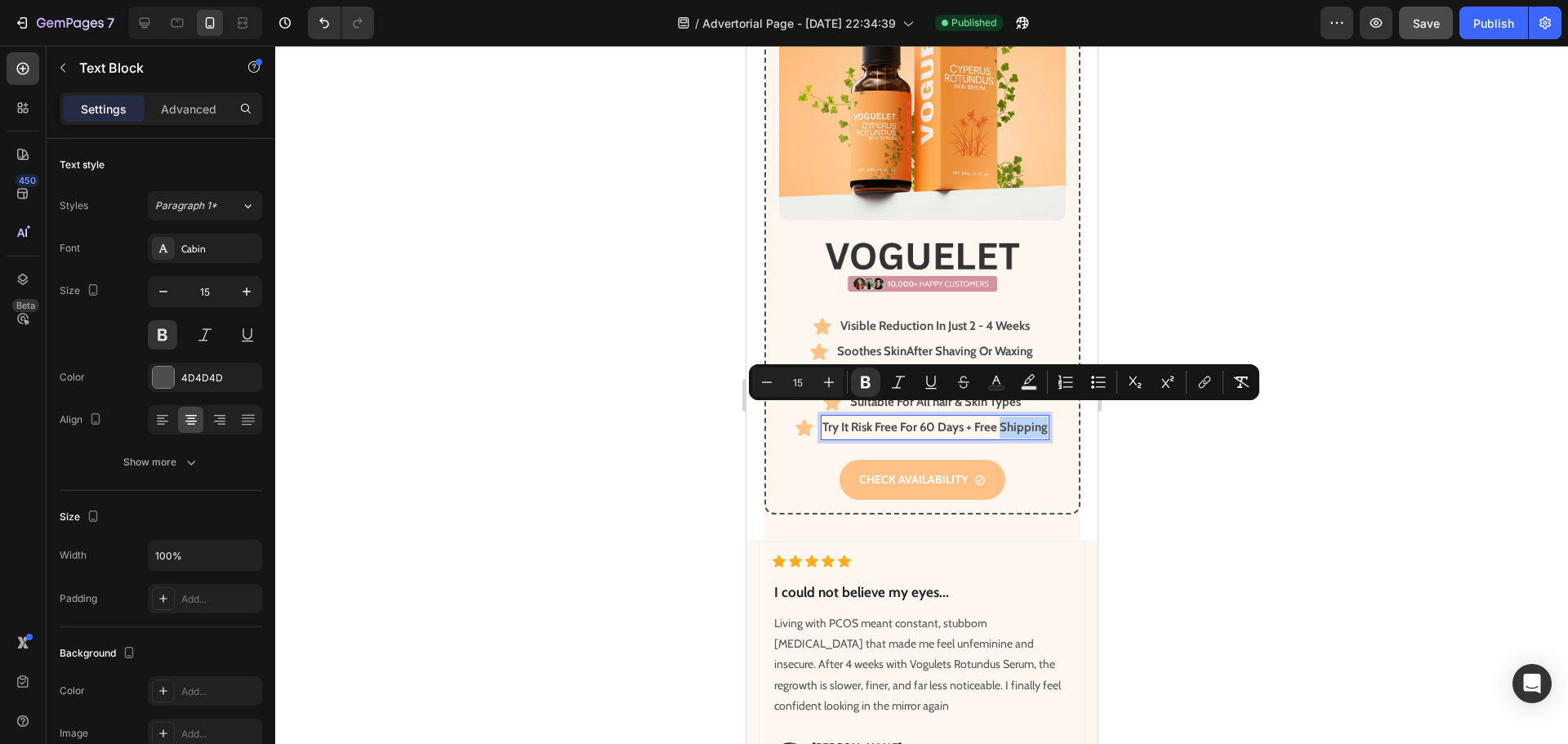
click at [1037, 420] on strong "Try It Risk Free For 60 Days + Free Shipping" at bounding box center [934, 428] width 225 height 15
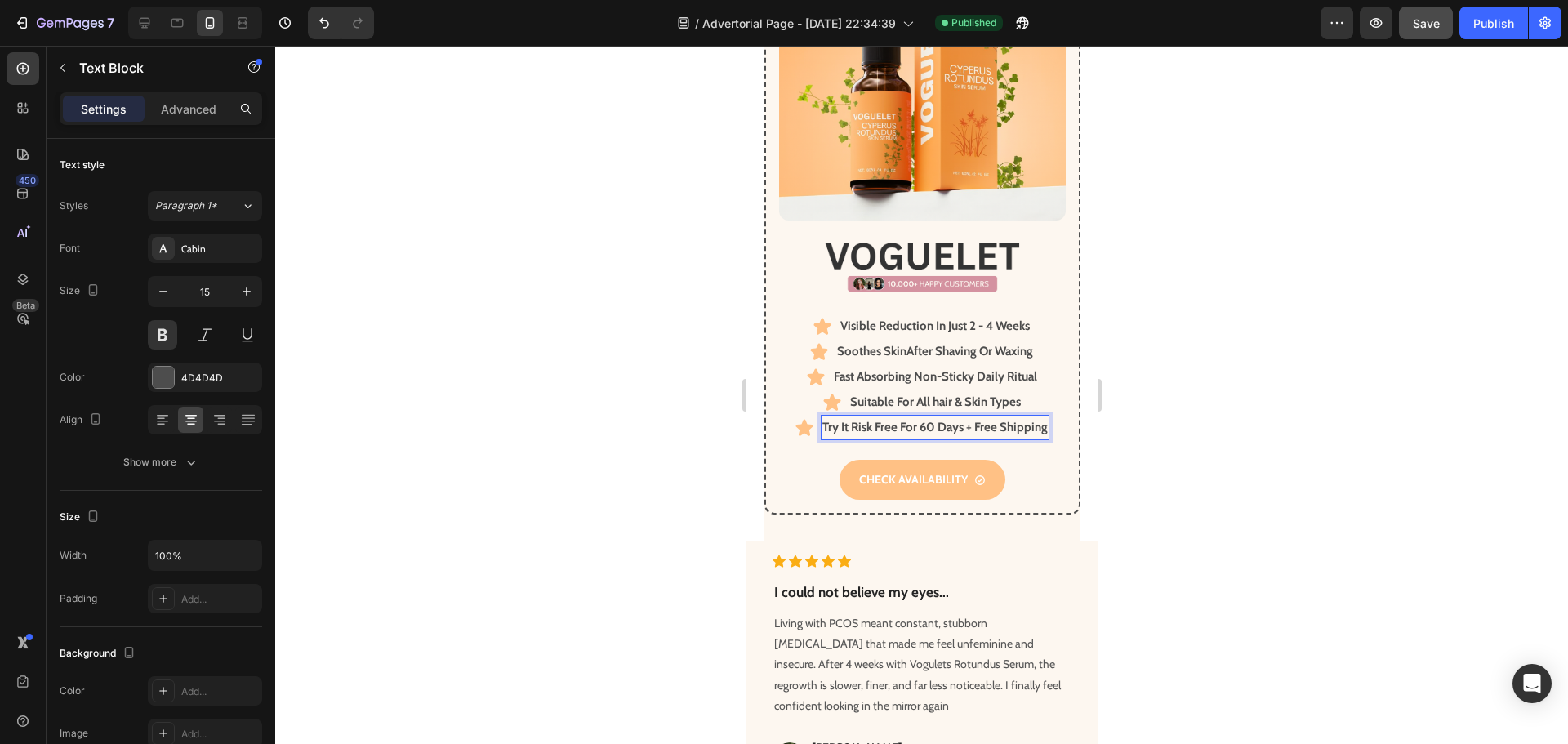
click at [1040, 420] on strong "Try It Risk Free For 60 Days + Free Shipping" at bounding box center [934, 428] width 225 height 15
click at [1202, 489] on div at bounding box center [921, 394] width 1292 height 698
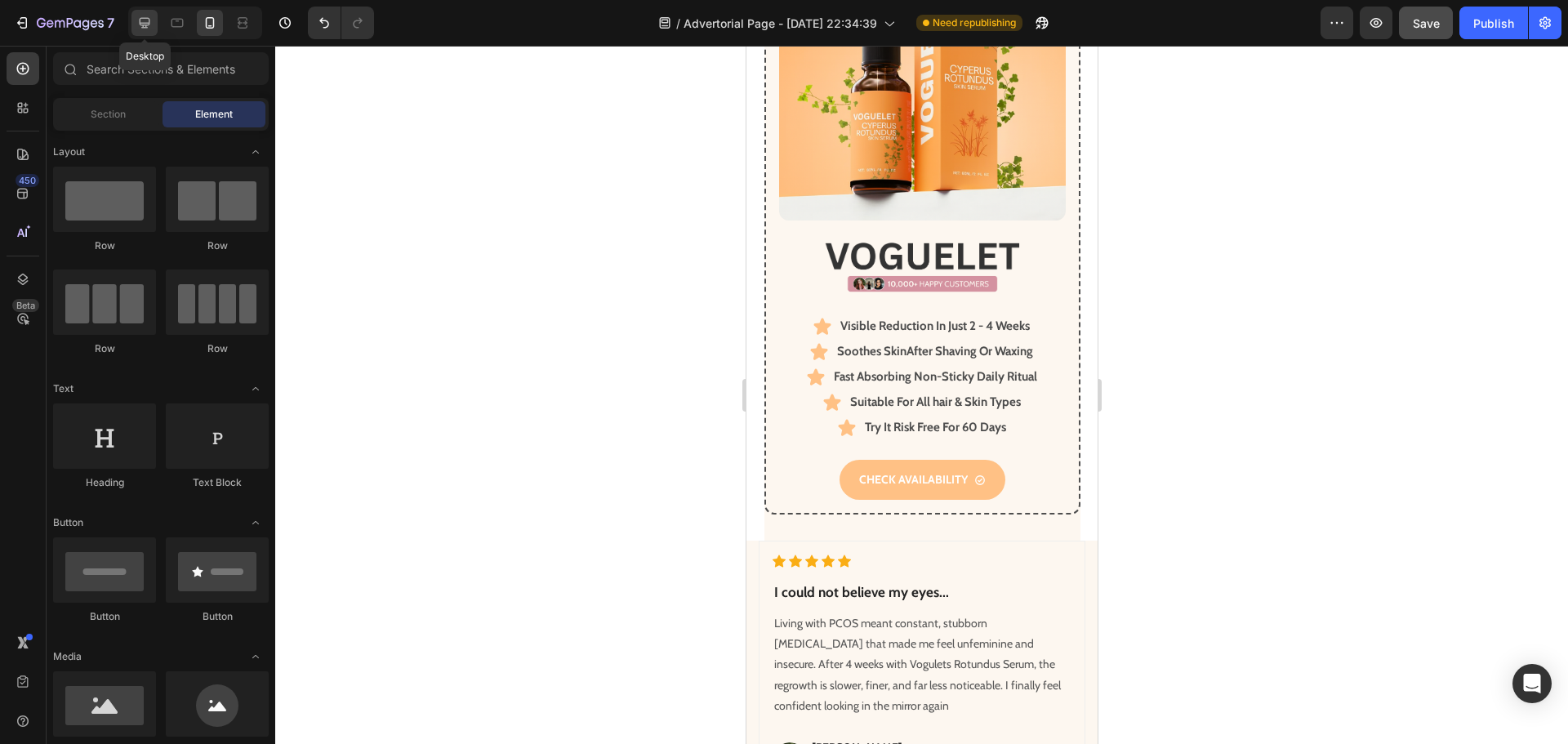
click at [145, 21] on icon at bounding box center [145, 23] width 17 height 17
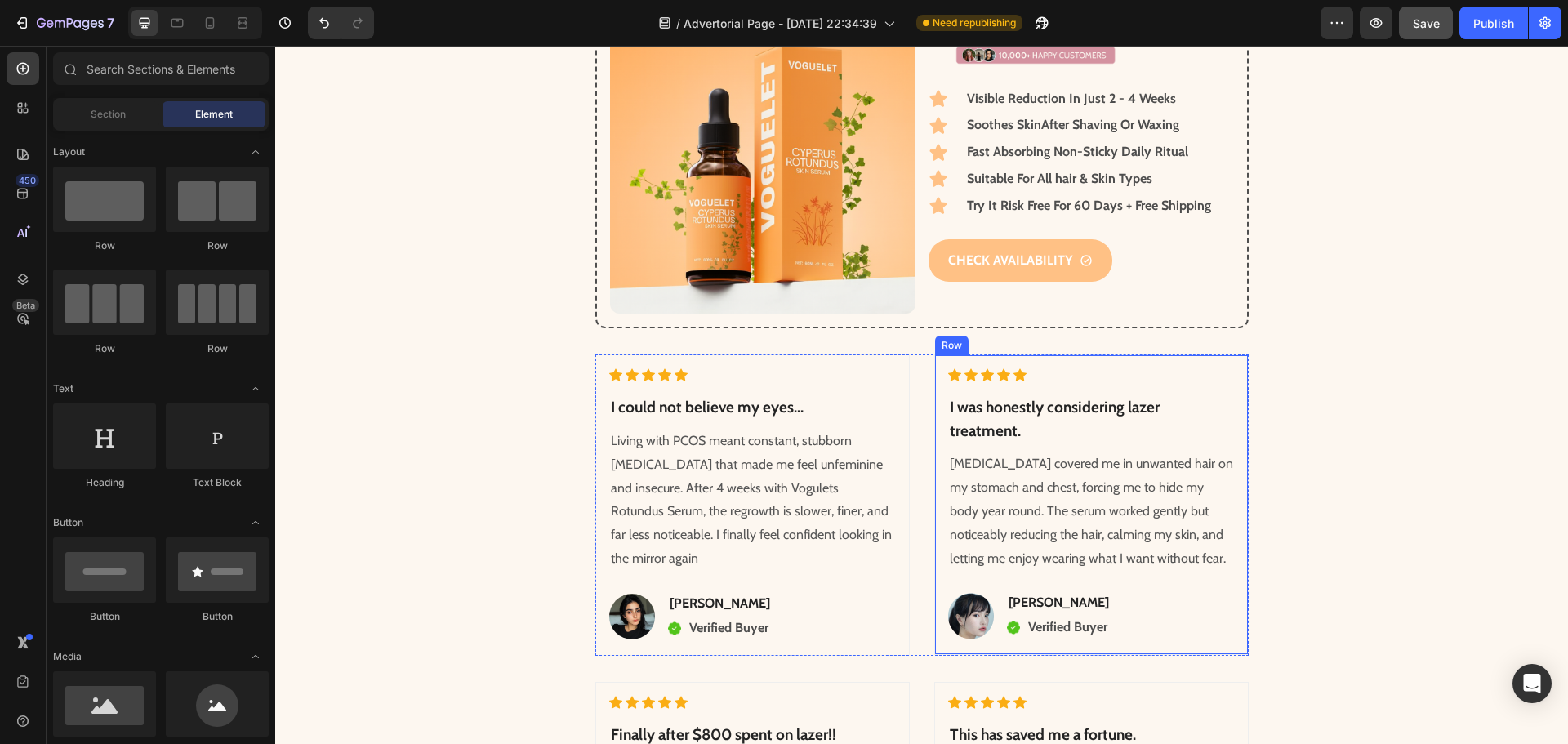
scroll to position [5437, 0]
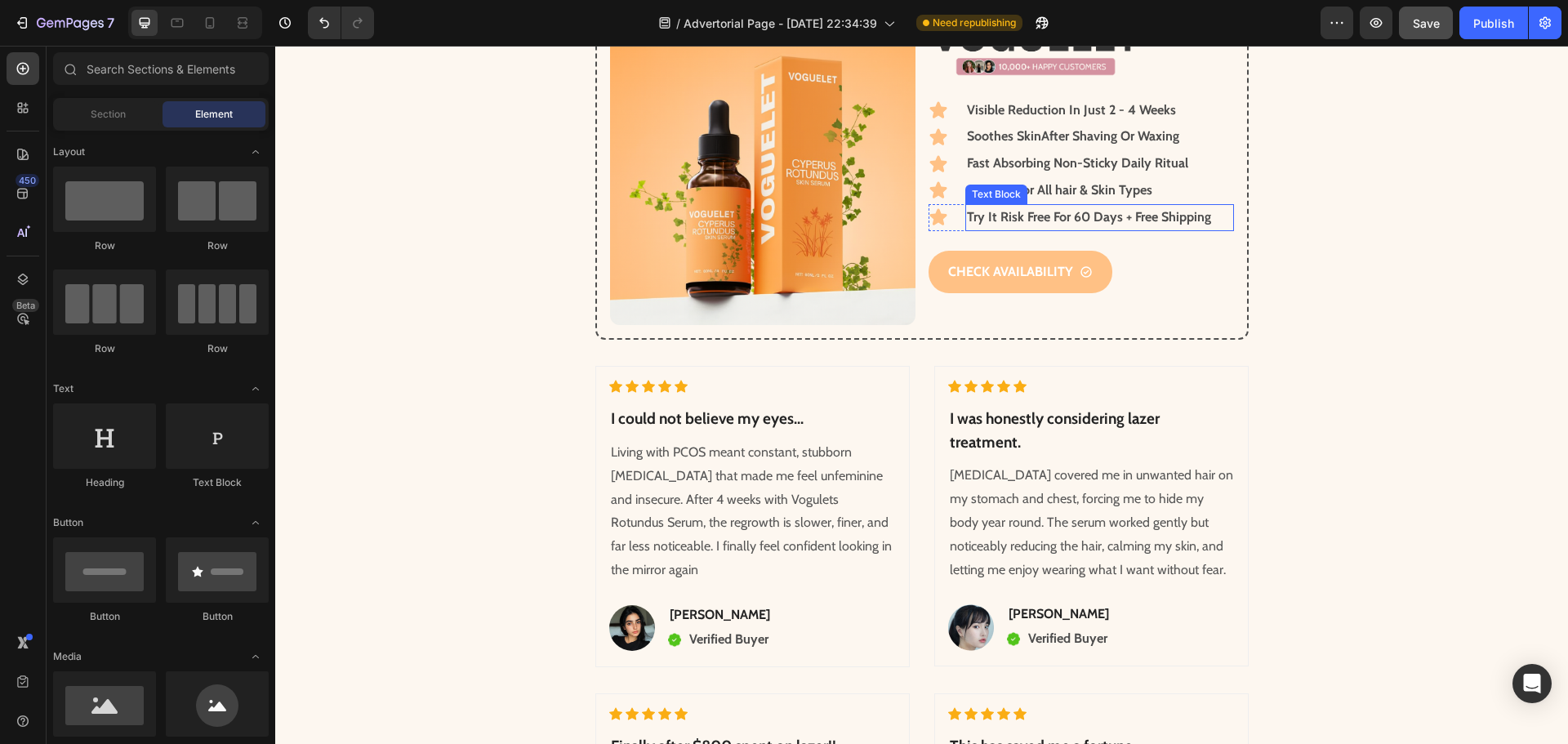
click at [1182, 219] on strong "Try It Risk Free For 60 Days + Free Shipping" at bounding box center [1088, 216] width 244 height 16
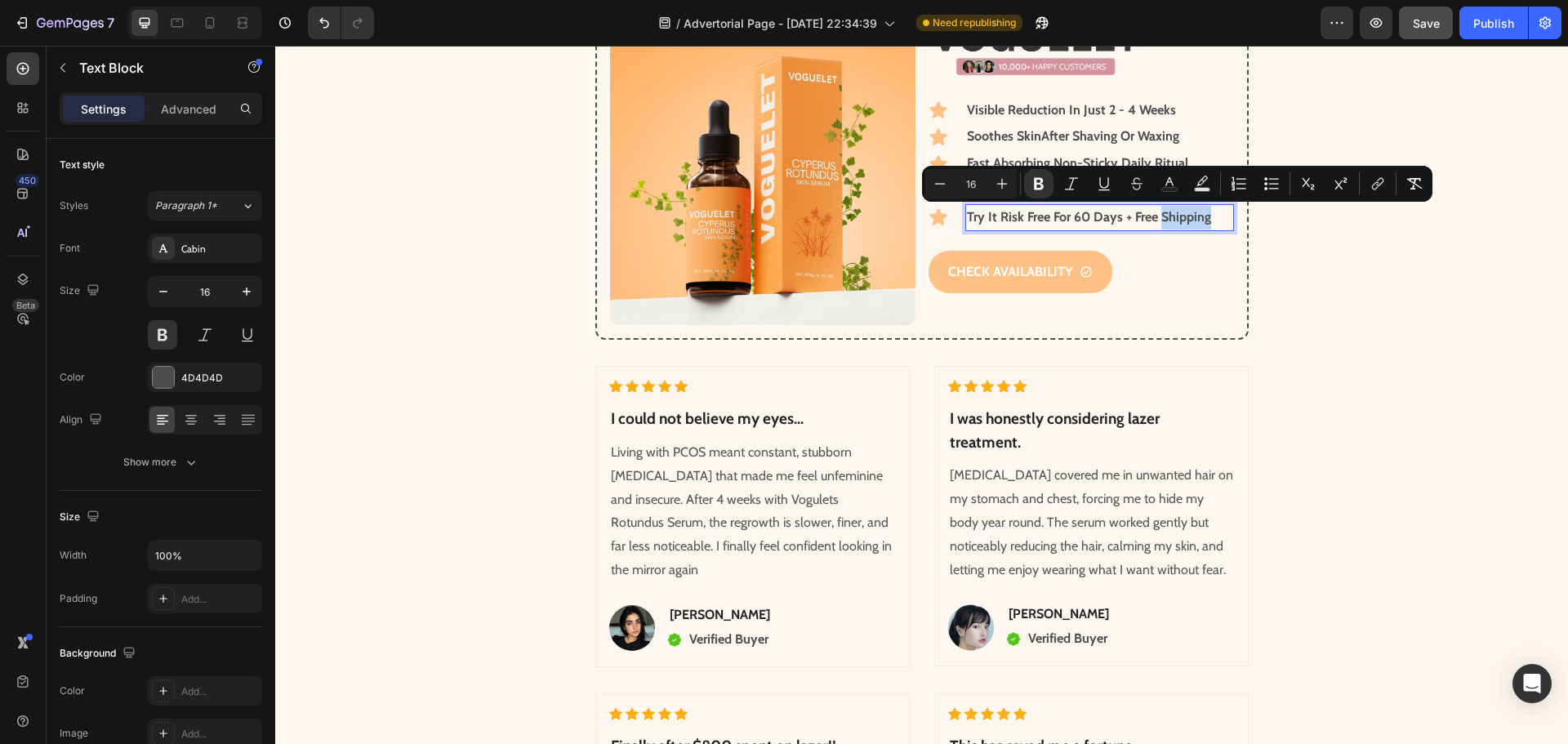
click at [1205, 220] on p "Try It Risk Free For 60 Days + Free Shipping" at bounding box center [1098, 217] width 264 height 24
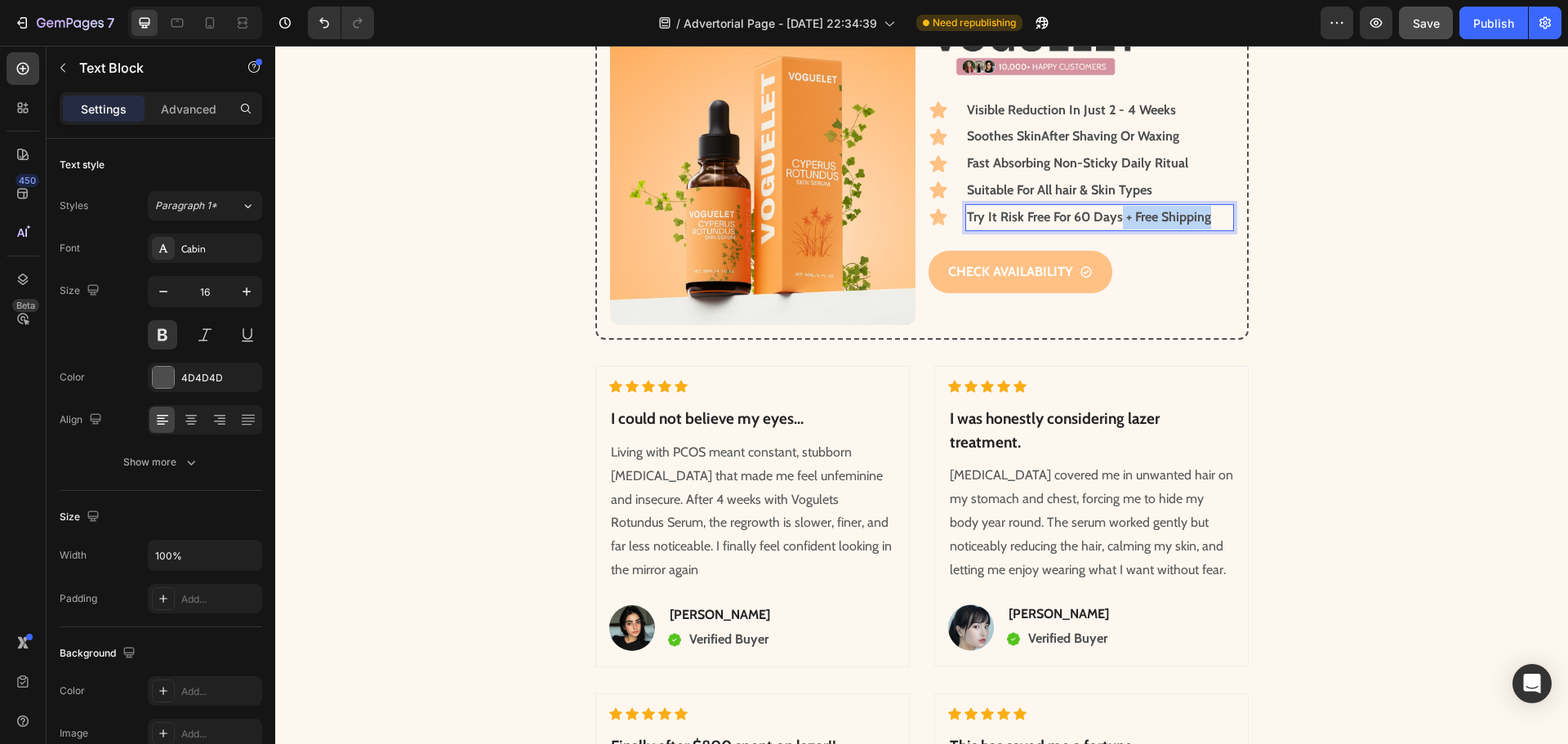
drag, startPoint x: 1205, startPoint y: 220, endPoint x: 1115, endPoint y: 222, distance: 90.0
click at [1115, 222] on p "Try It Risk Free For 60 Days + Free Shipping" at bounding box center [1098, 217] width 264 height 24
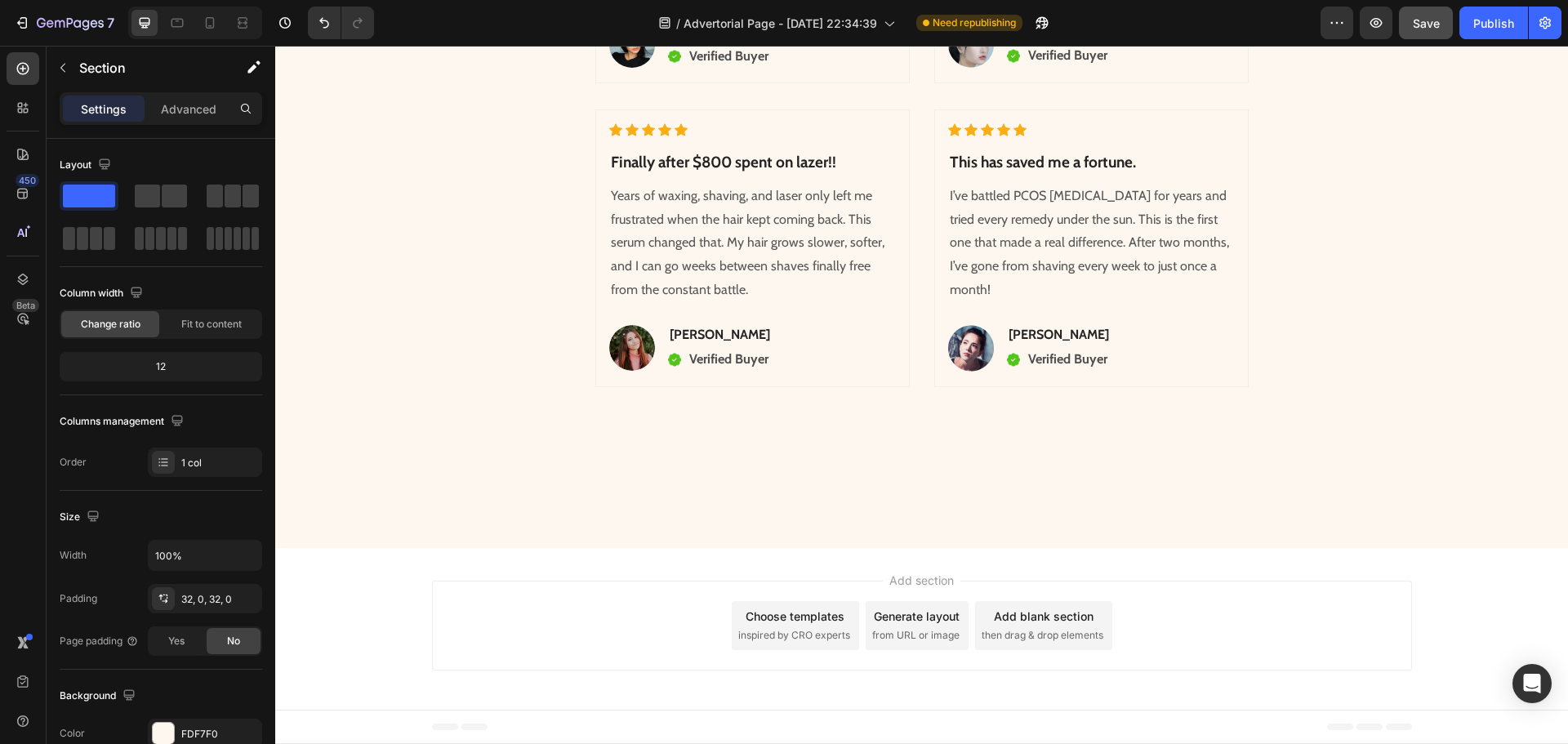
scroll to position [6927, 0]
click at [1503, 28] on div "Publish" at bounding box center [1493, 23] width 41 height 17
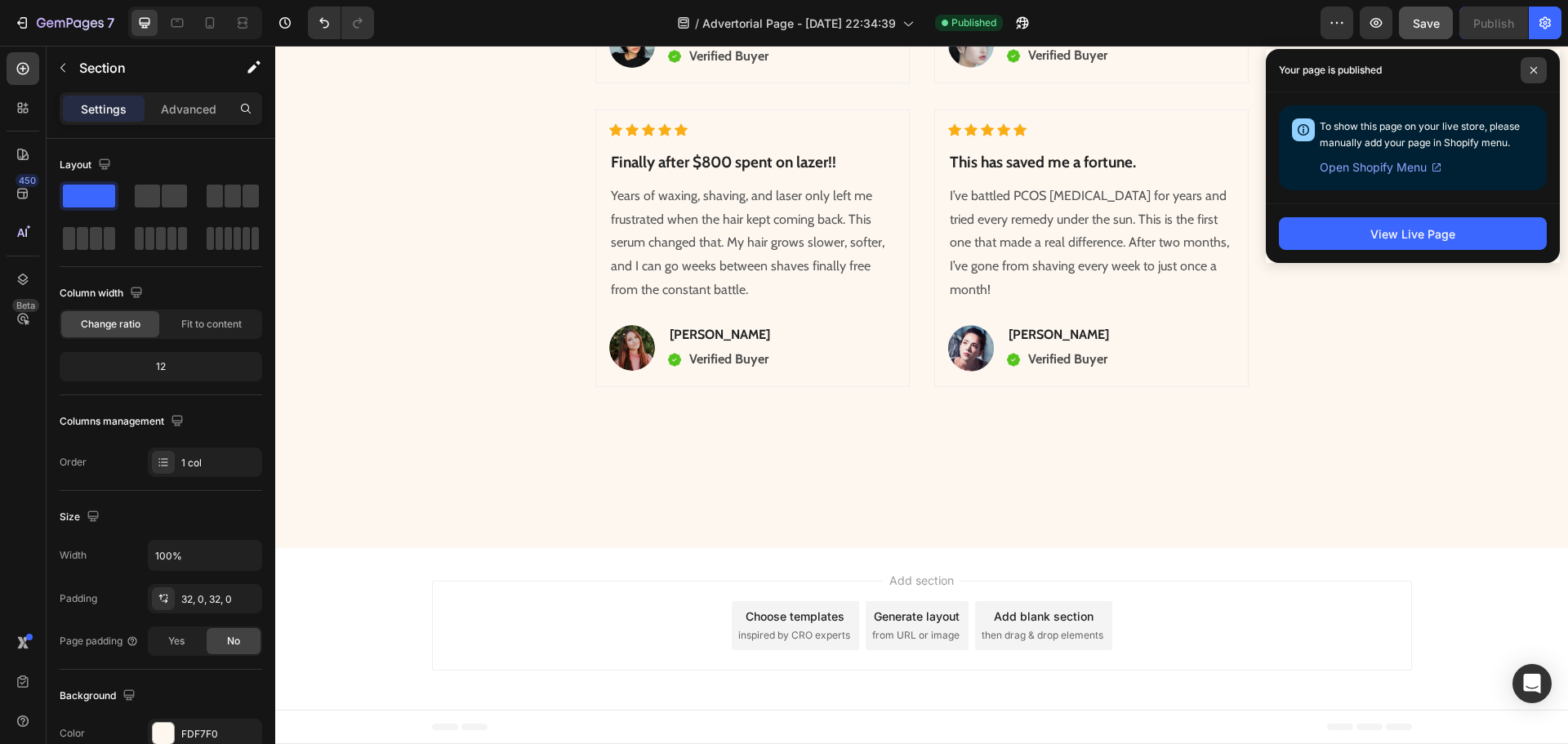
click at [1534, 70] on icon at bounding box center [1533, 70] width 7 height 7
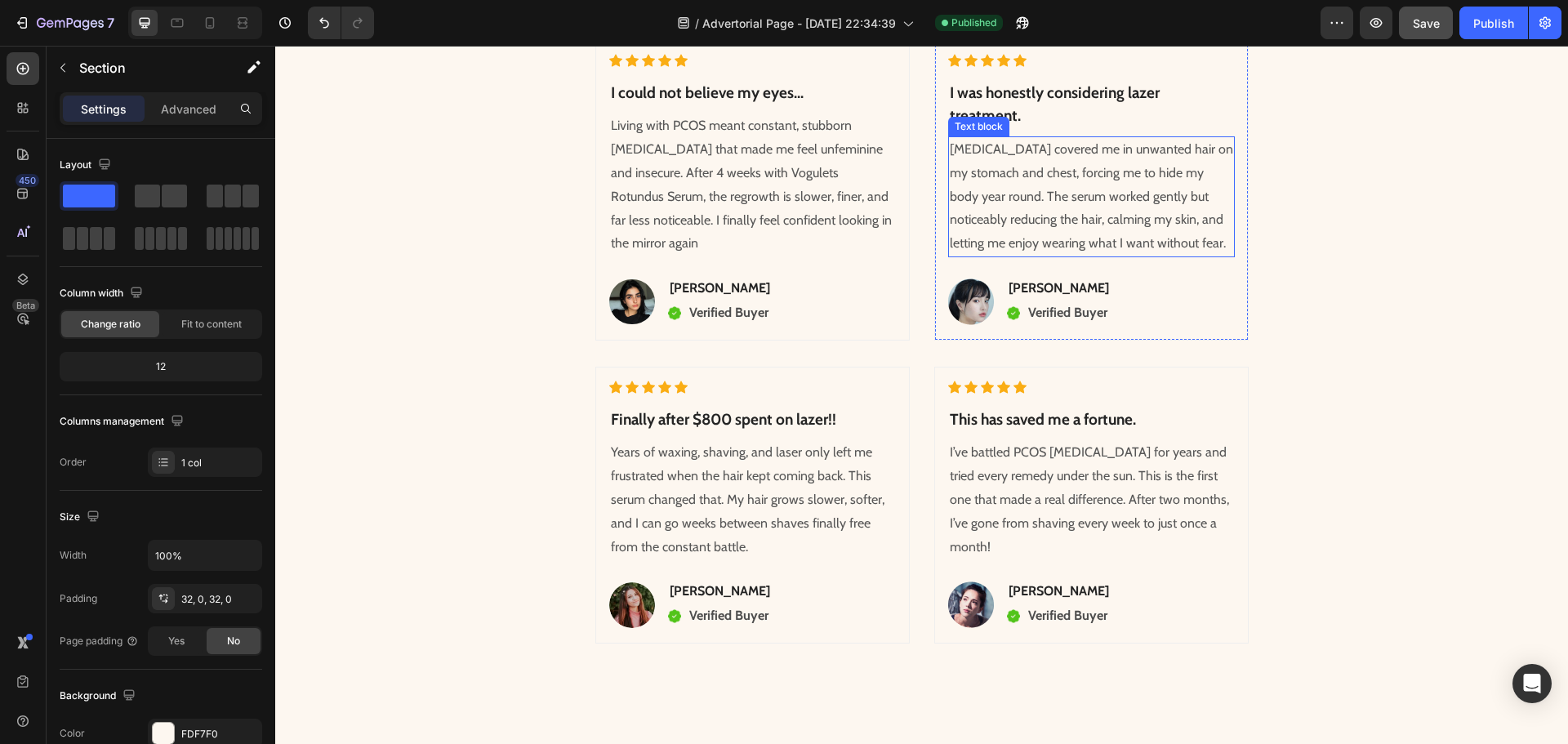
scroll to position [7009, 0]
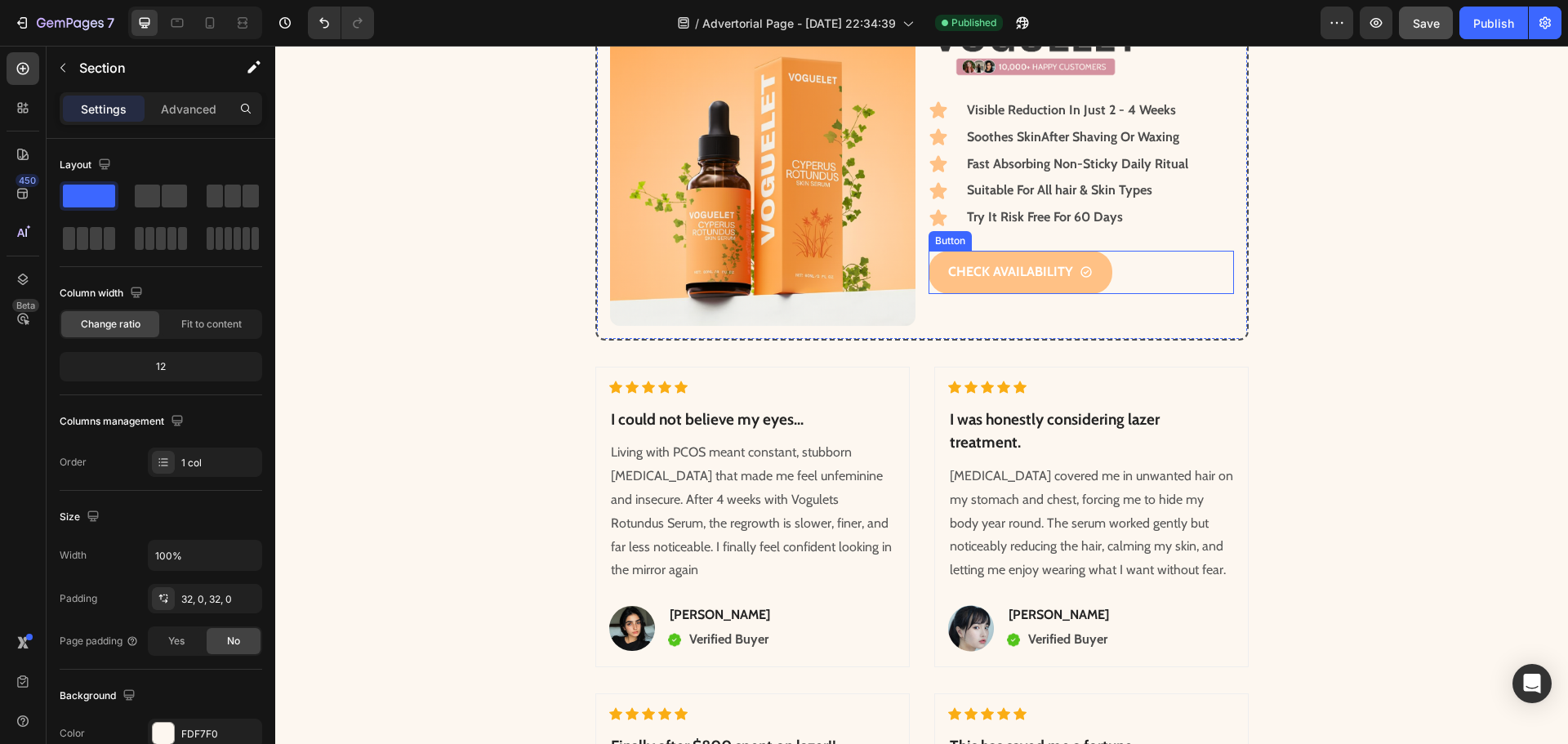
click at [1144, 270] on div "CHECK AVAILABILITY Button" at bounding box center [1081, 273] width 306 height 43
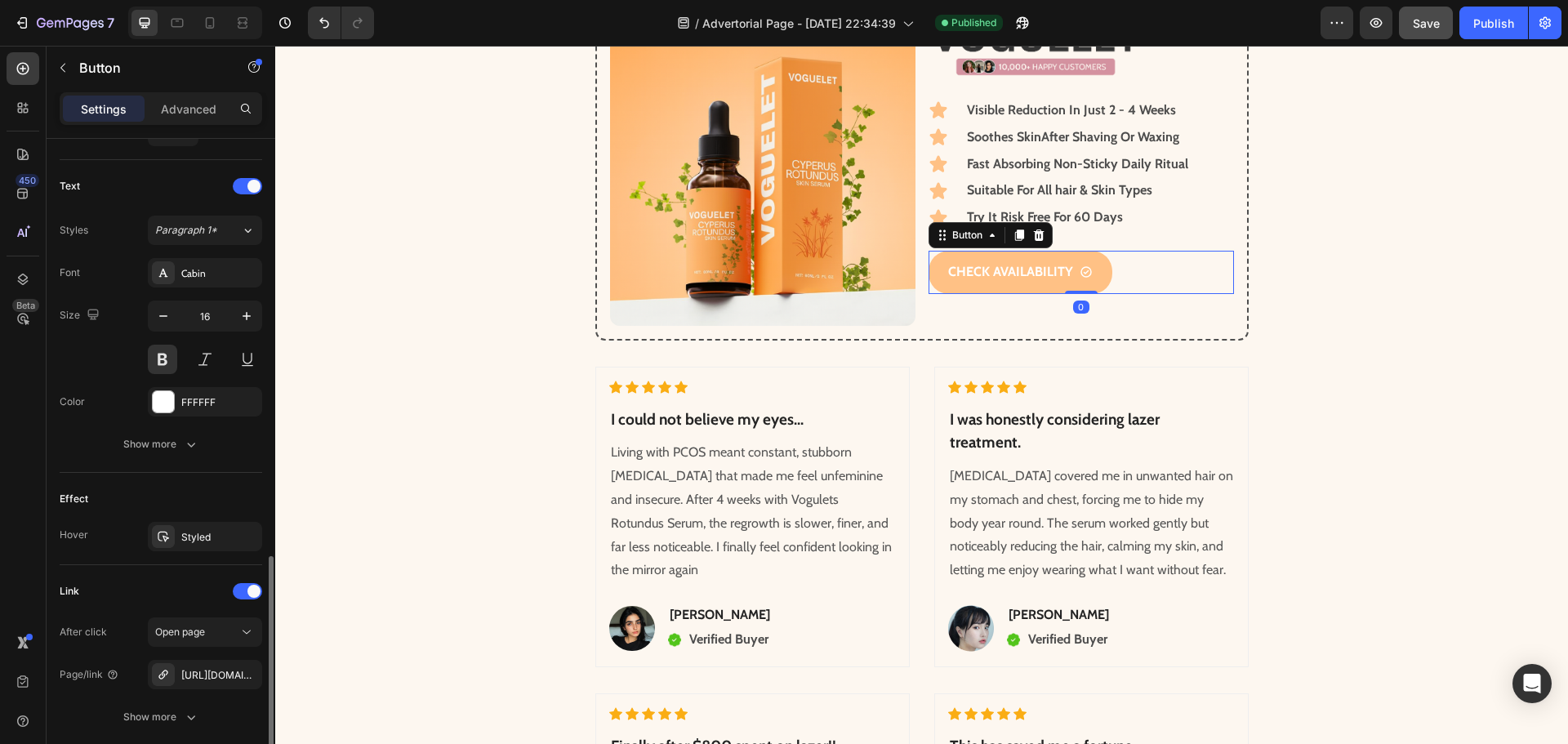
scroll to position [775, 0]
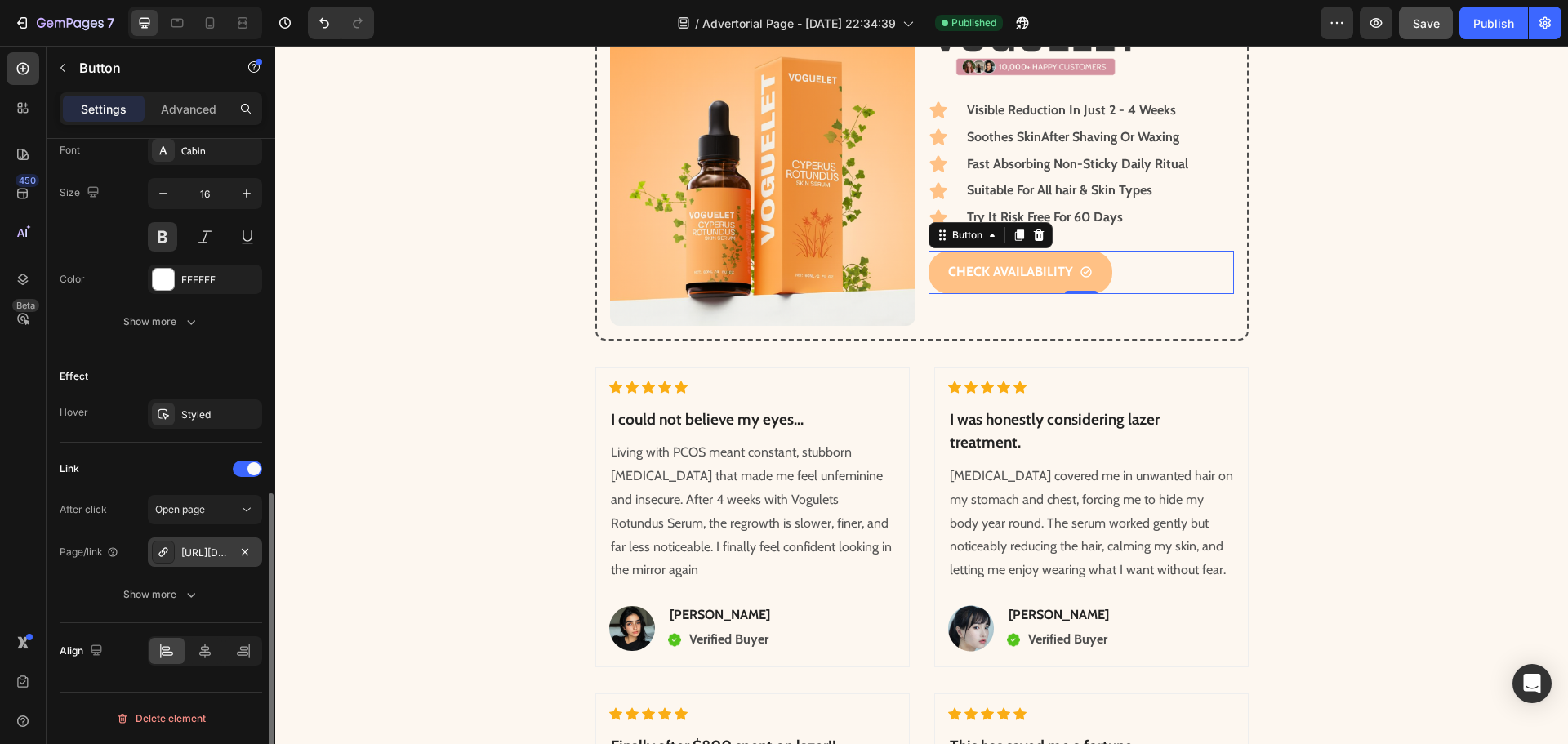
click at [215, 551] on div "[URL][DOMAIN_NAME]" at bounding box center [205, 553] width 47 height 15
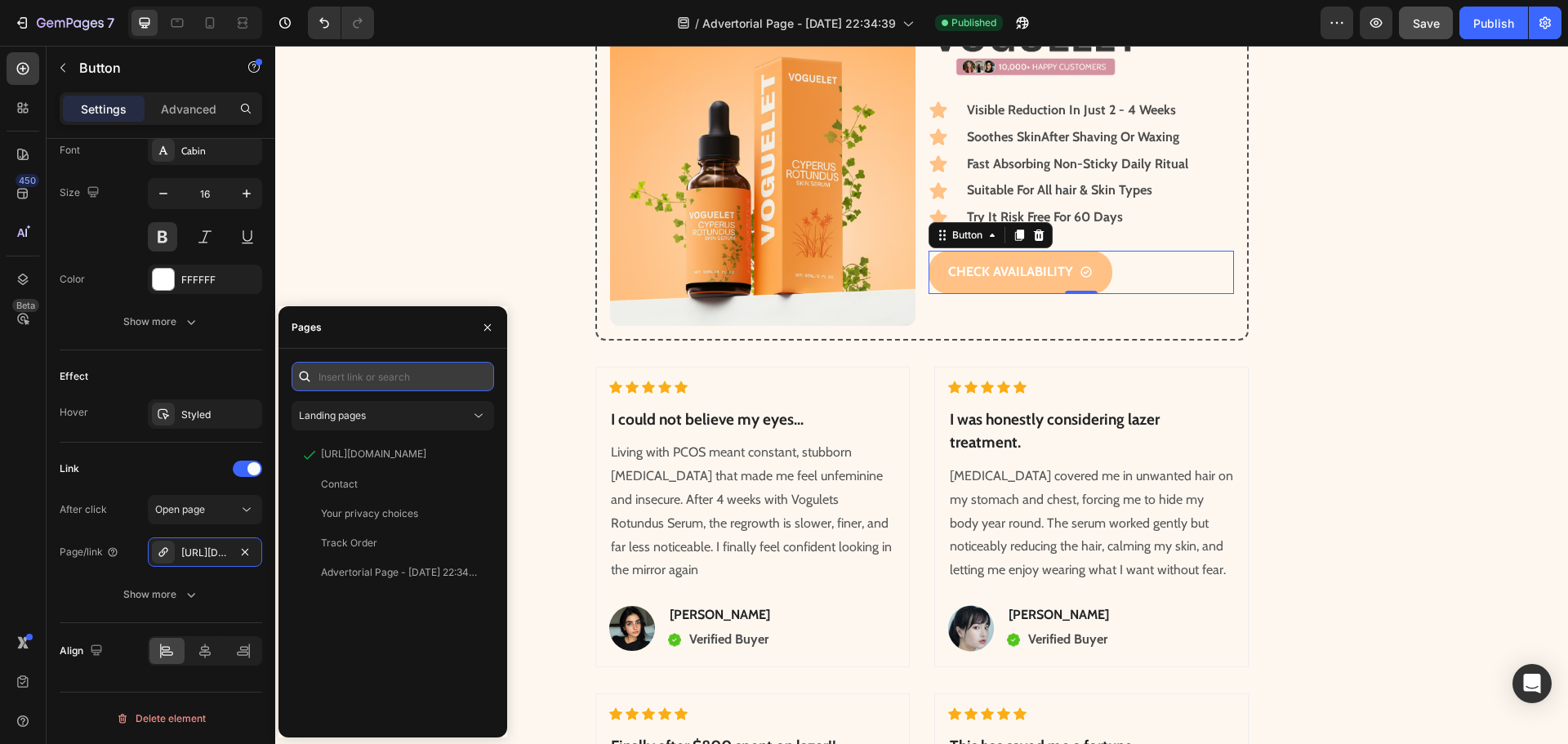
click at [380, 379] on input "text" at bounding box center [393, 376] width 202 height 29
paste input "[URL][DOMAIN_NAME]"
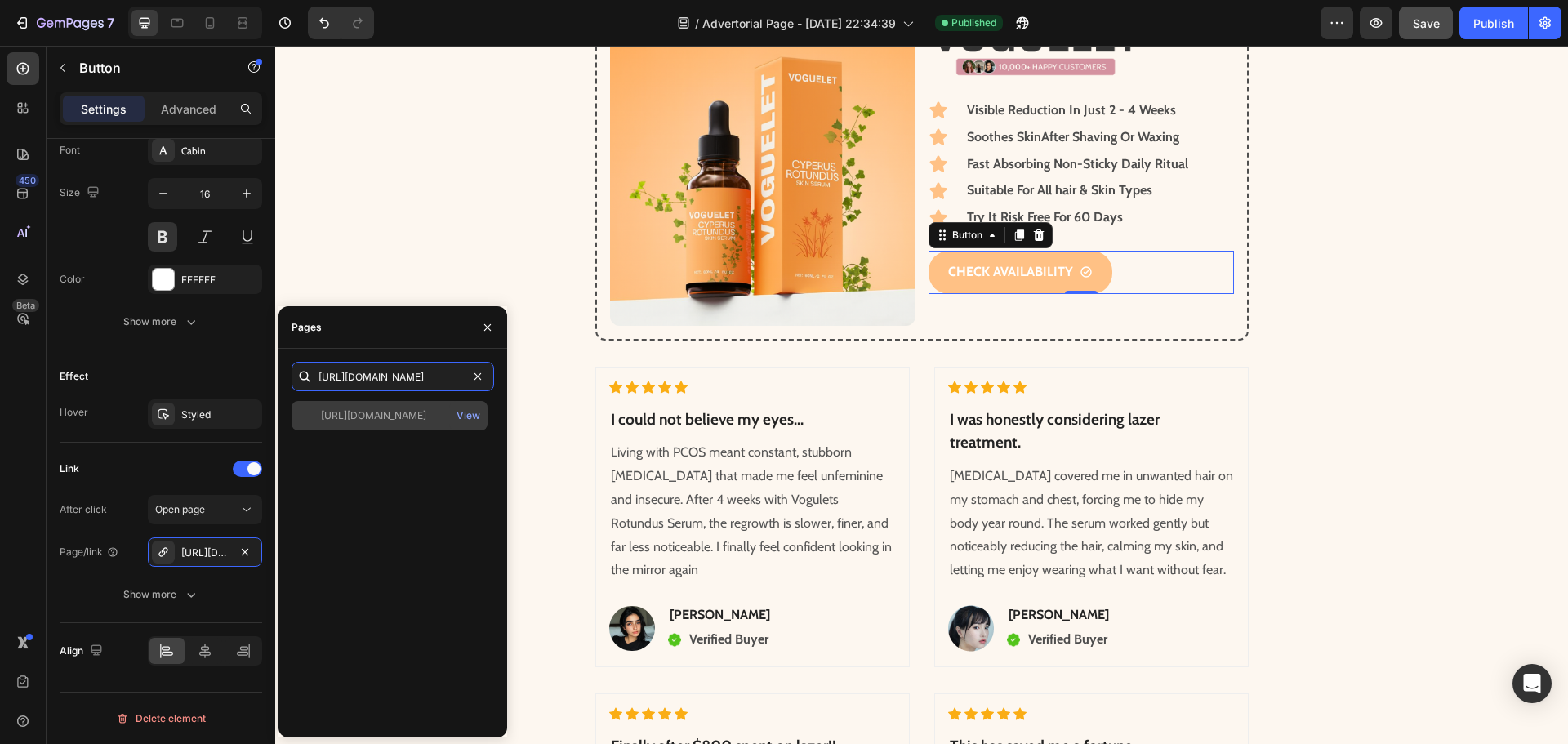
type input "[URL][DOMAIN_NAME]"
click at [398, 419] on div "[URL][DOMAIN_NAME]" at bounding box center [373, 416] width 105 height 15
click at [473, 416] on div "View" at bounding box center [468, 416] width 24 height 15
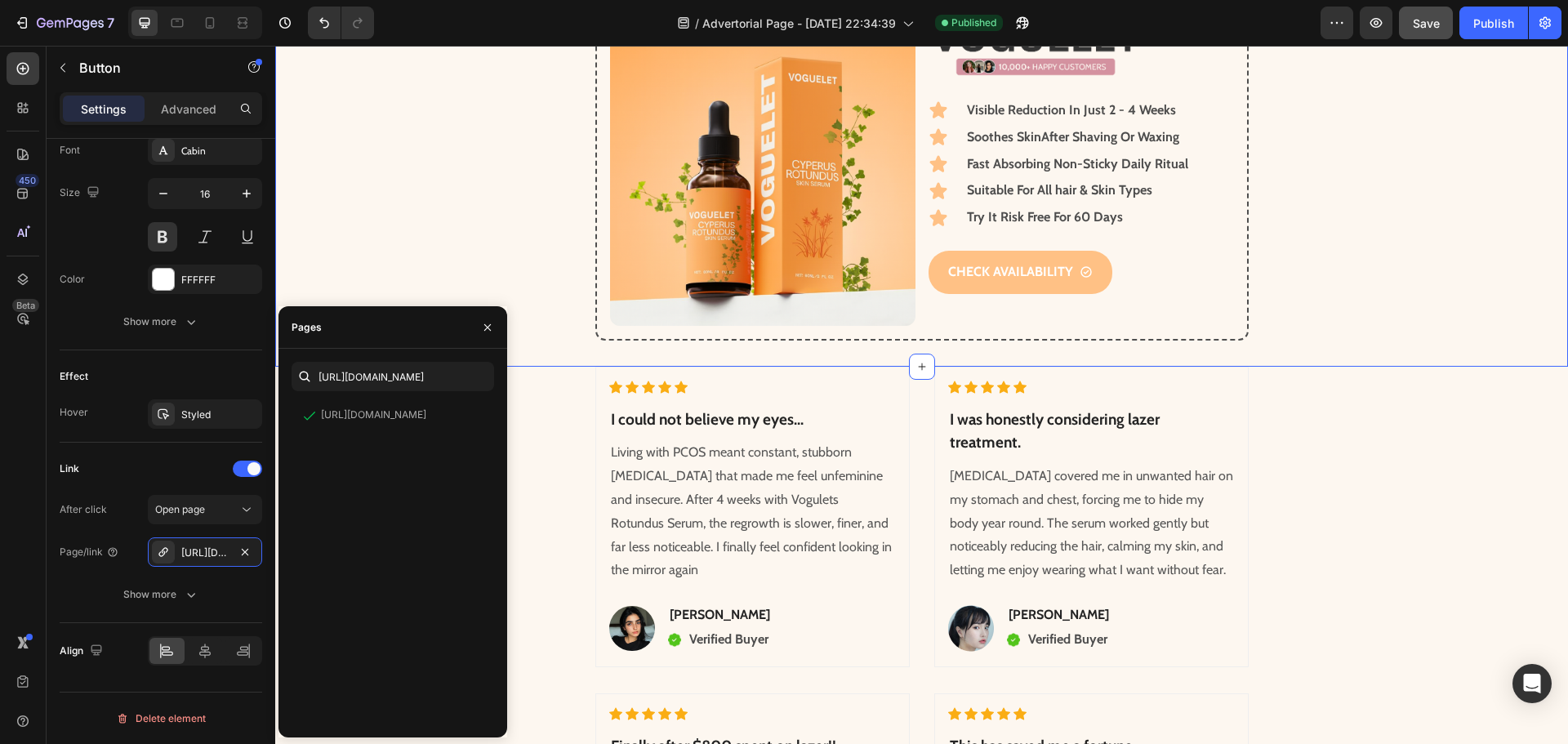
click at [428, 210] on div "Image Image Icon Visible Reduction I n Just 2 - 4 Weeks Text Block Row Icon Soo…" at bounding box center [921, 173] width 1292 height 335
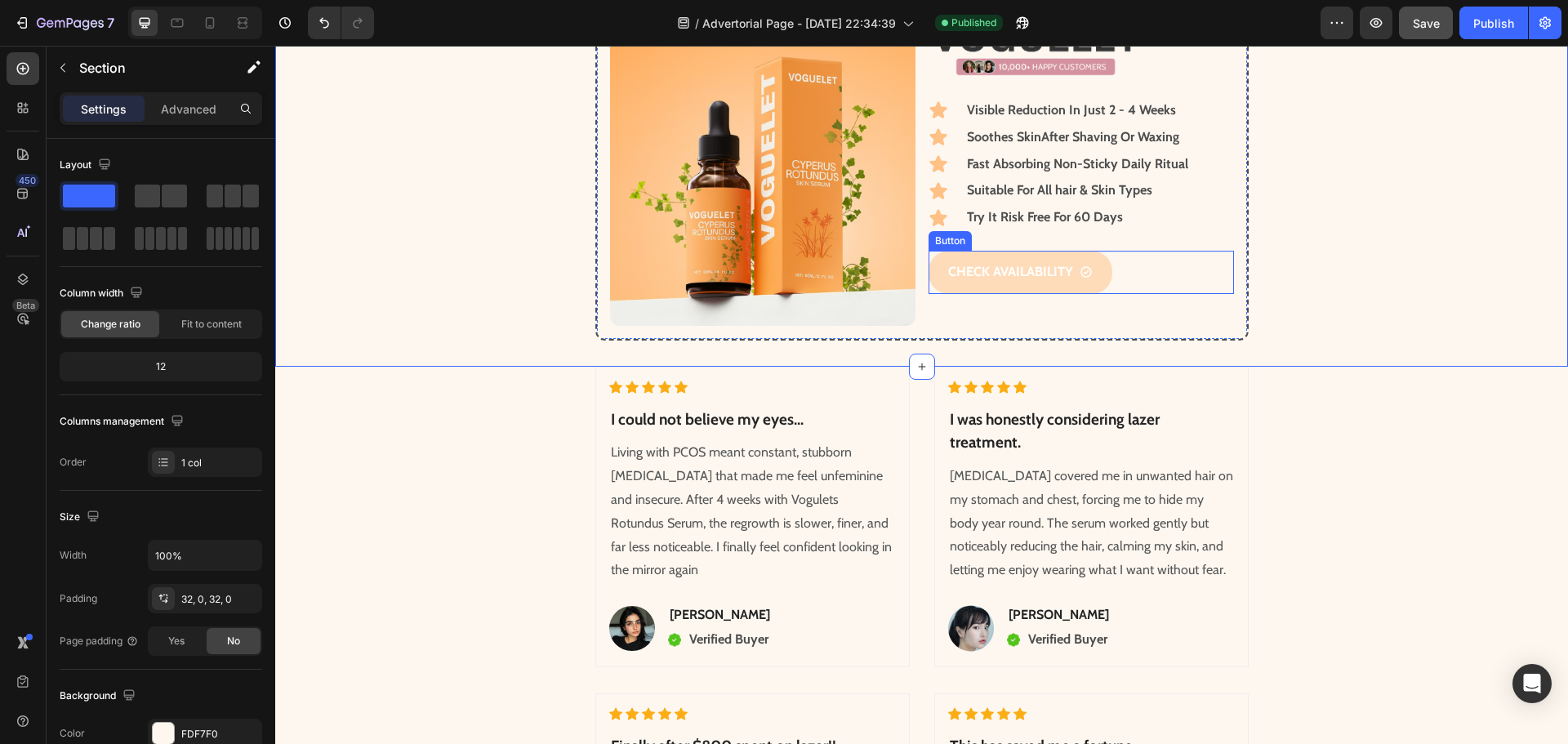
click at [1088, 278] on link "CHECK AVAILABILITY" at bounding box center [1020, 273] width 184 height 43
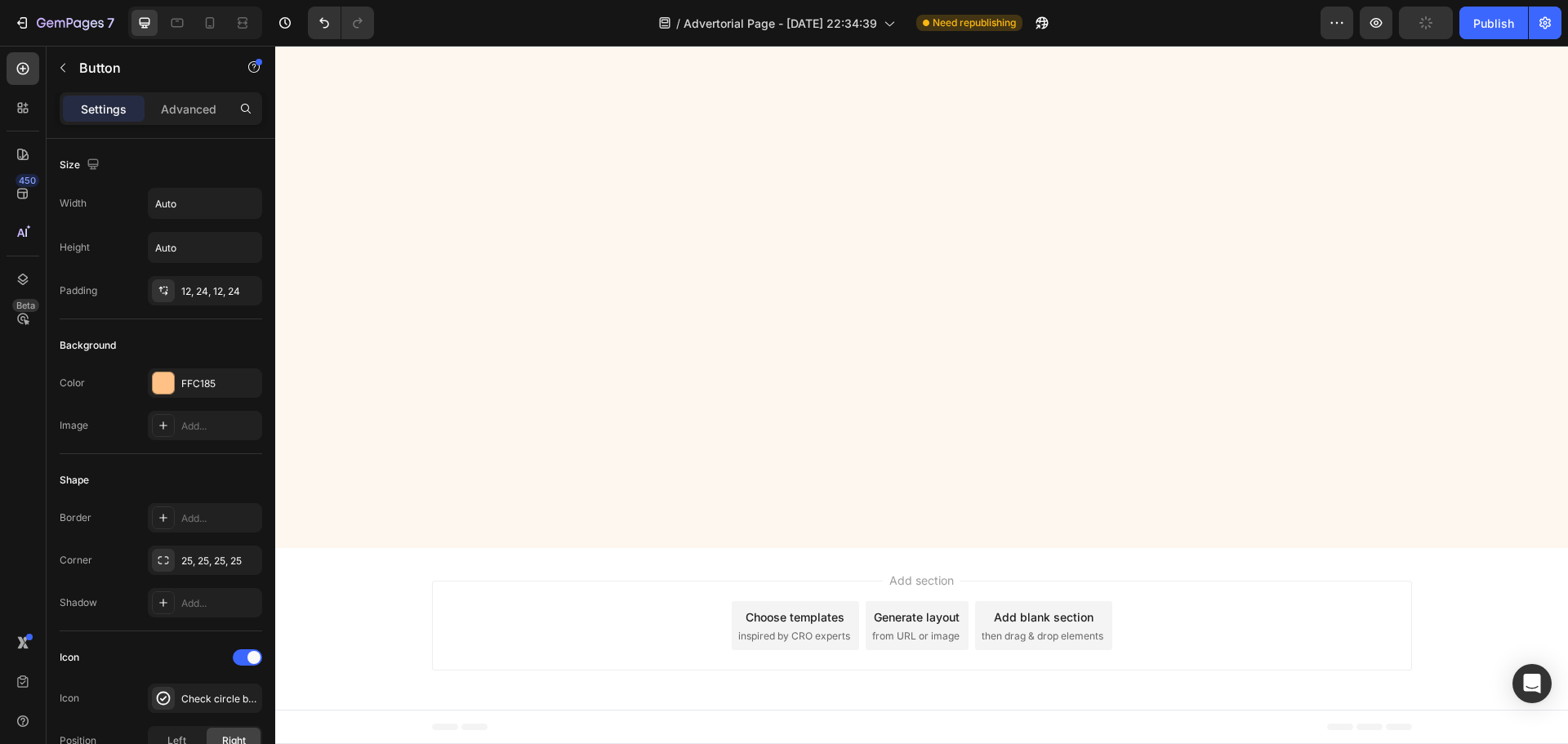
scroll to position [5702, 0]
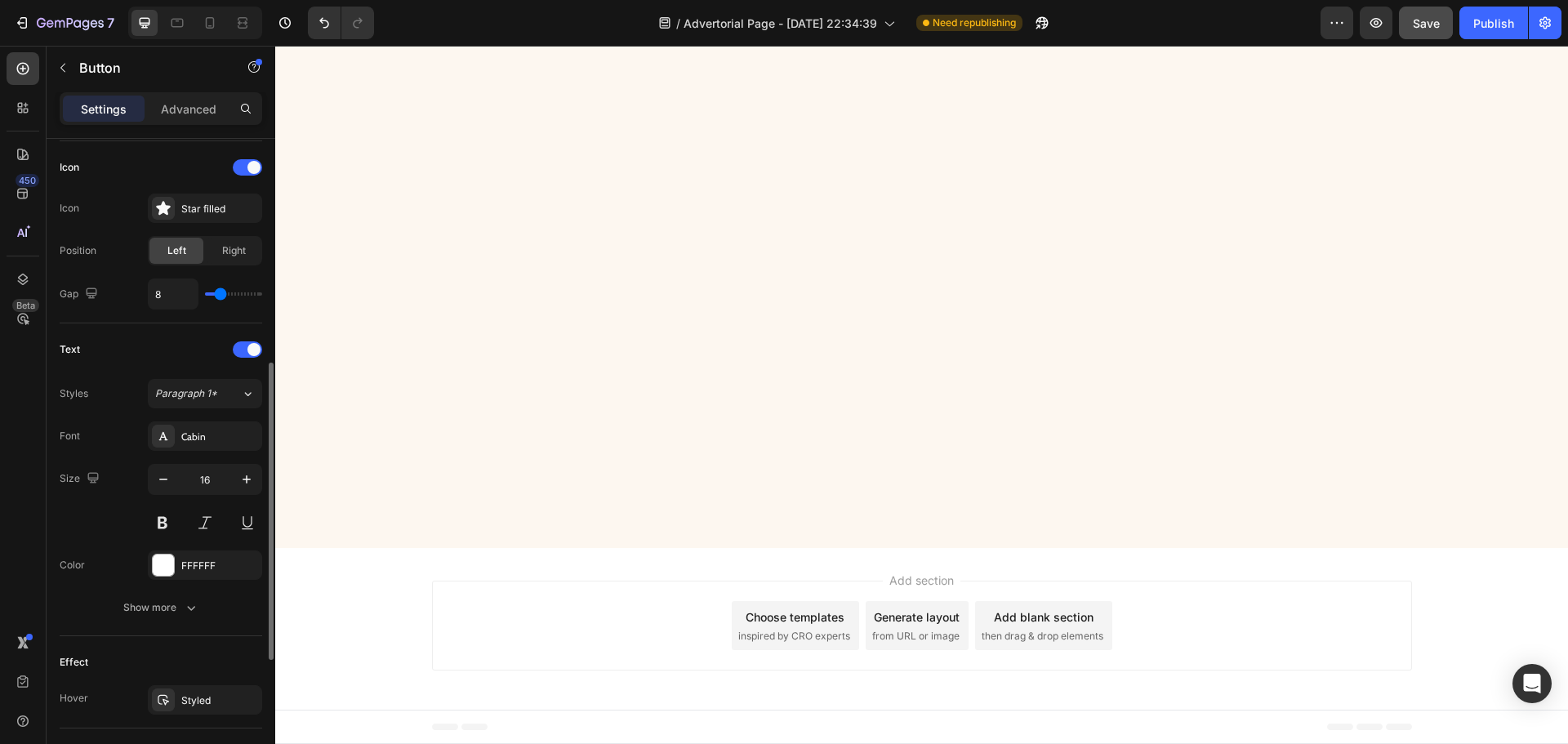
scroll to position [735, 0]
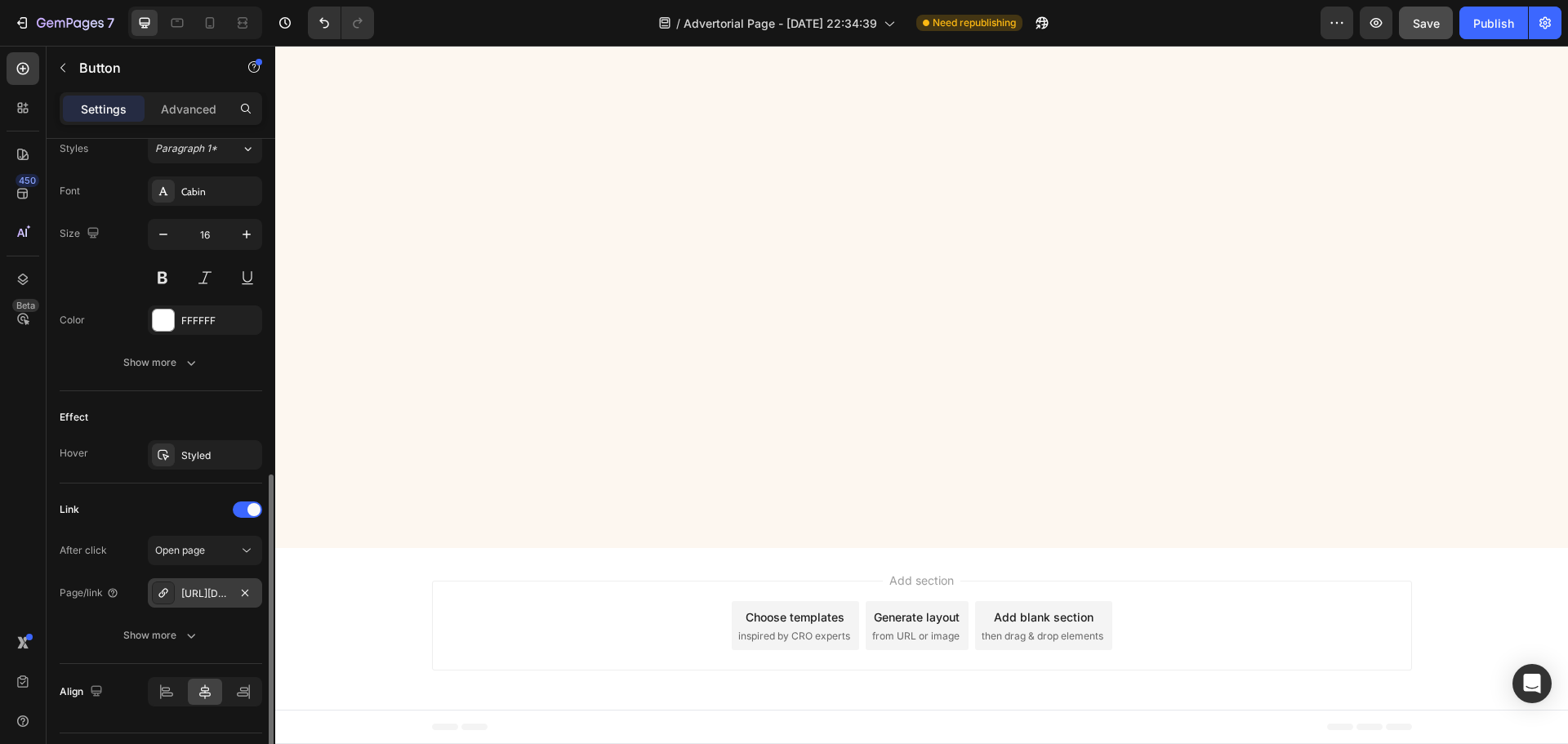
click at [204, 597] on div "[URL][DOMAIN_NAME]" at bounding box center [205, 594] width 47 height 15
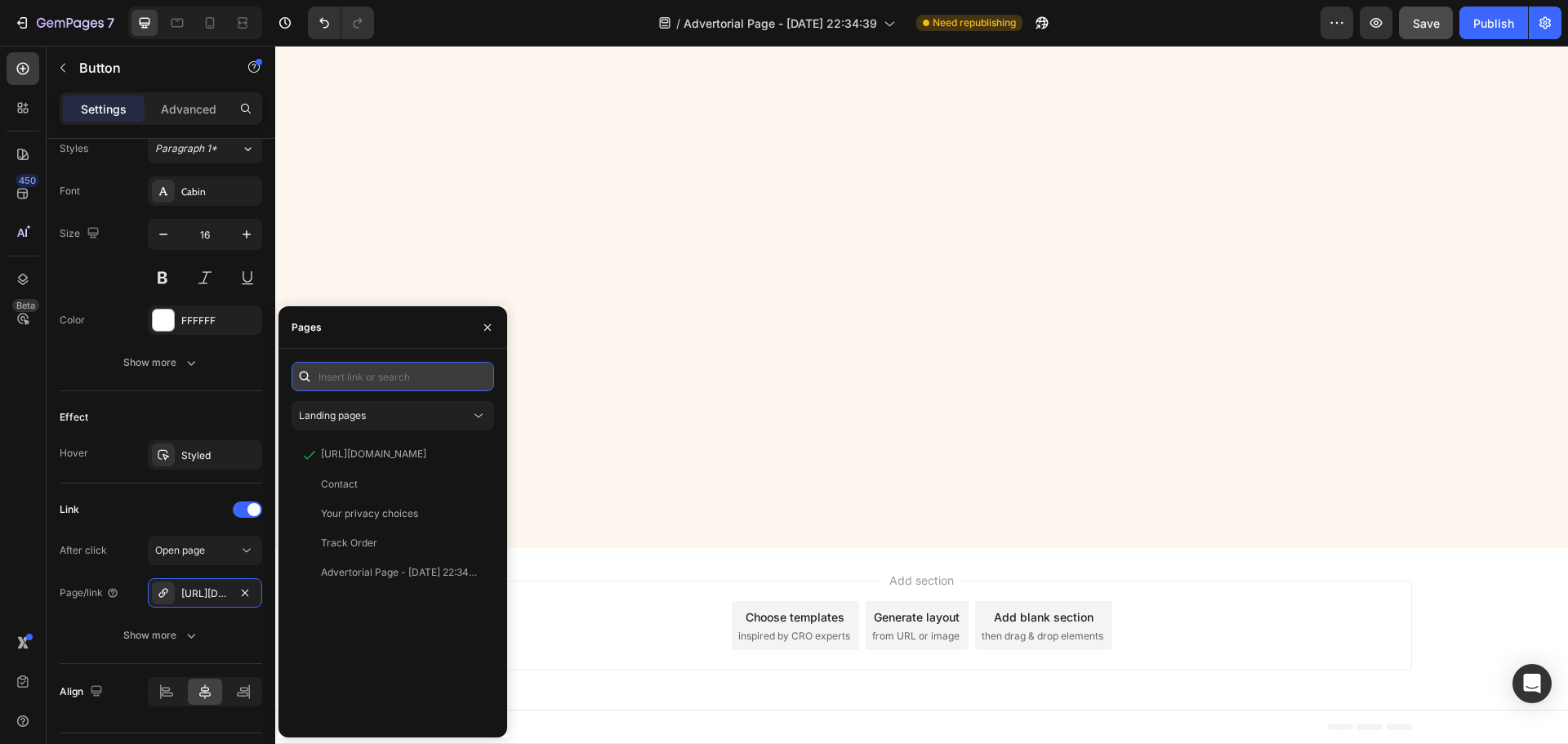
click at [372, 377] on input "text" at bounding box center [393, 376] width 202 height 29
paste input "[URL][DOMAIN_NAME]"
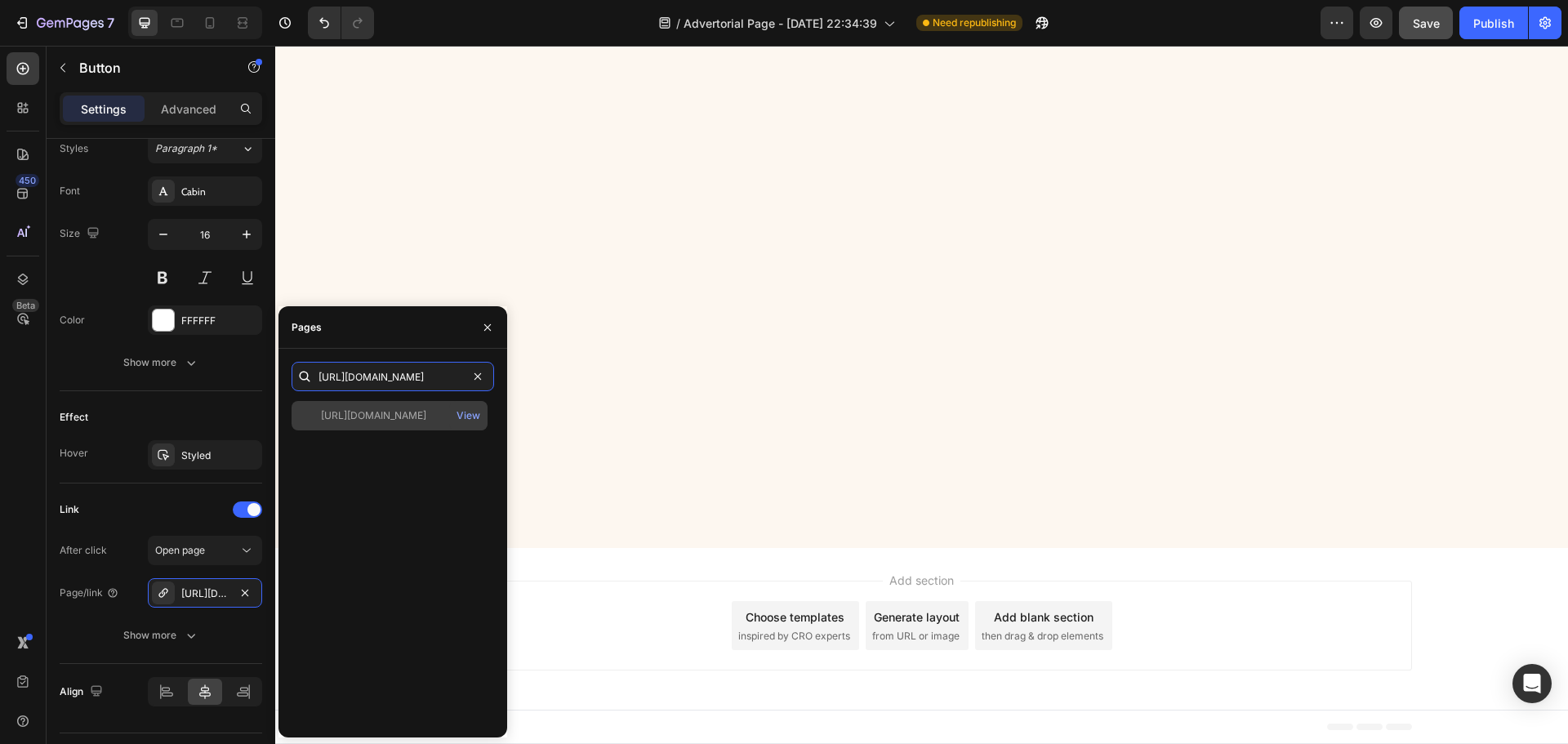
type input "[URL][DOMAIN_NAME]"
click at [388, 413] on div "[URL][DOMAIN_NAME]" at bounding box center [373, 416] width 105 height 15
click at [486, 329] on icon "button" at bounding box center [488, 327] width 13 height 13
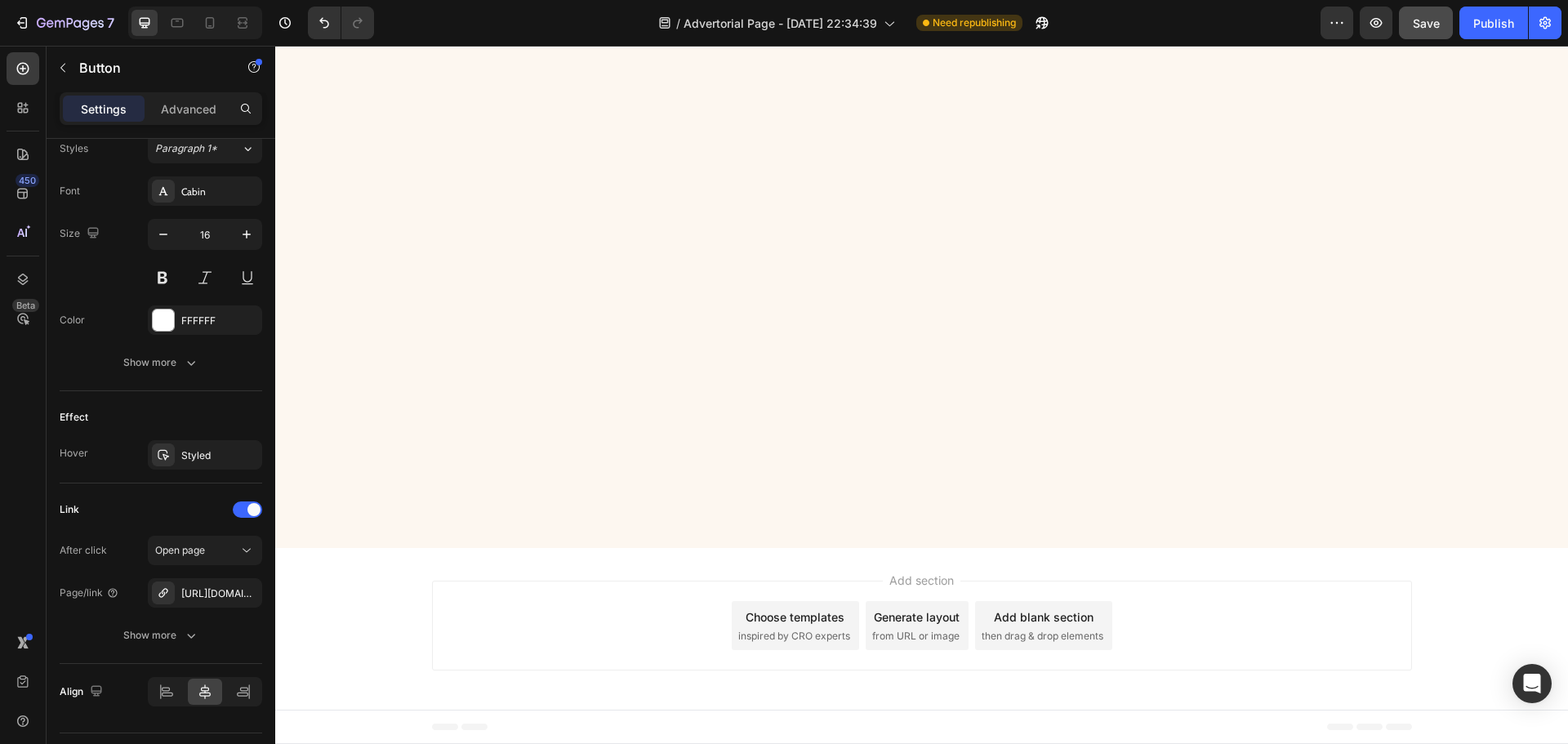
scroll to position [5375, 0]
click at [200, 594] on div "[URL][DOMAIN_NAME]" at bounding box center [205, 594] width 47 height 15
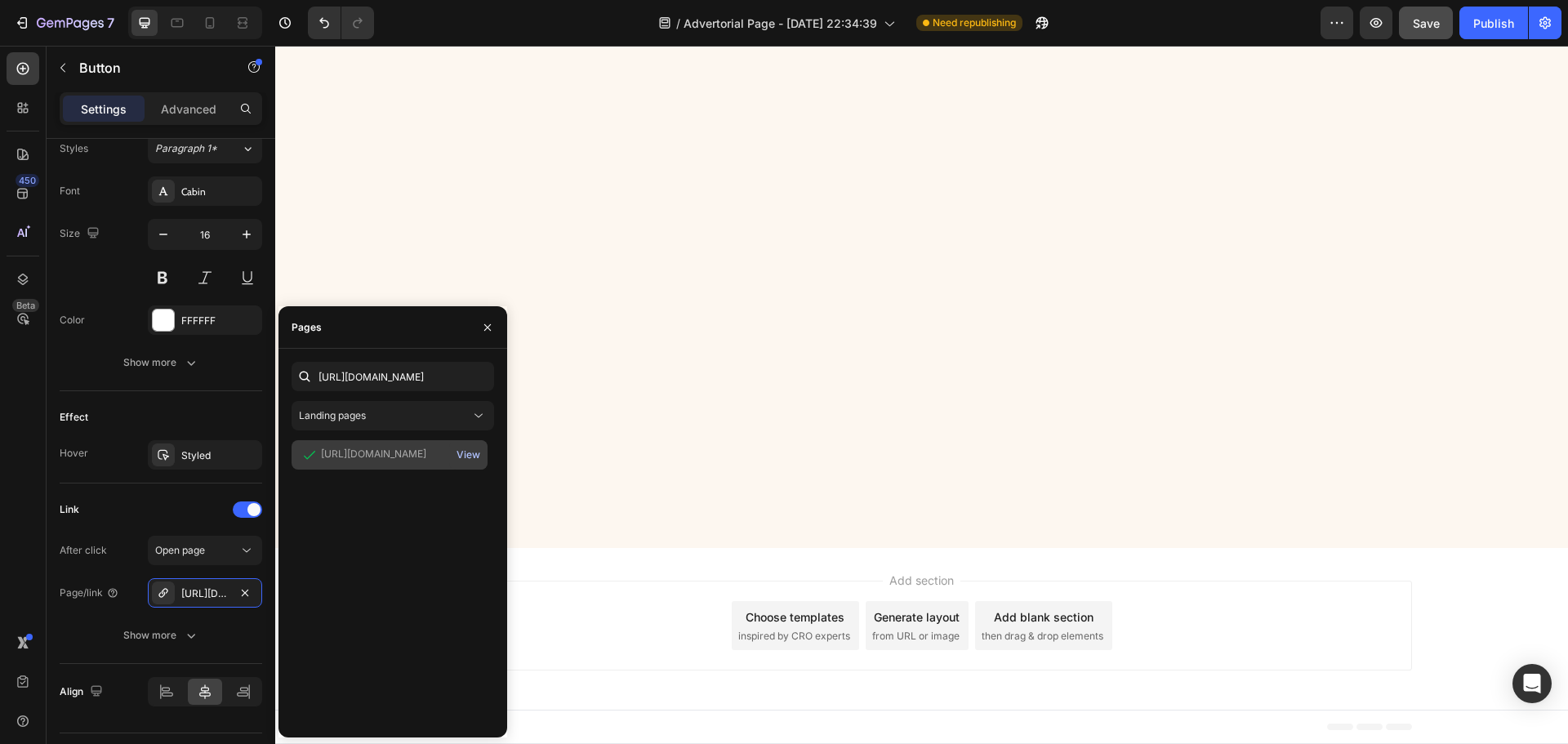
click at [456, 452] on div "View" at bounding box center [468, 455] width 24 height 15
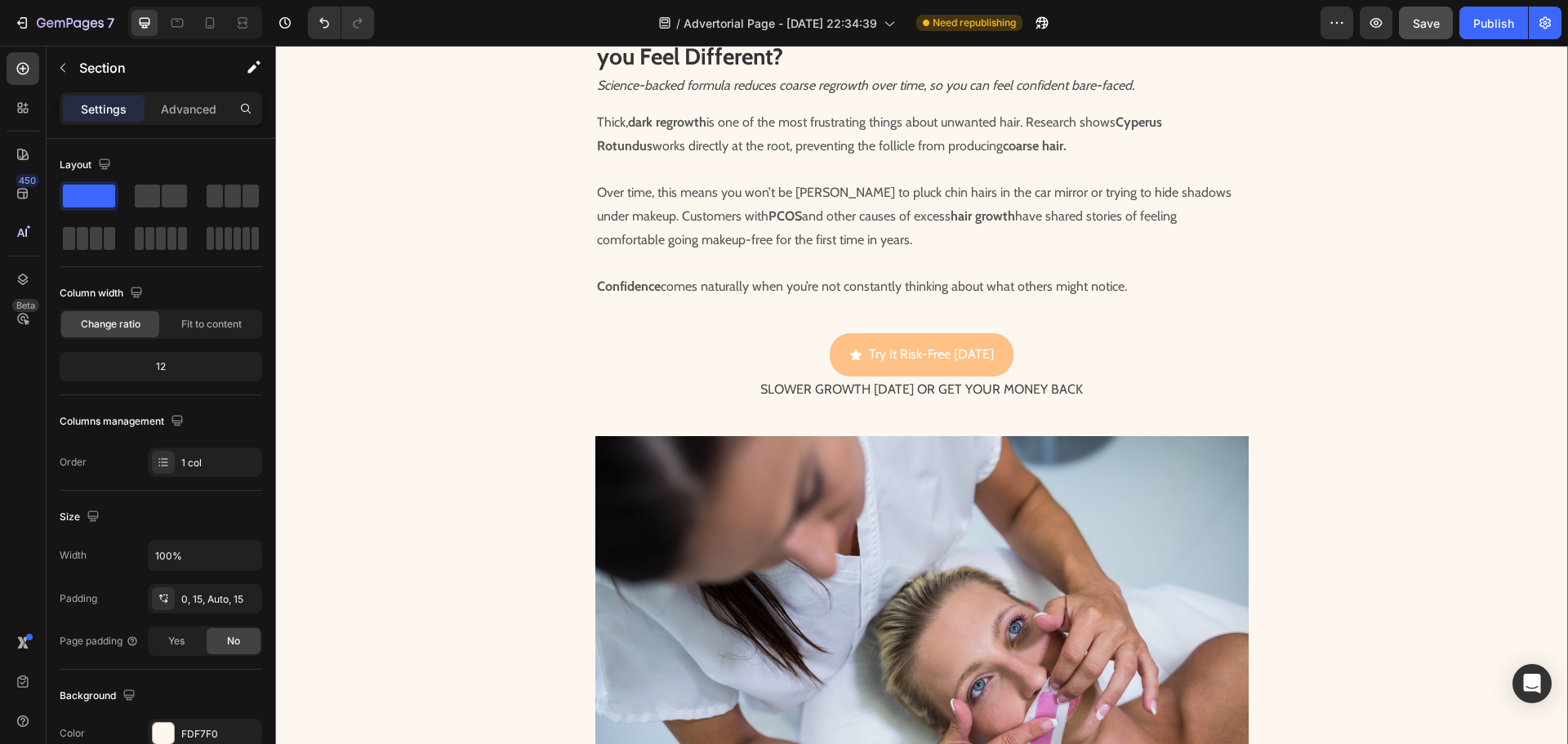
scroll to position [3497, 0]
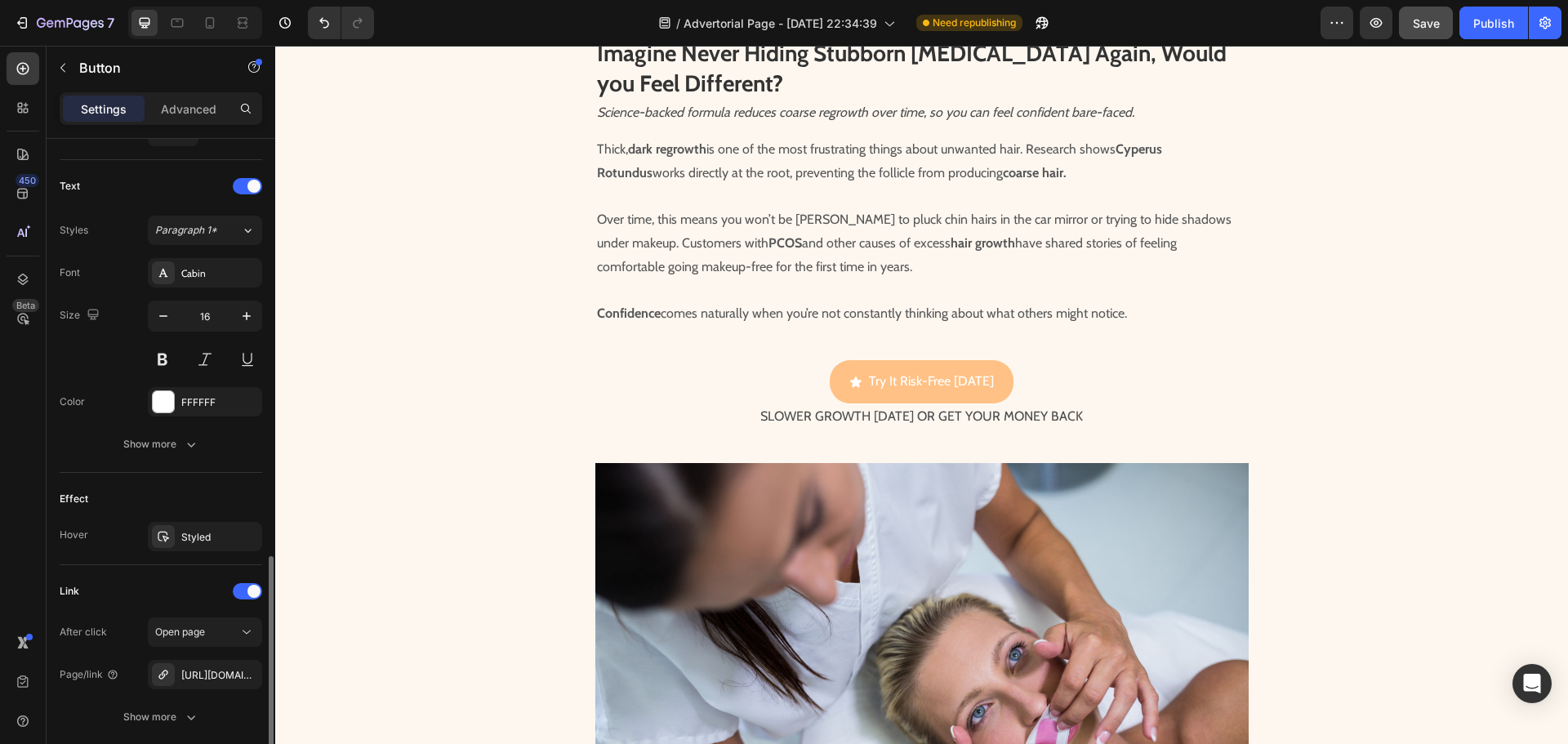
scroll to position [735, 0]
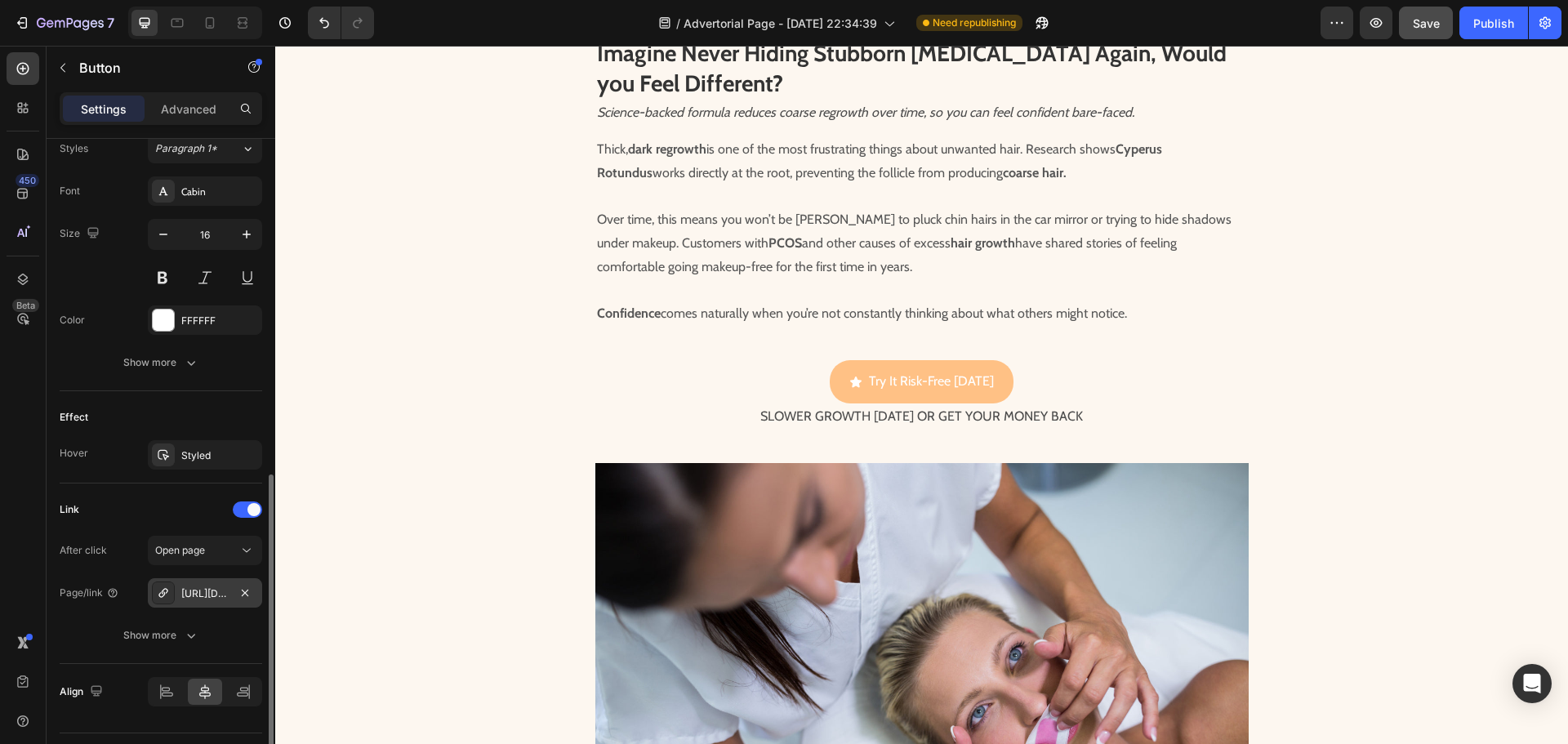
click at [210, 592] on div "[URL][DOMAIN_NAME]" at bounding box center [205, 594] width 47 height 15
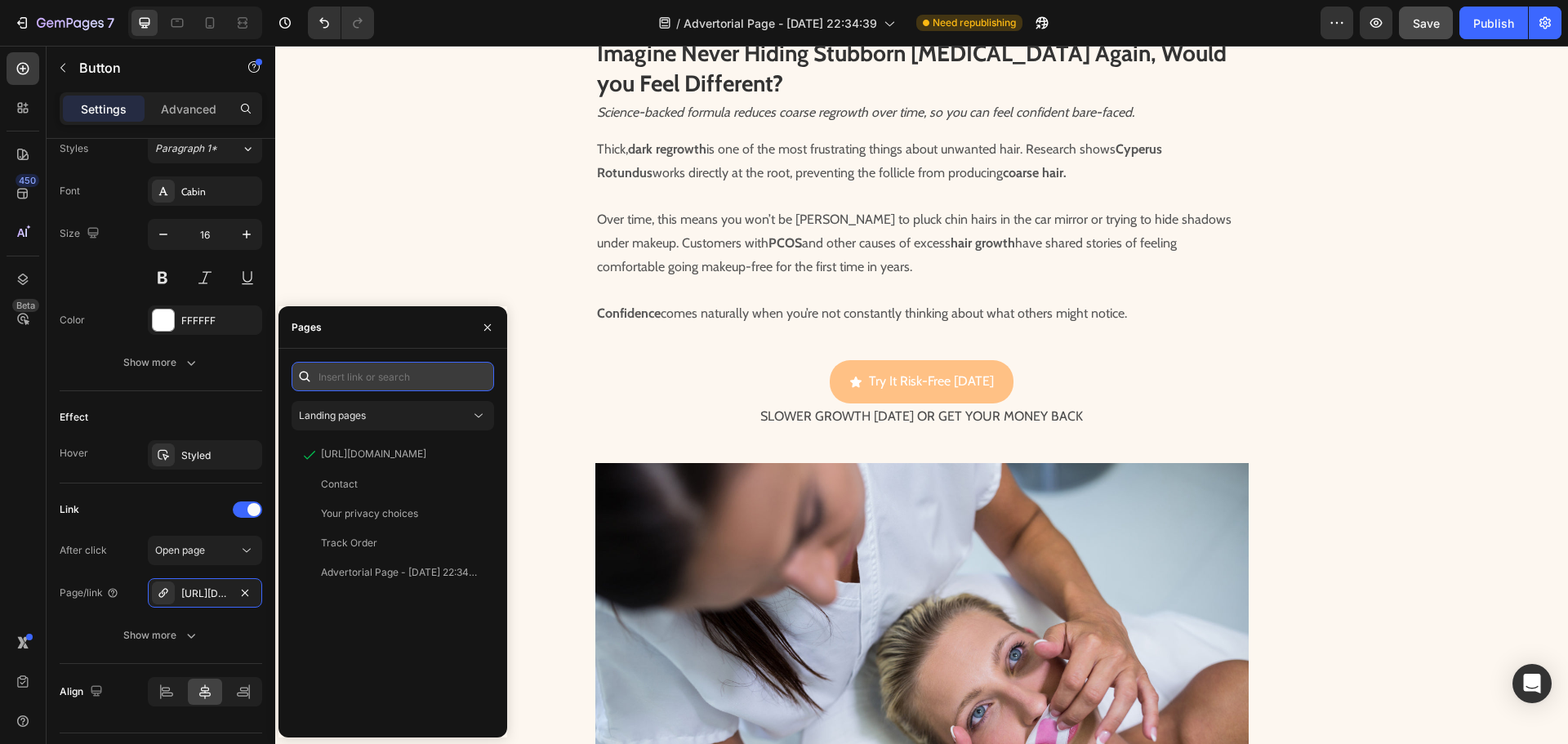
click at [380, 371] on input "text" at bounding box center [393, 376] width 202 height 29
paste input "[URL][DOMAIN_NAME]"
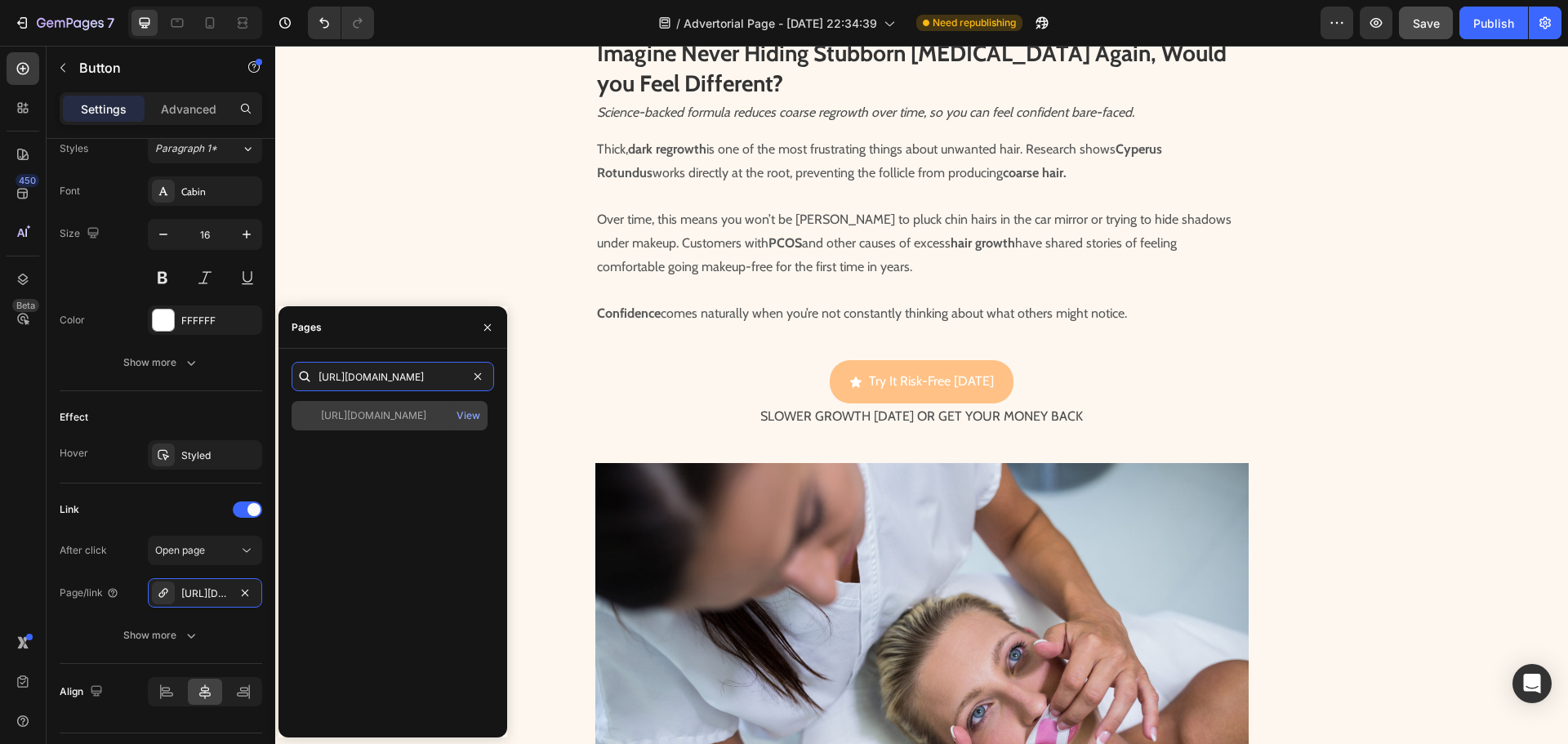
type input "[URL][DOMAIN_NAME]"
click at [387, 420] on div "[URL][DOMAIN_NAME]" at bounding box center [373, 416] width 105 height 15
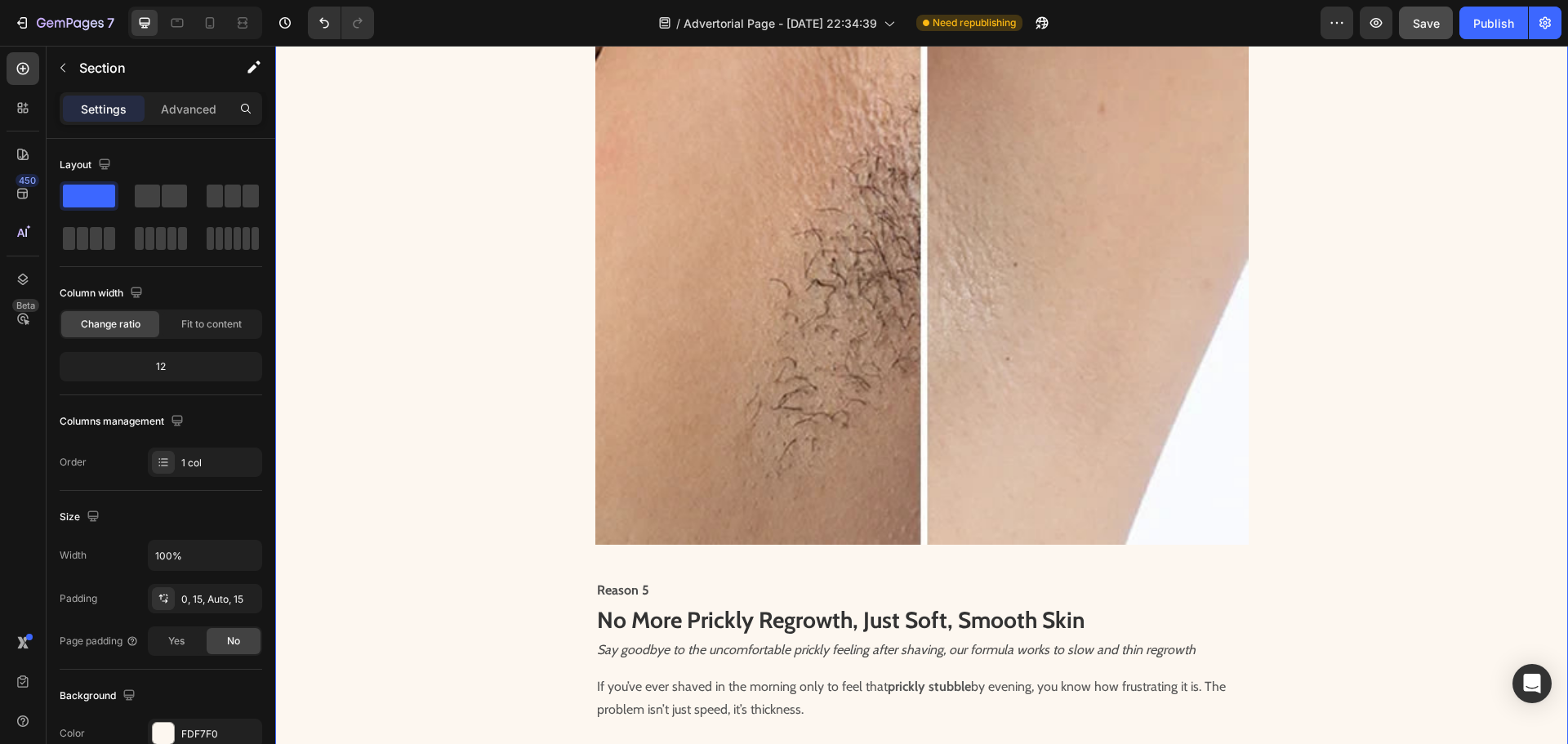
scroll to position [1700, 0]
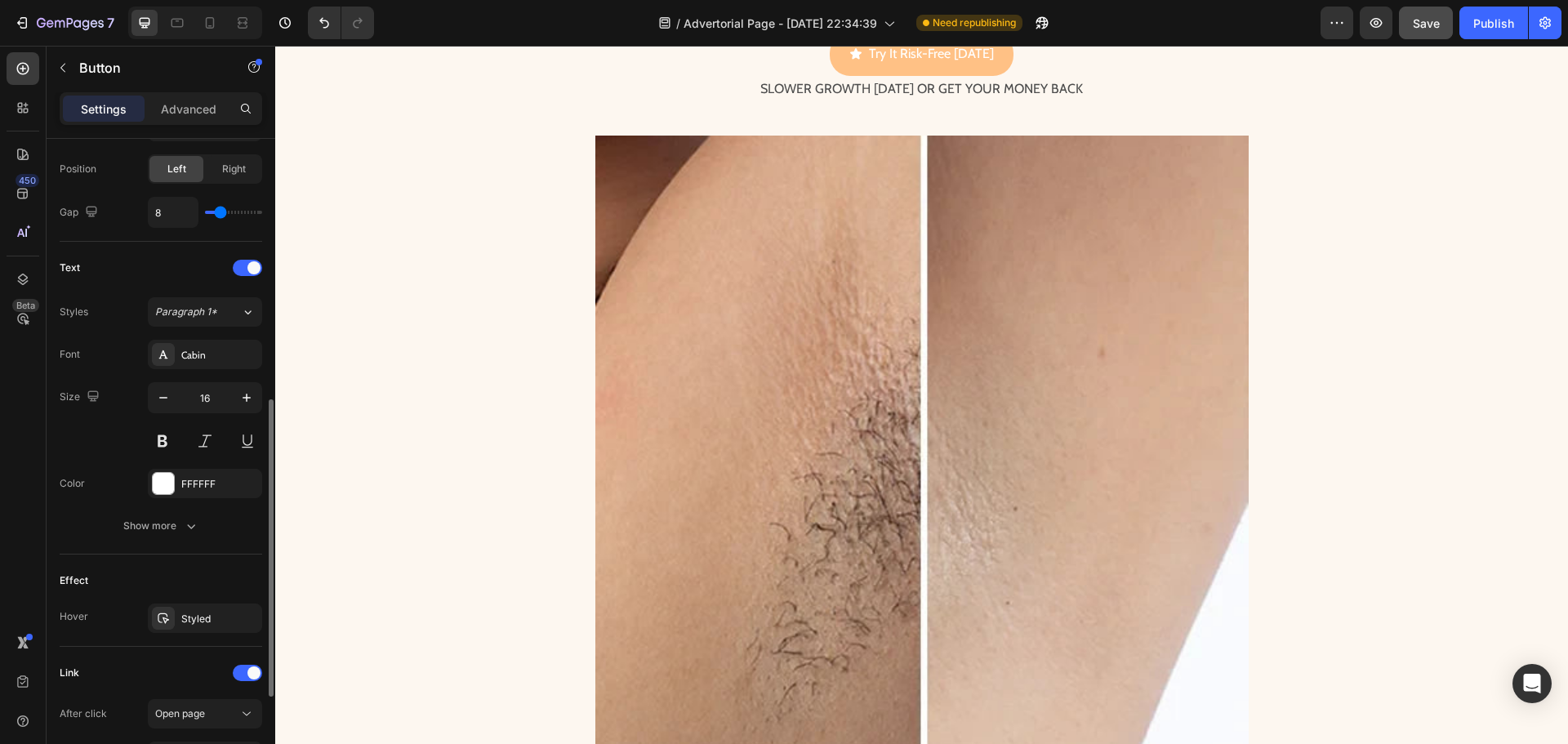
scroll to position [654, 0]
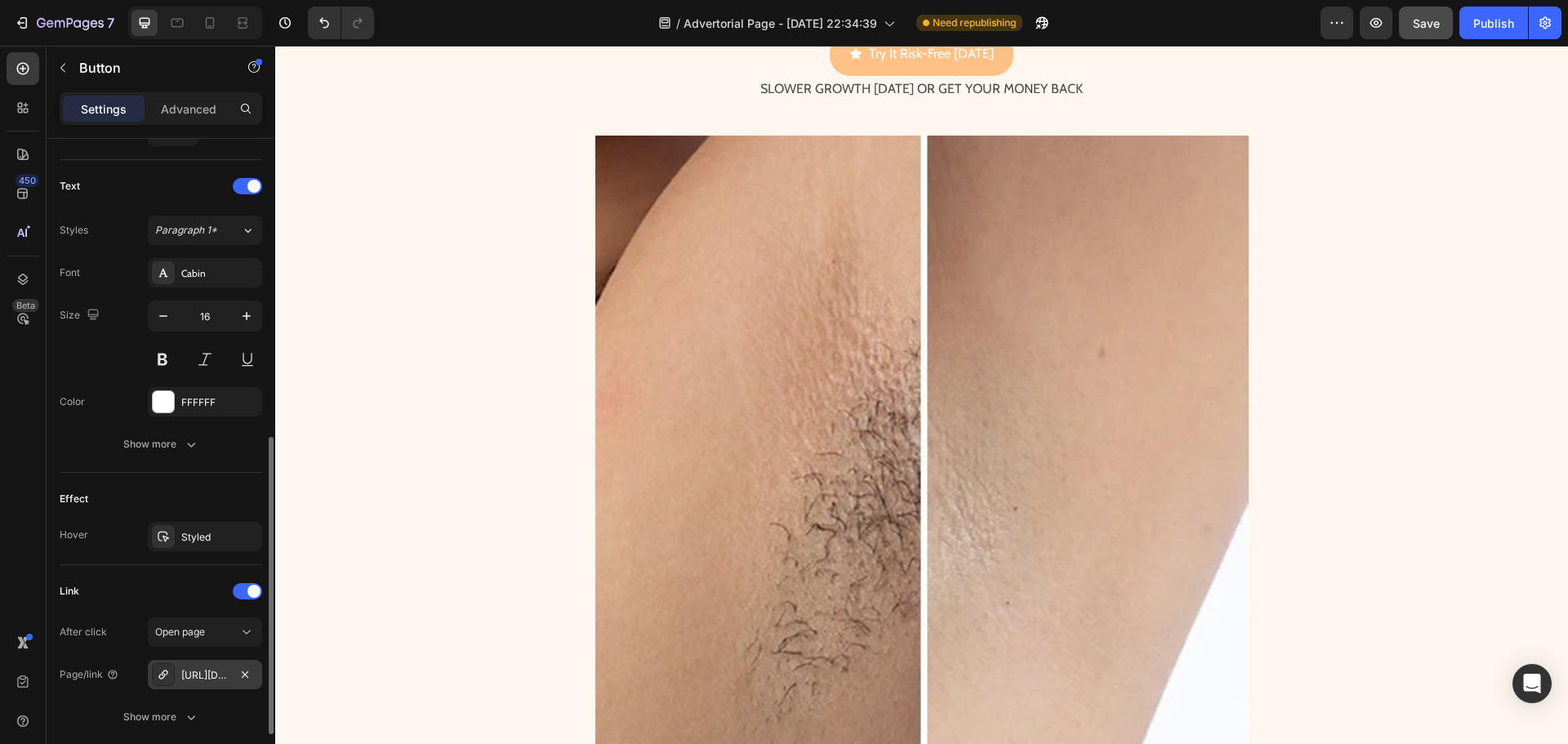
click at [197, 674] on div "[URL][DOMAIN_NAME]" at bounding box center [205, 675] width 47 height 15
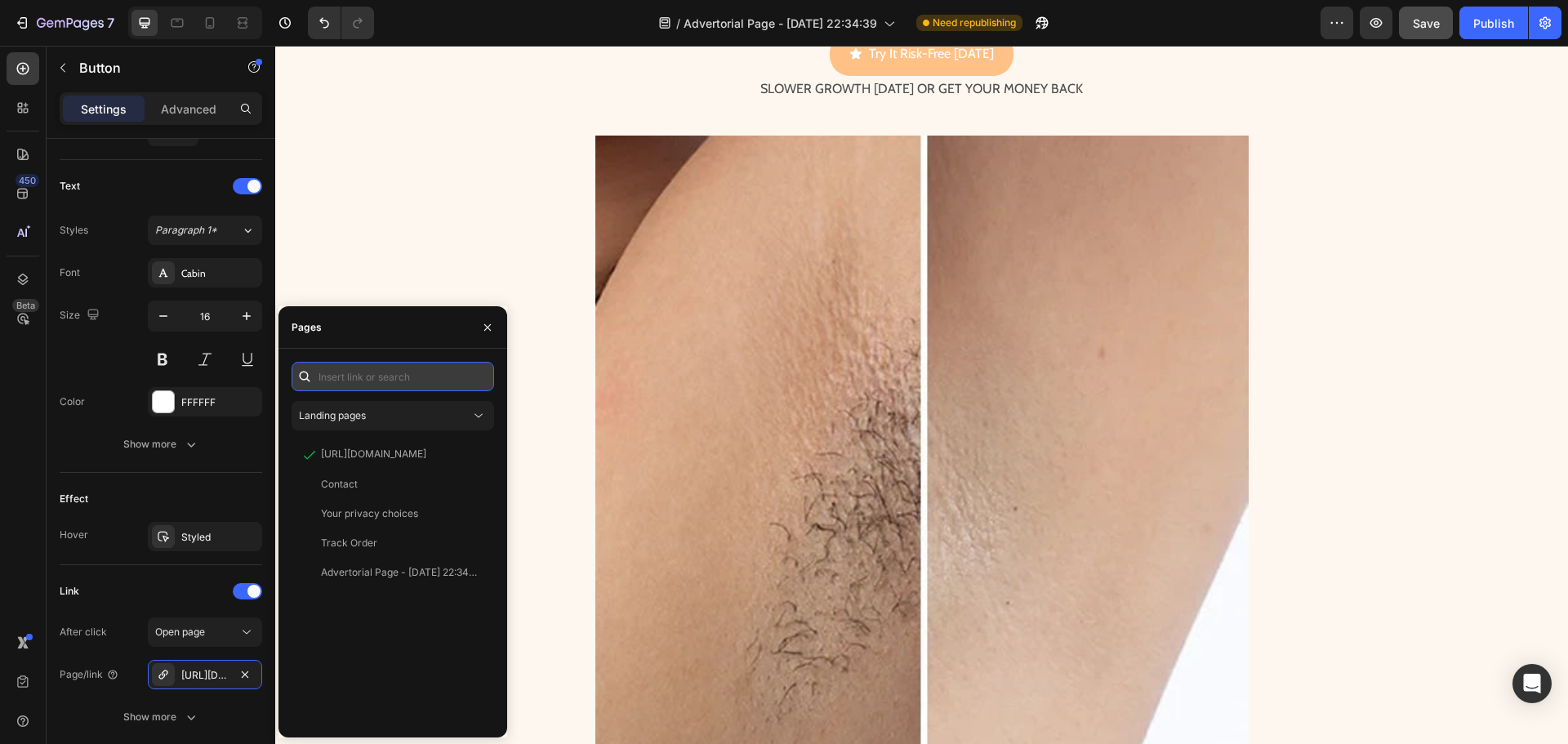
click at [388, 382] on input "text" at bounding box center [393, 376] width 202 height 29
paste input "[URL][DOMAIN_NAME]"
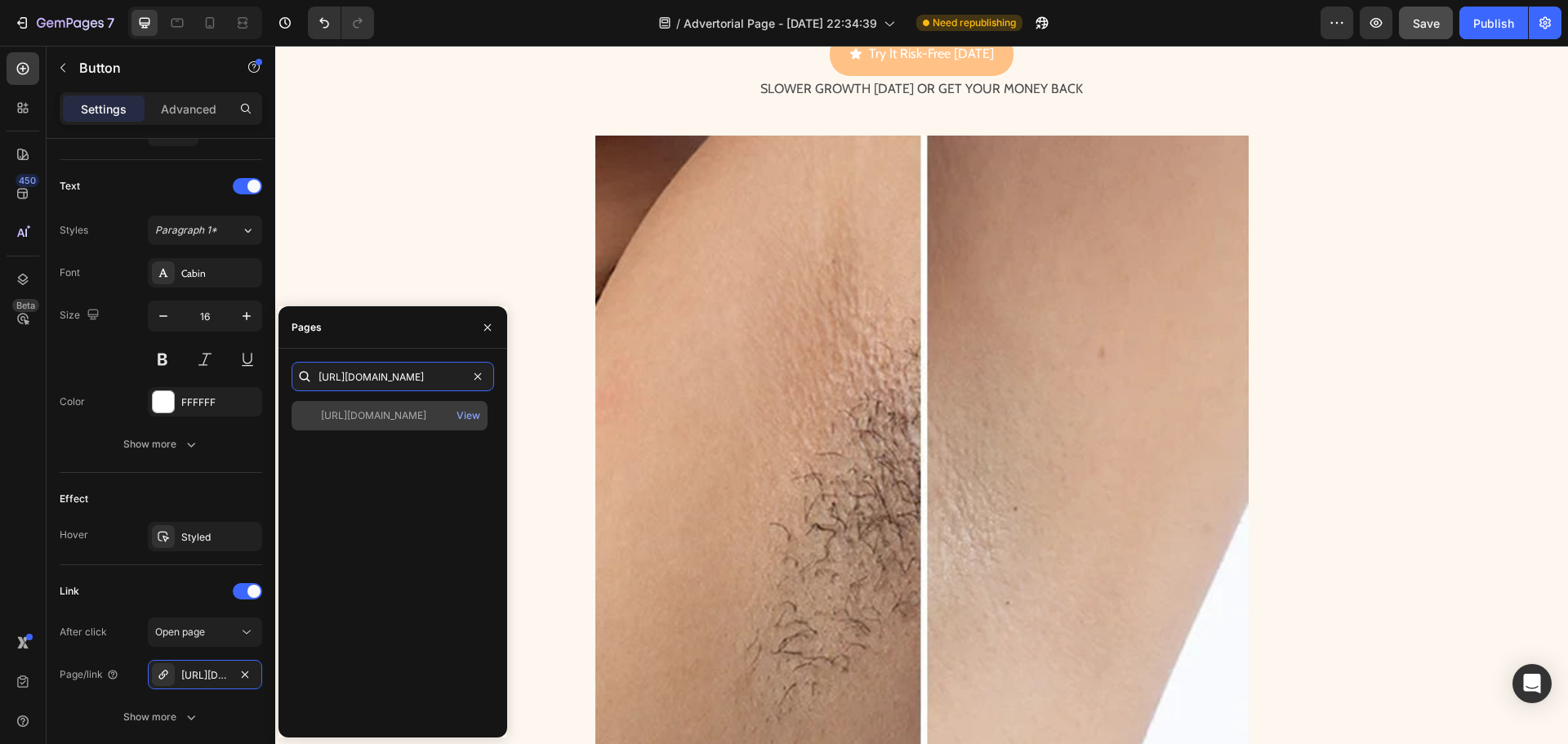
type input "[URL][DOMAIN_NAME]"
click at [396, 416] on div "[URL][DOMAIN_NAME]" at bounding box center [373, 416] width 105 height 15
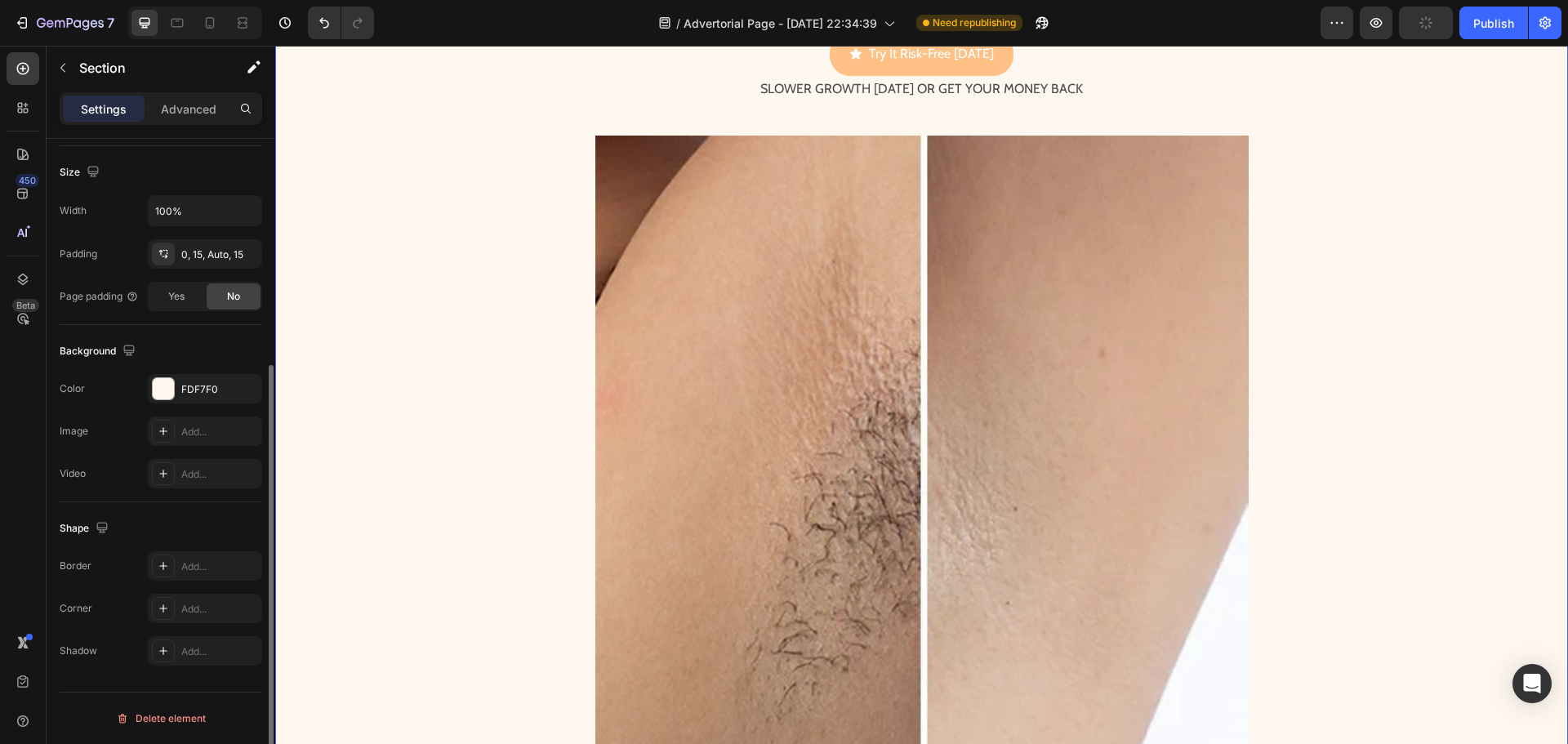
click at [443, 267] on div "7 Reasons Why Studies Prove Cyperus Rotundus Root Extract Works Heading Image W…" at bounding box center [921, 752] width 1268 height 4556
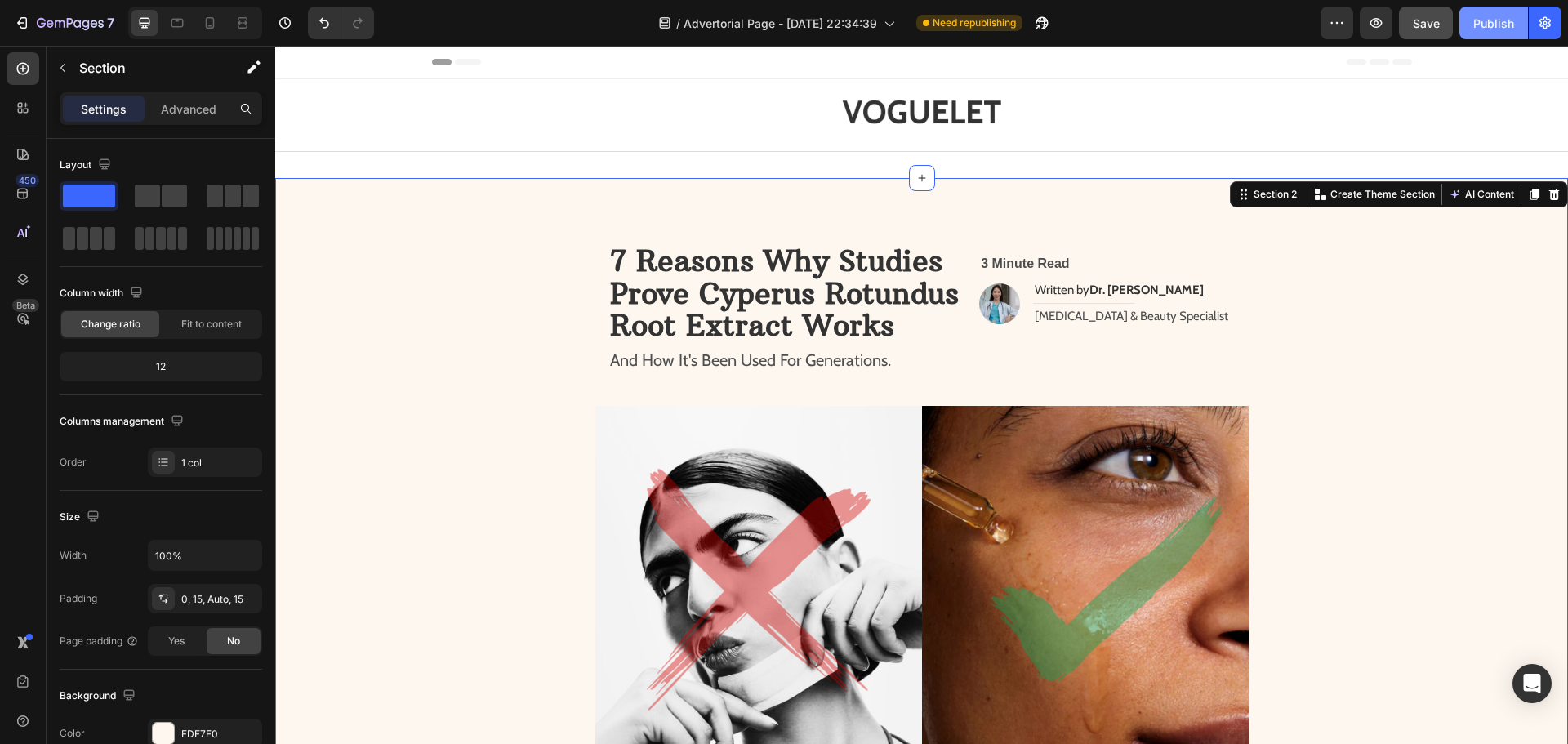
click at [1488, 27] on div "Publish" at bounding box center [1493, 23] width 41 height 17
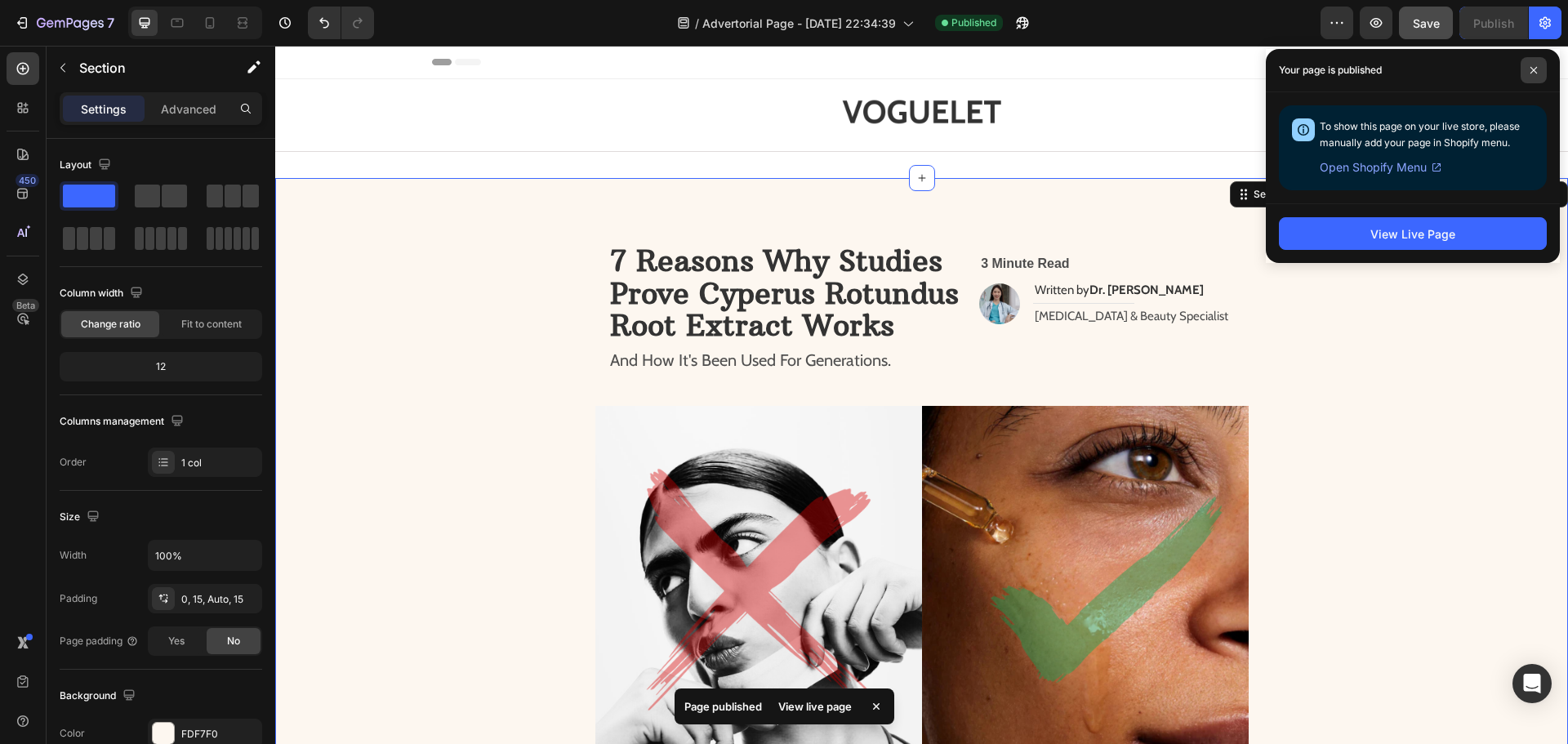
drag, startPoint x: 1537, startPoint y: 68, endPoint x: 1093, endPoint y: 2, distance: 448.9
click at [1537, 68] on span at bounding box center [1533, 70] width 27 height 27
